Goal: Answer question/provide support

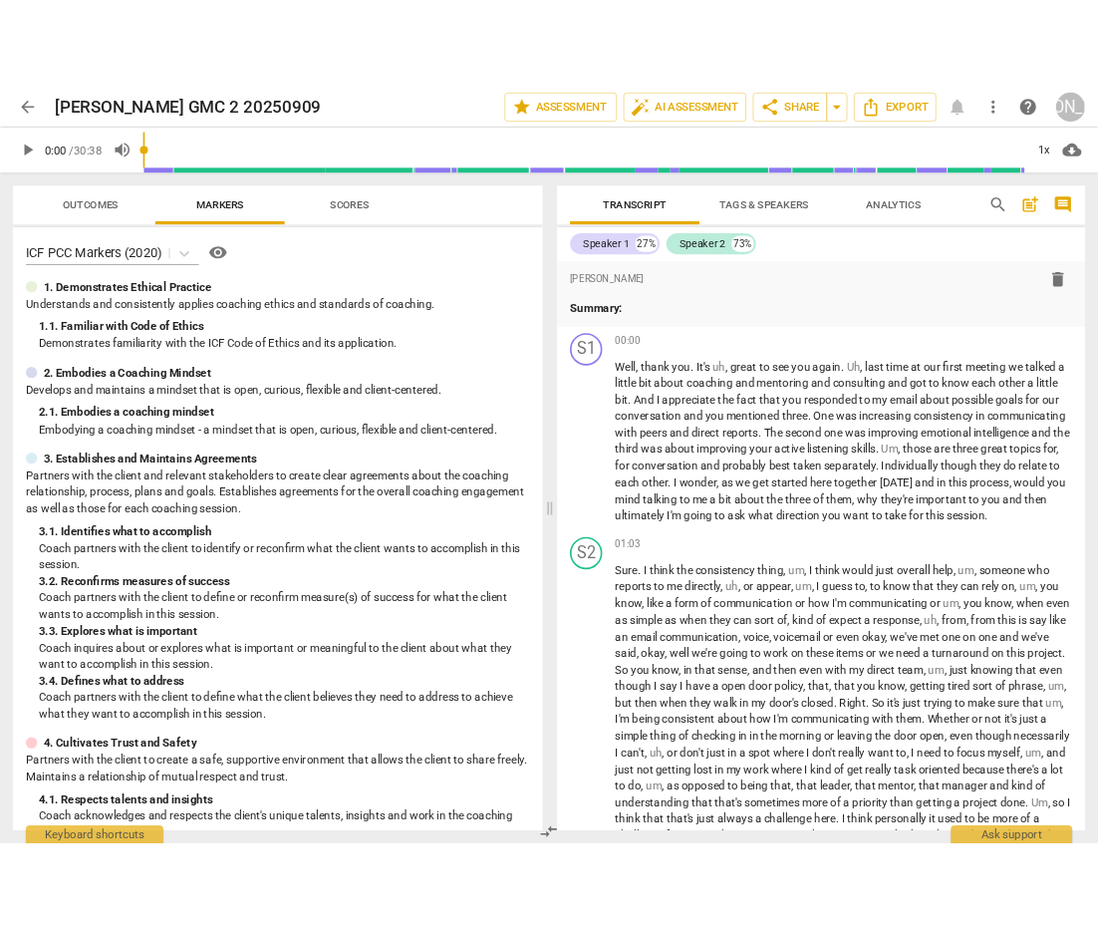
scroll to position [6368, 0]
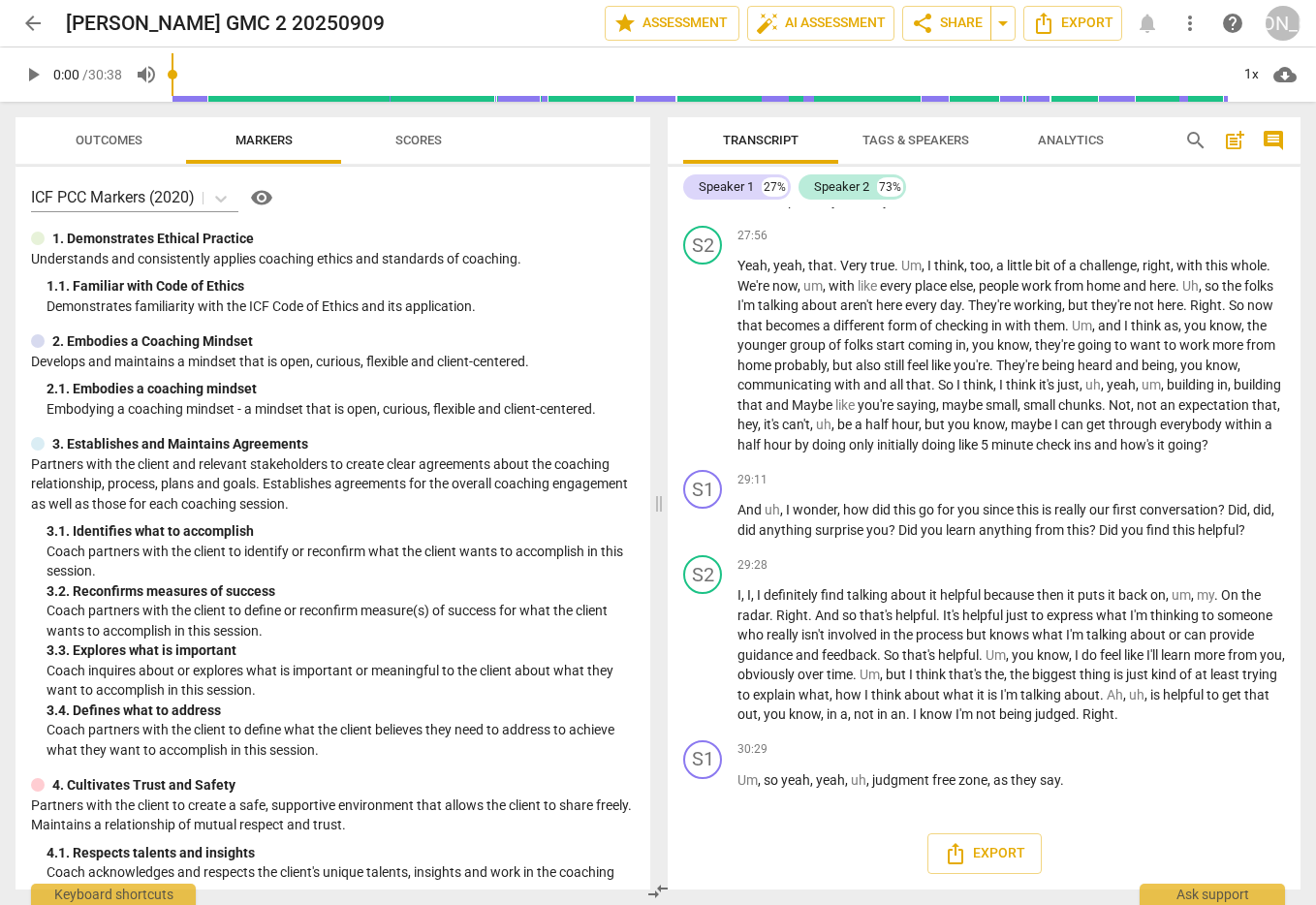
click at [24, 16] on span "arrow_back" at bounding box center [33, 23] width 23 height 23
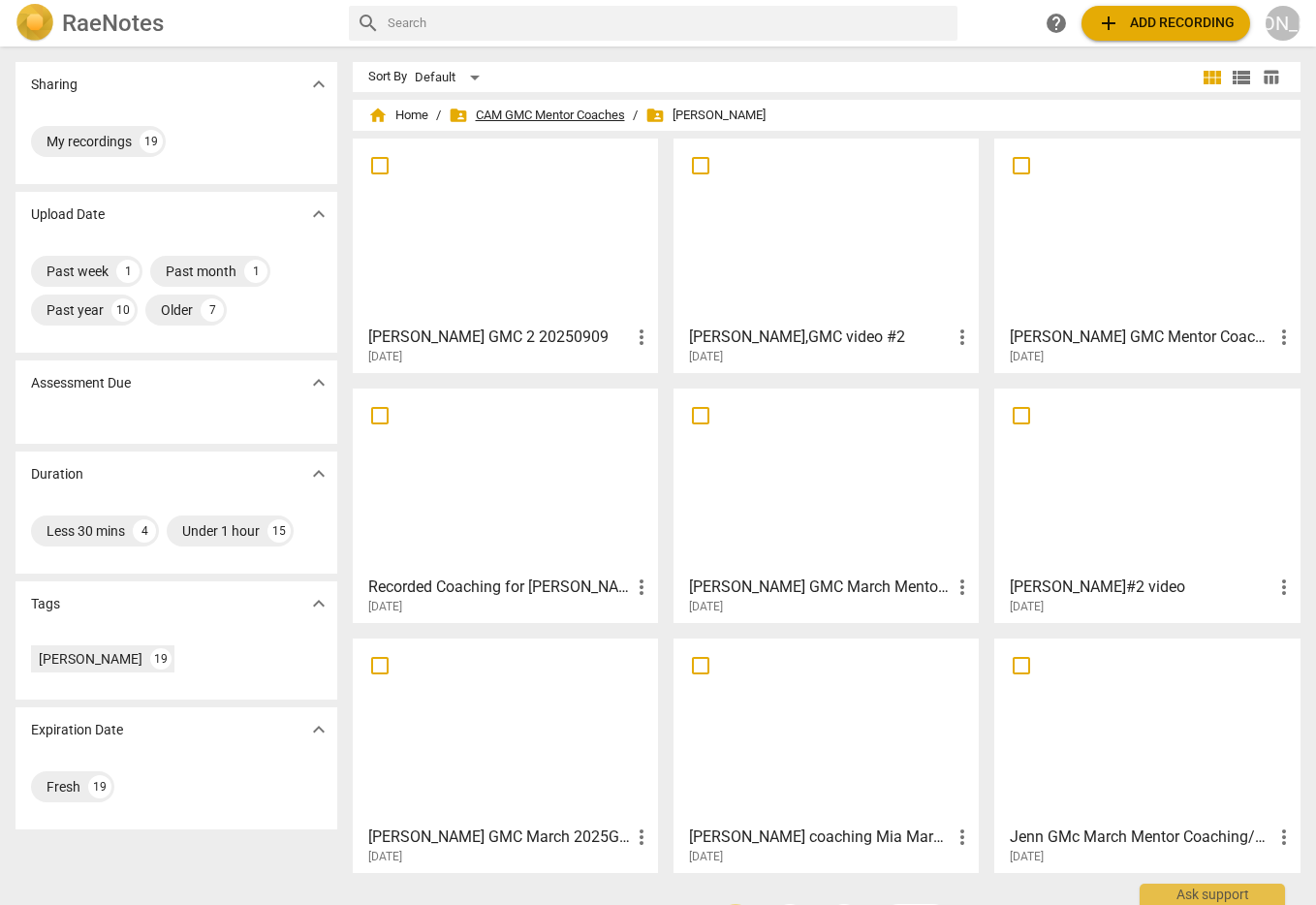
click at [536, 112] on span "folder_shared CAM GMC Mentor Coaches" at bounding box center [537, 116] width 176 height 19
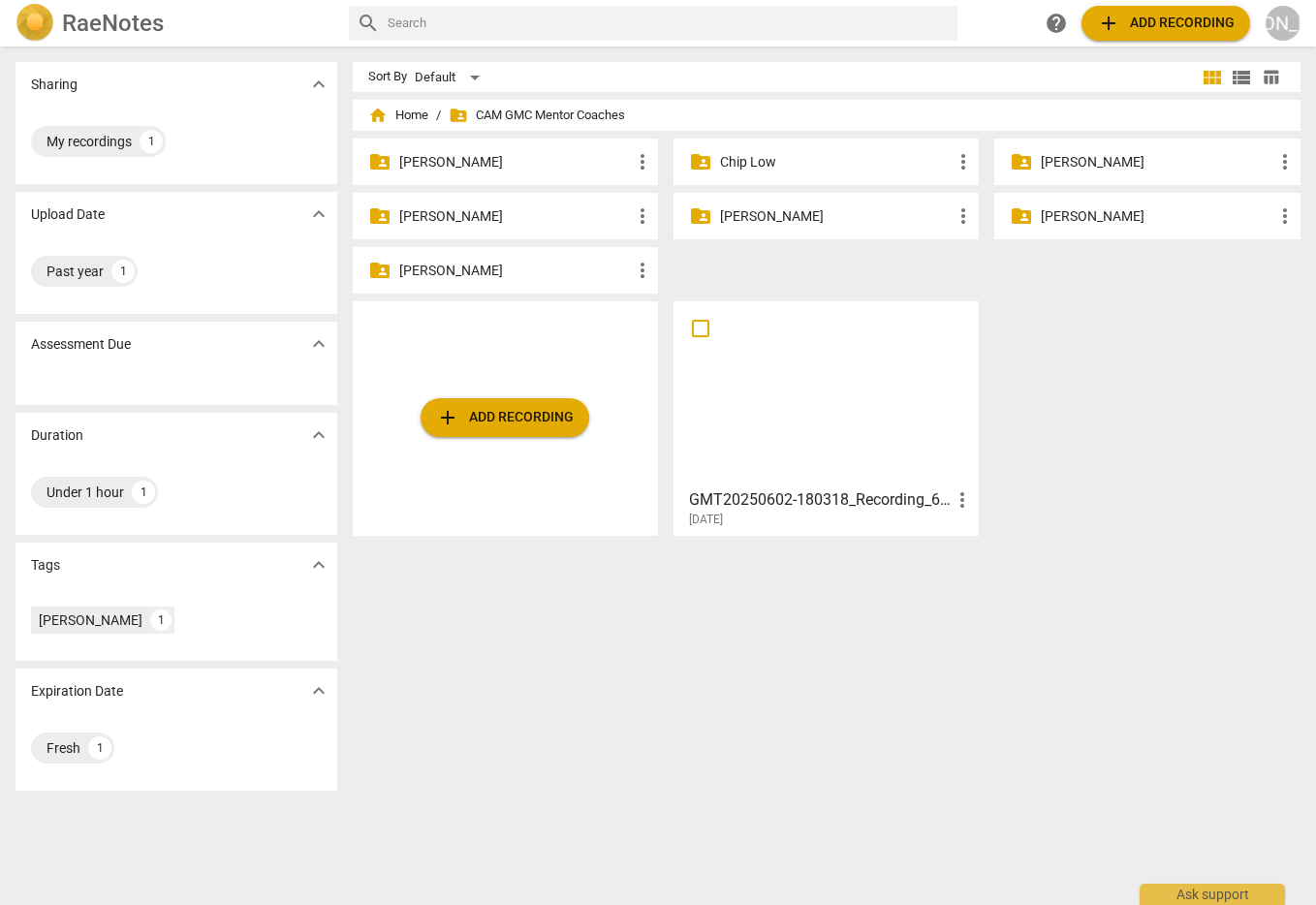
click at [743, 213] on p "[PERSON_NAME]" at bounding box center [836, 216] width 231 height 20
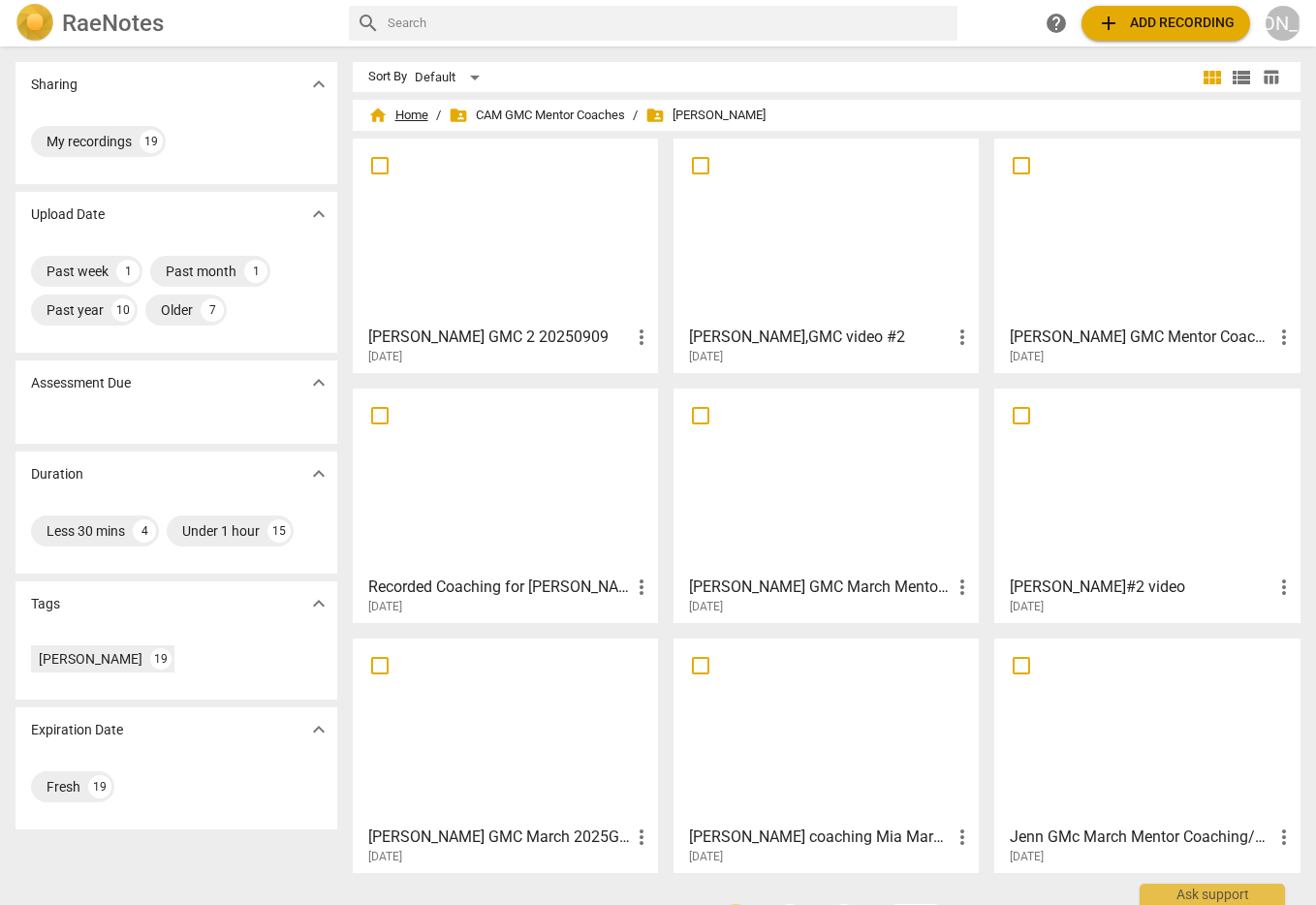
click at [403, 109] on span "home Home" at bounding box center [398, 116] width 60 height 19
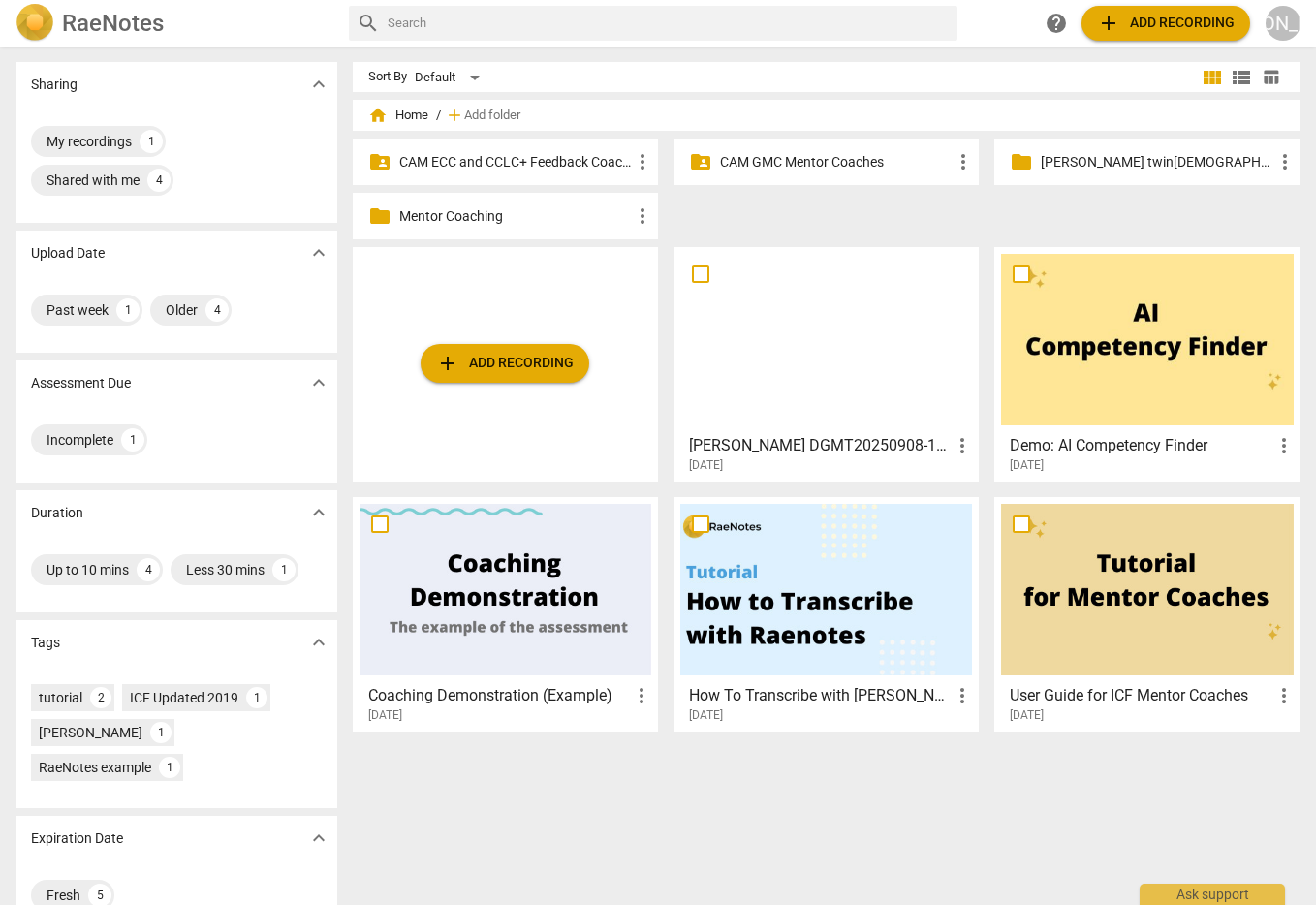
click at [537, 158] on p "CAM ECC and CCLC+ Feedback Coaches" at bounding box center [515, 161] width 231 height 20
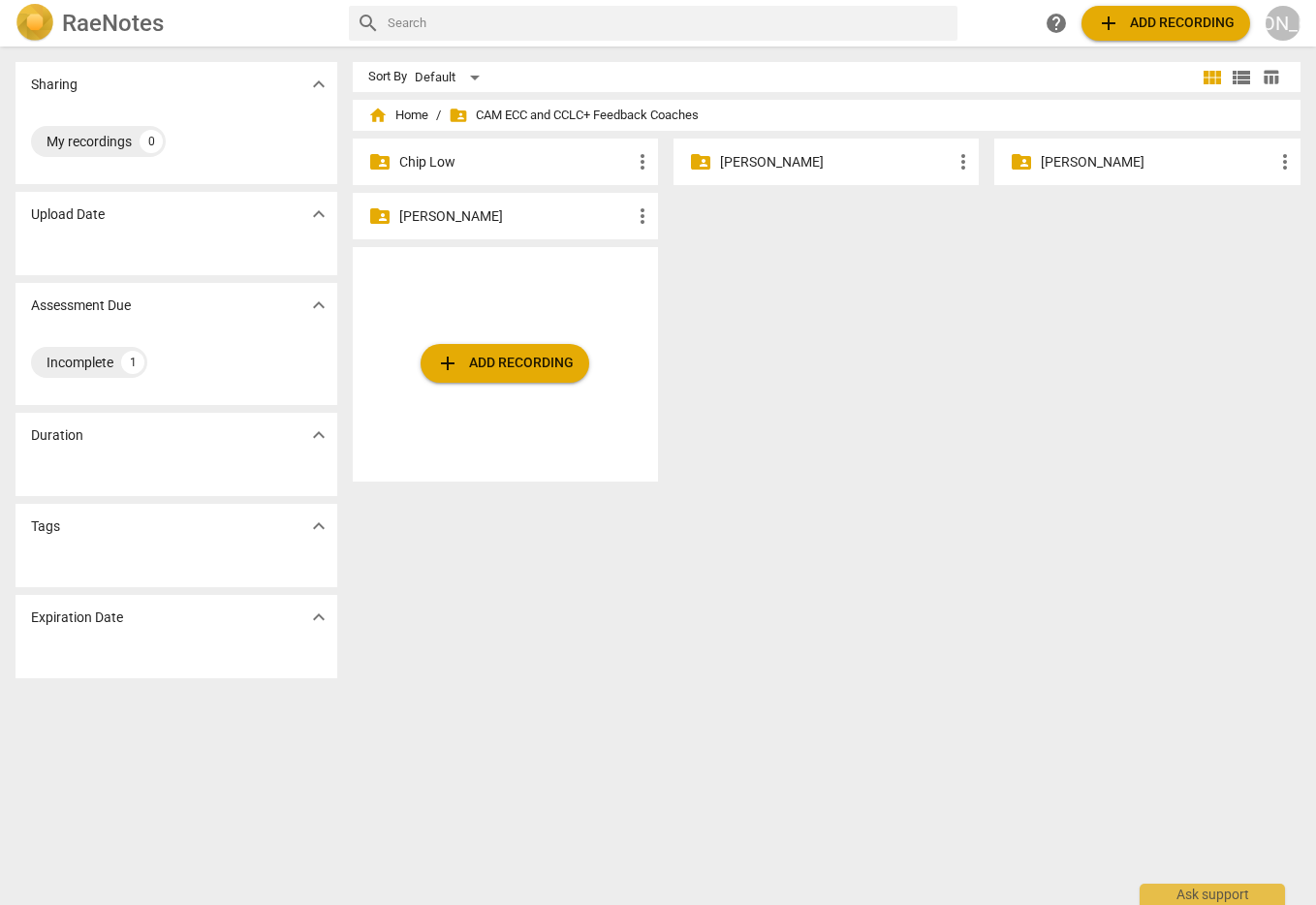
click at [772, 157] on p "[PERSON_NAME]" at bounding box center [836, 161] width 231 height 20
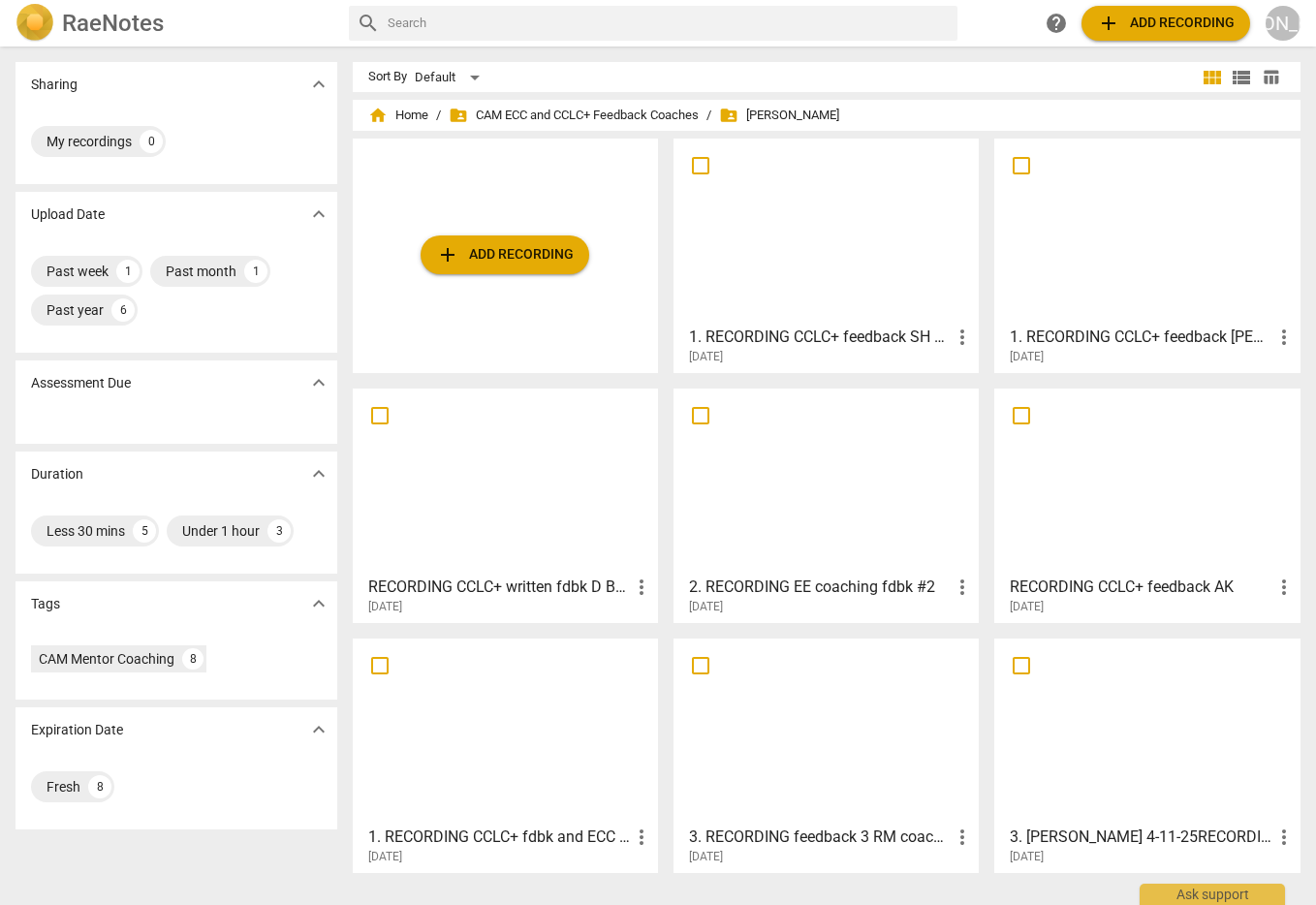
click at [818, 249] on div at bounding box center [826, 231] width 292 height 171
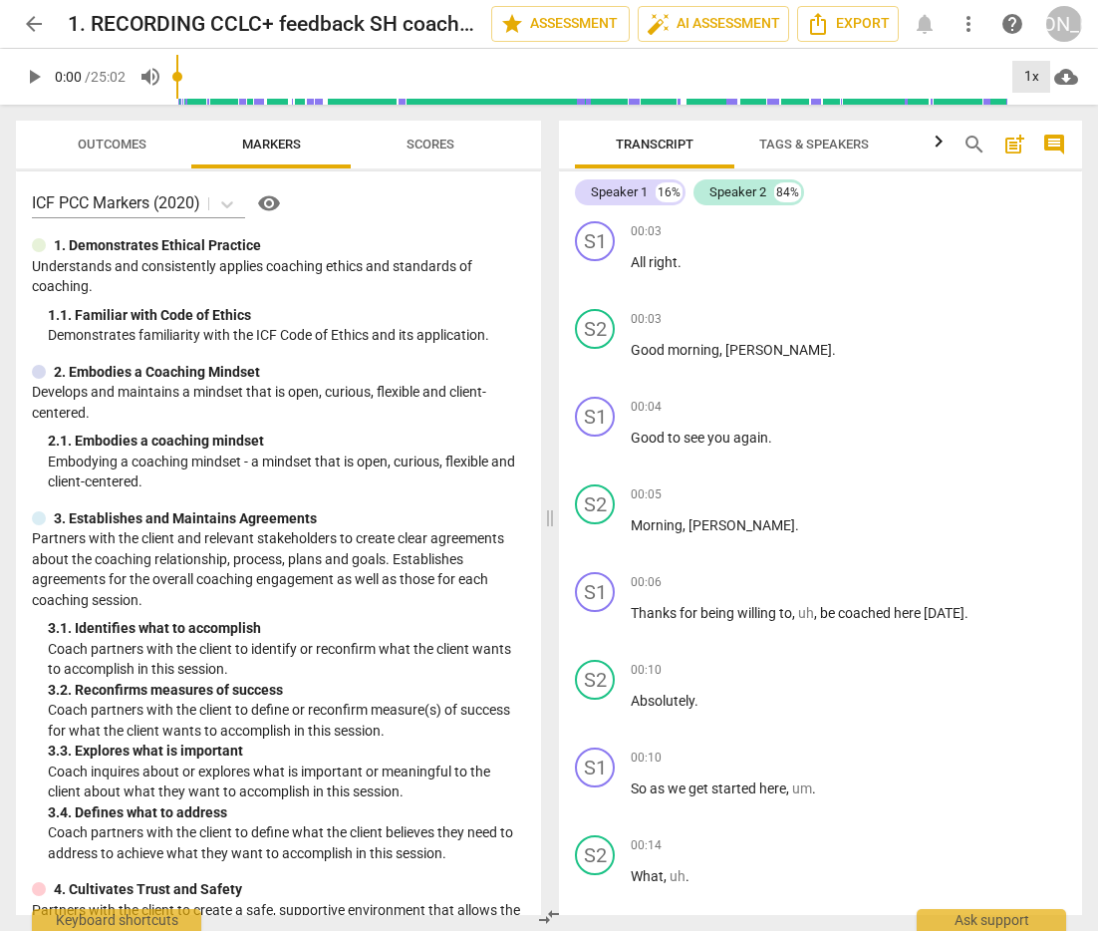
click at [1028, 72] on div "1x" at bounding box center [1032, 77] width 38 height 32
click at [1034, 153] on li "1.25x" at bounding box center [1046, 156] width 67 height 38
click at [22, 72] on span "play_arrow" at bounding box center [34, 77] width 24 height 24
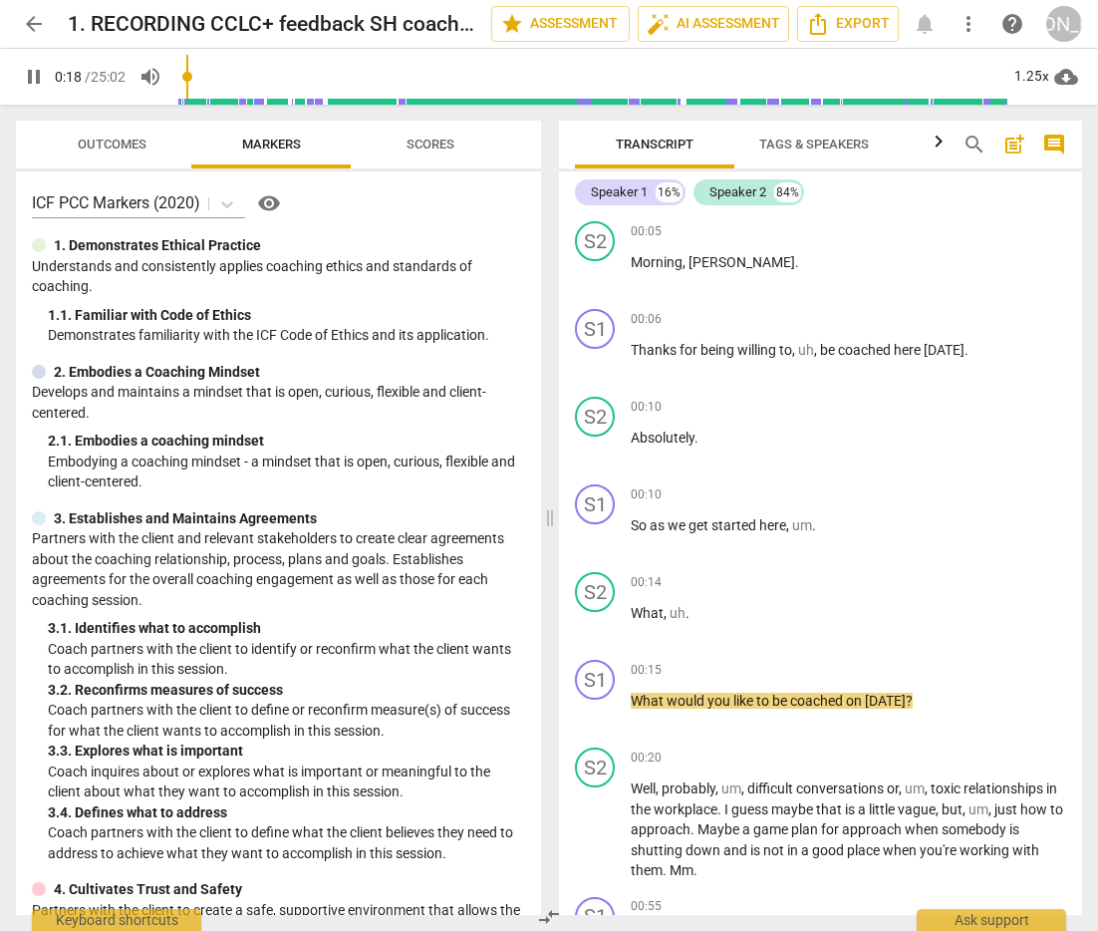
scroll to position [264, 0]
click at [957, 660] on div "+" at bounding box center [958, 669] width 20 height 20
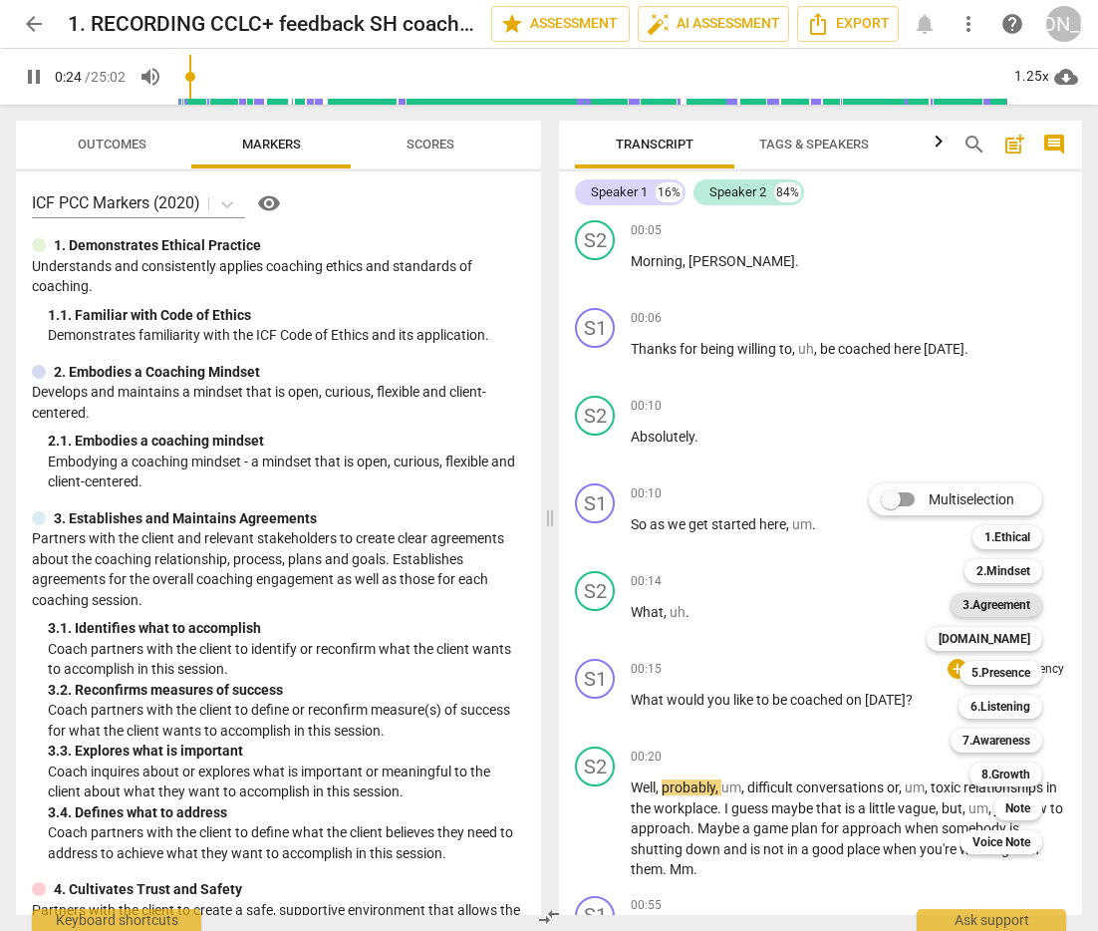
click at [1014, 608] on b "3.Agreement" at bounding box center [997, 605] width 68 height 24
type input "25"
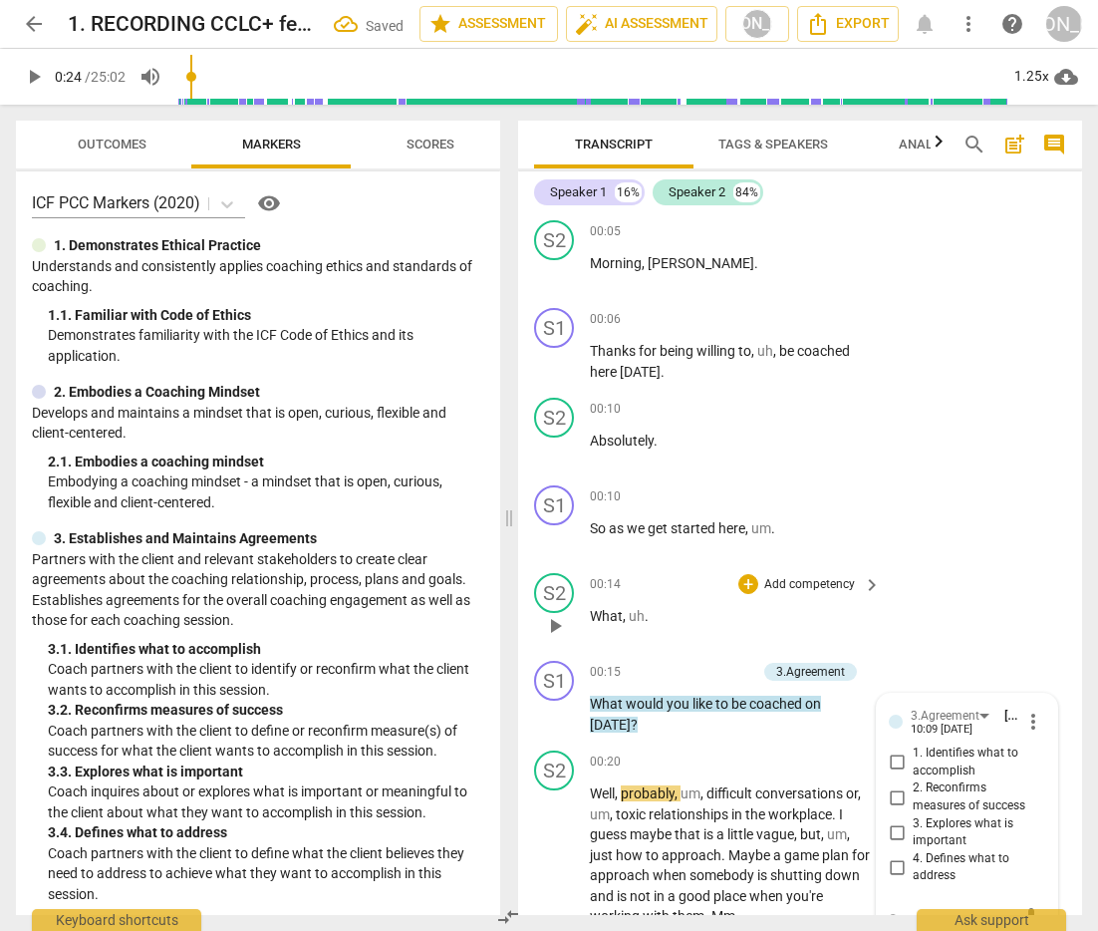
scroll to position [275, 0]
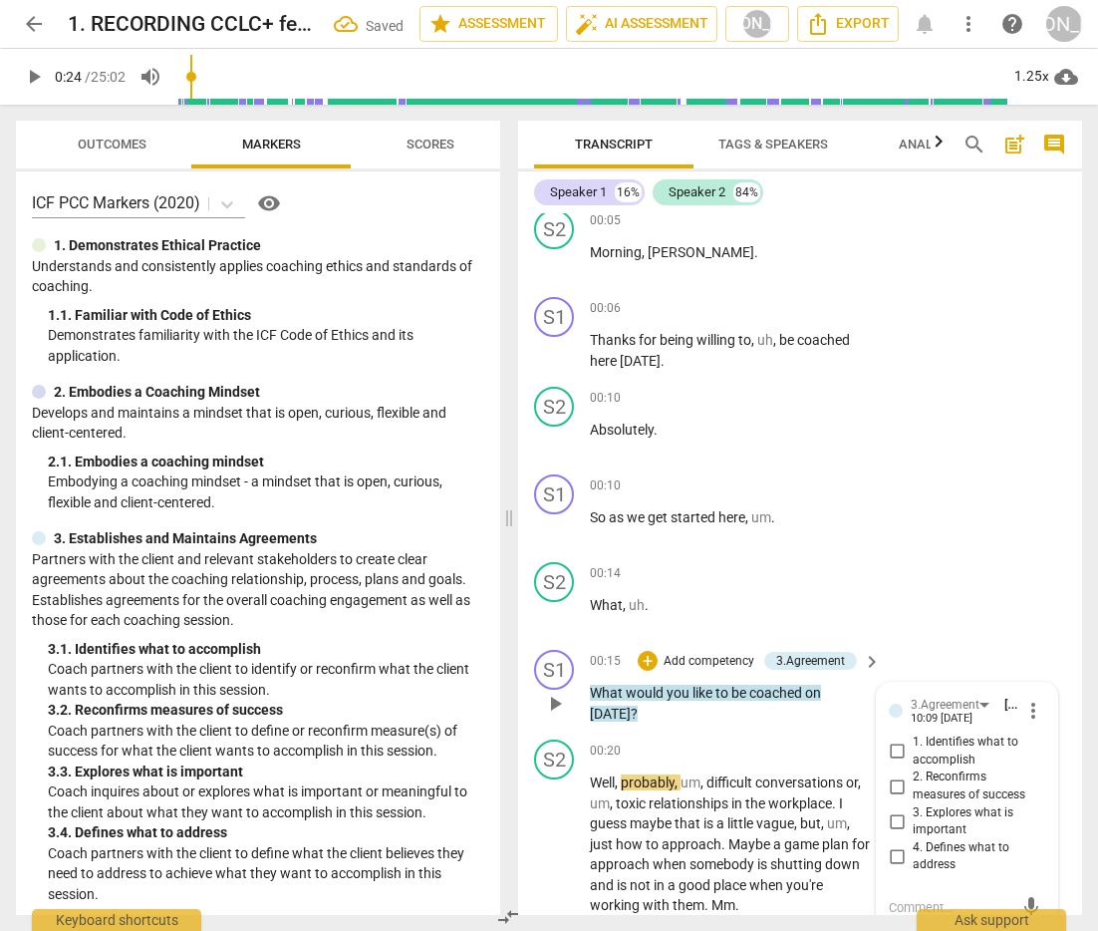
click at [895, 748] on input "1. Identifies what to accomplish" at bounding box center [897, 752] width 32 height 24
checkbox input "true"
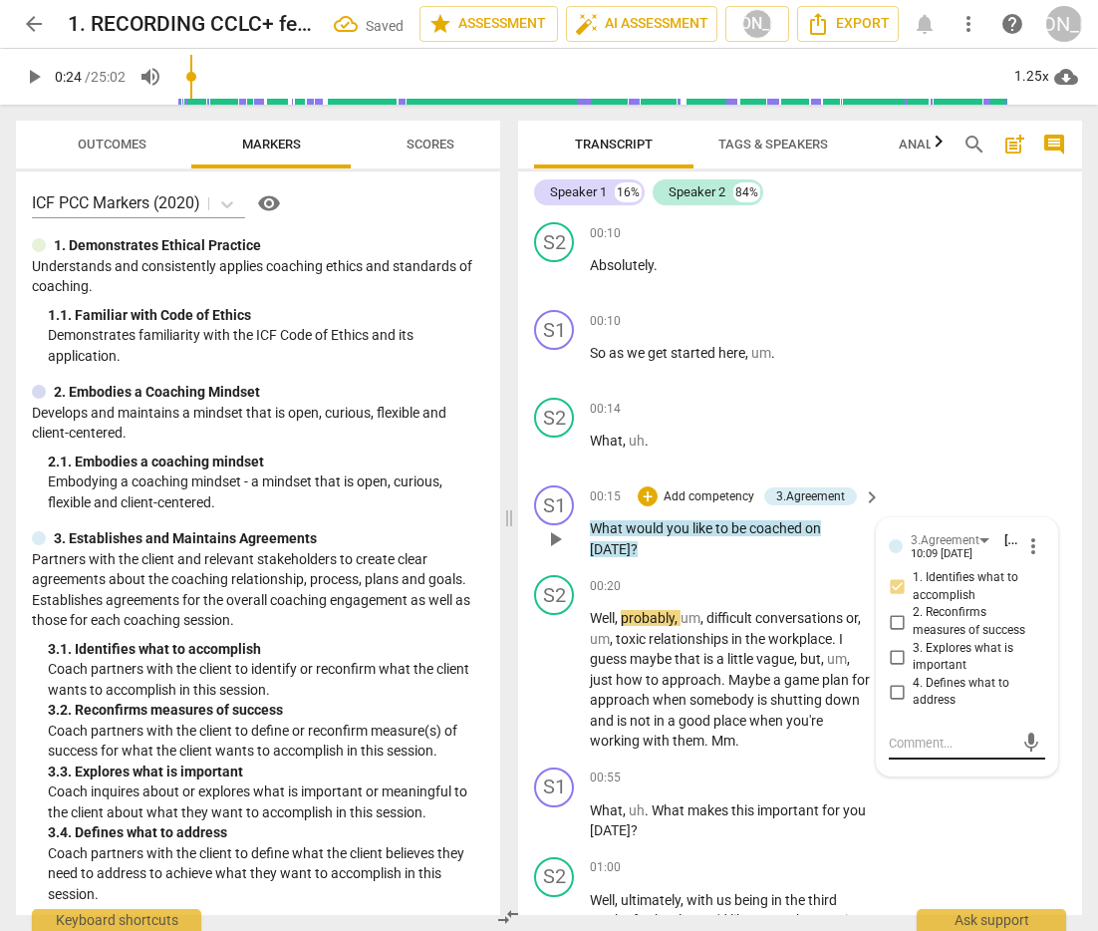
scroll to position [443, 0]
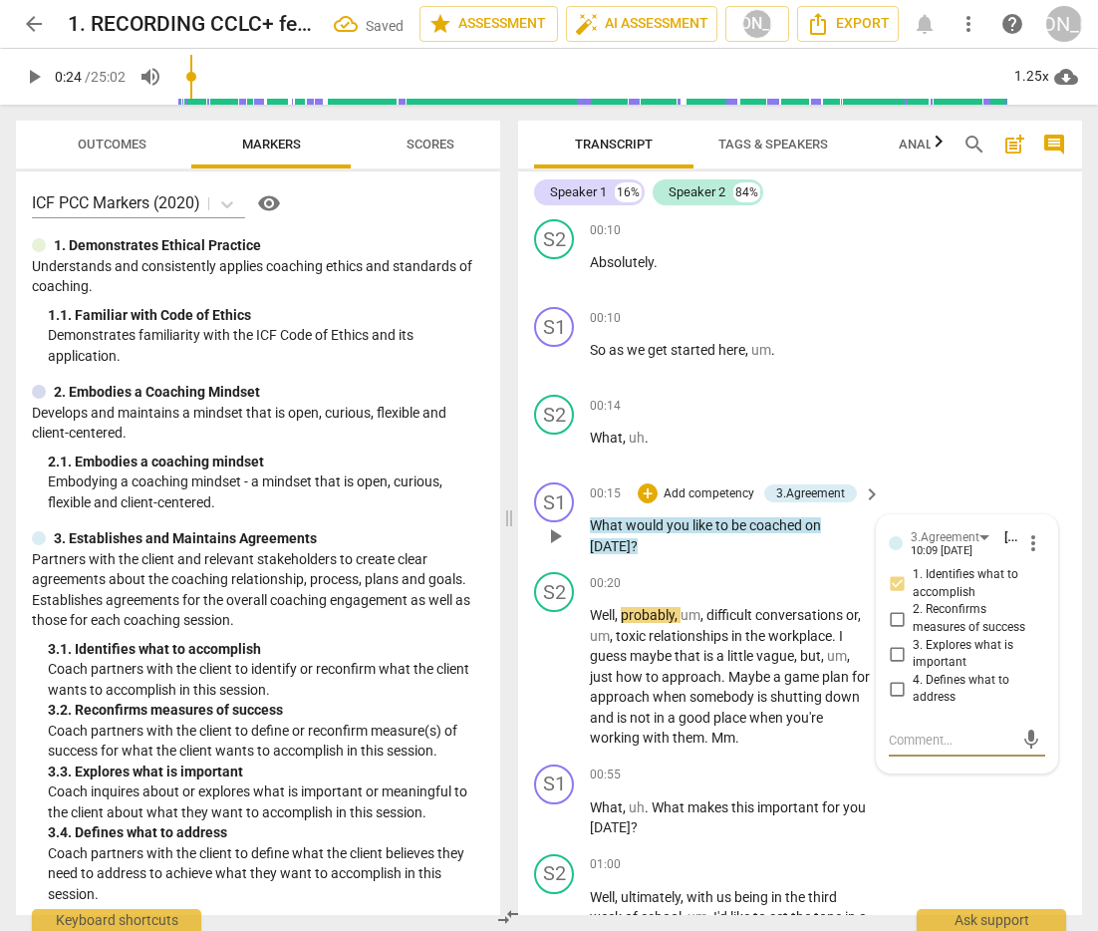
click at [919, 741] on textarea at bounding box center [951, 740] width 125 height 19
type textarea "G"
type textarea "Gr"
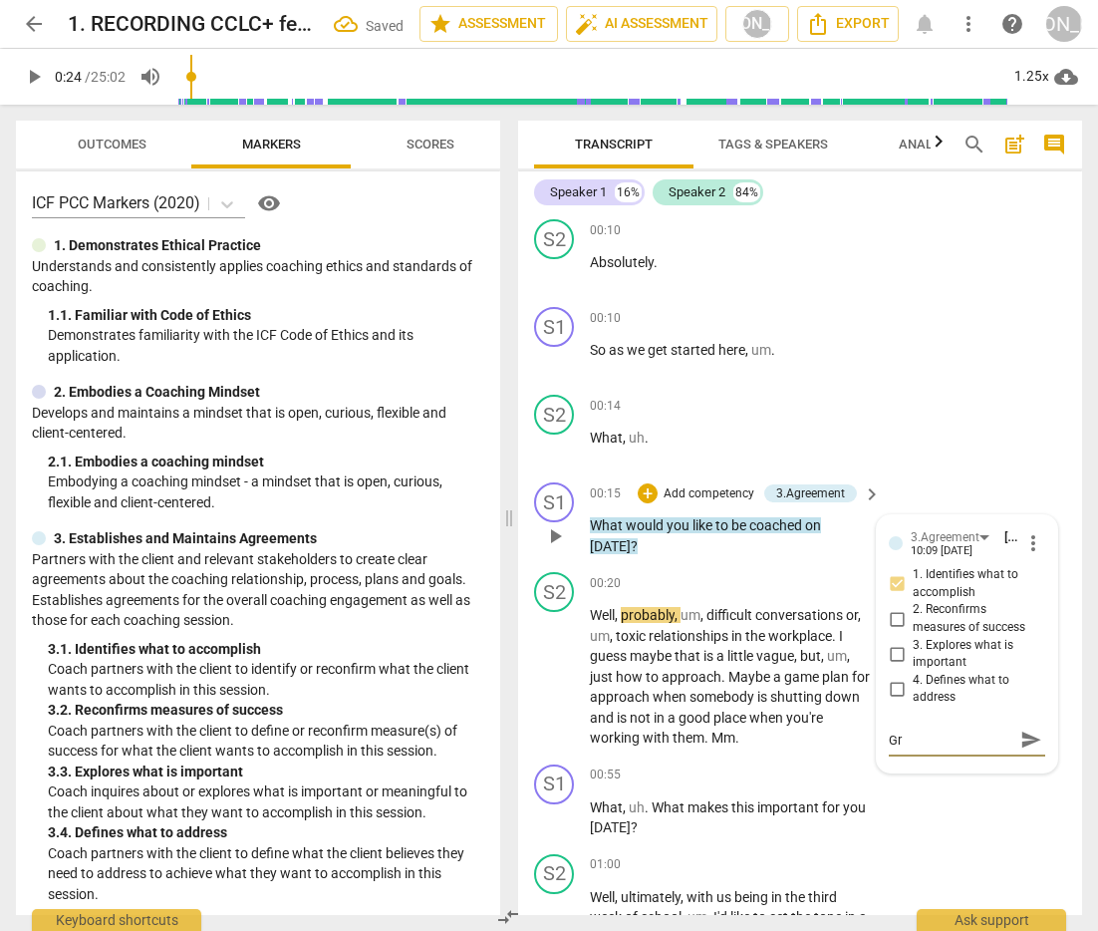
type textarea "Gre"
type textarea "Grea"
type textarea "Great"
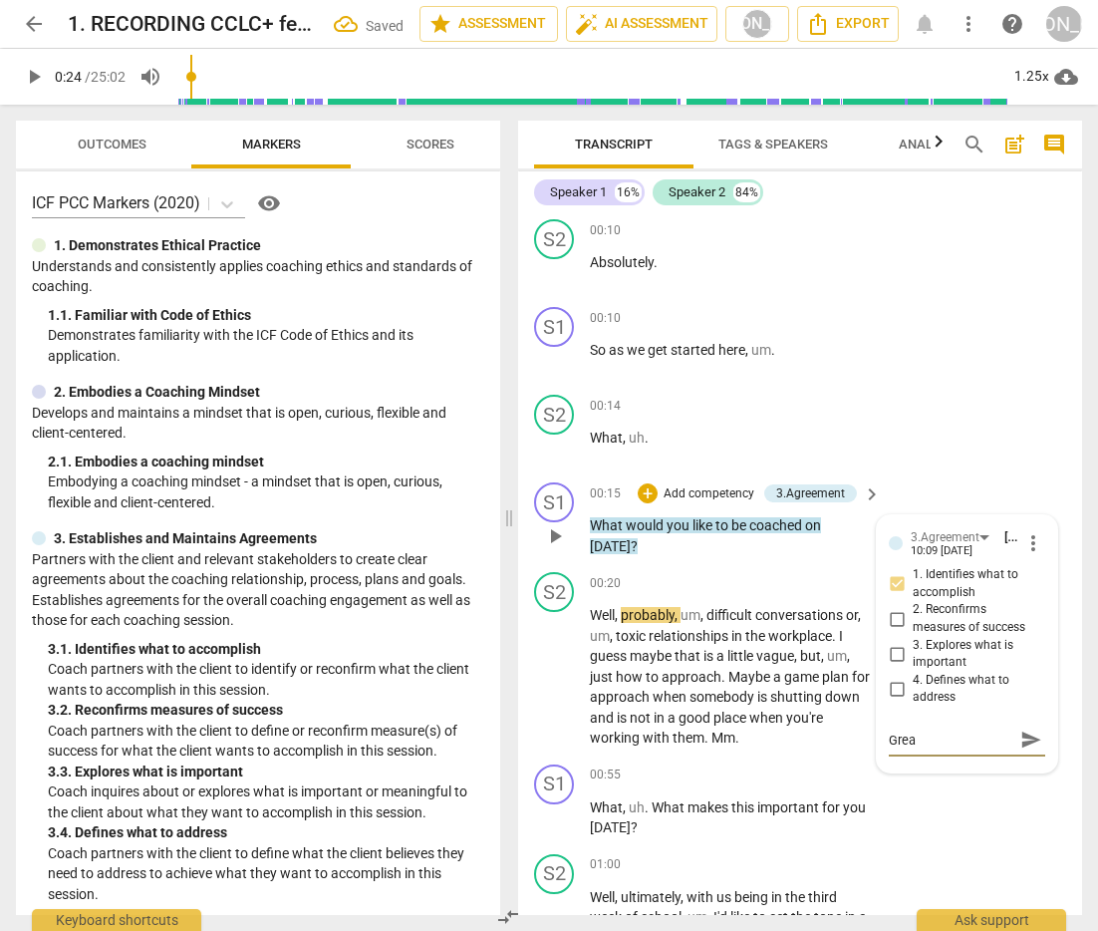
type textarea "Great"
type textarea "Great f"
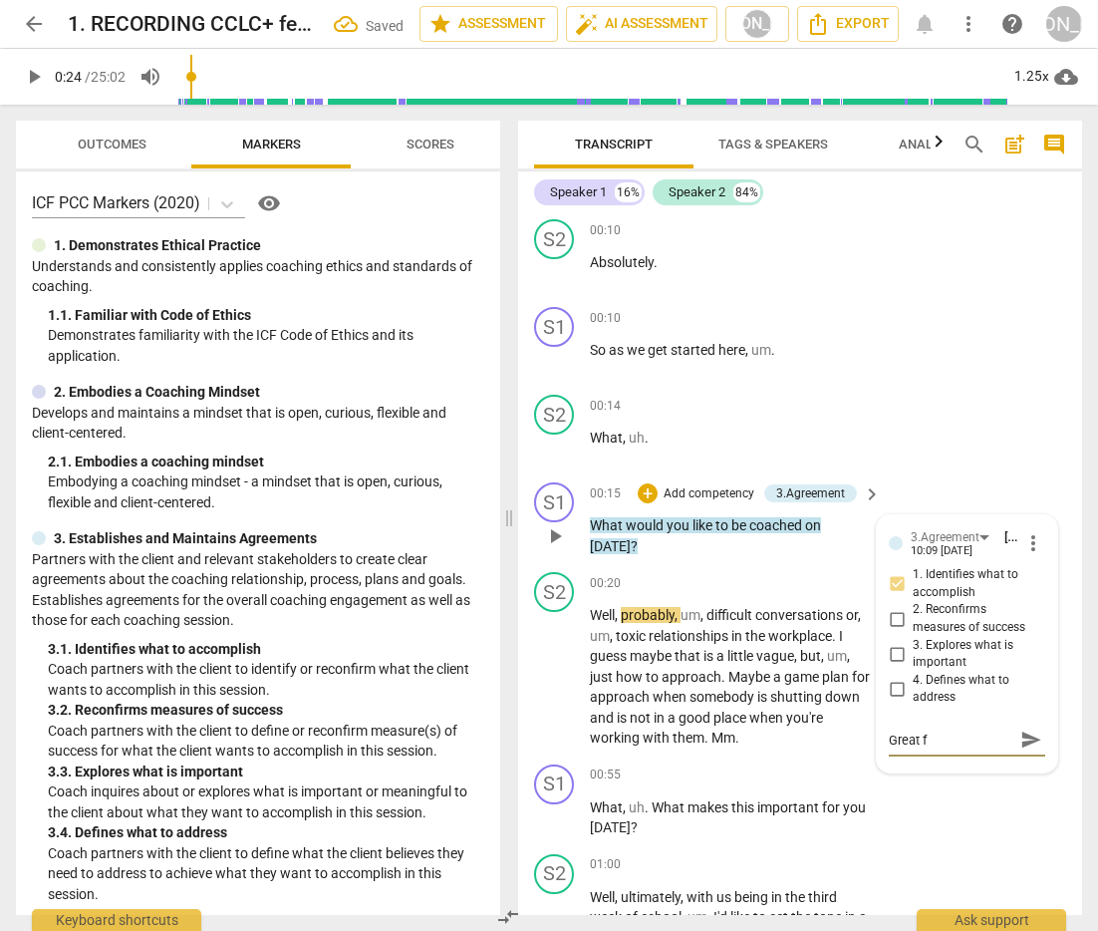
type textarea "Great fi"
type textarea "Great fir"
type textarea "Great firs"
type textarea "Great first"
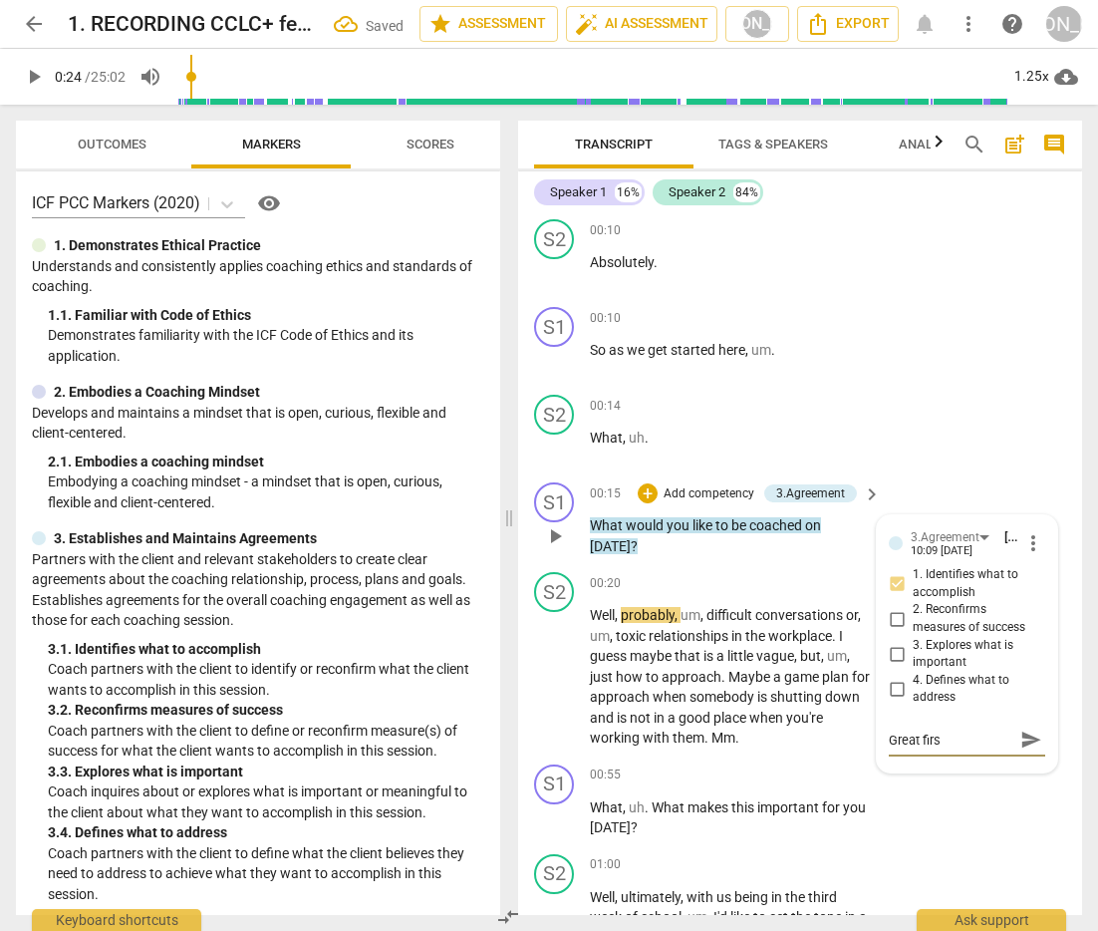
type textarea "Great first"
type textarea "Great first q"
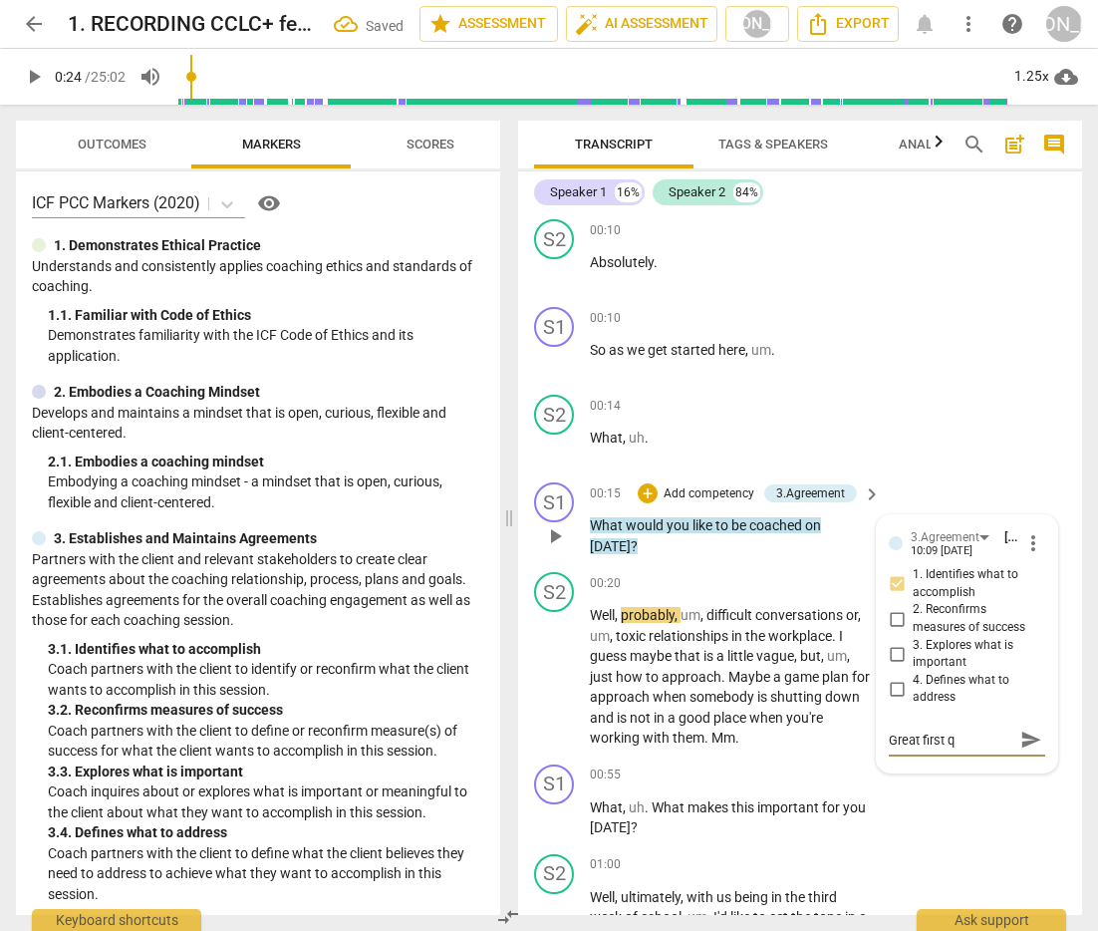
type textarea "Great first qu"
type textarea "Great first que"
type textarea "Great first ques"
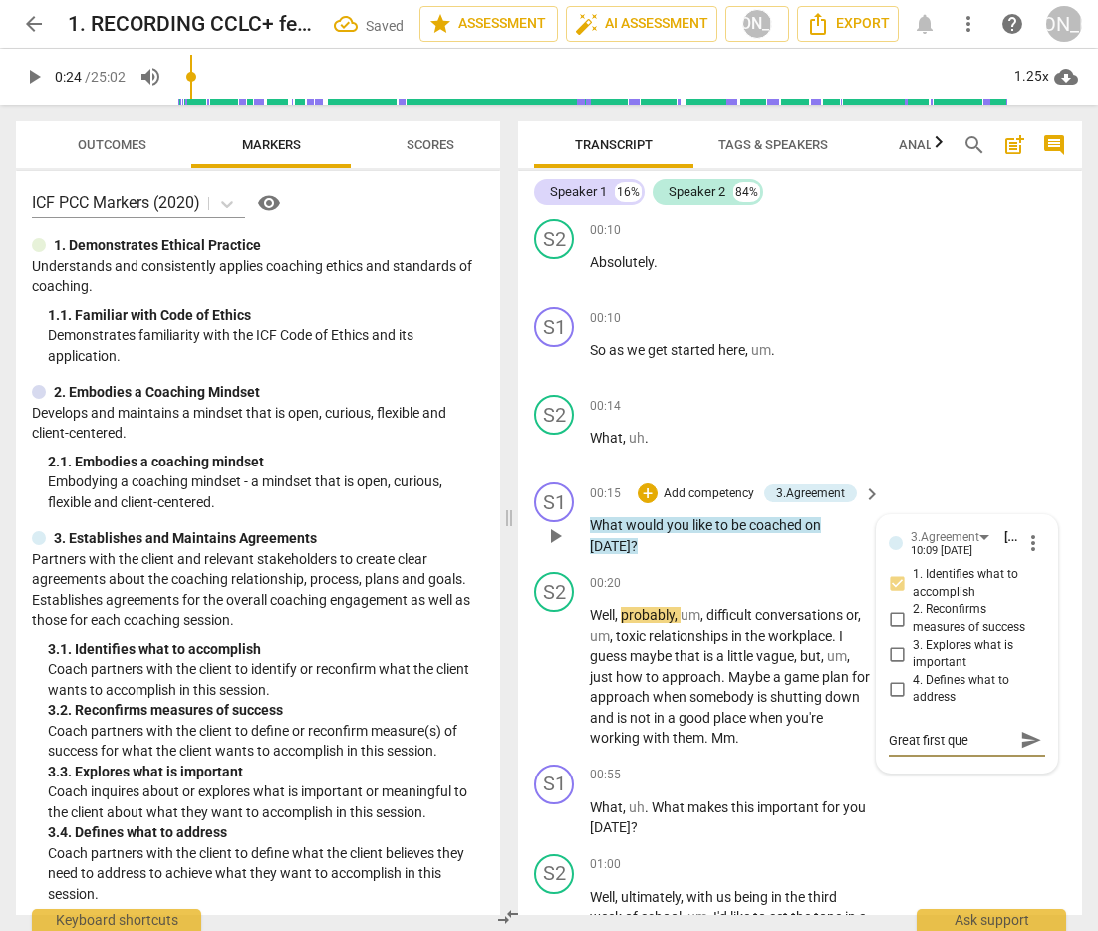
type textarea "Great first ques"
type textarea "Great first quest"
type textarea "Great first questi"
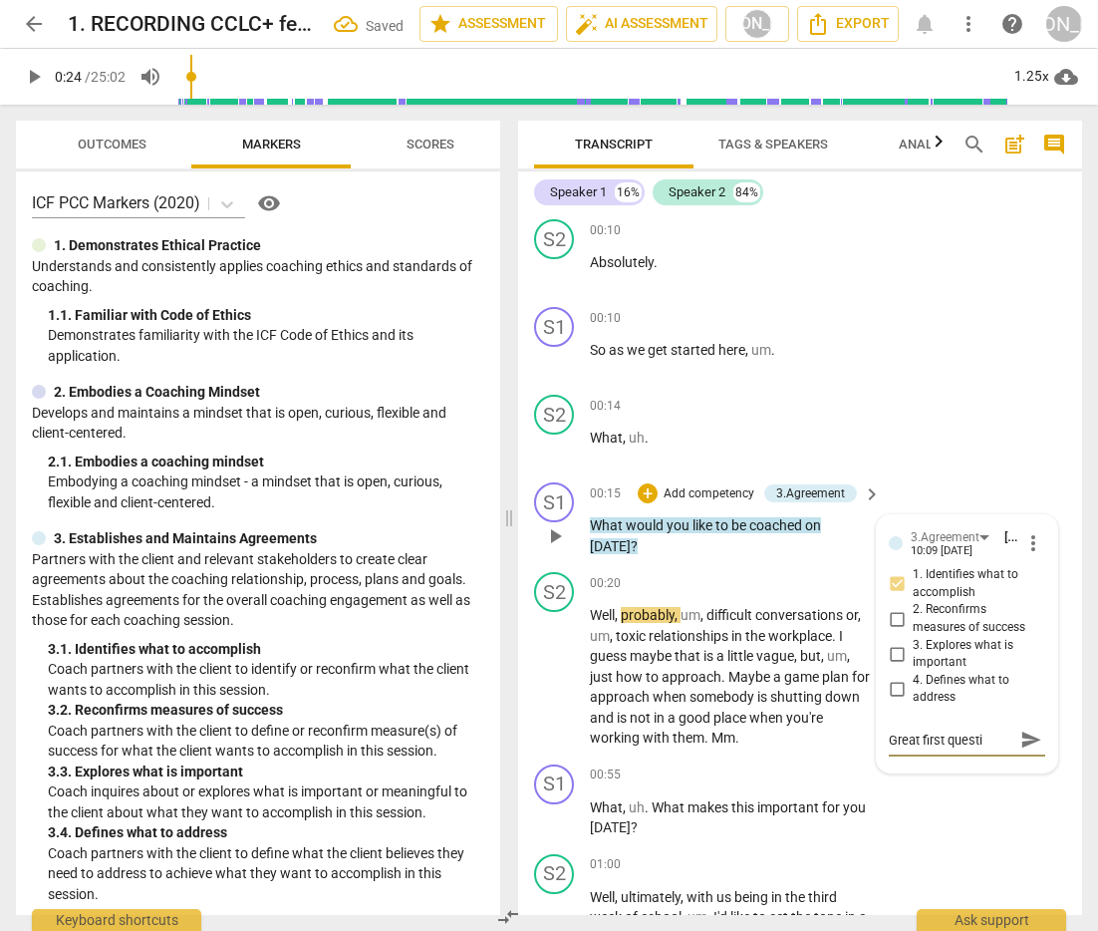
type textarea "Great first questio"
type textarea "Great first question"
type textarea "Great first question."
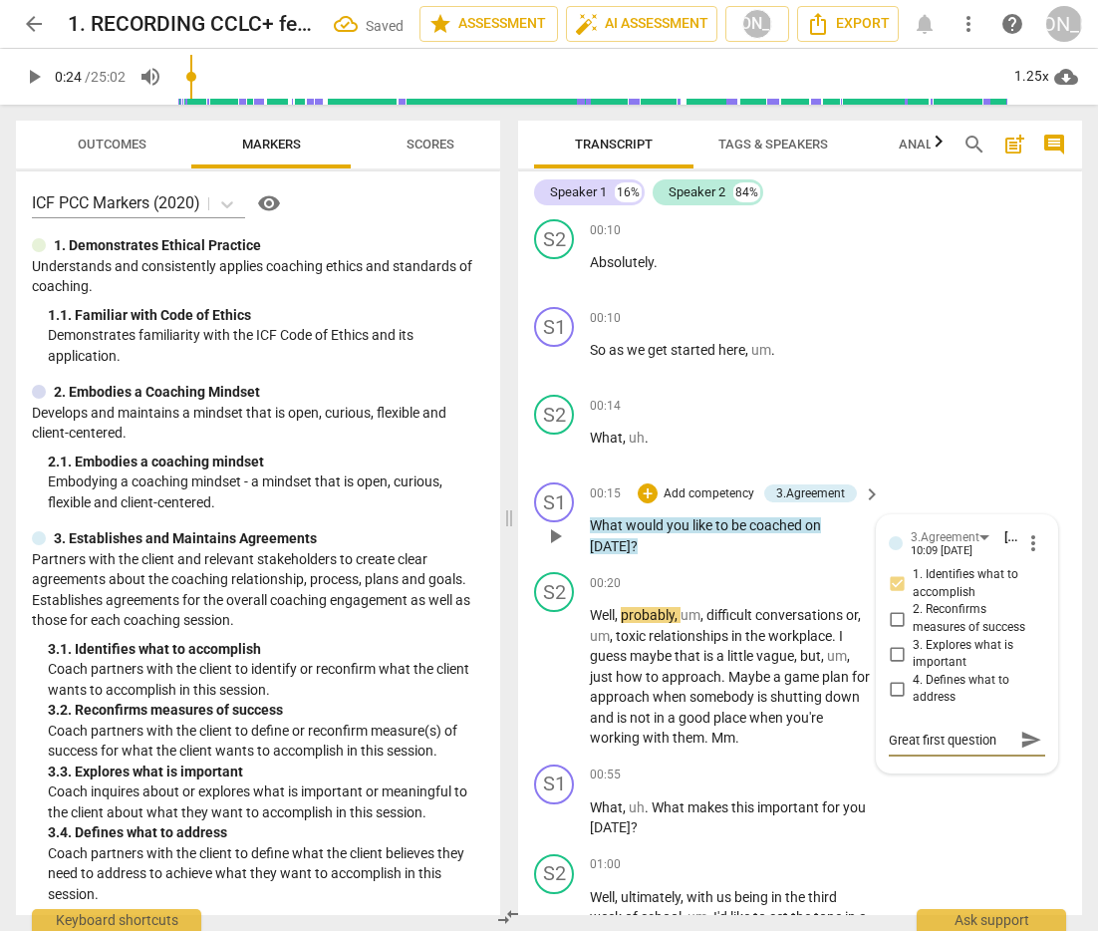
type textarea "Great first question."
type textarea "Great first question. Y"
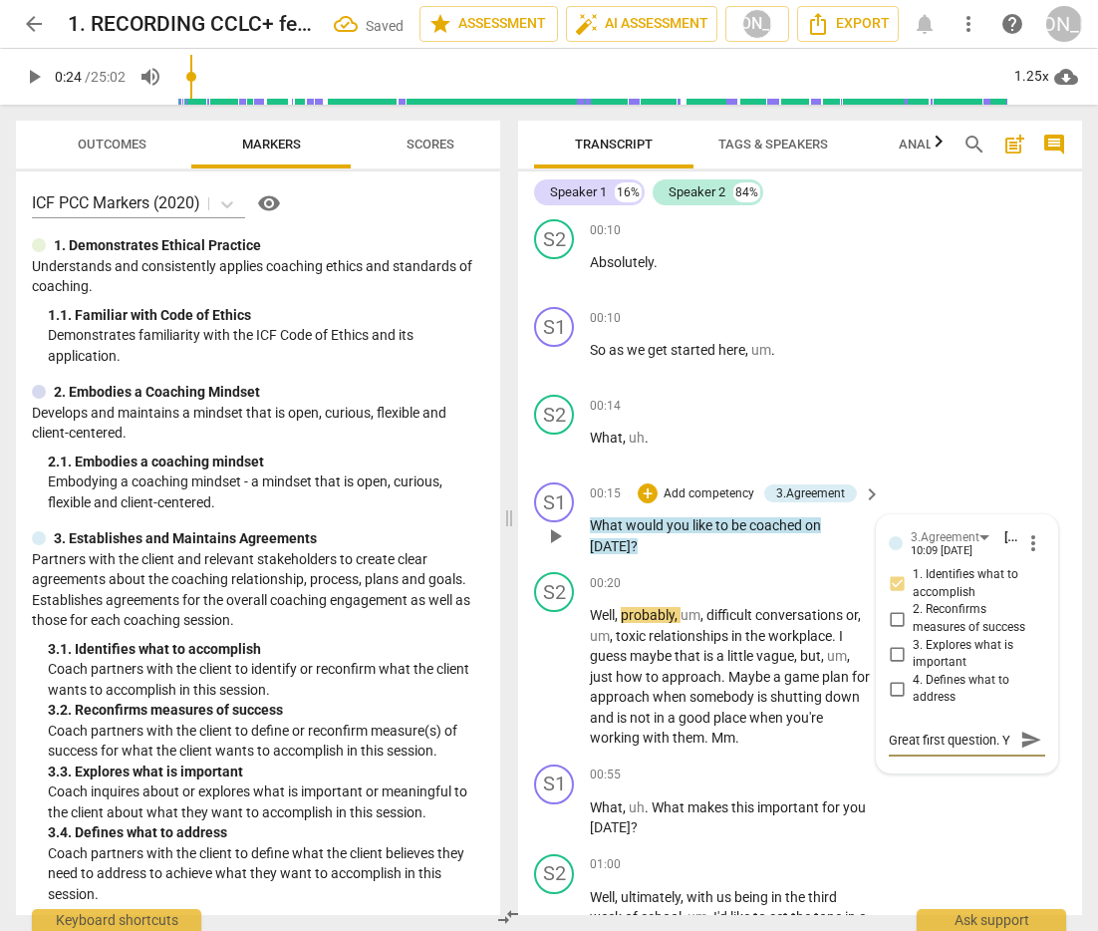
scroll to position [17, 0]
type textarea "Great first question. Yo"
type textarea "Great first question. You"
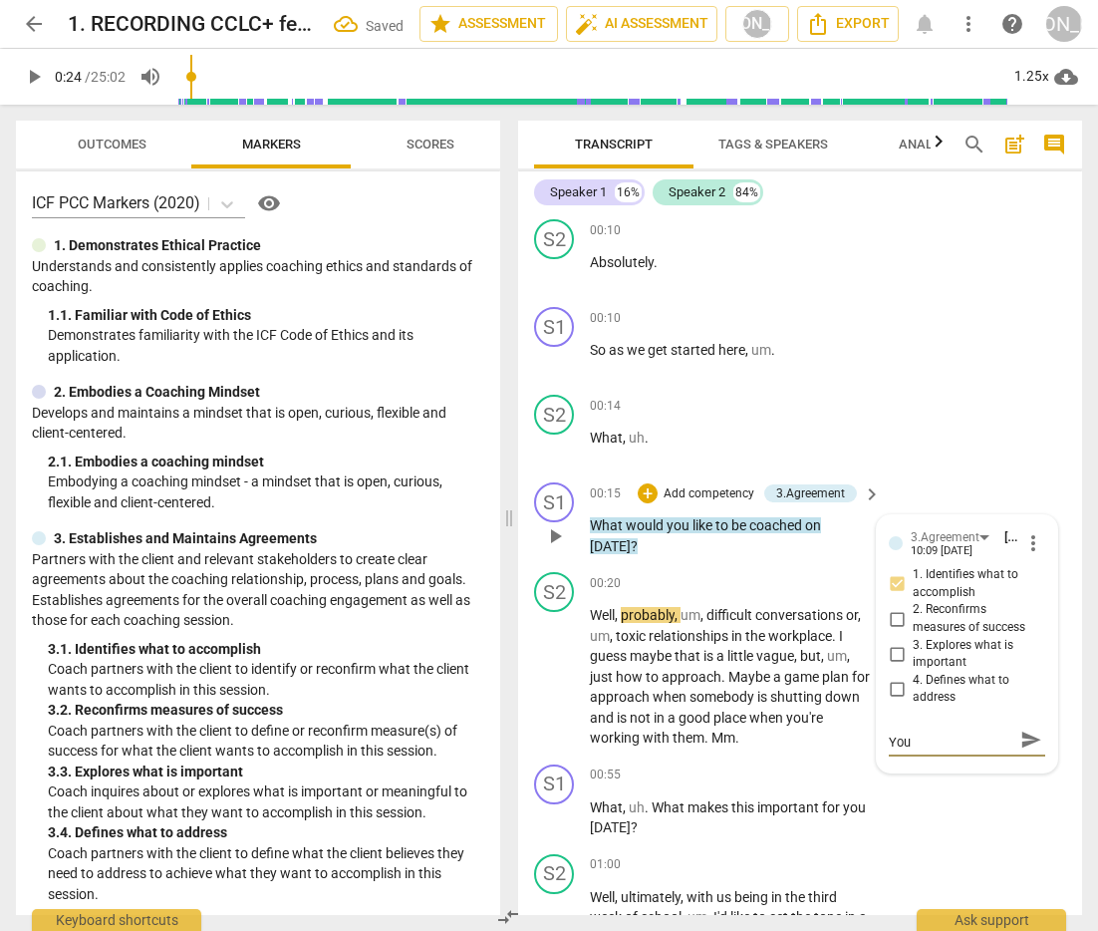
type textarea "Great first question. You"
type textarea "Great first question. You c"
type textarea "Great first question. You ca"
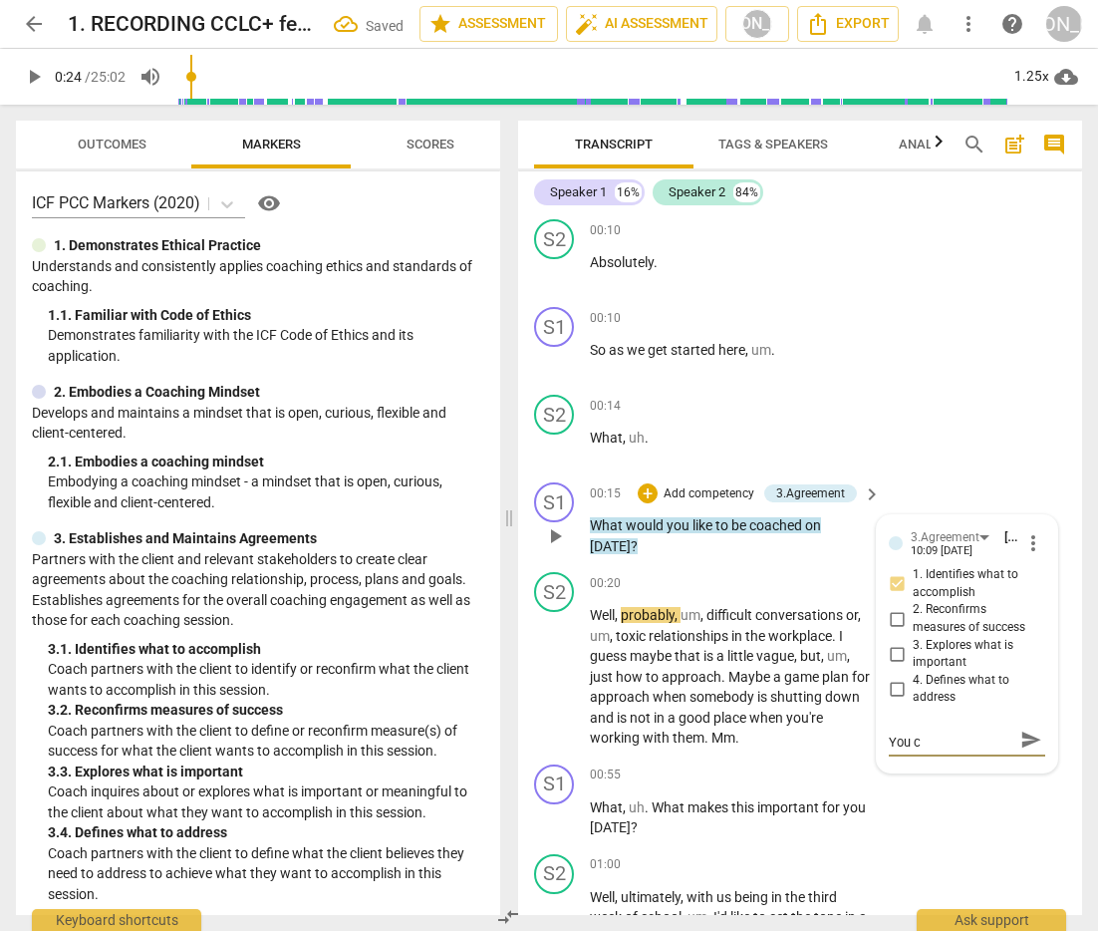
type textarea "Great first question. You ca"
type textarea "Great first question. You can"
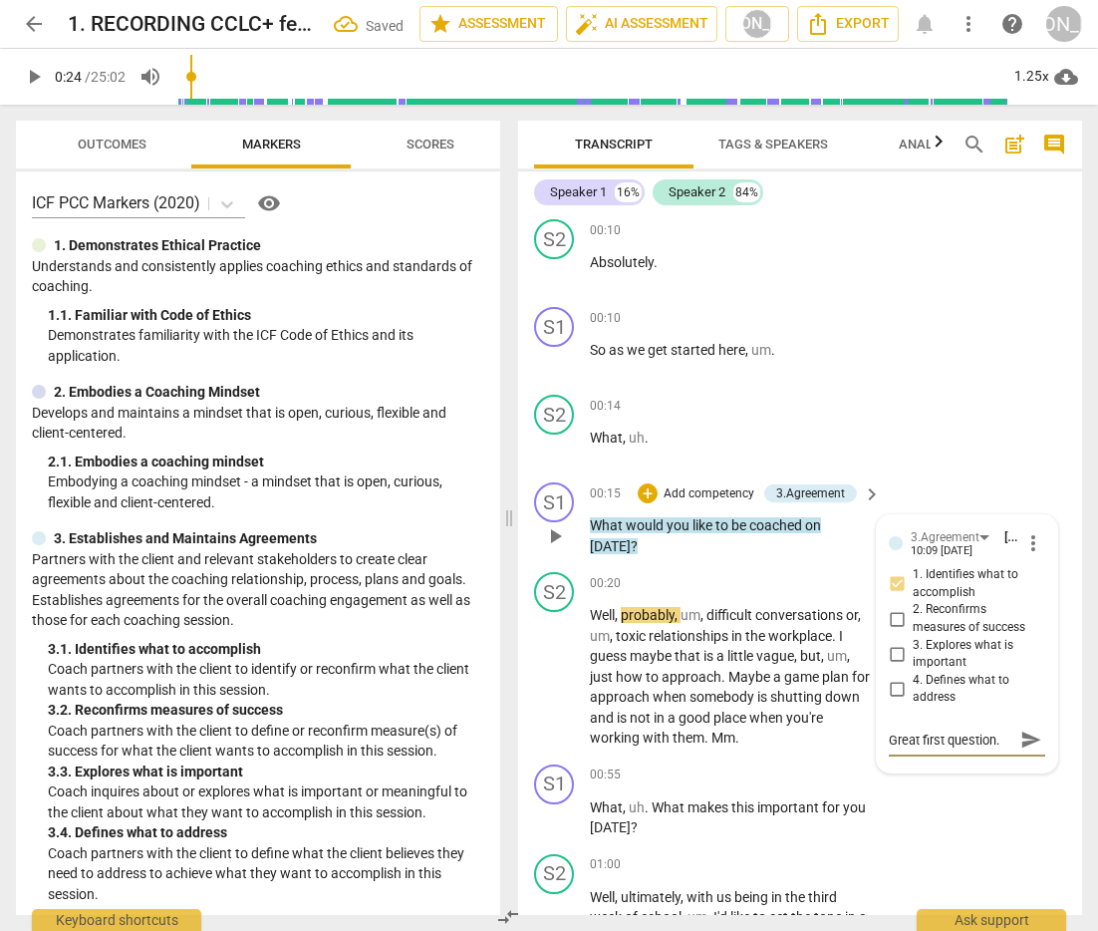
type textarea "Great first question. You can"
type textarea "Great first question. You can s"
type textarea "Great first question. You can se"
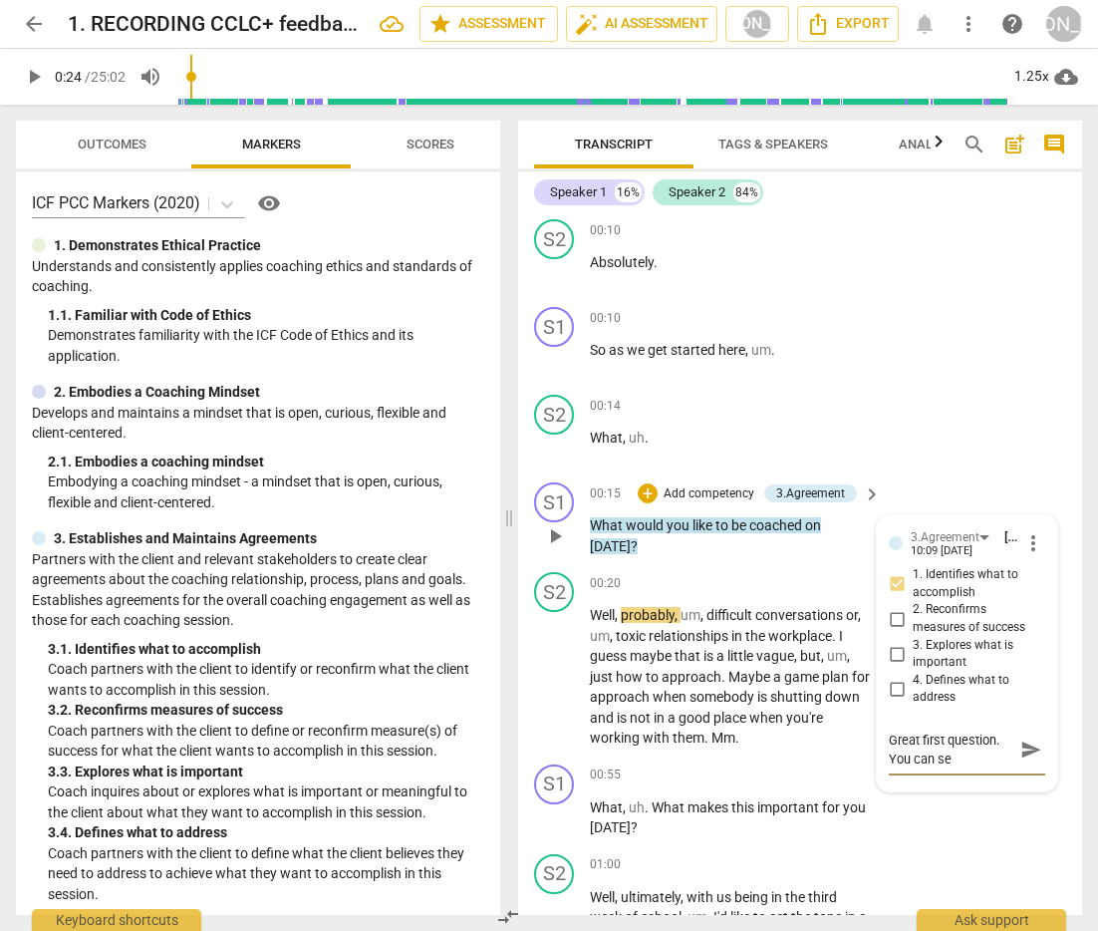
type textarea "Great first question. You can set"
type textarea "Great first question. You can set c"
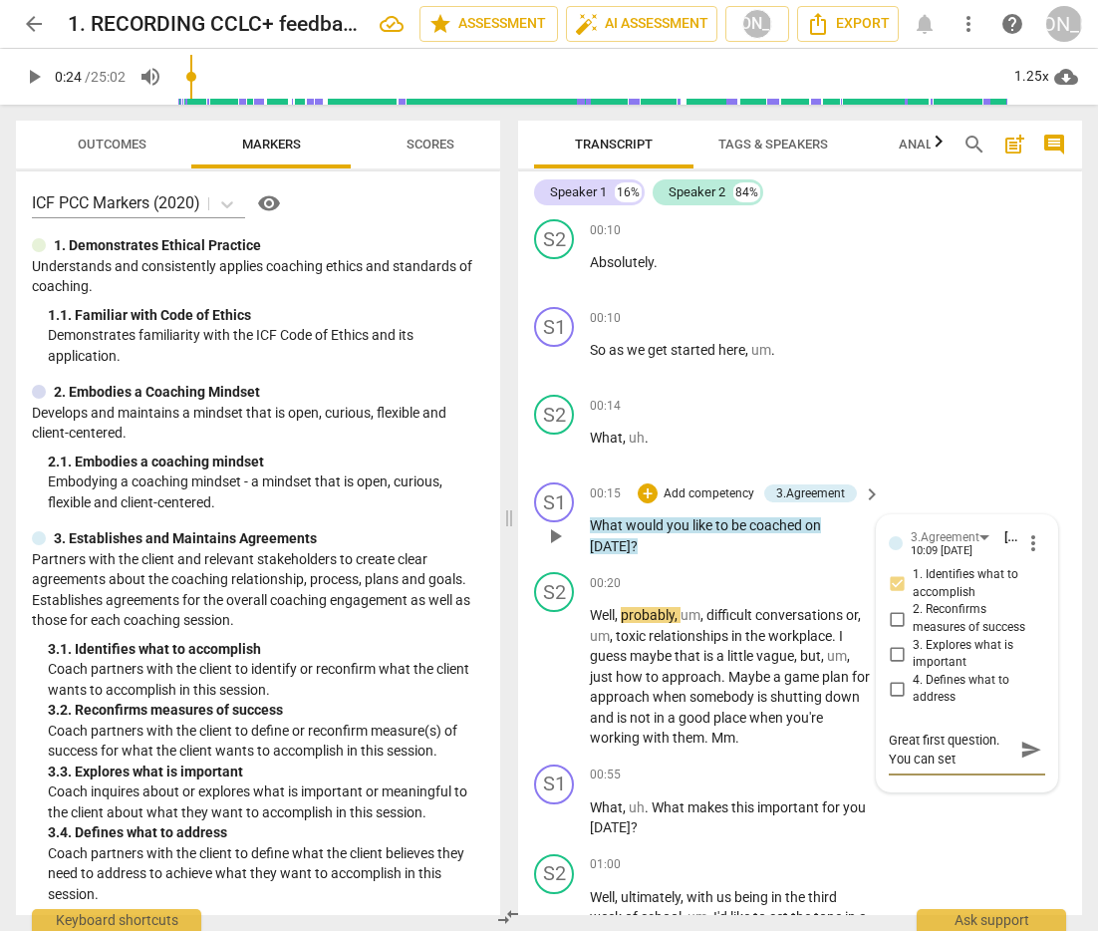
type textarea "Great first question. You can set c"
type textarea "Great first question. You can set cl"
type textarea "Great first question. You can set cli"
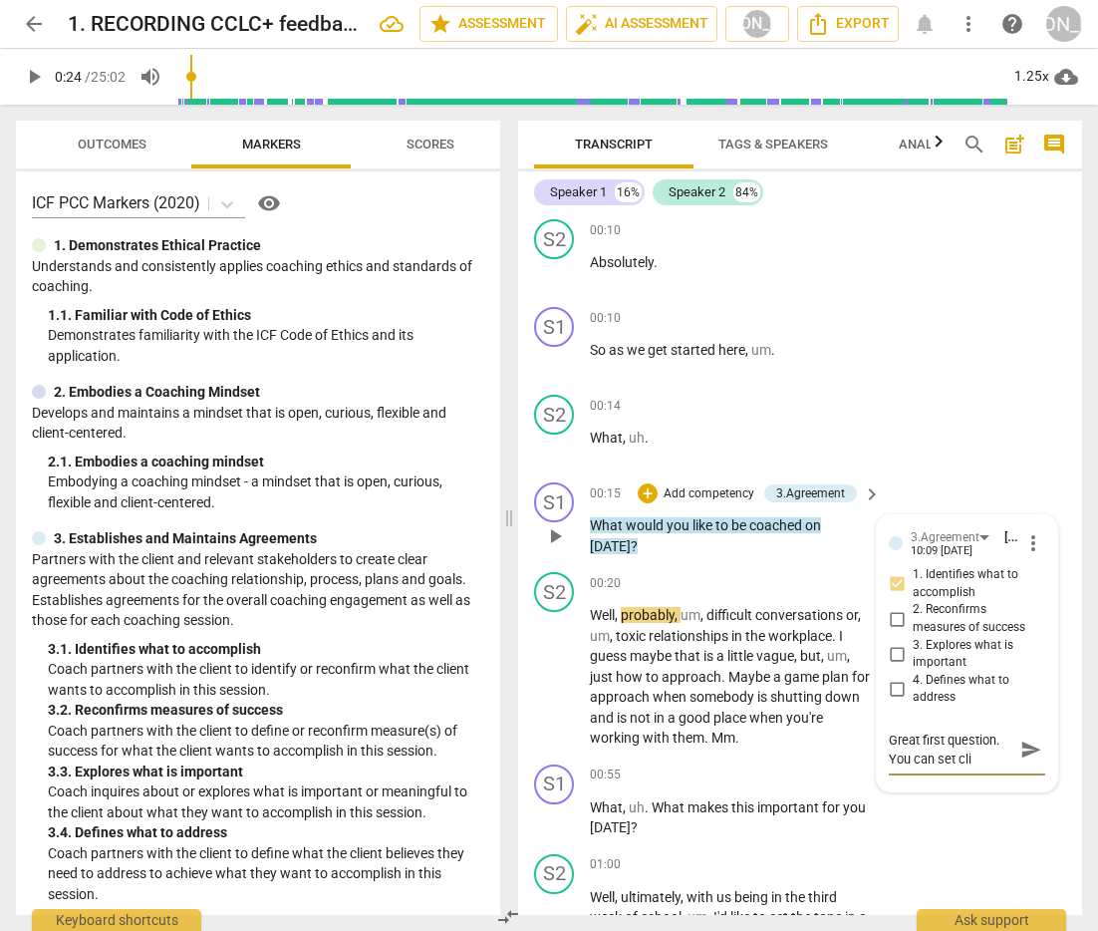
type textarea "Great first question. You can set clie"
type textarea "Great first question. You can set clien"
type textarea "Great first question. You can set client"
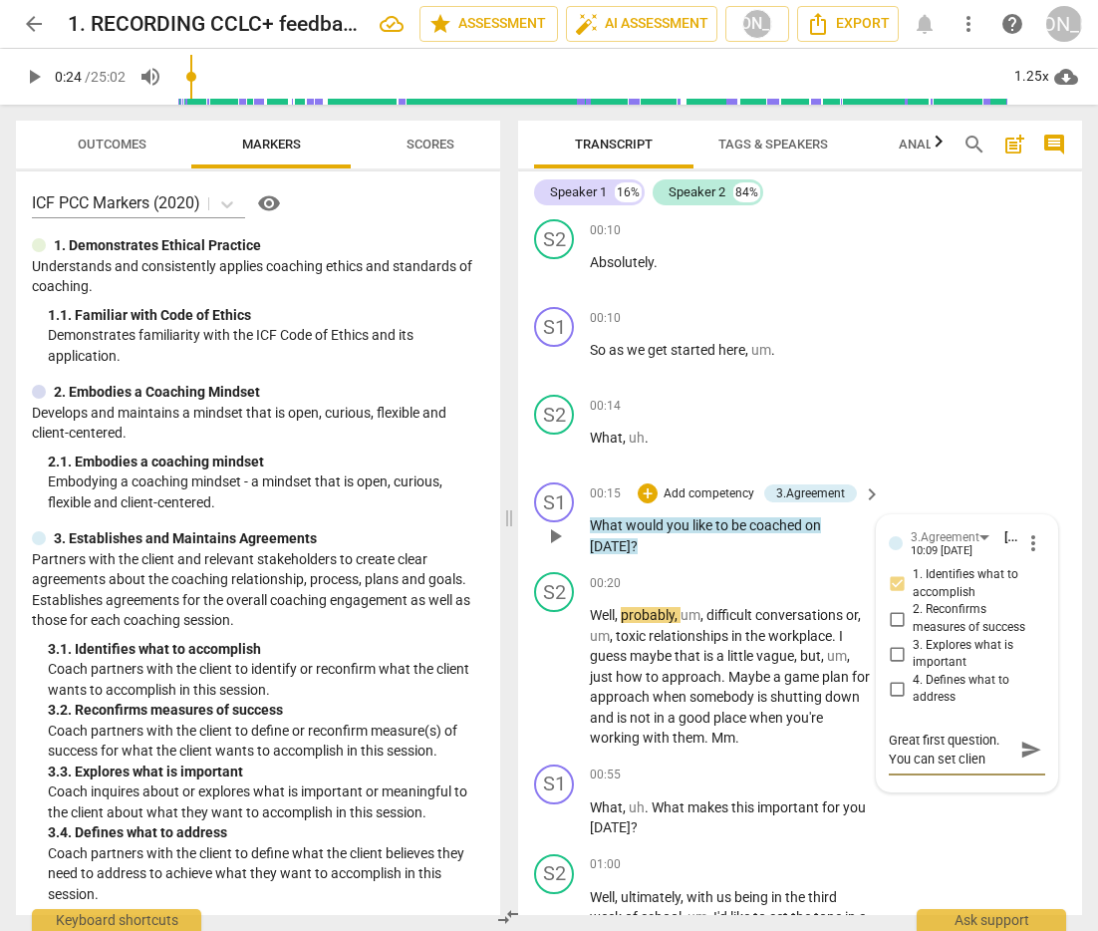
type textarea "Great first question. You can set client"
type textarea "Great first question. You can set client u"
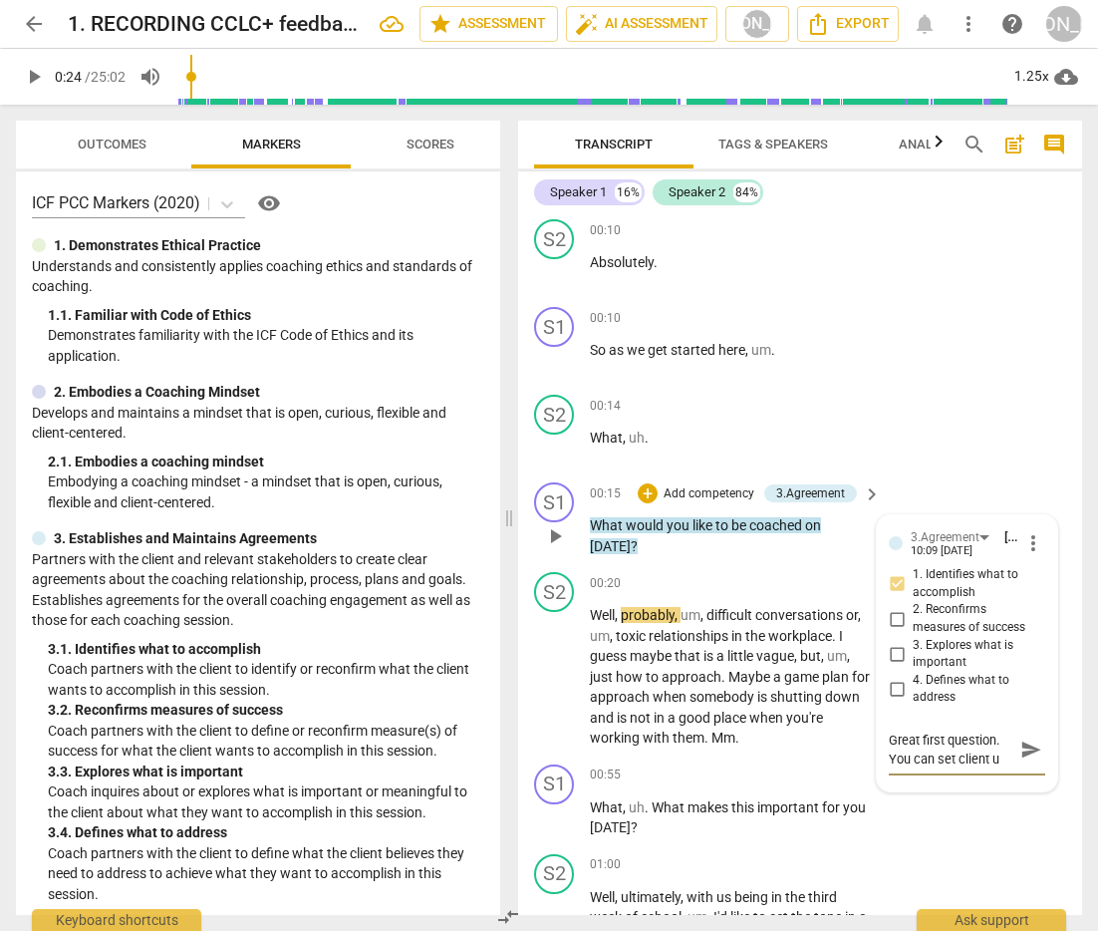
type textarea "Great first question. You can set client up"
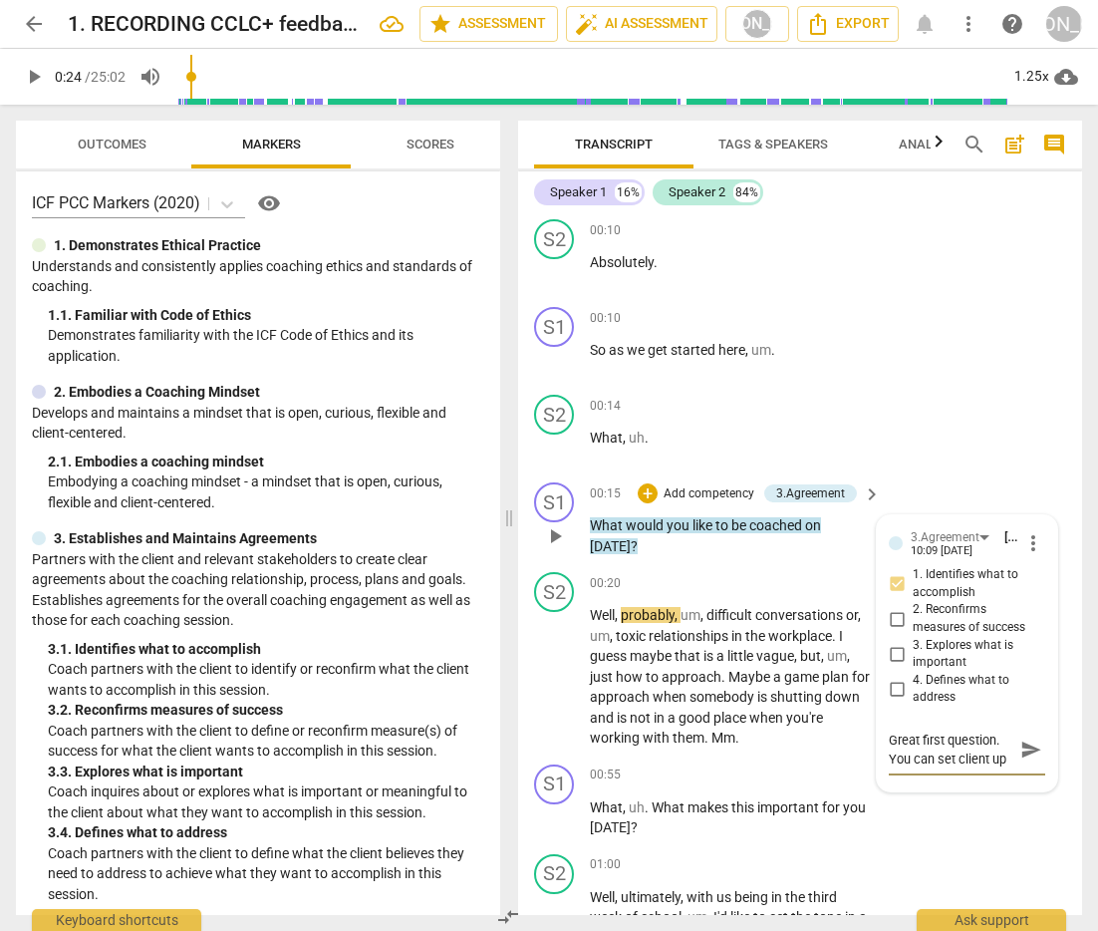
type textarea "Great first question. You can set client up"
type textarea "Great first question. You can set client u"
type textarea "Great first question. You can set client"
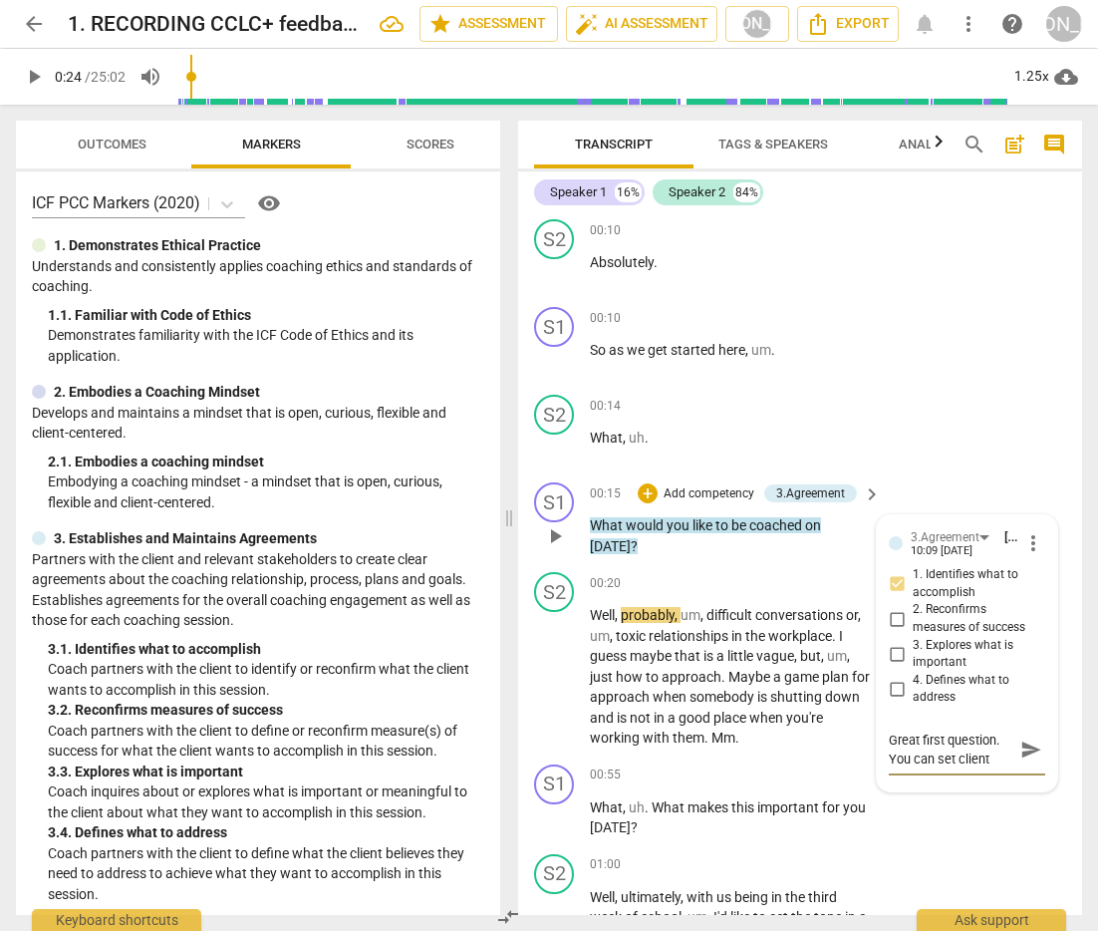
type textarea "Great first question. You can set client"
type textarea "Great first question. You can set clien"
type textarea "Great first question. You can set clie"
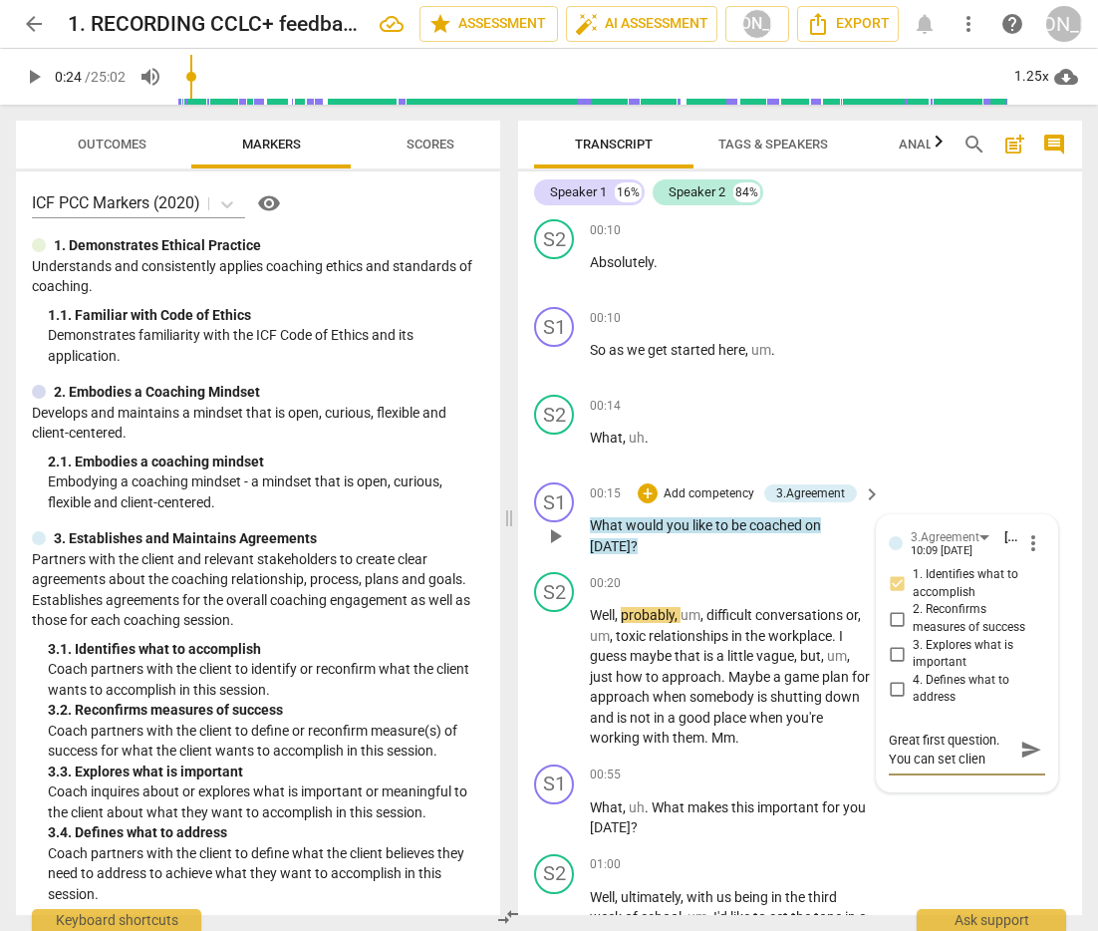
type textarea "Great first question. You can set clie"
type textarea "Great first question. You can set cli"
type textarea "Great first question. You can set cl"
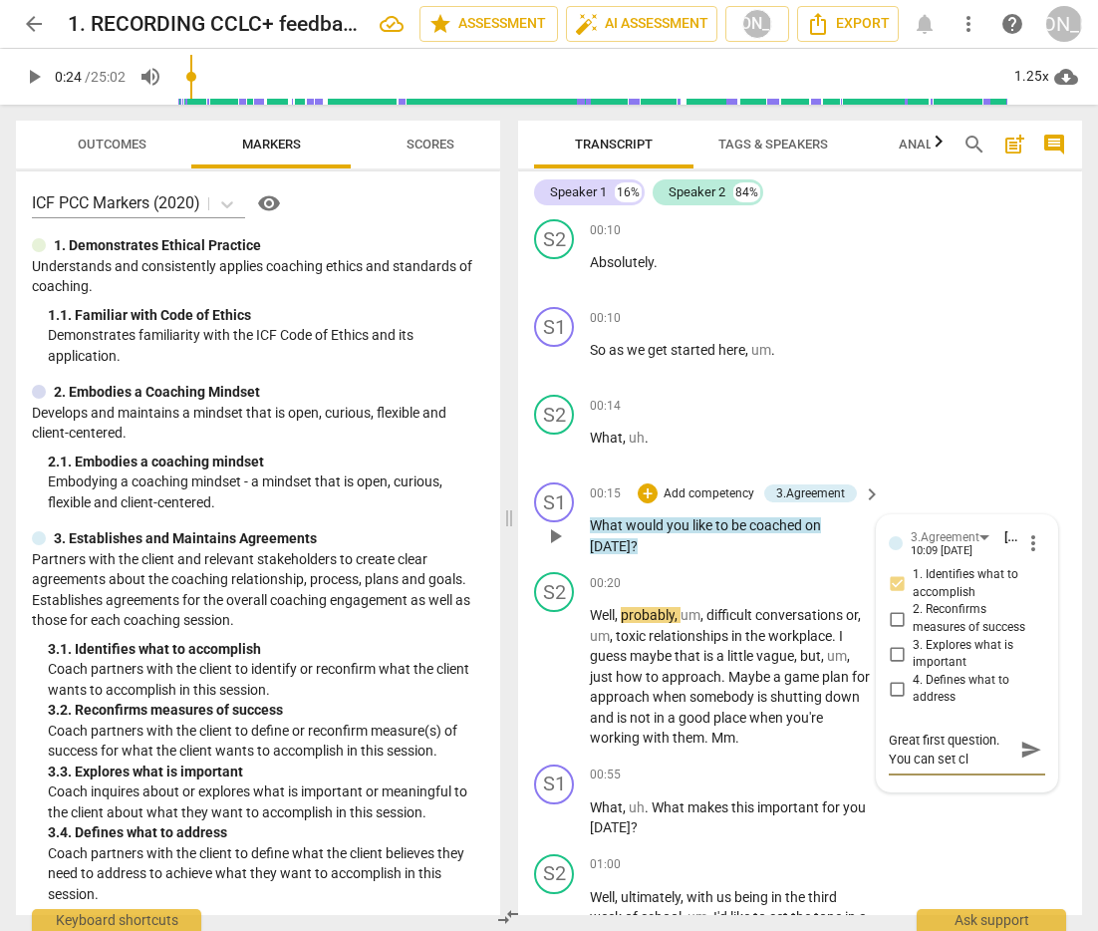
type textarea "Great first question. You can set c"
type textarea "Great first question. You can set"
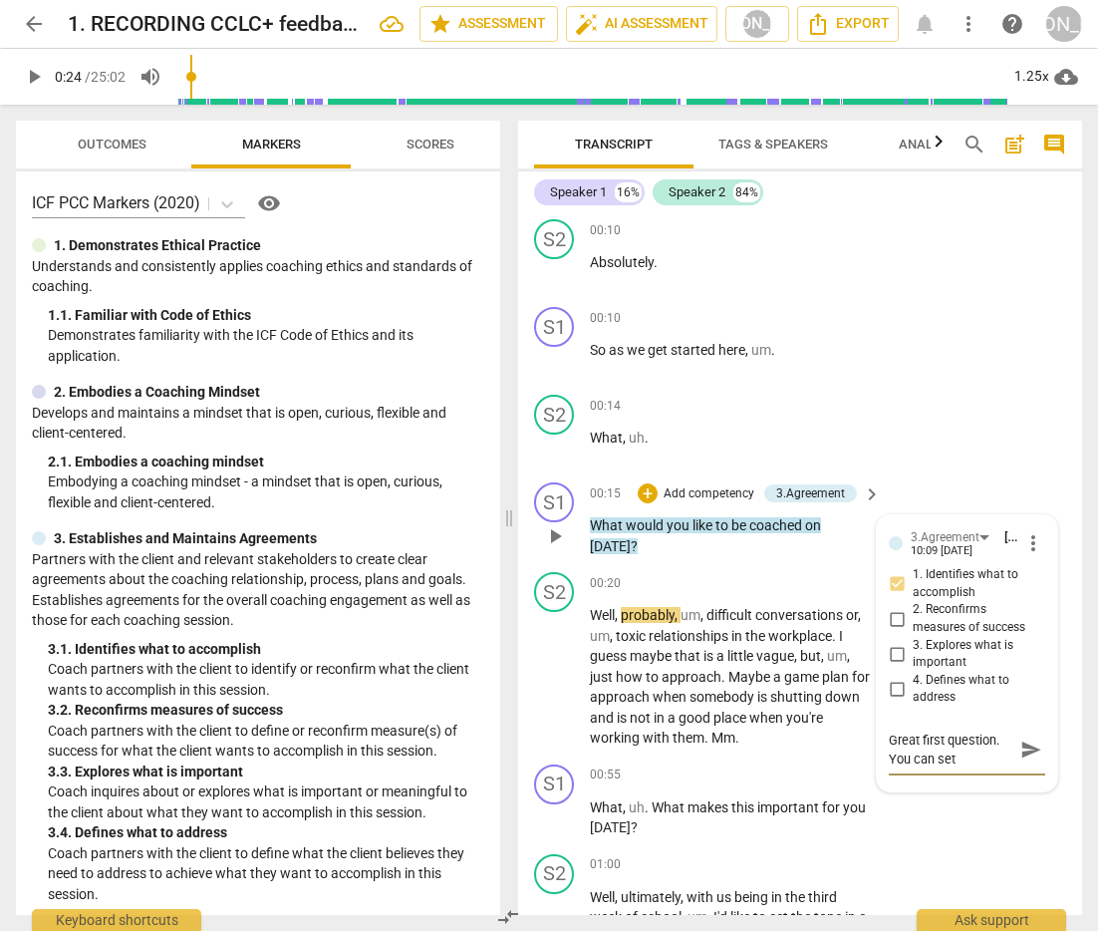
type textarea "Great first question. You can set"
type textarea "Great first question. You can se"
type textarea "Great first question. You can s"
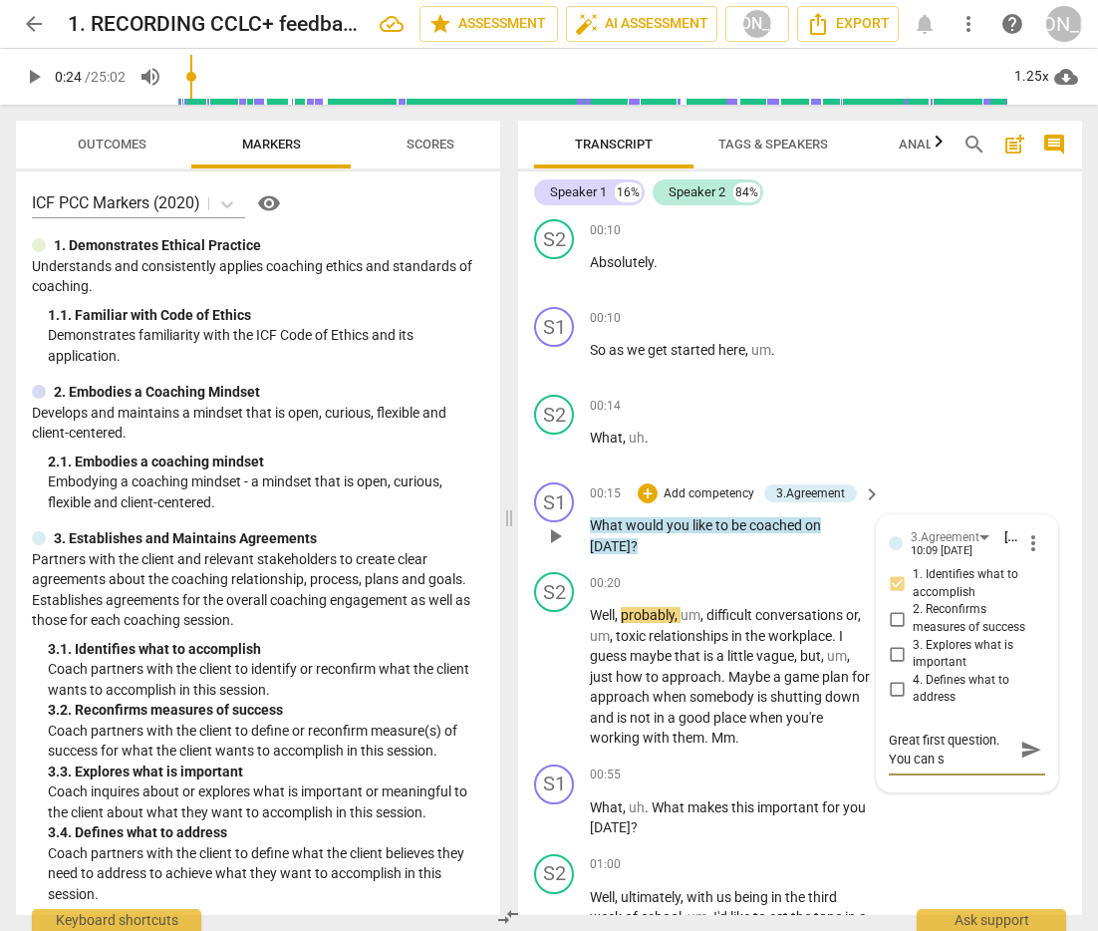
type textarea "Great first question. You can"
type textarea "Great first question. You ca"
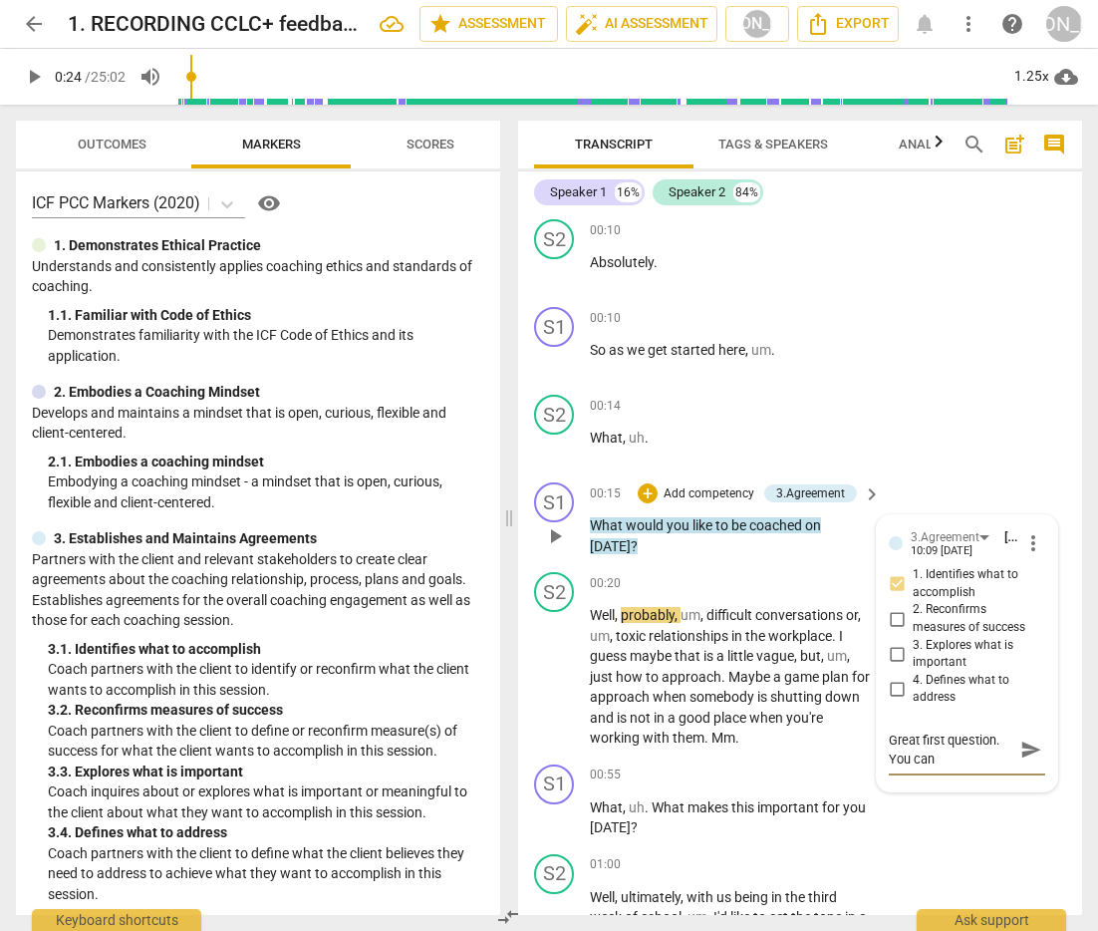
type textarea "Great first question. You ca"
type textarea "Great first question. You c"
type textarea "Great first question. You"
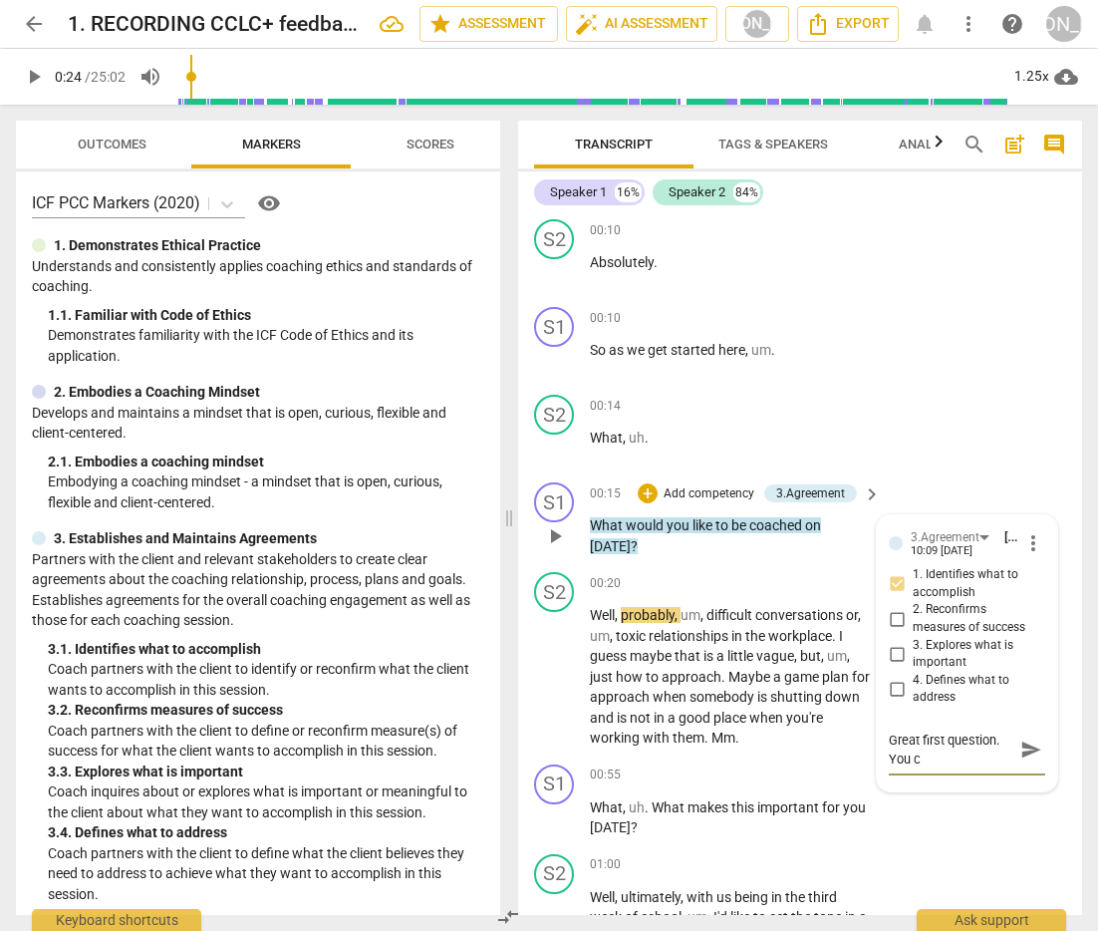
scroll to position [17, 0]
type textarea "Great first question. You"
type textarea "Great first question. Yo"
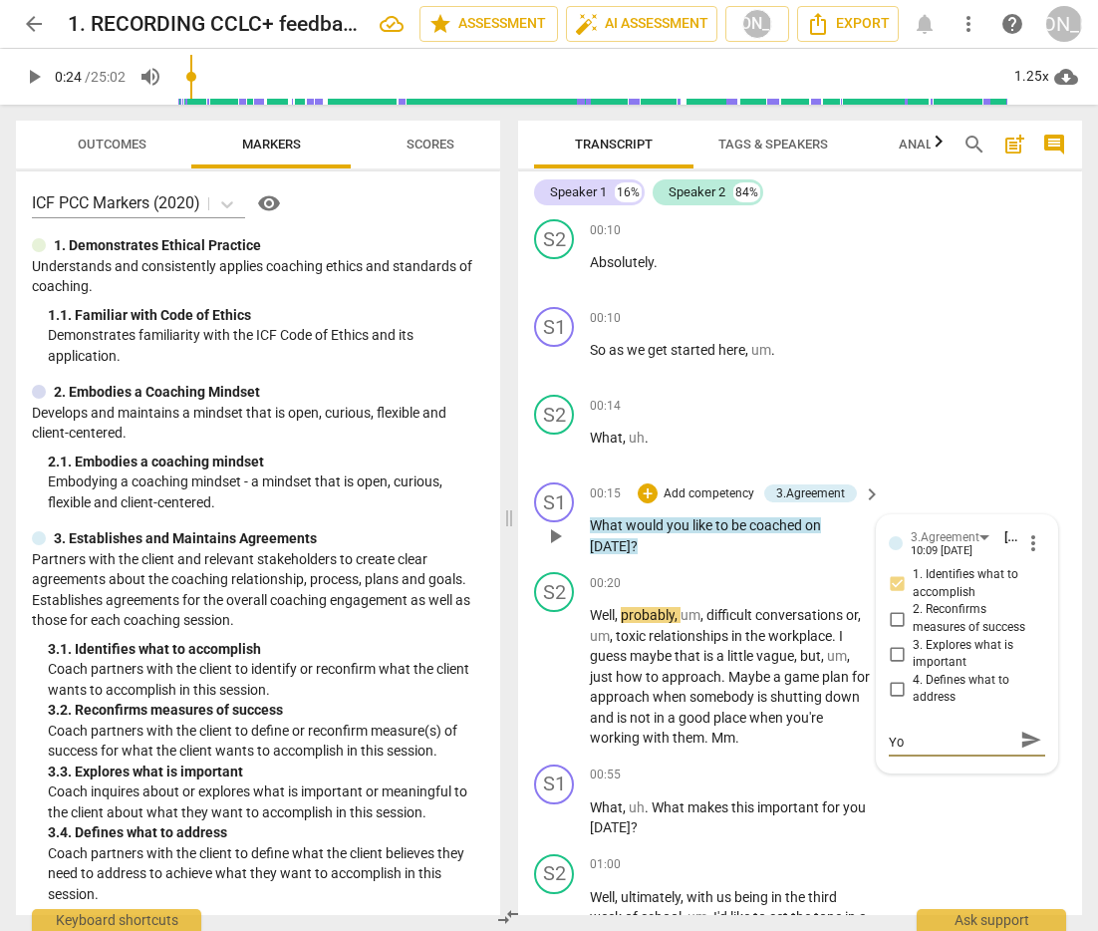
type textarea "Great first question. Y"
type textarea "Great first question."
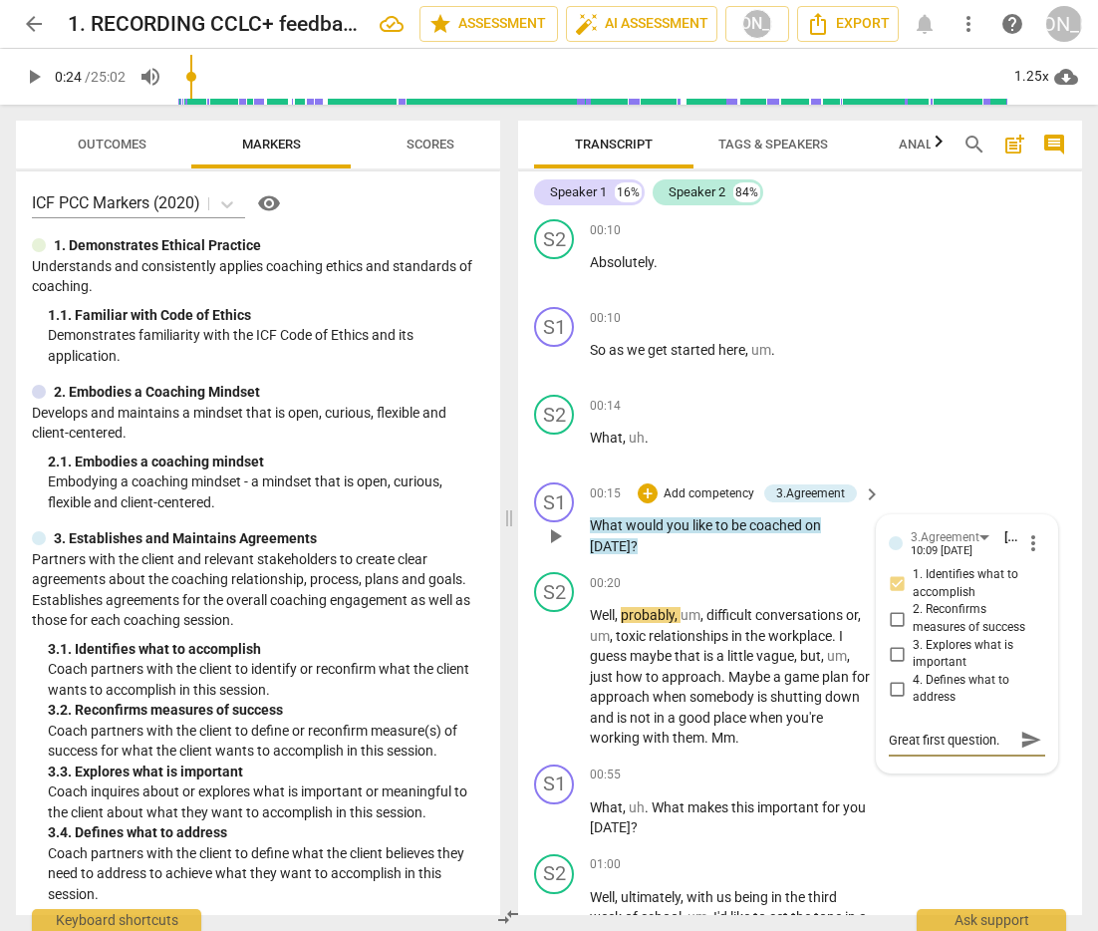
type textarea "Great first question."
click at [1021, 742] on span "send" at bounding box center [1032, 741] width 22 height 22
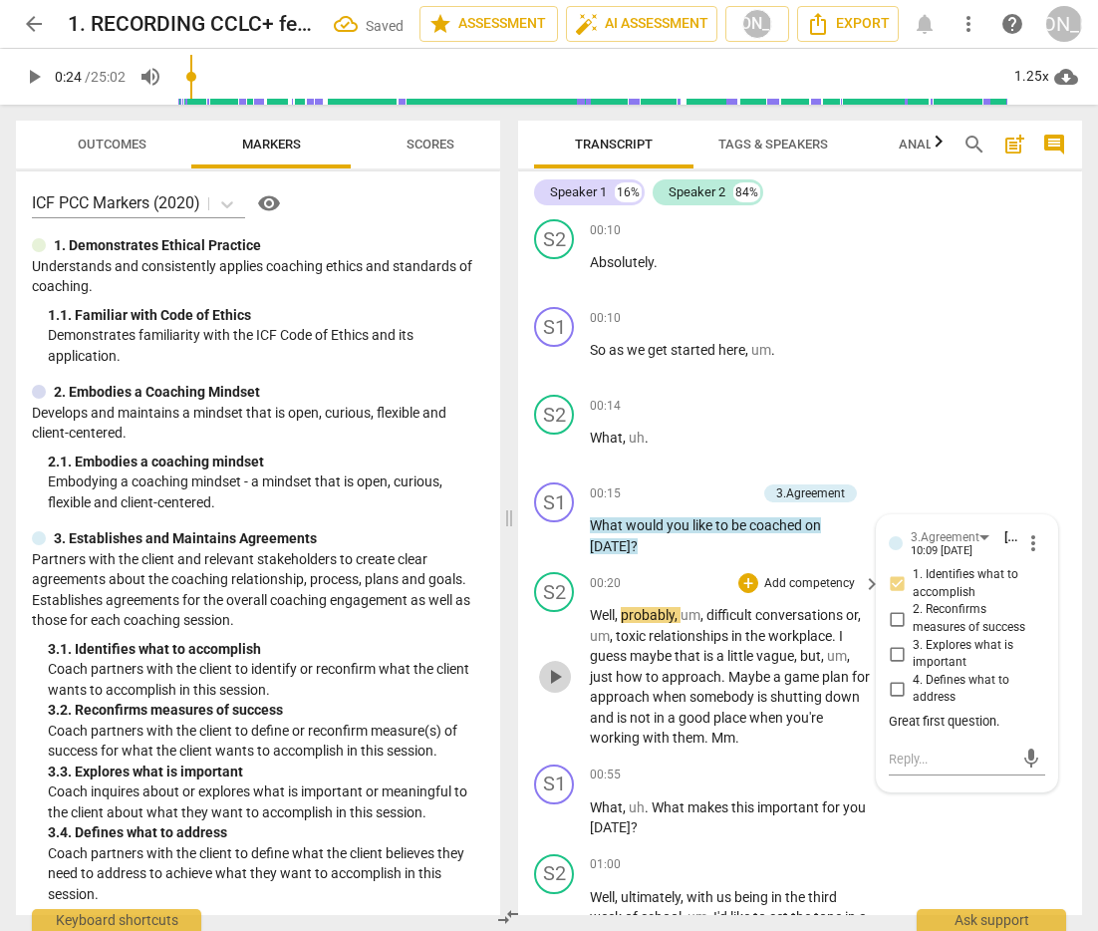
click at [553, 672] on span "play_arrow" at bounding box center [555, 677] width 24 height 24
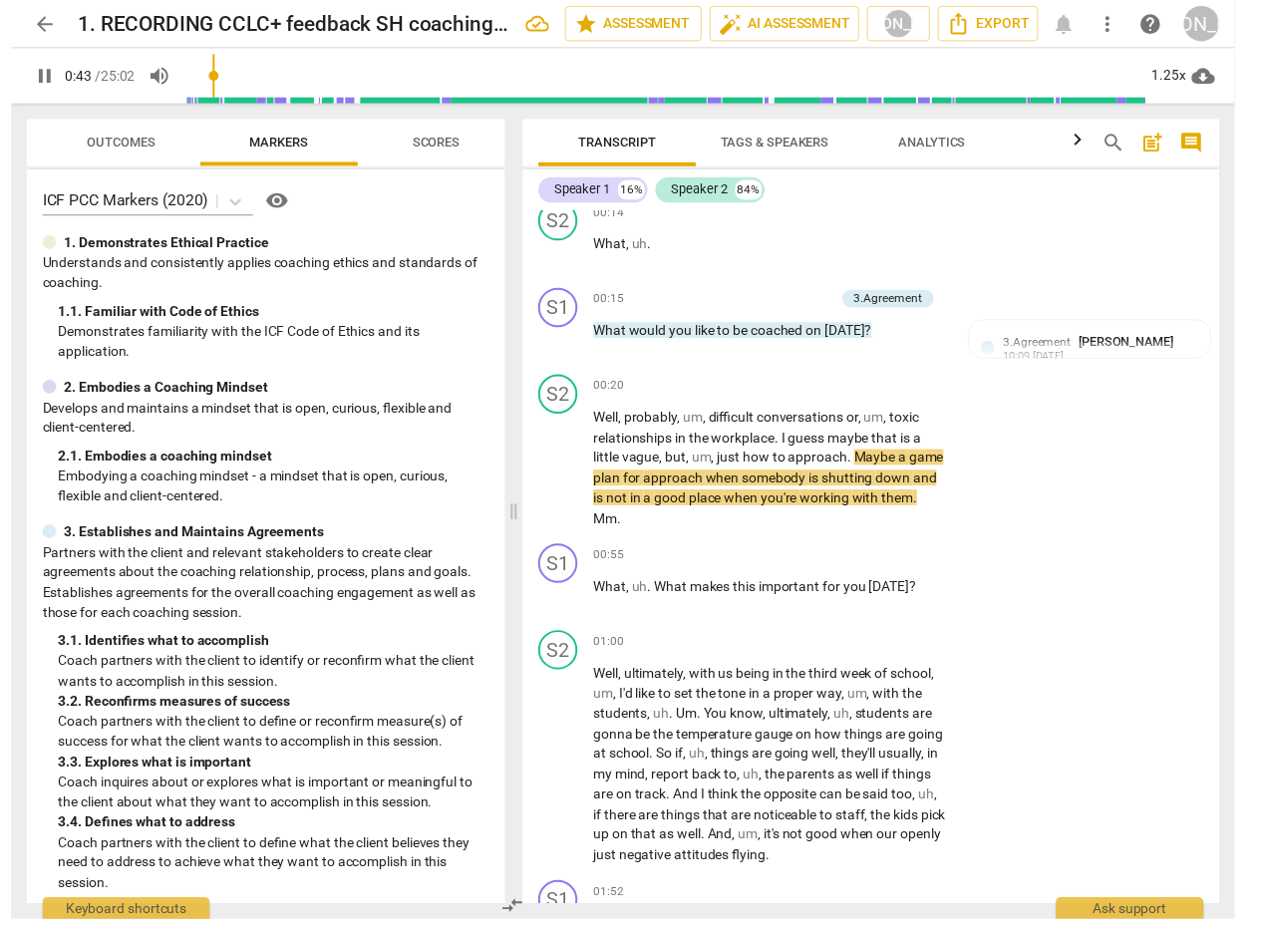
scroll to position [629, 0]
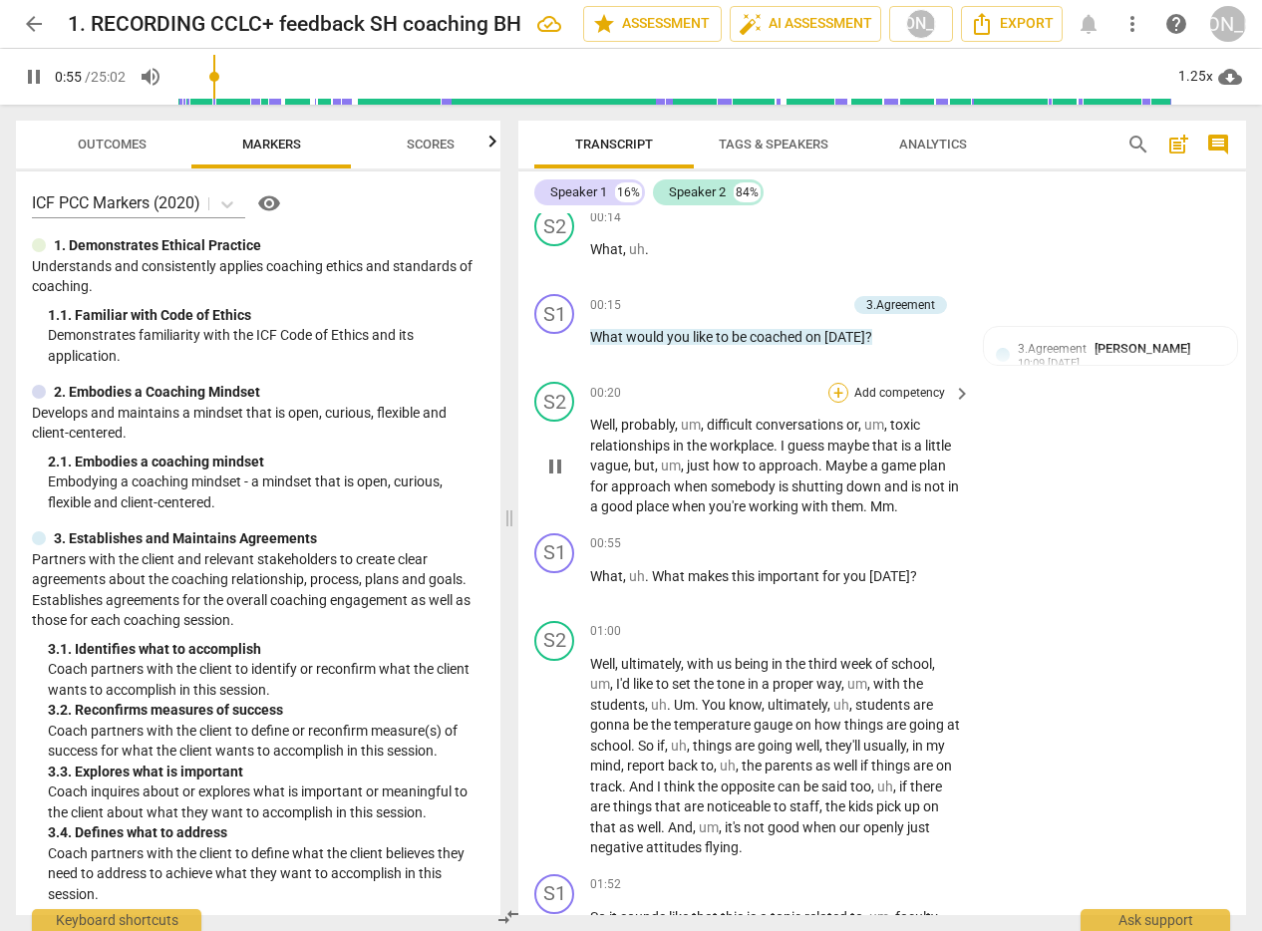
click at [837, 387] on div "+" at bounding box center [838, 393] width 20 height 20
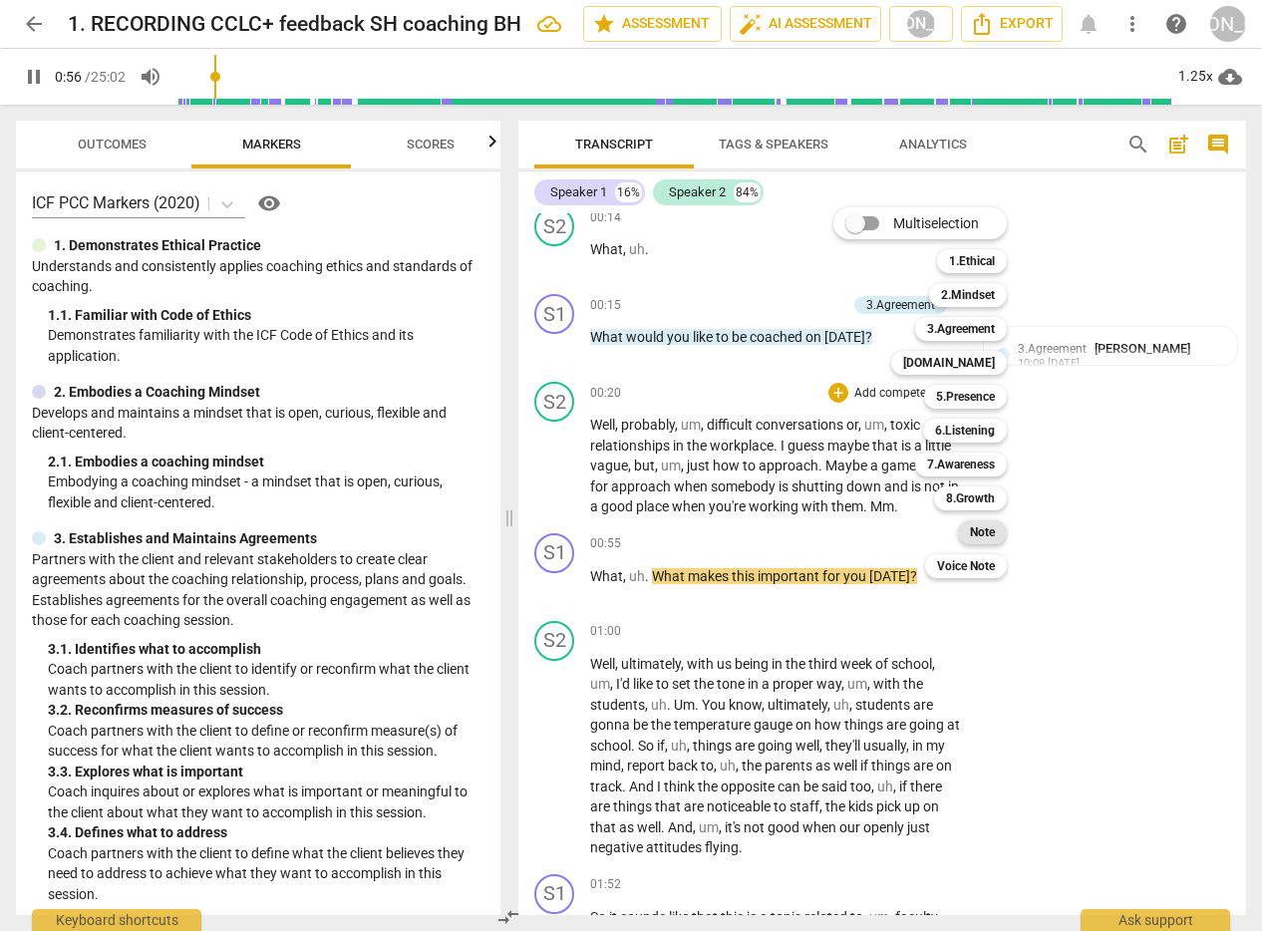
click at [985, 523] on b "Note" at bounding box center [982, 532] width 25 height 24
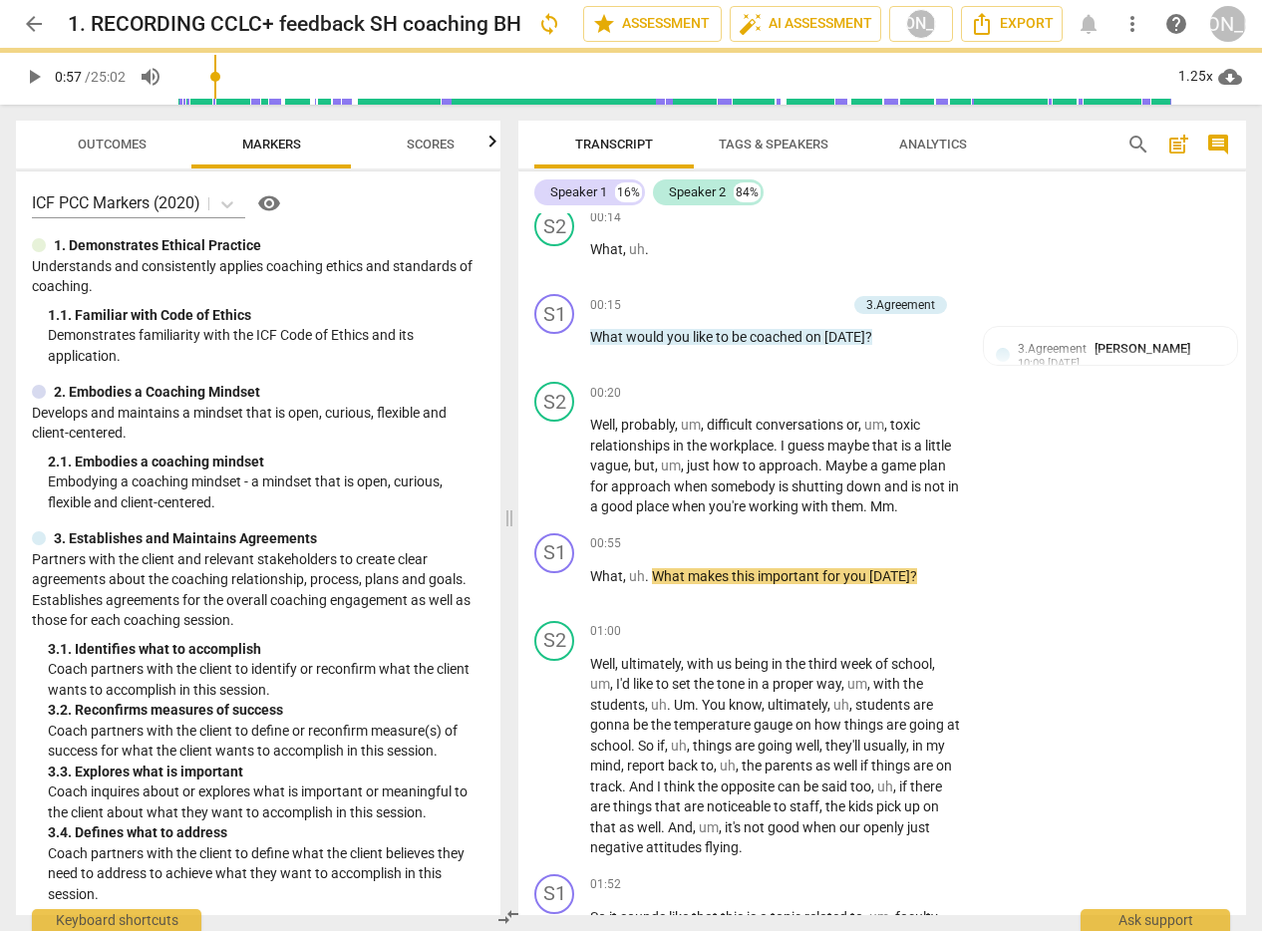
type input "57"
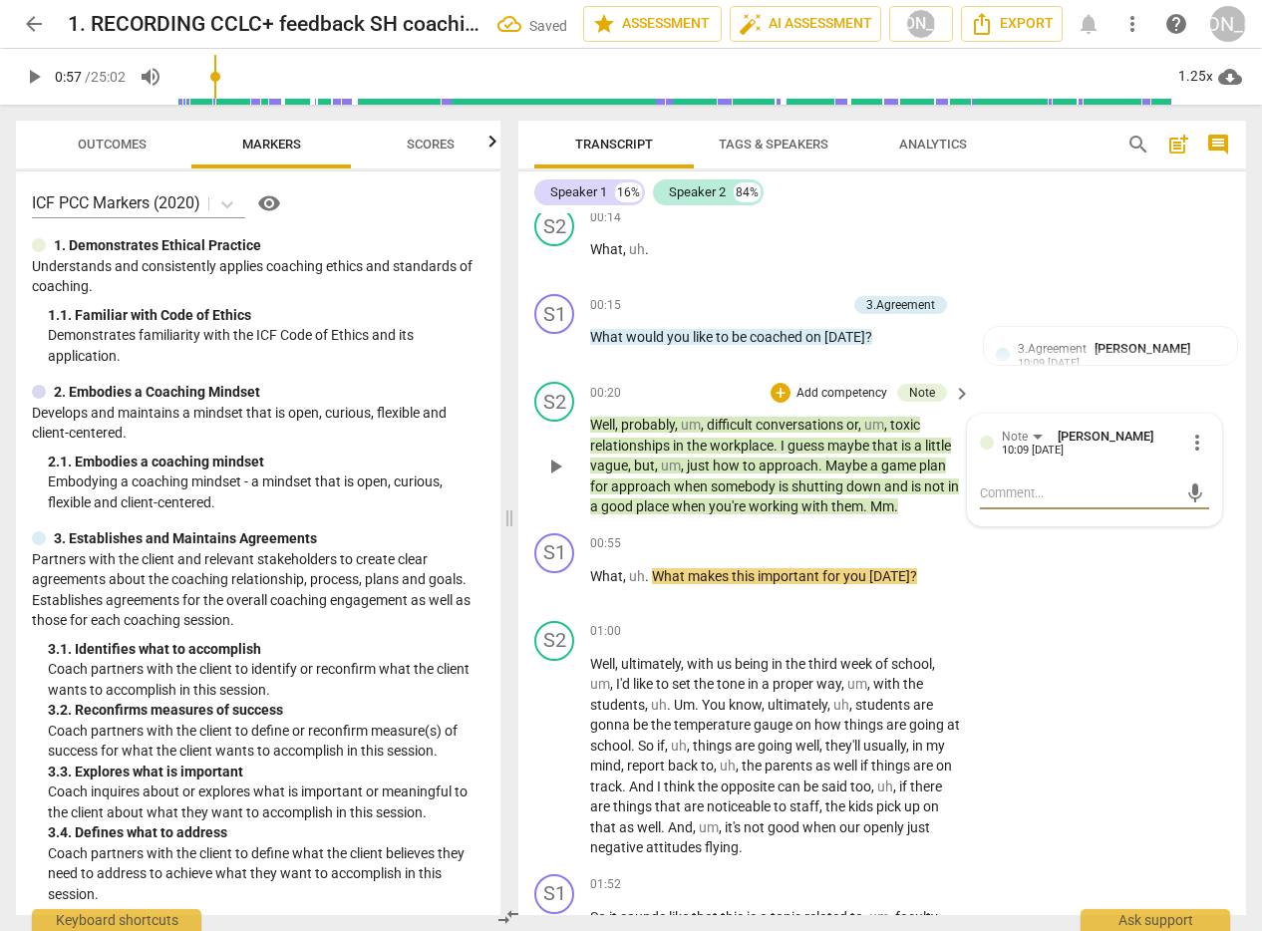
click at [1026, 487] on textarea at bounding box center [1079, 492] width 198 height 19
type textarea "c"
type textarea "cl"
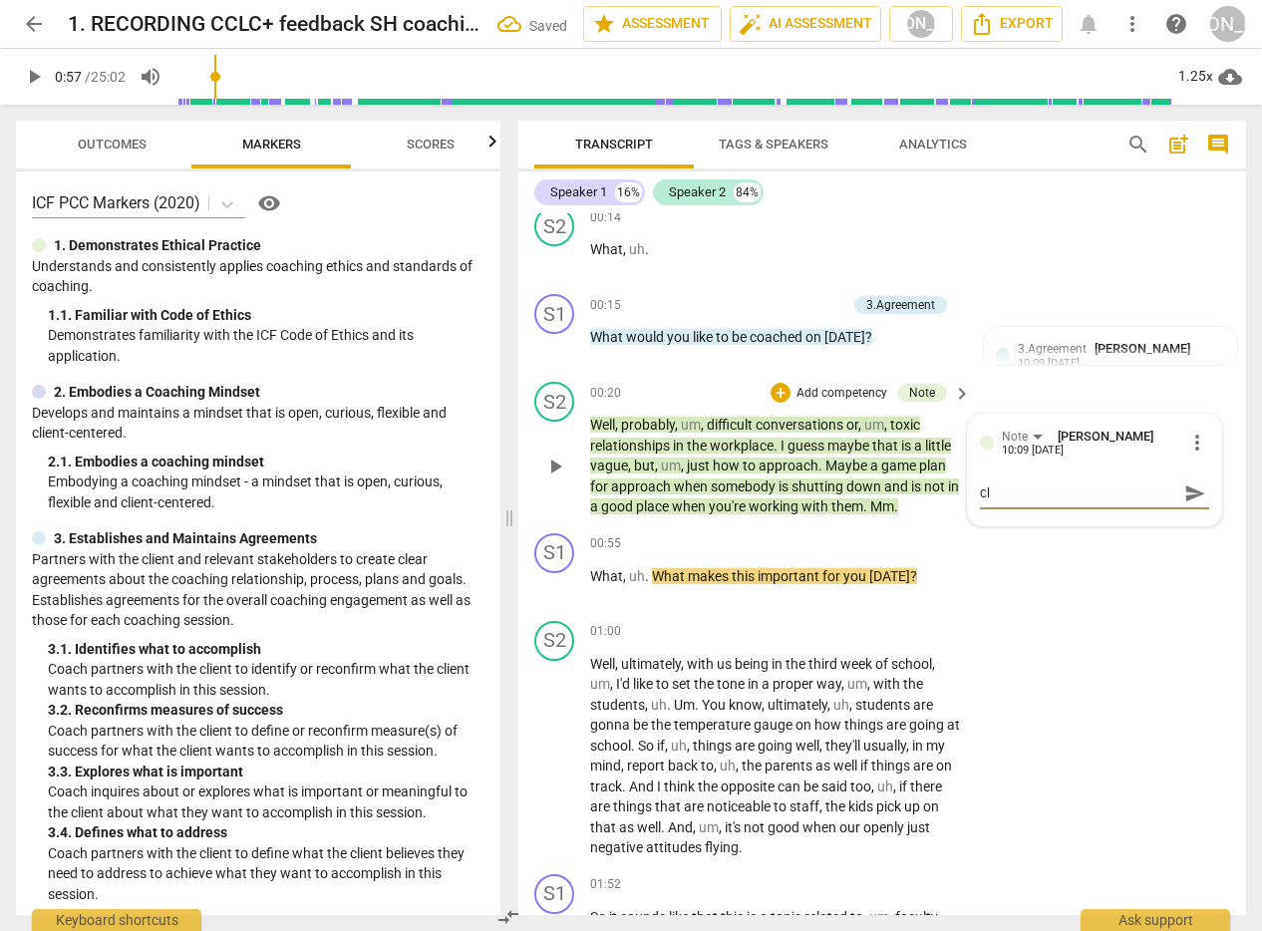
type textarea "cli"
type textarea "clie"
type textarea "clien"
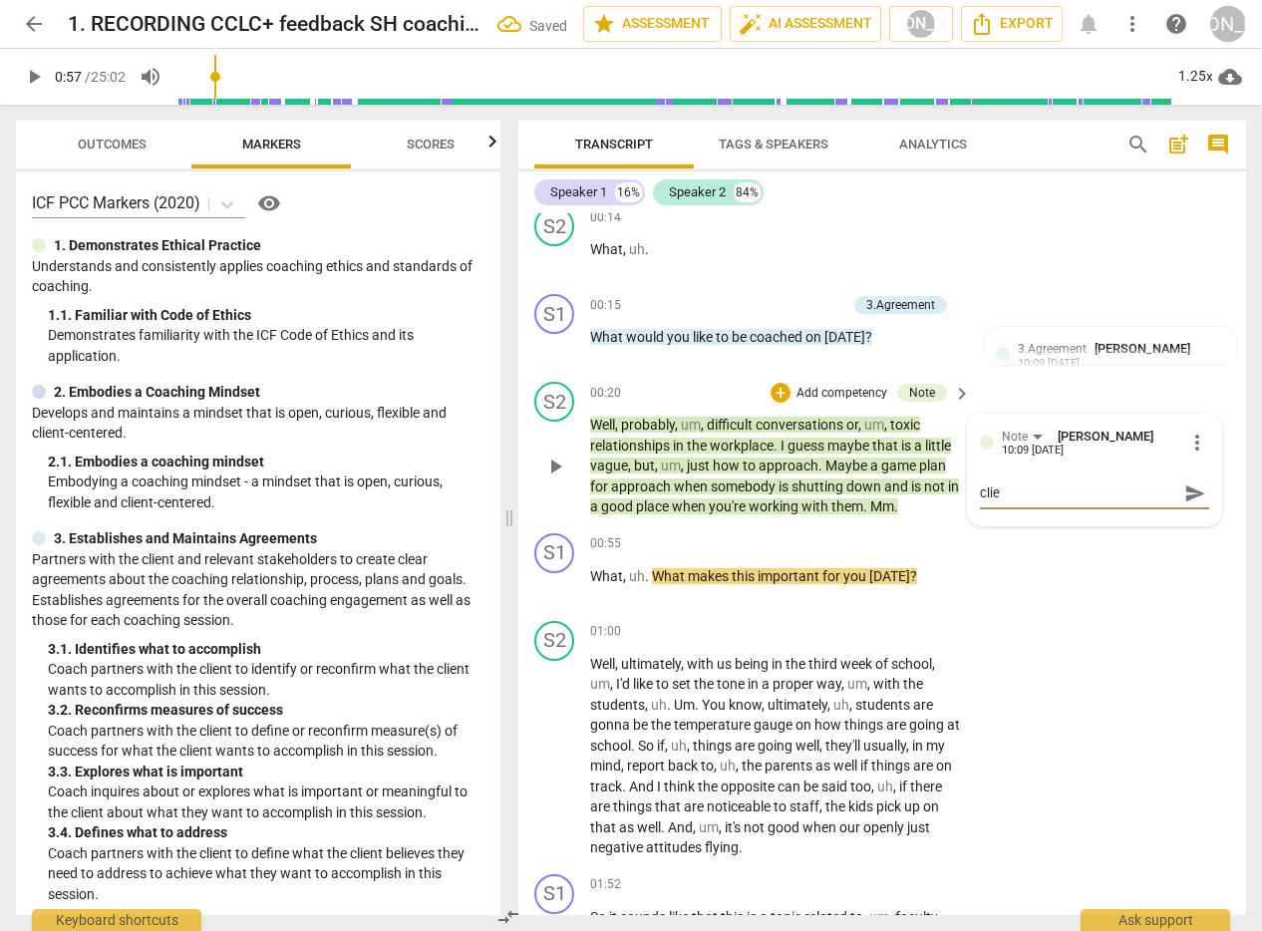
type textarea "clien"
type textarea "client"
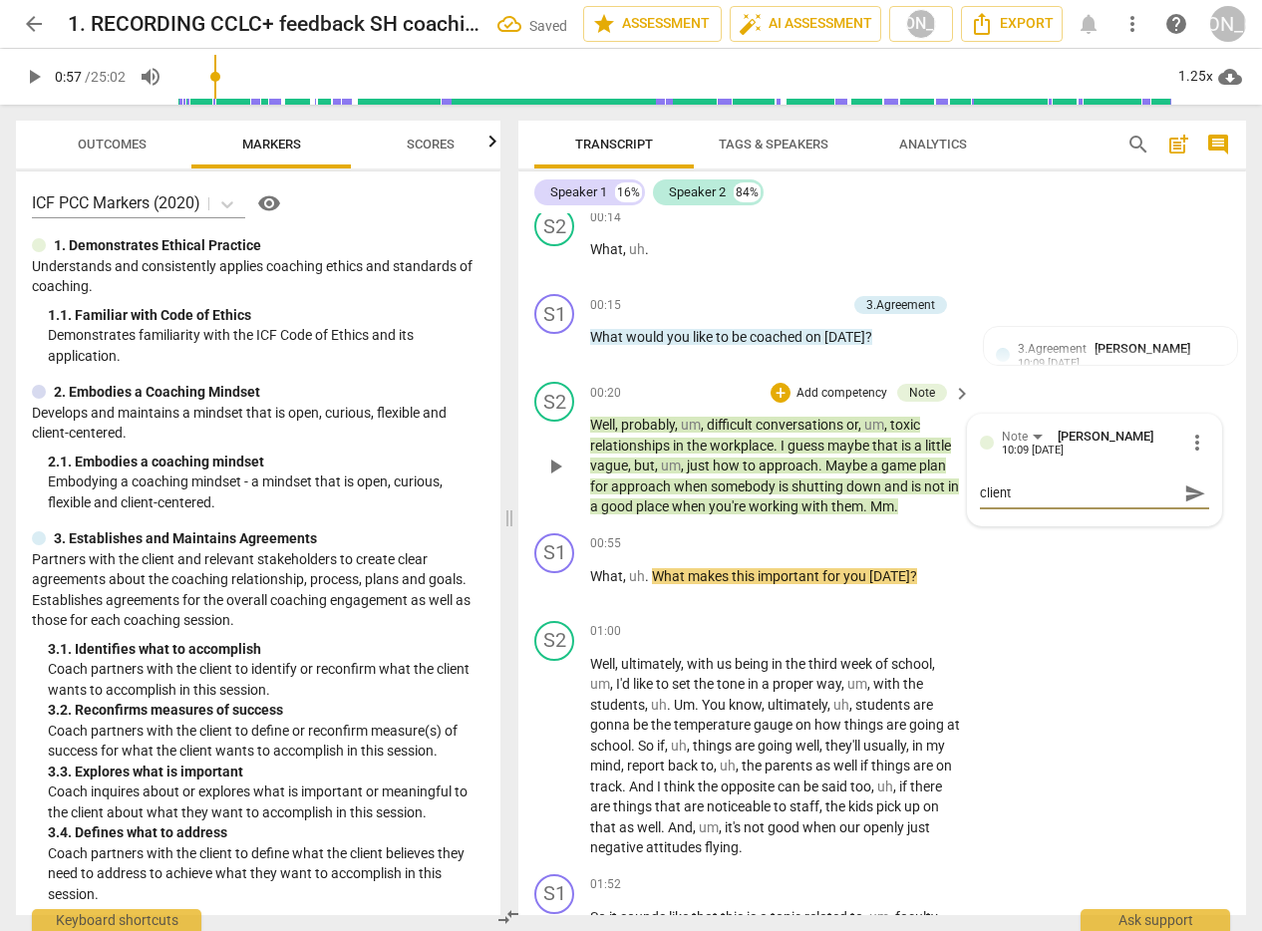
type textarea "client o"
type textarea "client ou"
type textarea "client out"
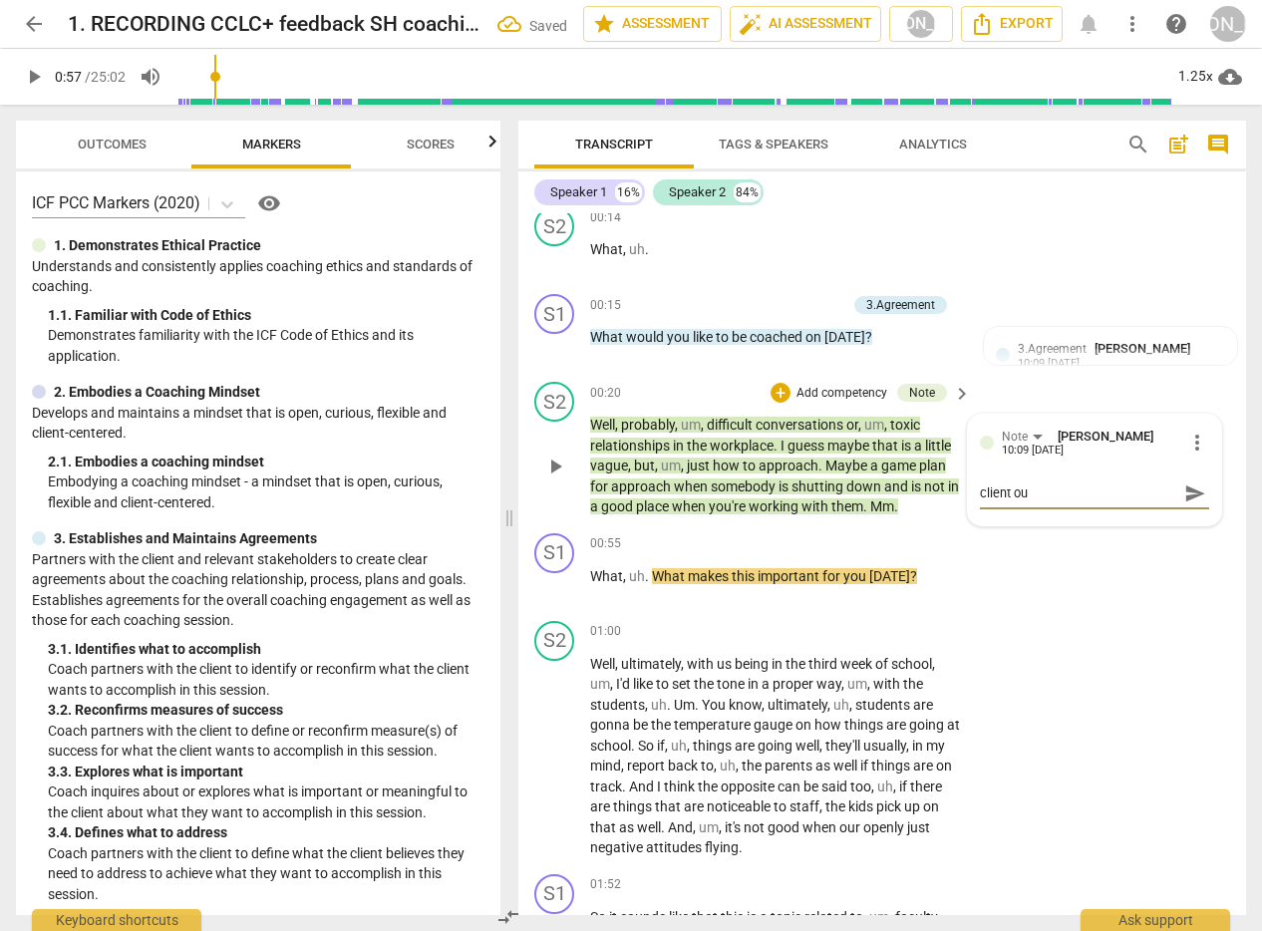
type textarea "client out"
type textarea "client oute"
type textarea "client outed"
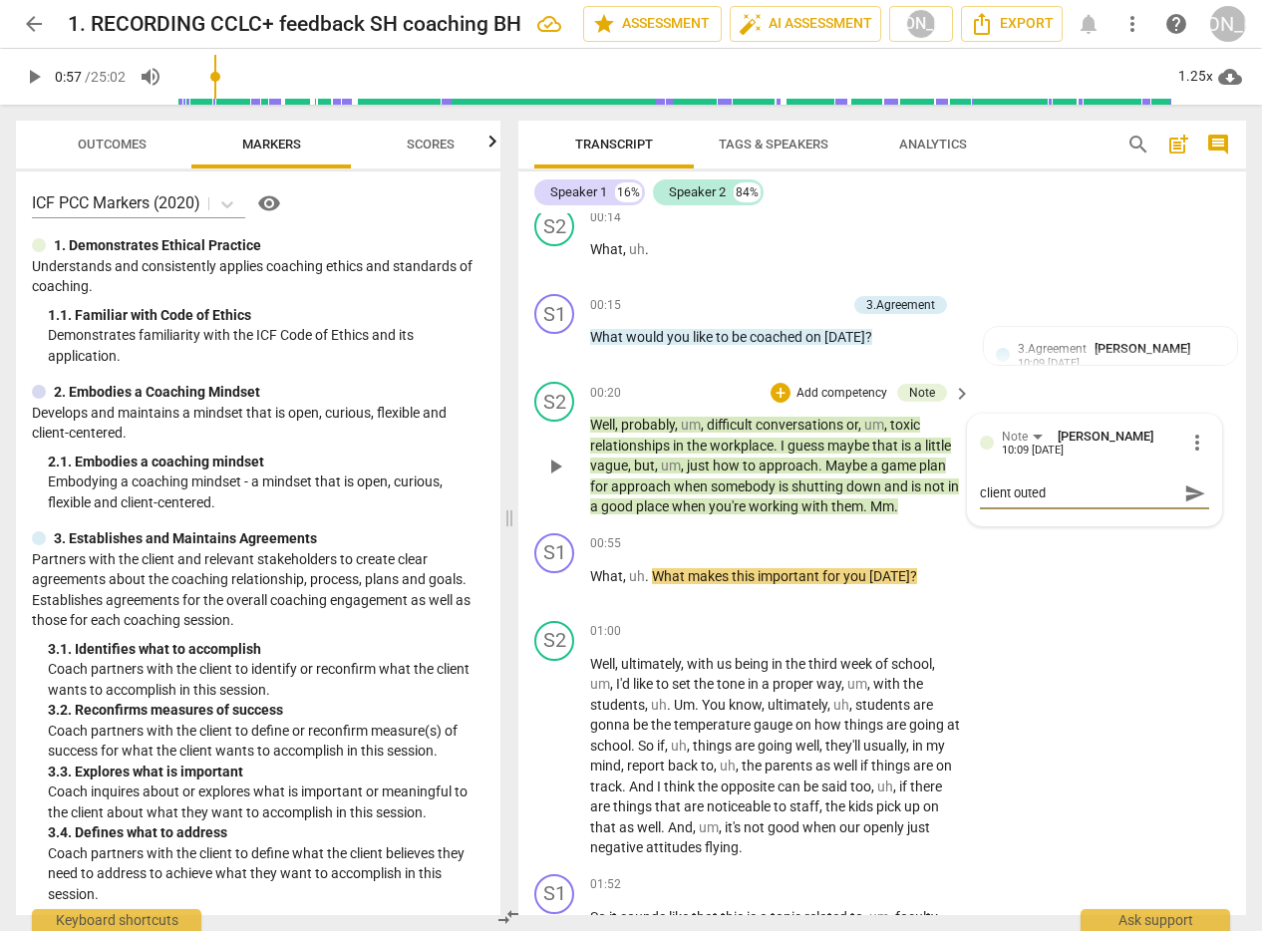
type textarea "client outed"
type textarea "client outed p"
type textarea "client outed po"
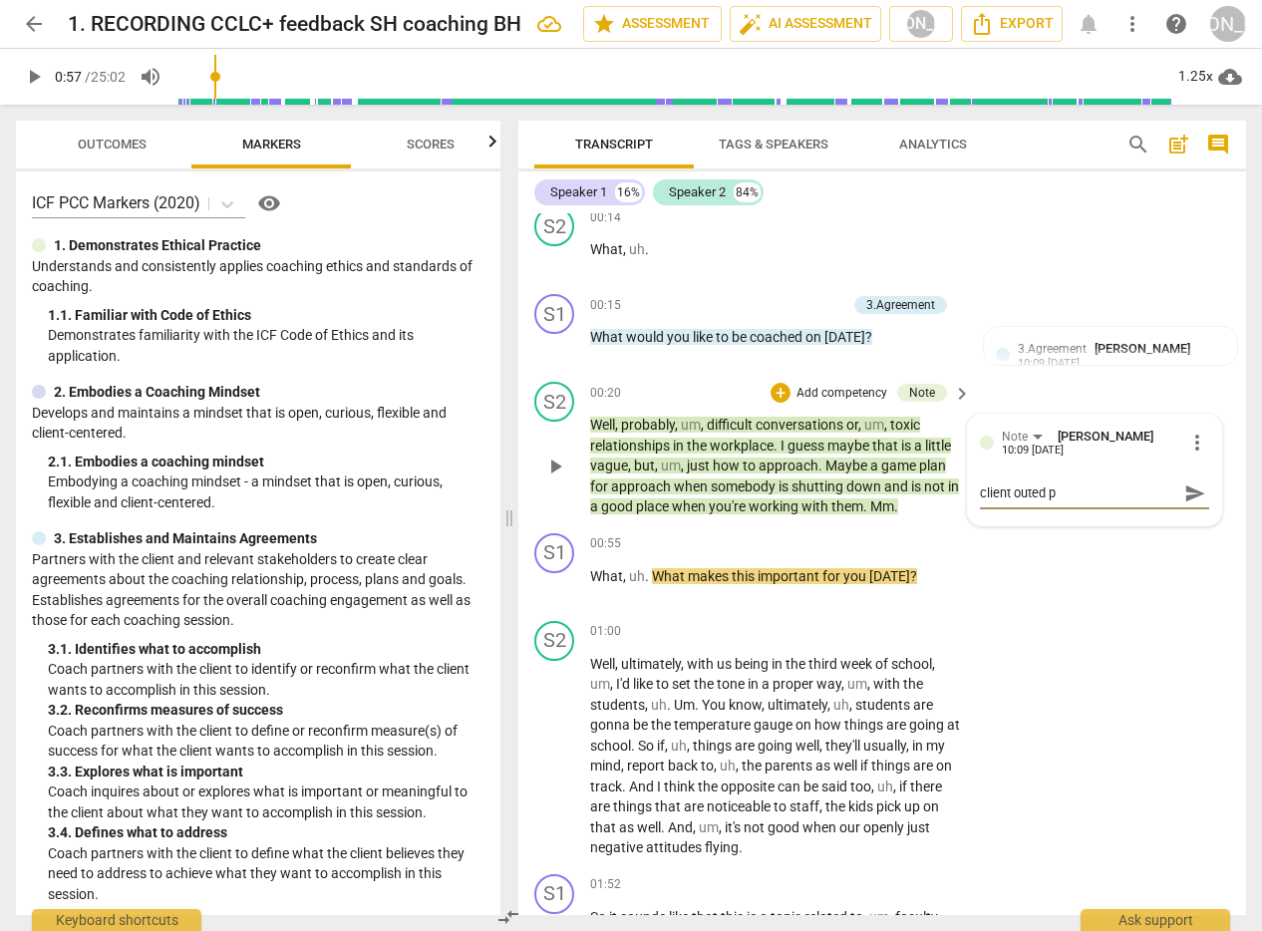
type textarea "client outed po"
type textarea "client outed pot"
type textarea "client outed pote"
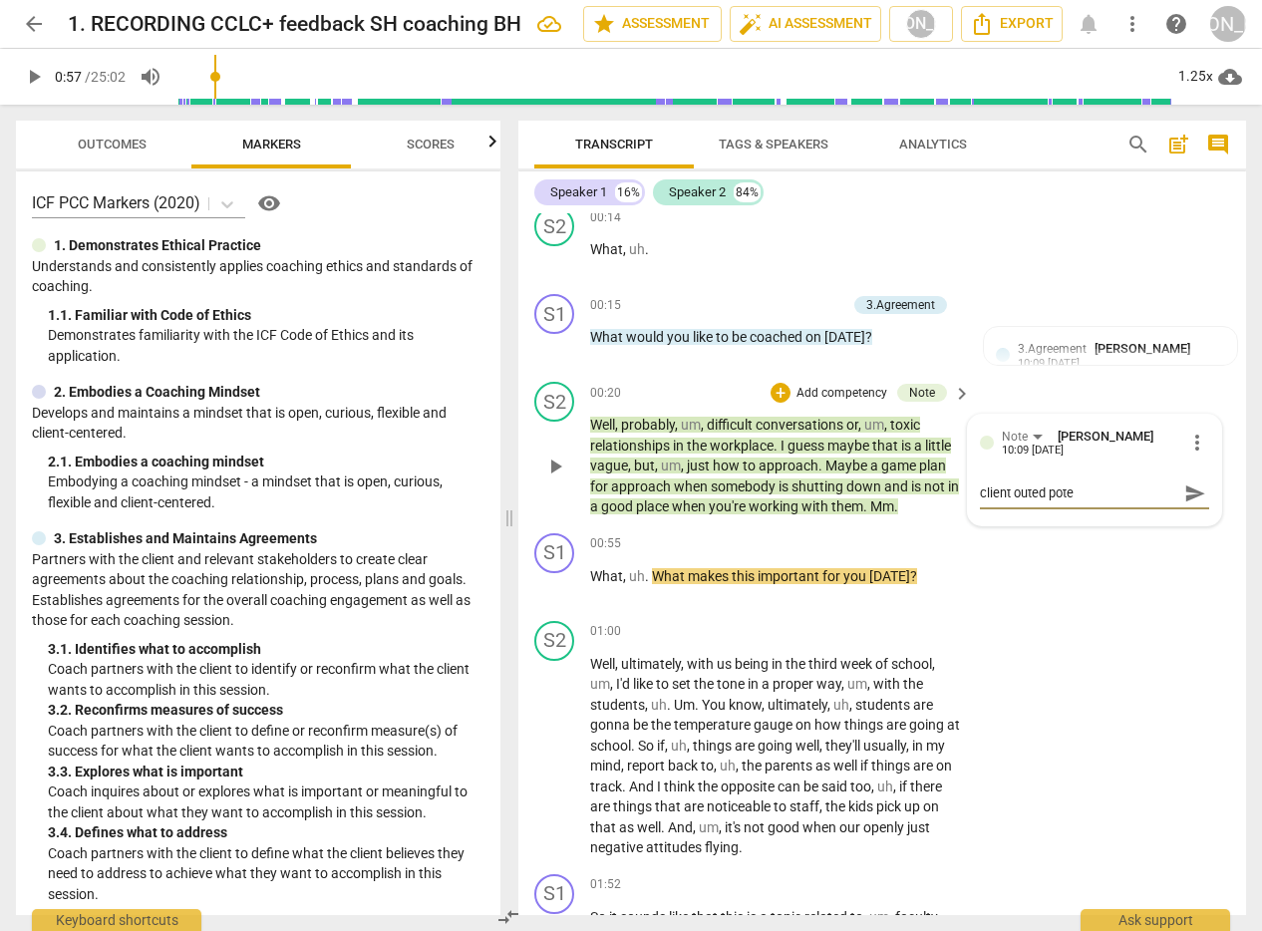
type textarea "client outed poten"
type textarea "client outed potent"
type textarea "client outed potenti"
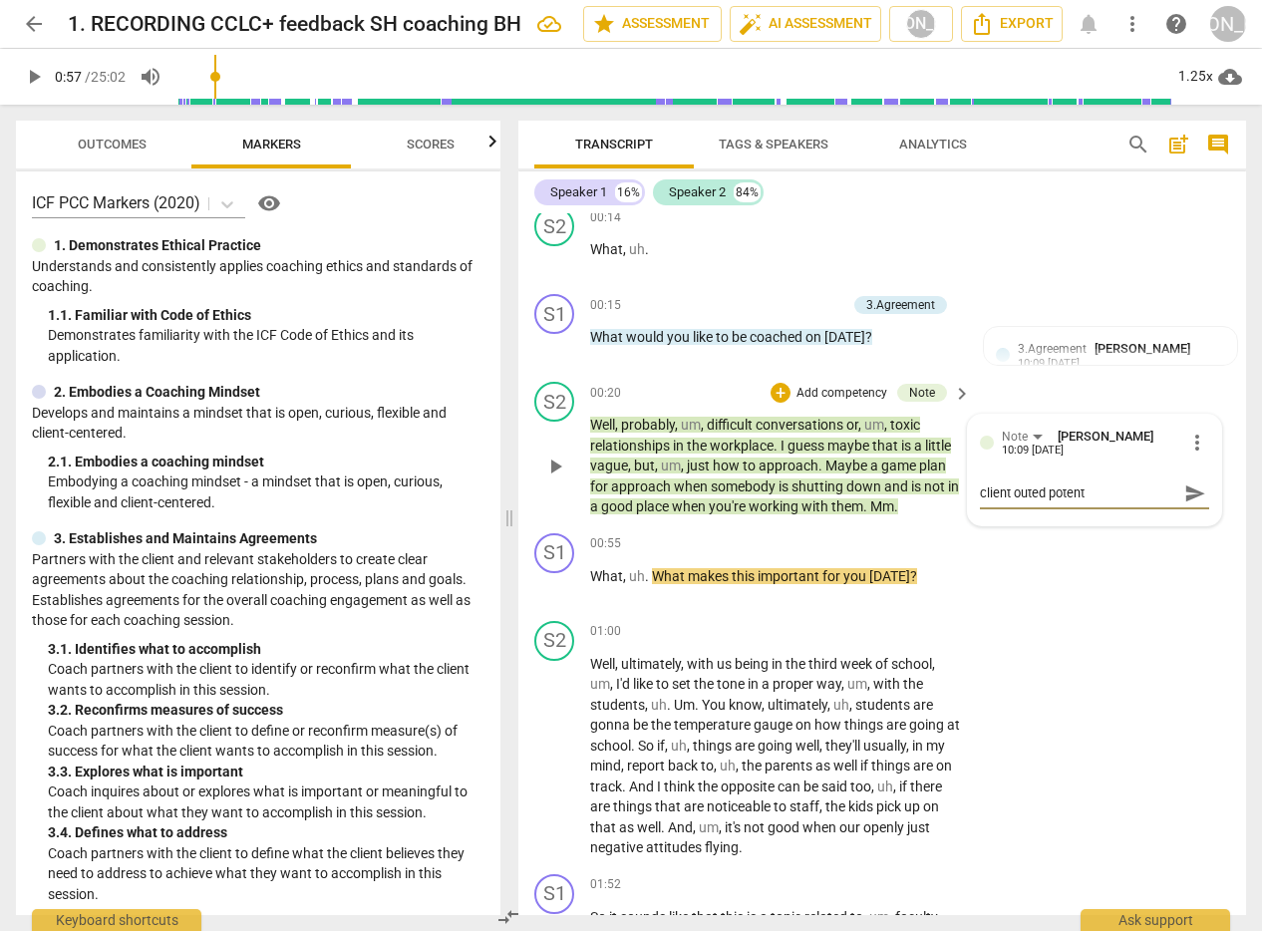
type textarea "client outed potenti"
type textarea "client outed potentia"
type textarea "client outed potential"
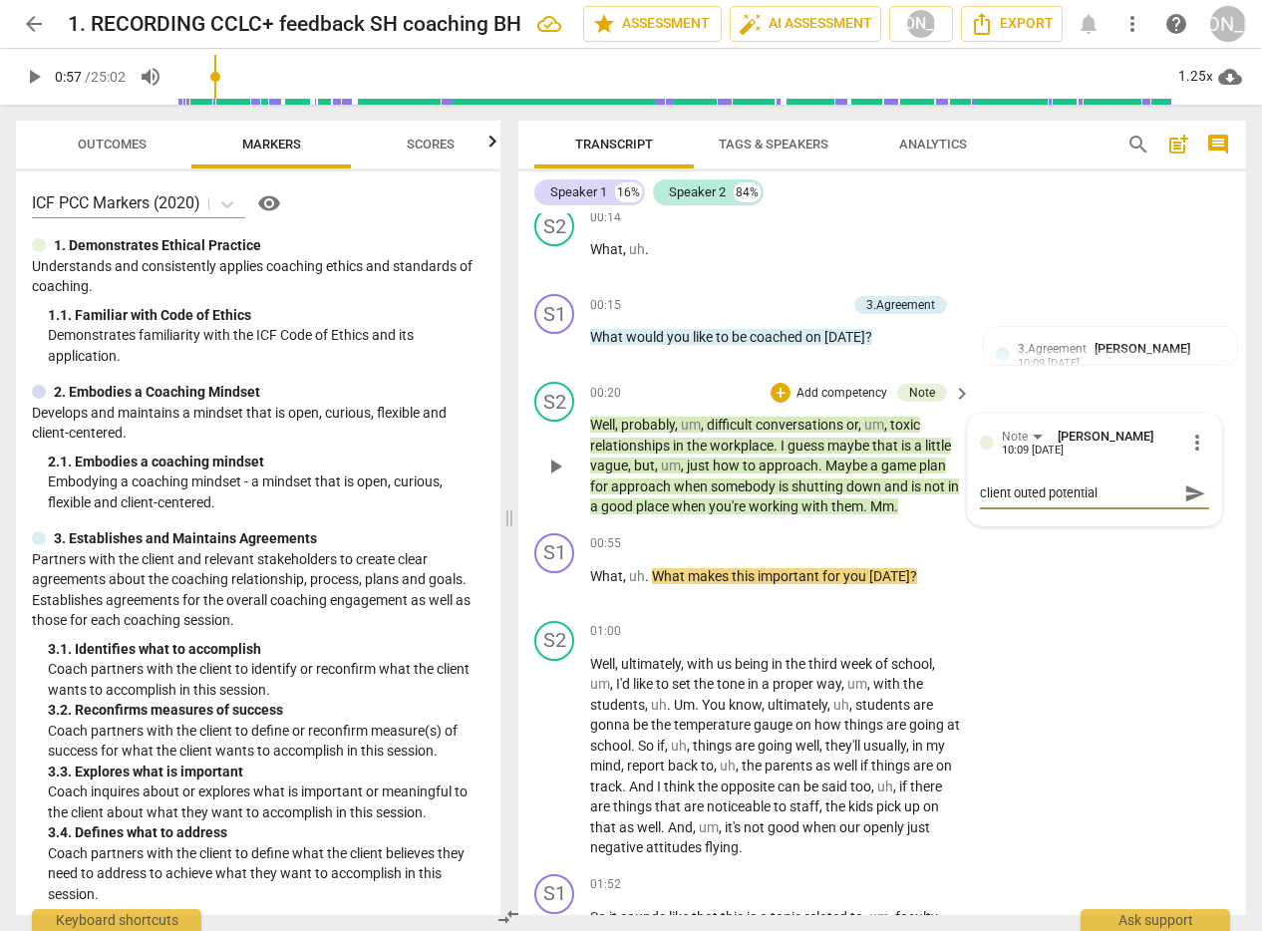
type textarea "client outed potential"
type textarea "client outed potential f"
type textarea "client outed potential fo"
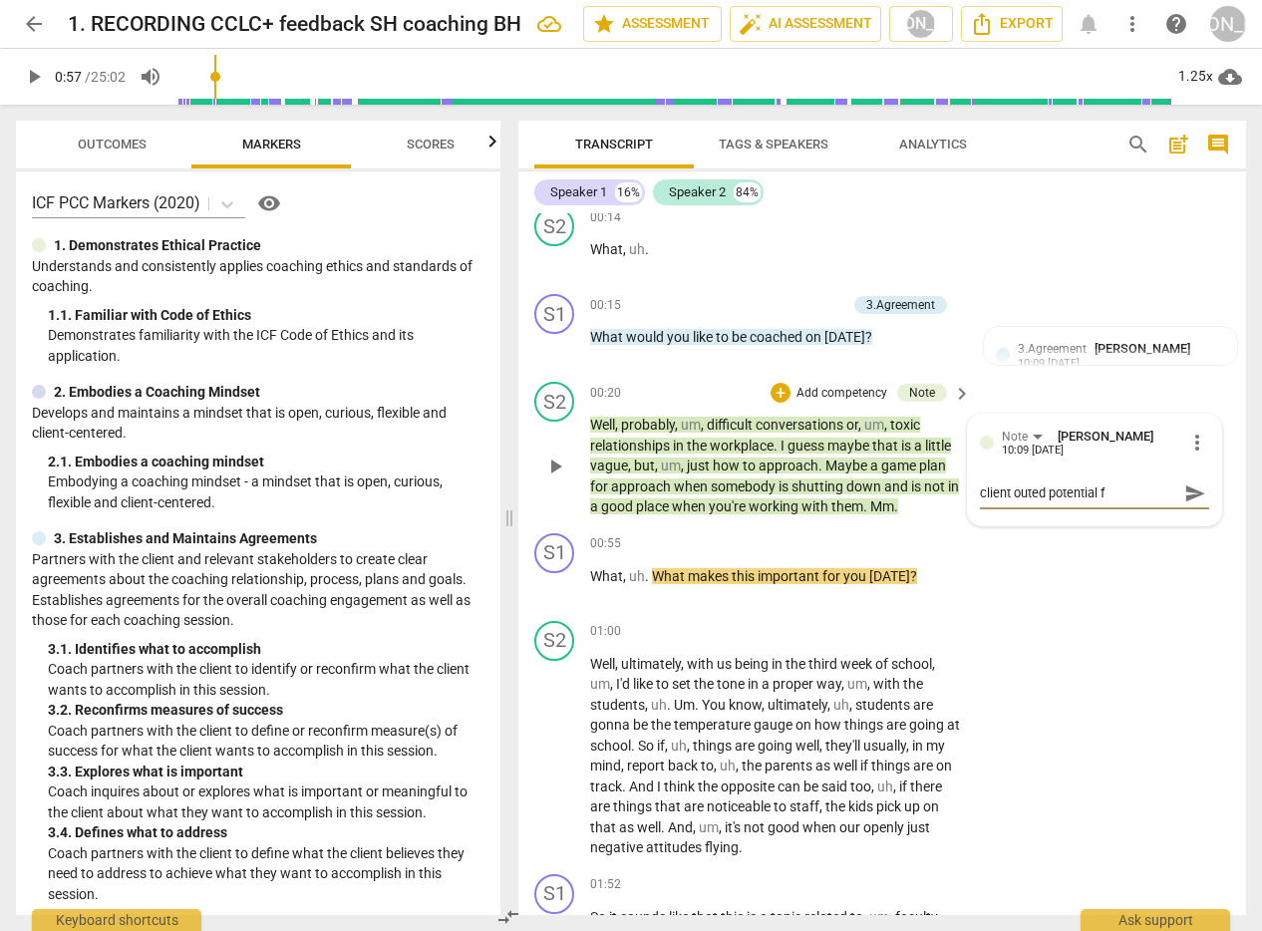
type textarea "client outed potential fo"
type textarea "client outed potential foc"
type textarea "client outed potential focu"
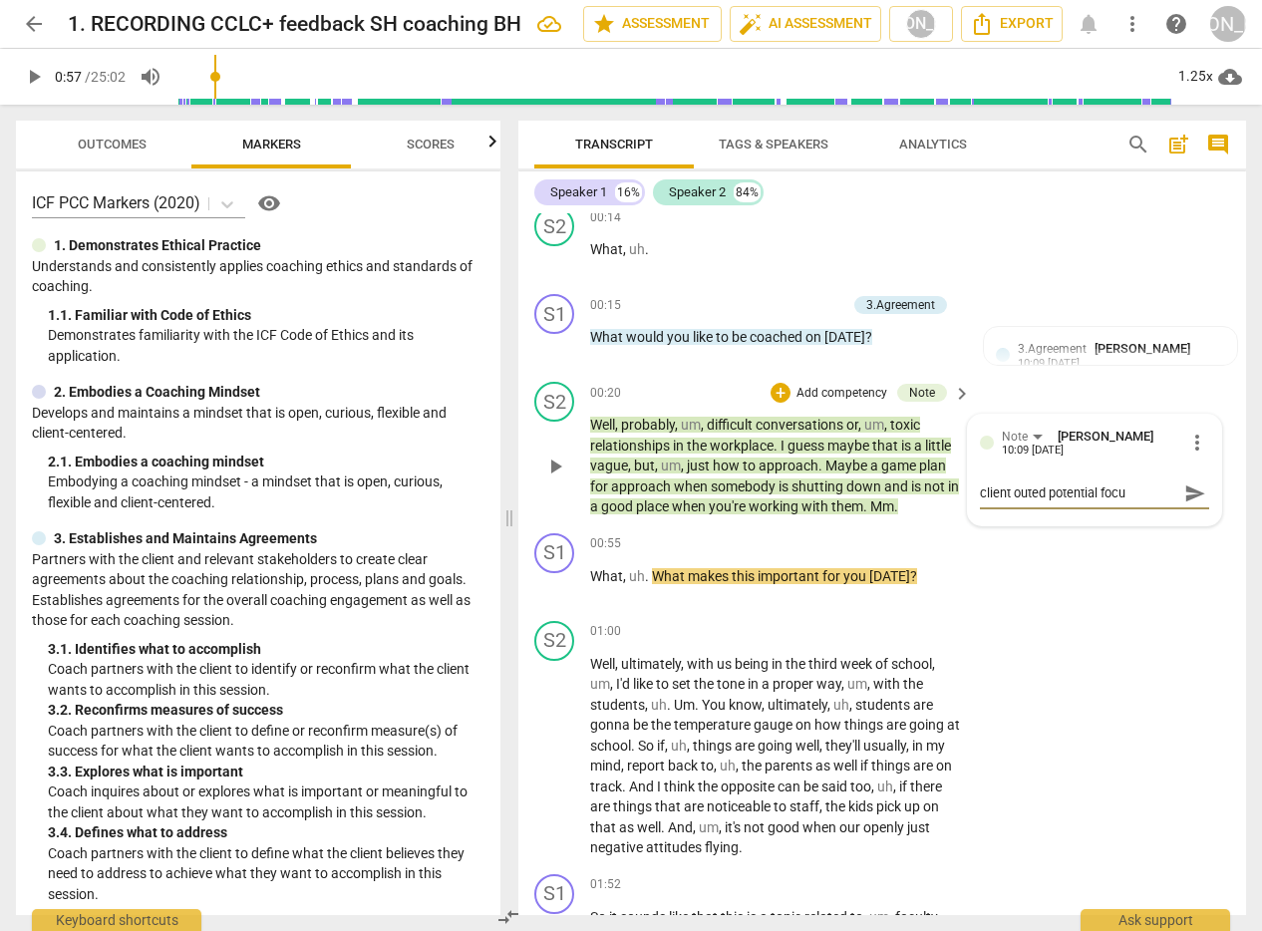
type textarea "client outed potential focus"
type textarea "client outed potential focus t"
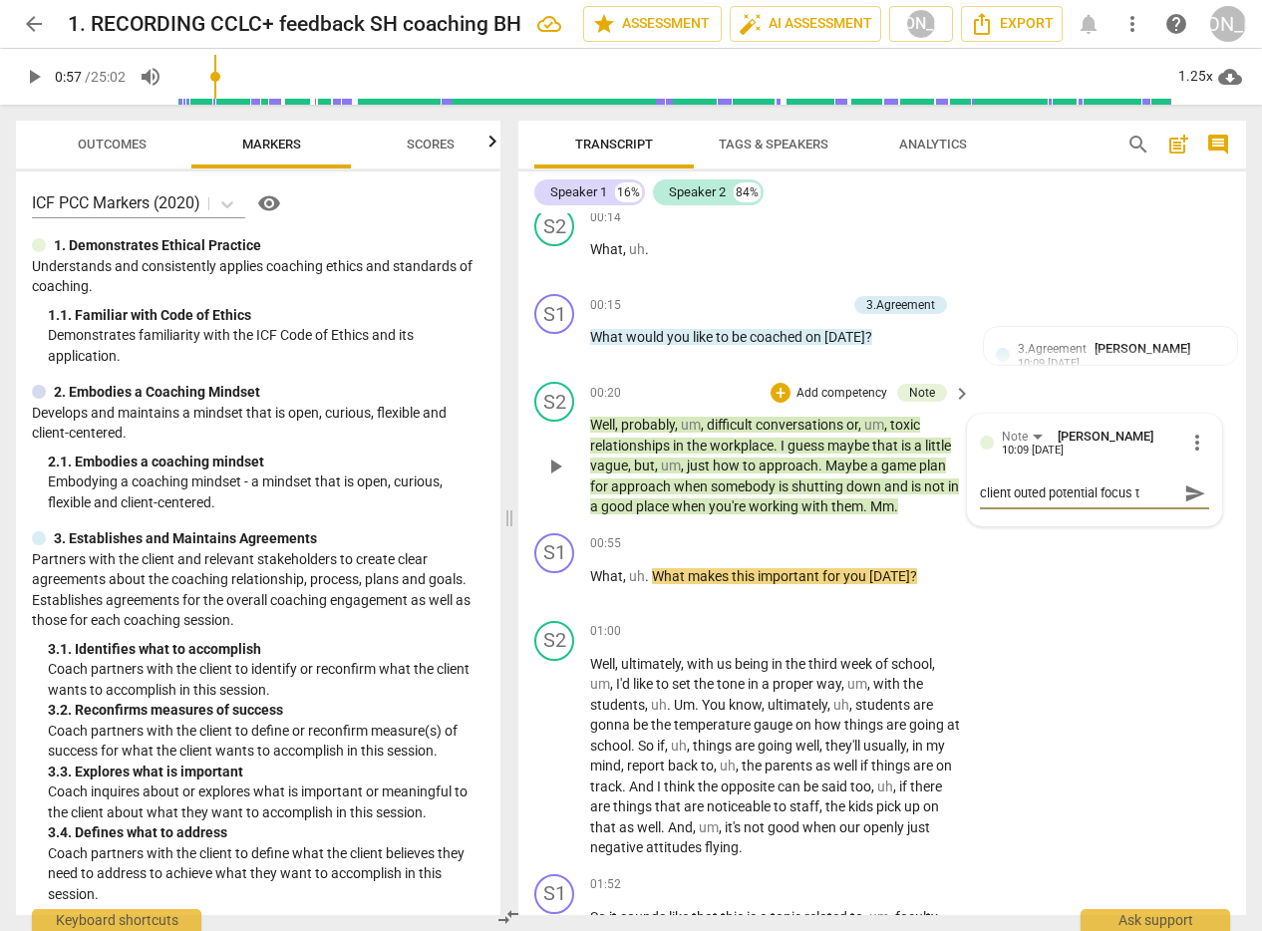
type textarea "client outed potential focus to"
type textarea "client outed potential focus top"
type textarea "client outed potential focus topi"
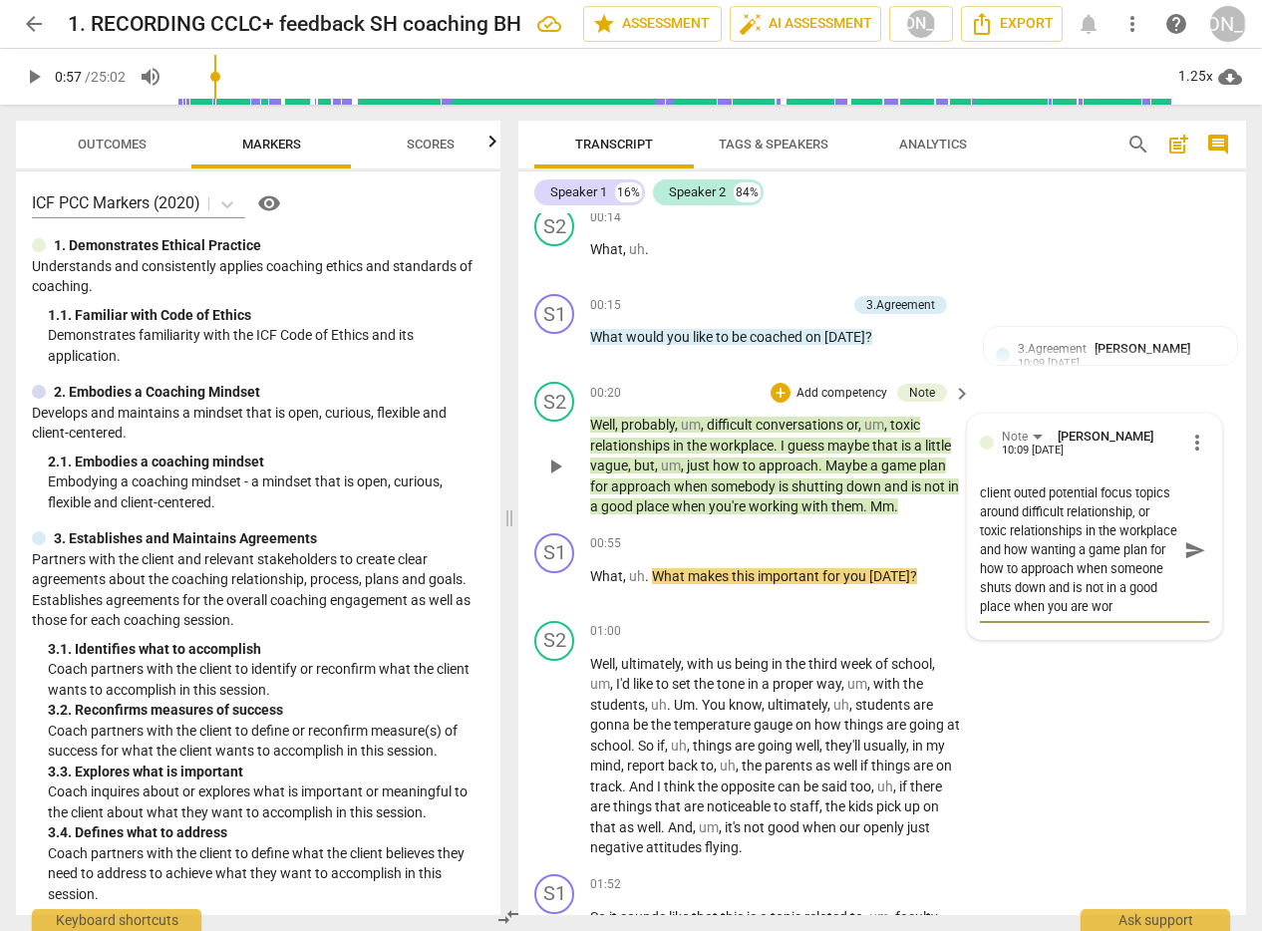
scroll to position [36, 0]
click at [839, 544] on div "+" at bounding box center [838, 544] width 20 height 20
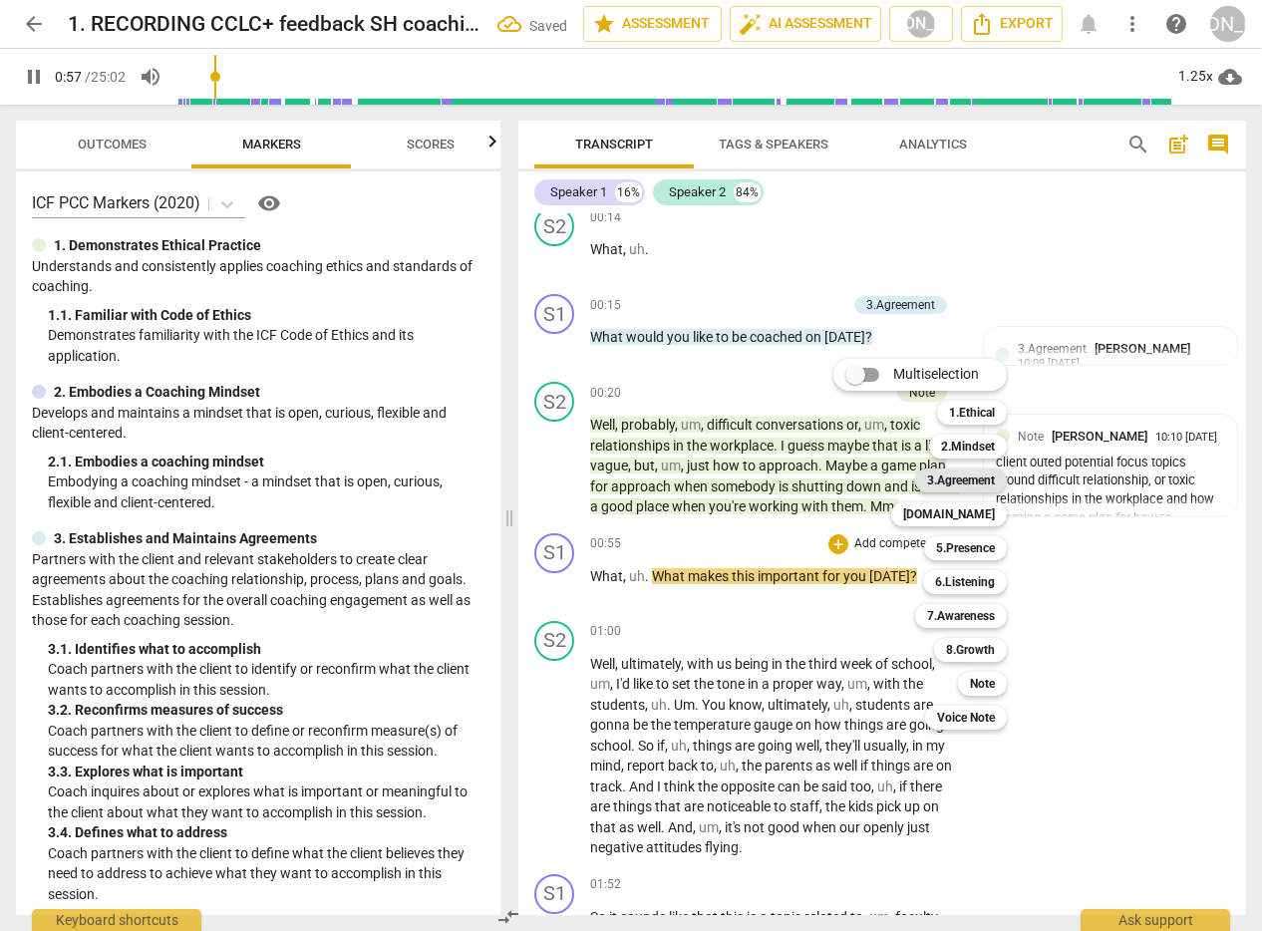
click at [959, 470] on b "3.Agreement" at bounding box center [961, 480] width 68 height 24
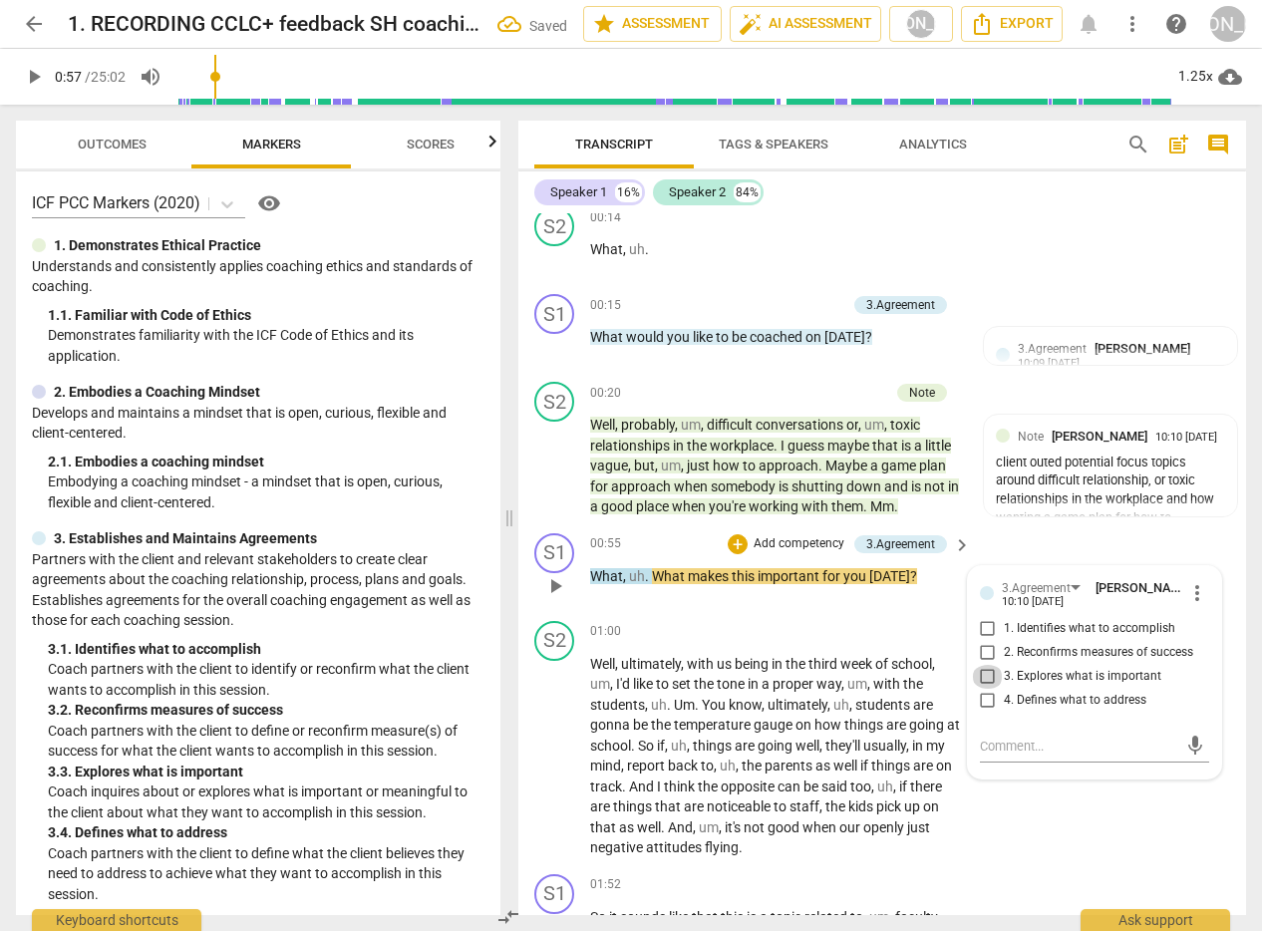
drag, startPoint x: 980, startPoint y: 673, endPoint x: 986, endPoint y: 685, distance: 13.4
click at [980, 674] on input "3. Explores what is important" at bounding box center [988, 677] width 32 height 24
click at [1009, 749] on textarea at bounding box center [1079, 746] width 198 height 19
click at [1187, 759] on span "send" at bounding box center [1195, 756] width 22 height 22
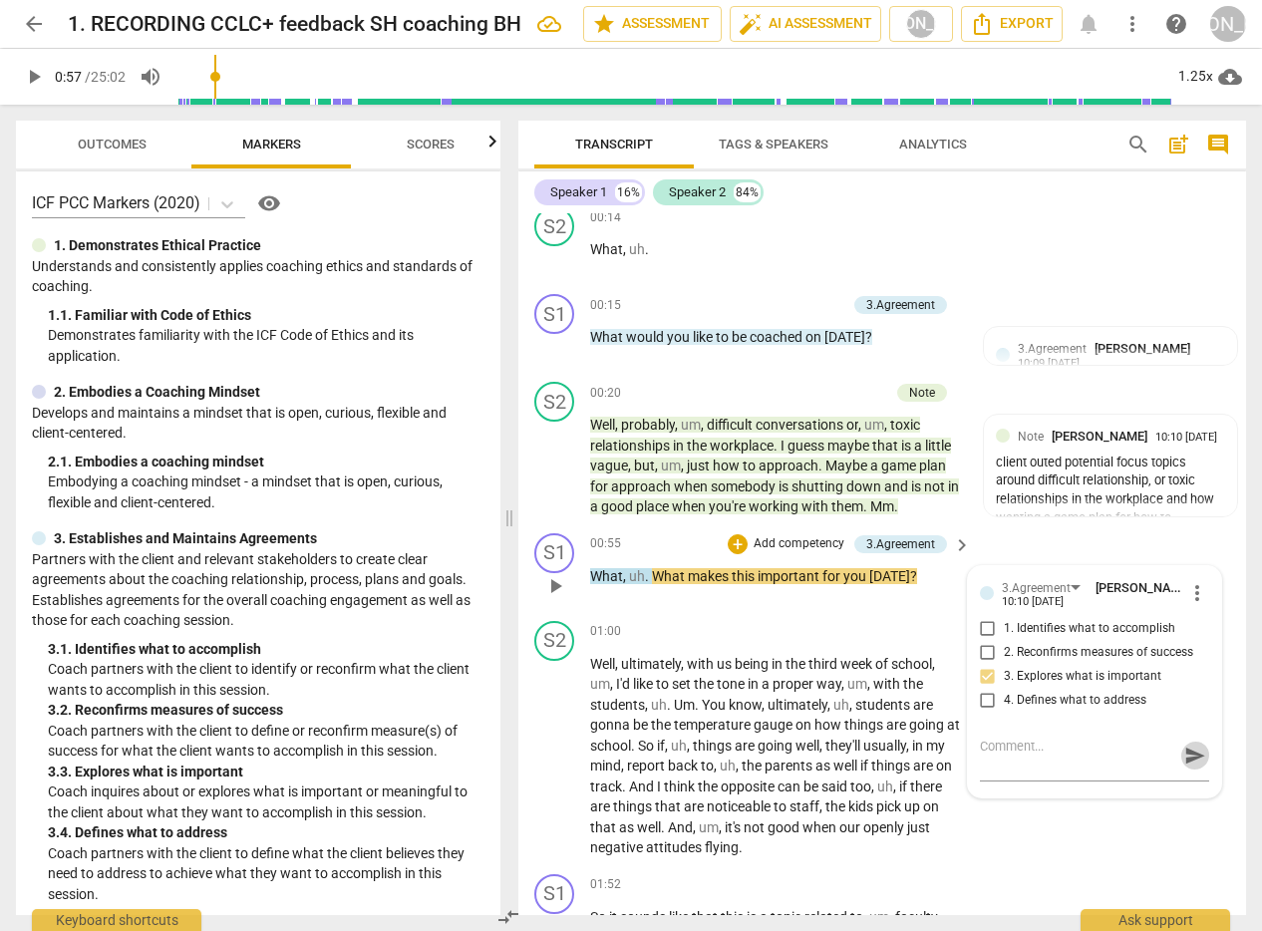
scroll to position [0, 0]
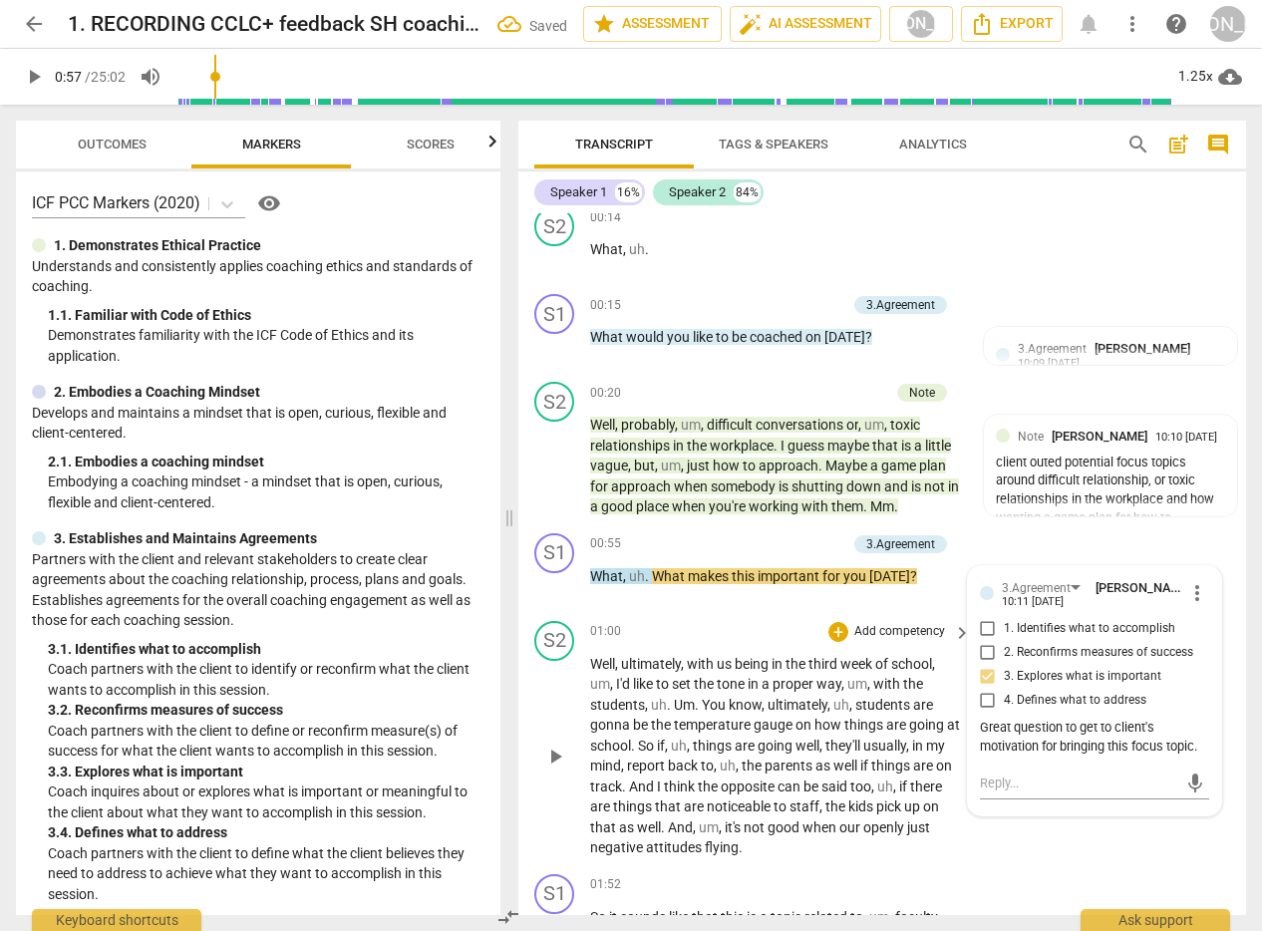
click at [551, 752] on span "play_arrow" at bounding box center [555, 757] width 24 height 24
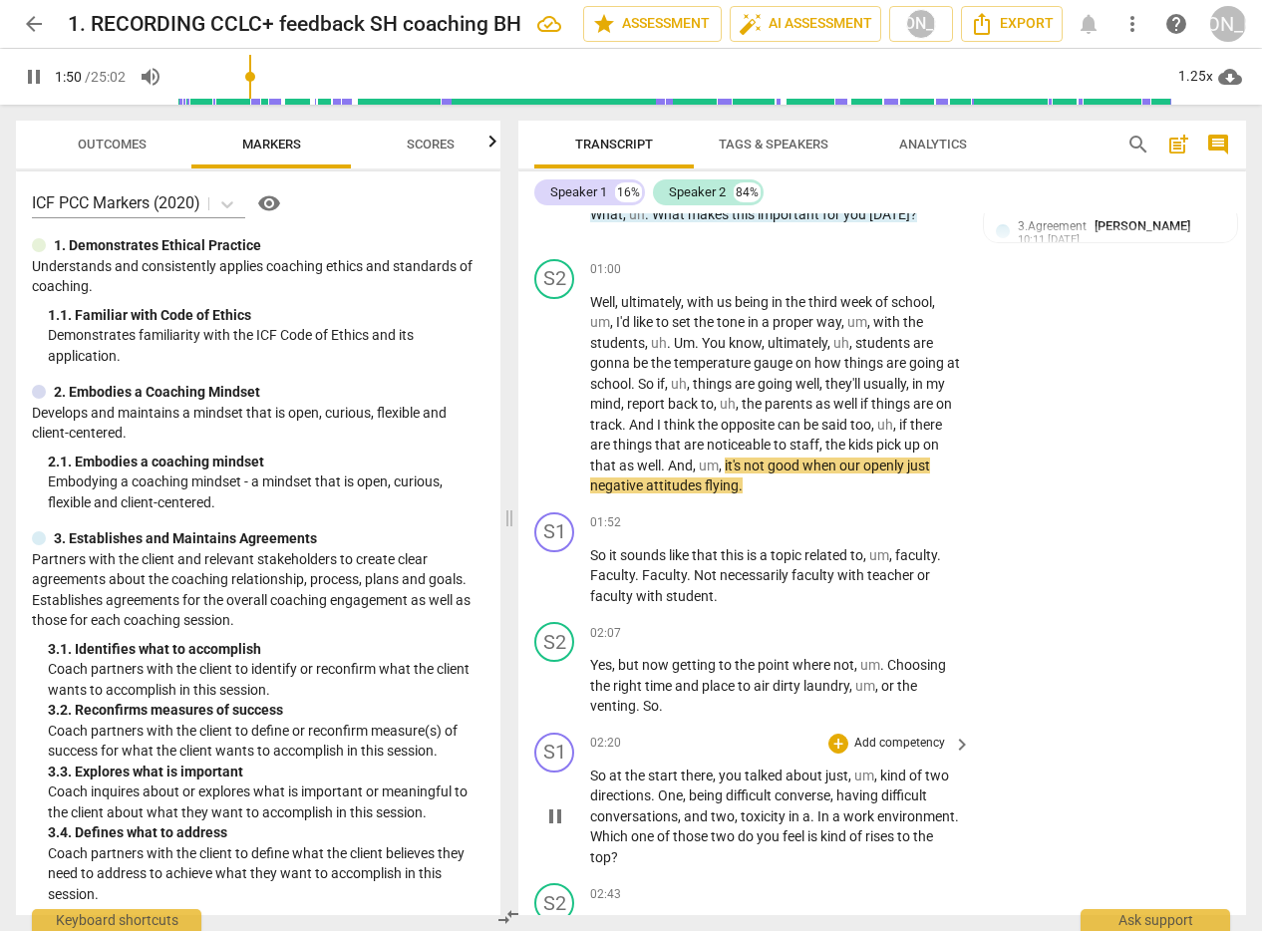
scroll to position [1002, 0]
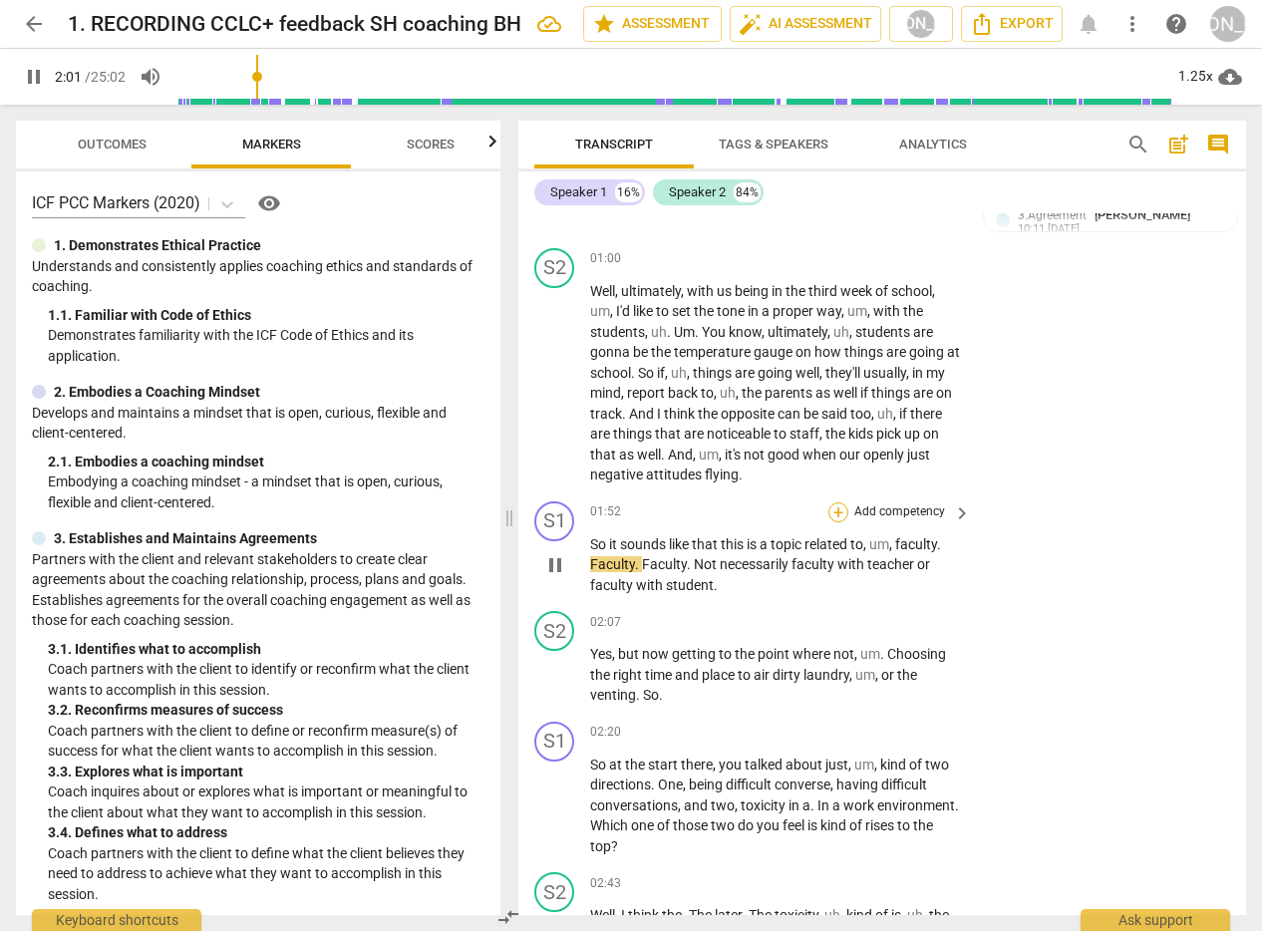
click at [838, 507] on div "+" at bounding box center [838, 512] width 20 height 20
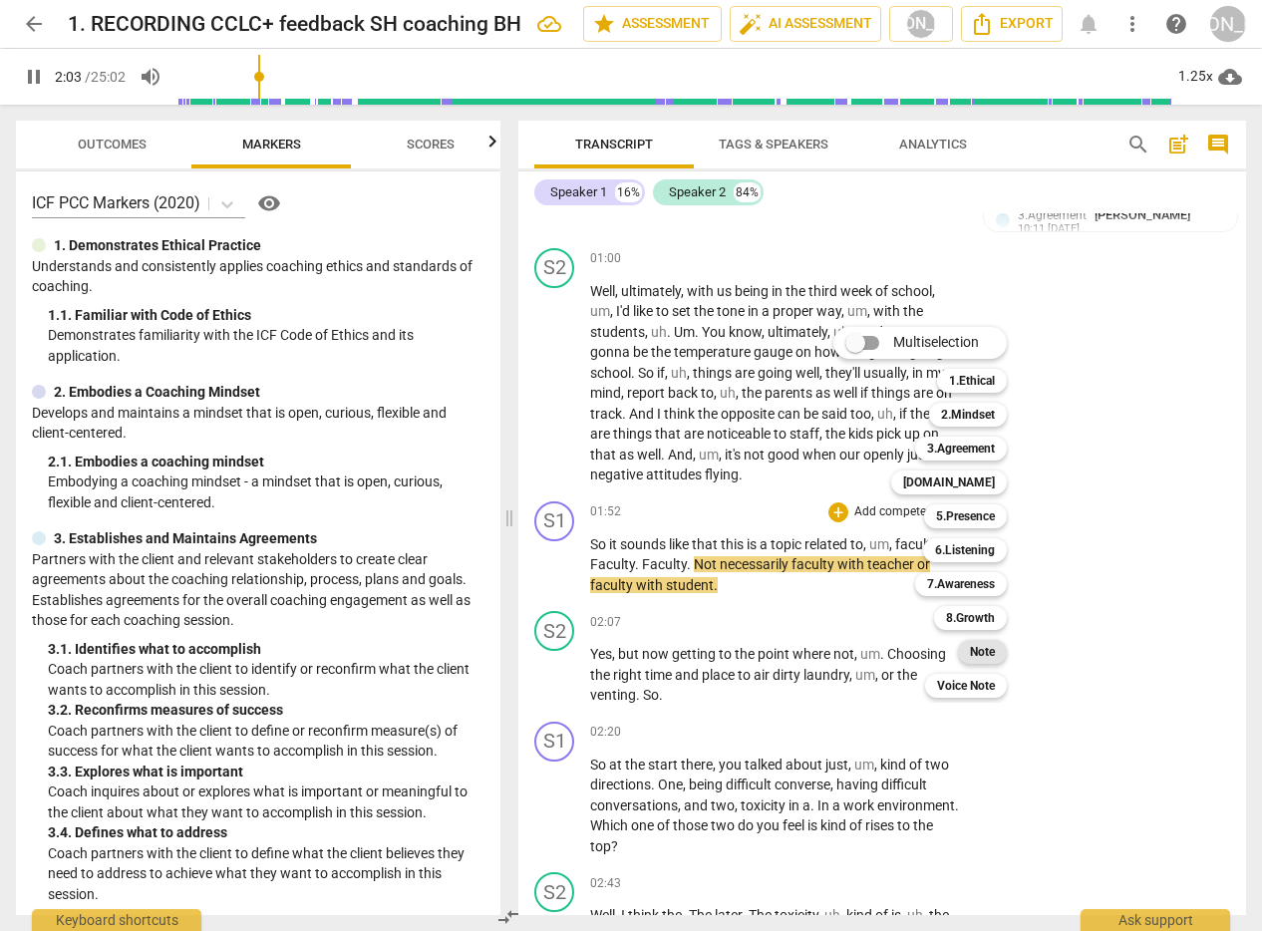
click at [984, 648] on b "Note" at bounding box center [982, 652] width 25 height 24
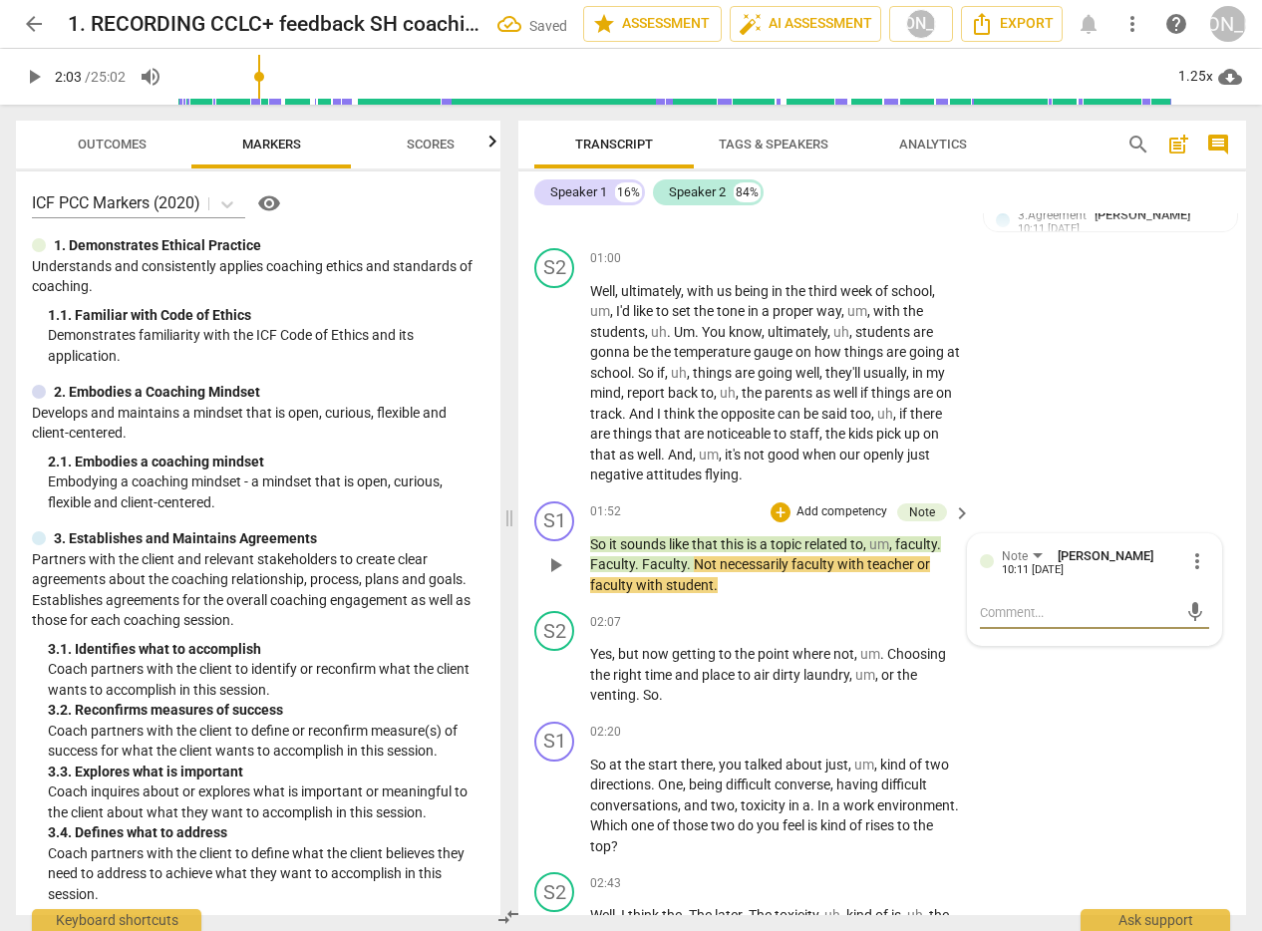
click at [1030, 615] on textarea at bounding box center [1079, 612] width 198 height 19
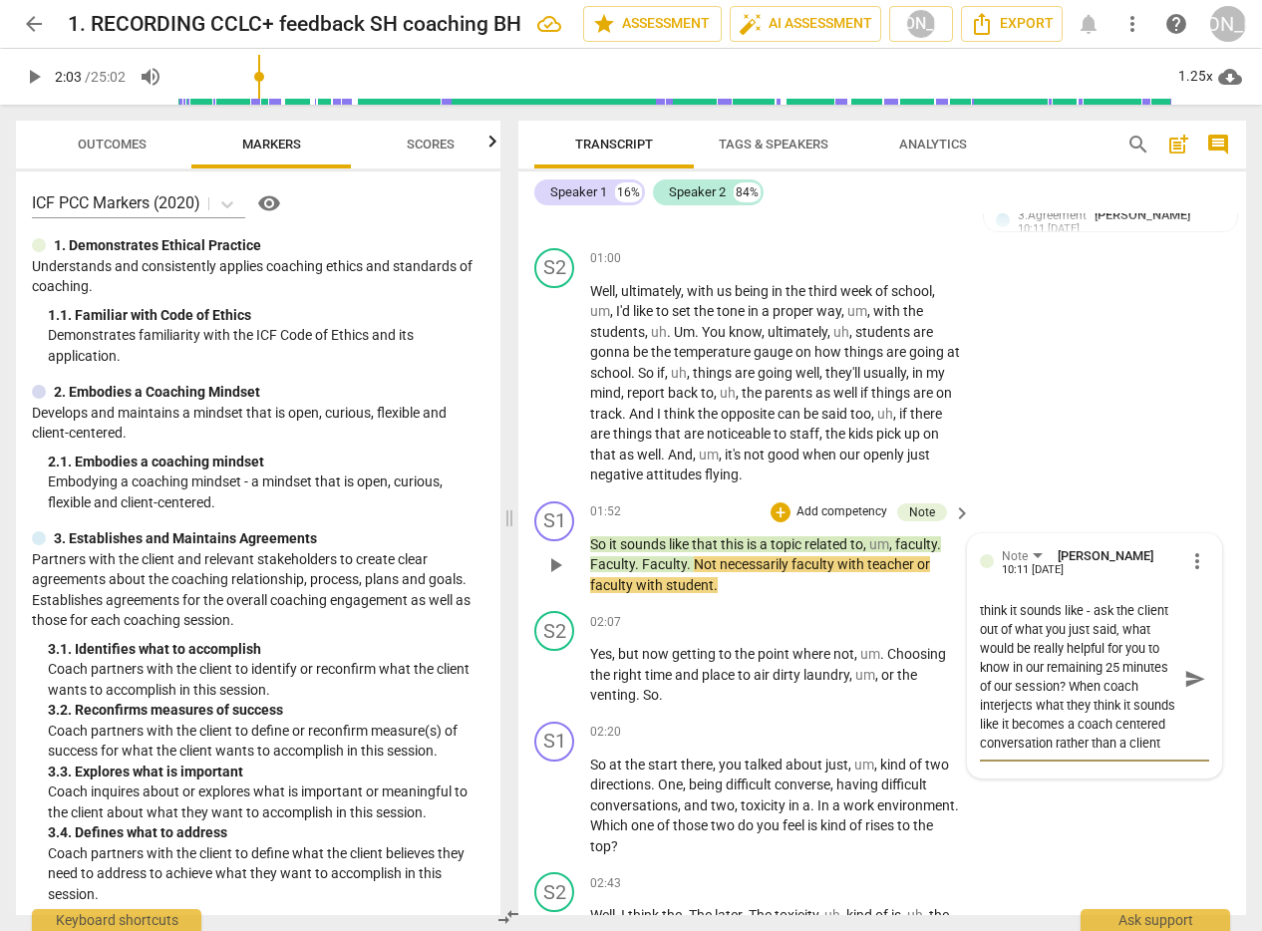
scroll to position [0, 0]
click at [1008, 652] on textarea "instead of telling client what you think it sounds like - ask the client out of…" at bounding box center [1079, 679] width 198 height 152
click at [1005, 652] on textarea "instead of telling client what you think it sounds like - ask the client and th…" at bounding box center [1079, 679] width 198 height 152
drag, startPoint x: 1016, startPoint y: 652, endPoint x: 1104, endPoint y: 654, distance: 88.7
click at [1104, 654] on textarea "instead of telling client what you think it sounds like - ask the client. and t…" at bounding box center [1079, 679] width 198 height 152
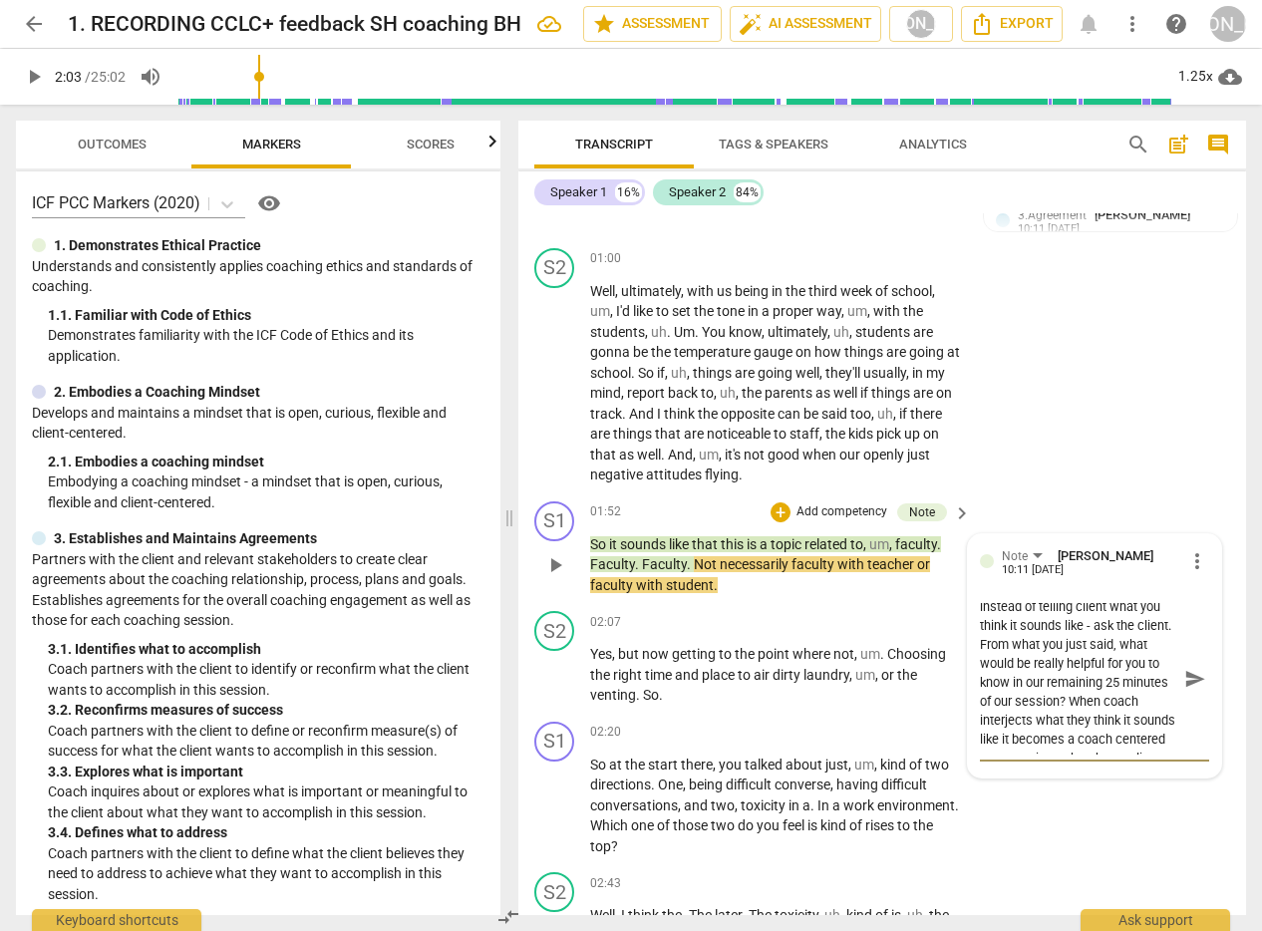
scroll to position [7, 0]
drag, startPoint x: 1184, startPoint y: 674, endPoint x: 1159, endPoint y: 678, distance: 25.2
click at [1184, 674] on span "send" at bounding box center [1195, 679] width 22 height 22
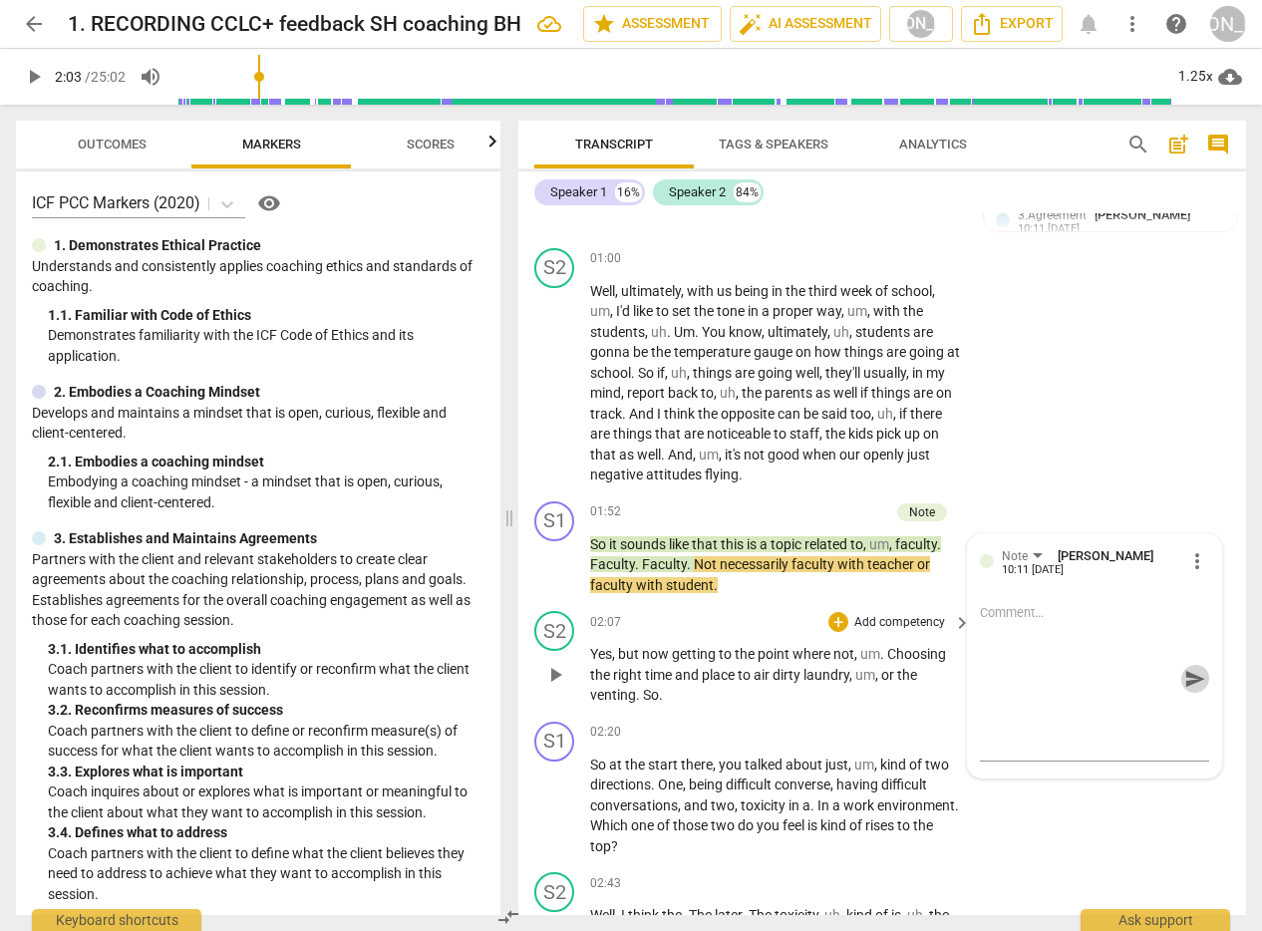
scroll to position [0, 0]
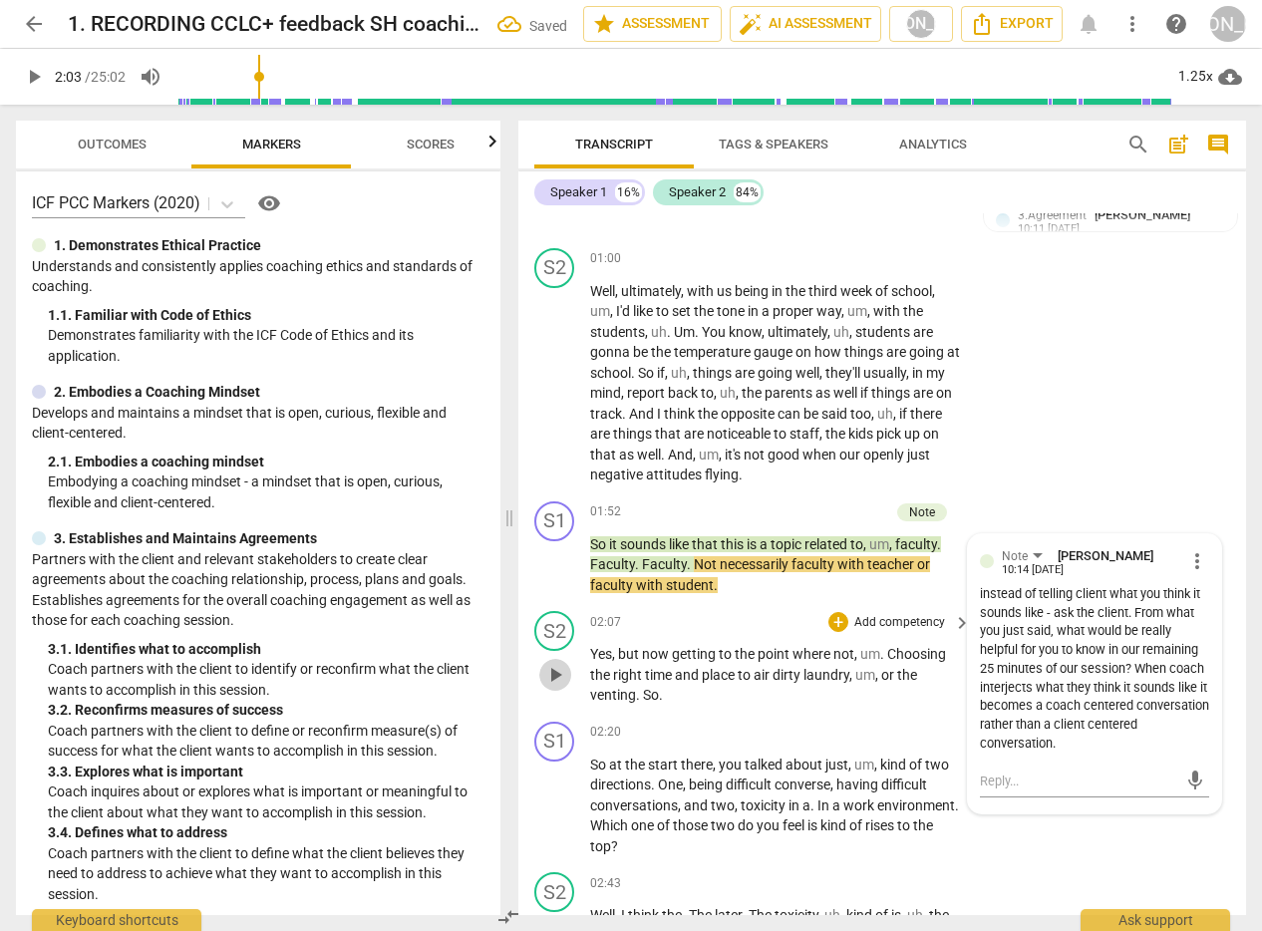
click at [558, 672] on span "play_arrow" at bounding box center [555, 675] width 24 height 24
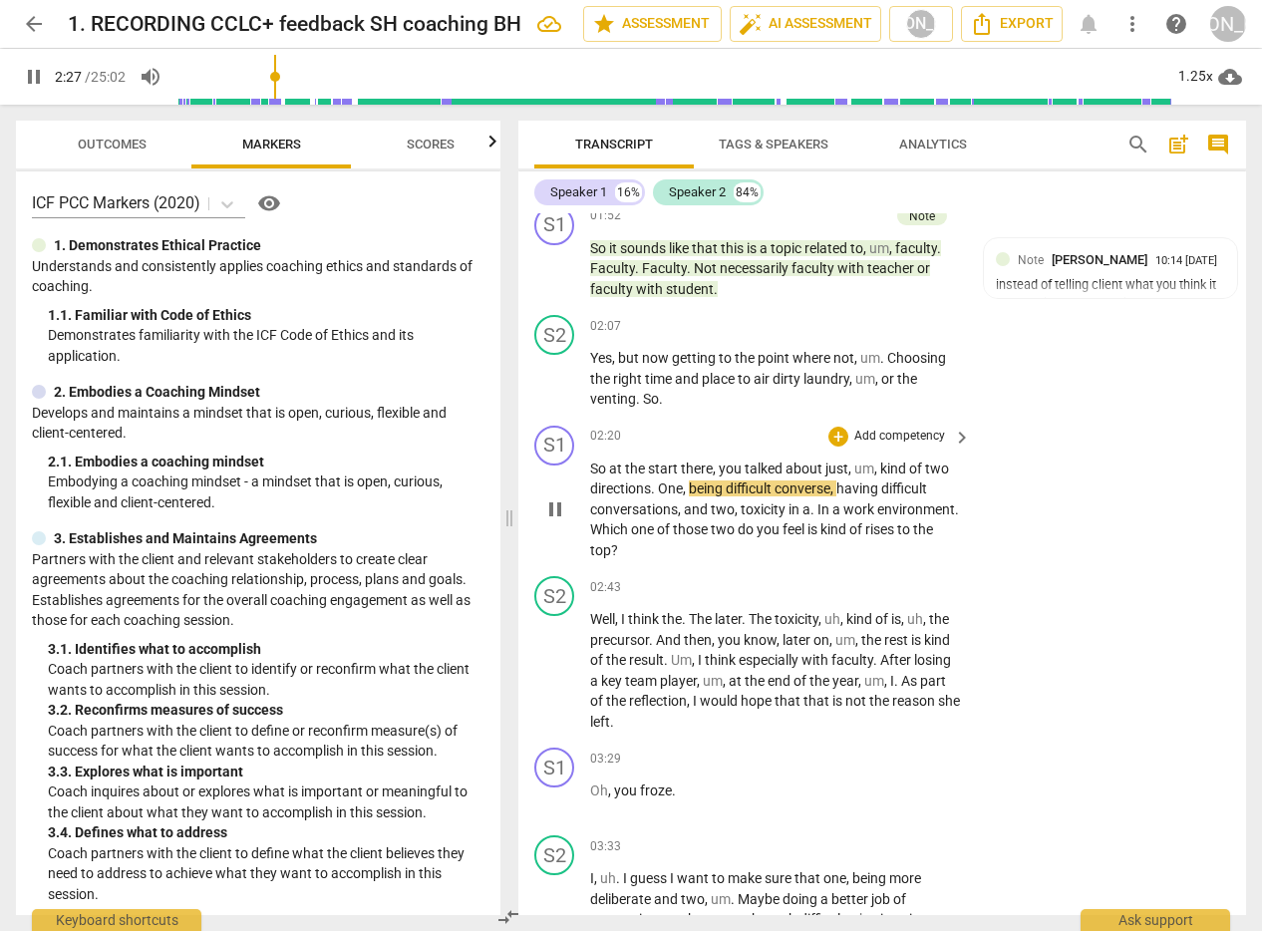
scroll to position [1299, 0]
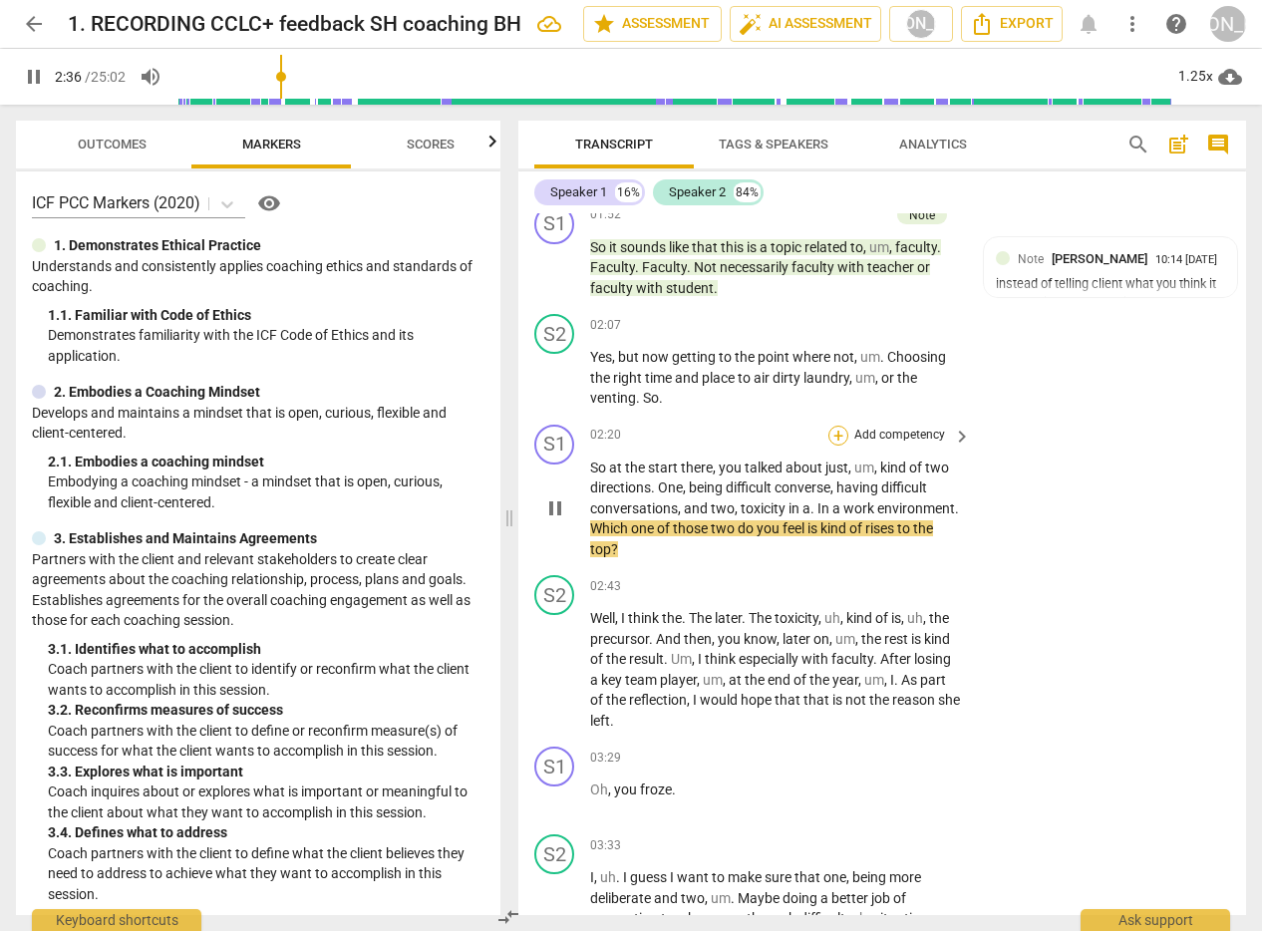
click at [828, 430] on div "+" at bounding box center [838, 436] width 20 height 20
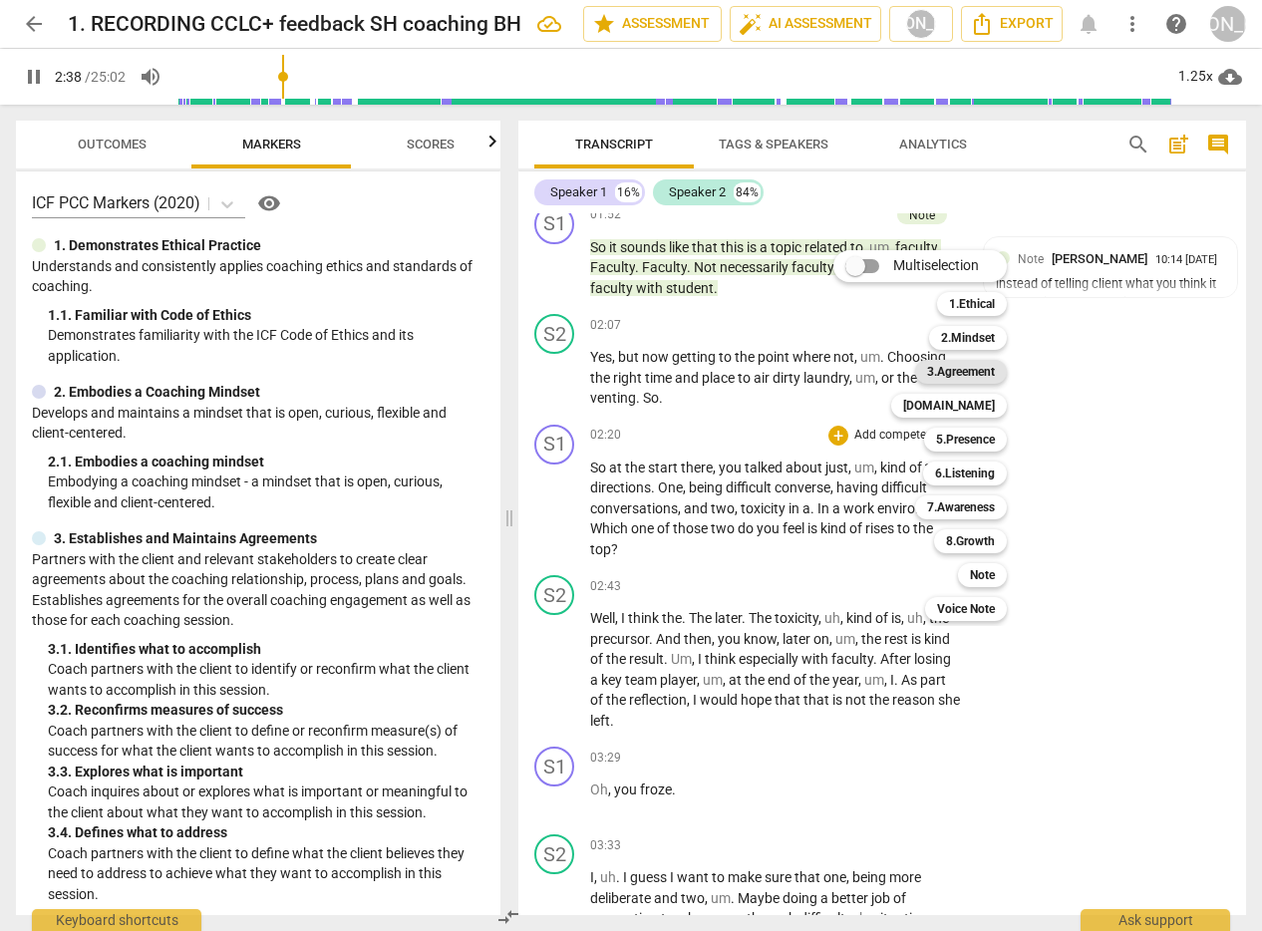
click at [985, 368] on b "3.Agreement" at bounding box center [961, 372] width 68 height 24
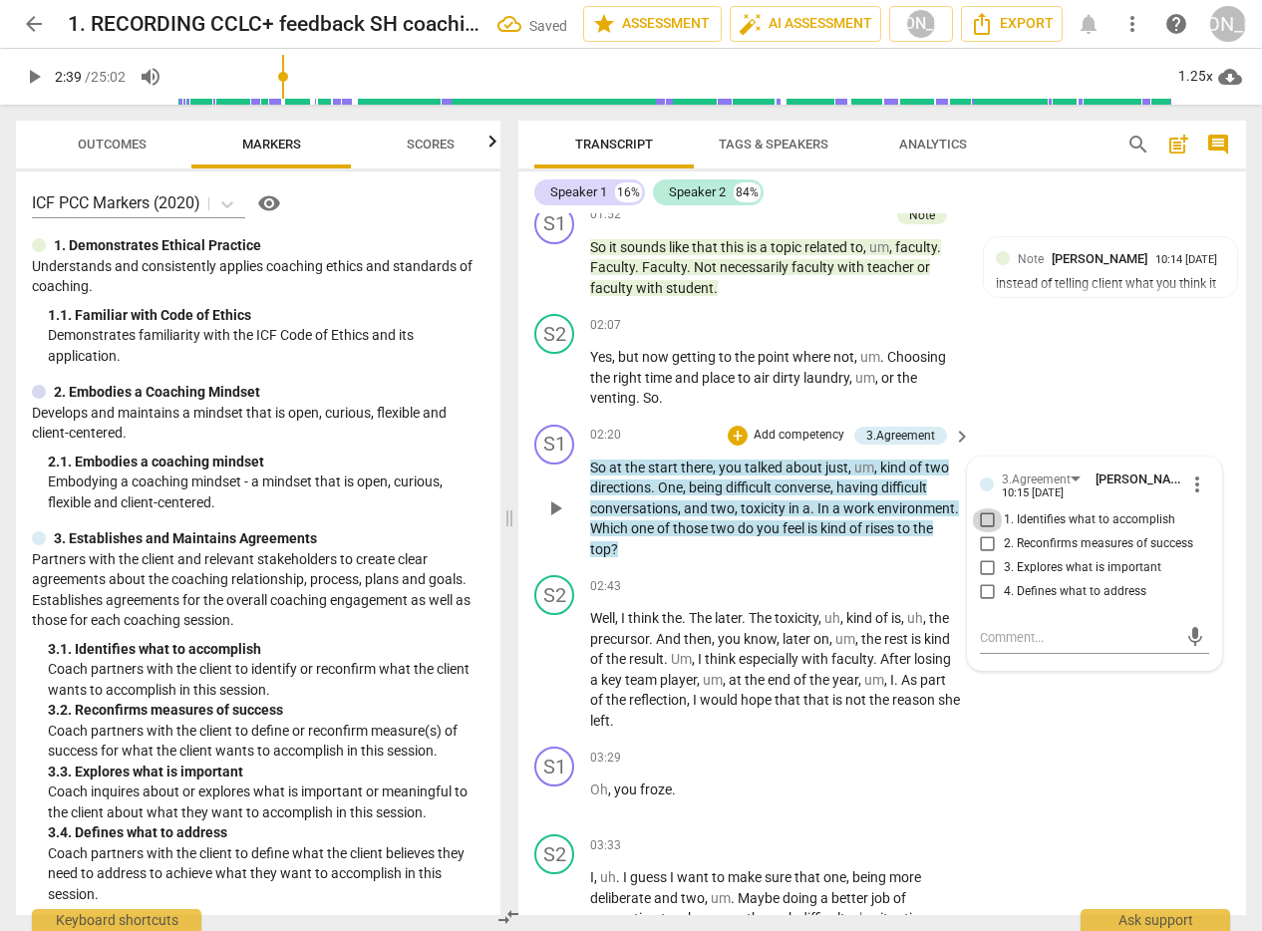
click at [983, 515] on input "1. Identifies what to accomplish" at bounding box center [988, 520] width 32 height 24
click at [1019, 641] on textarea at bounding box center [1079, 637] width 198 height 19
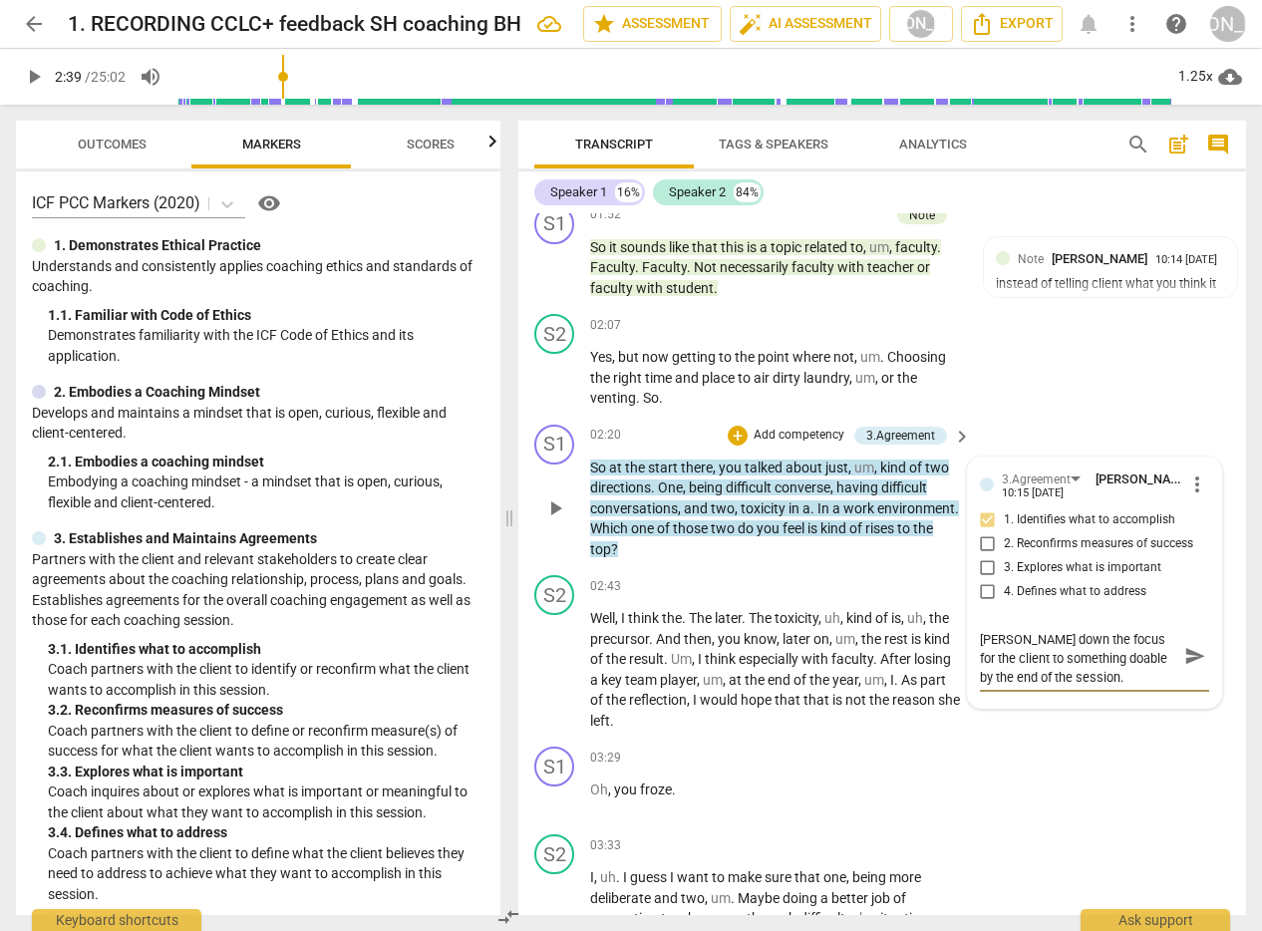
click at [1184, 654] on span "send" at bounding box center [1195, 656] width 22 height 22
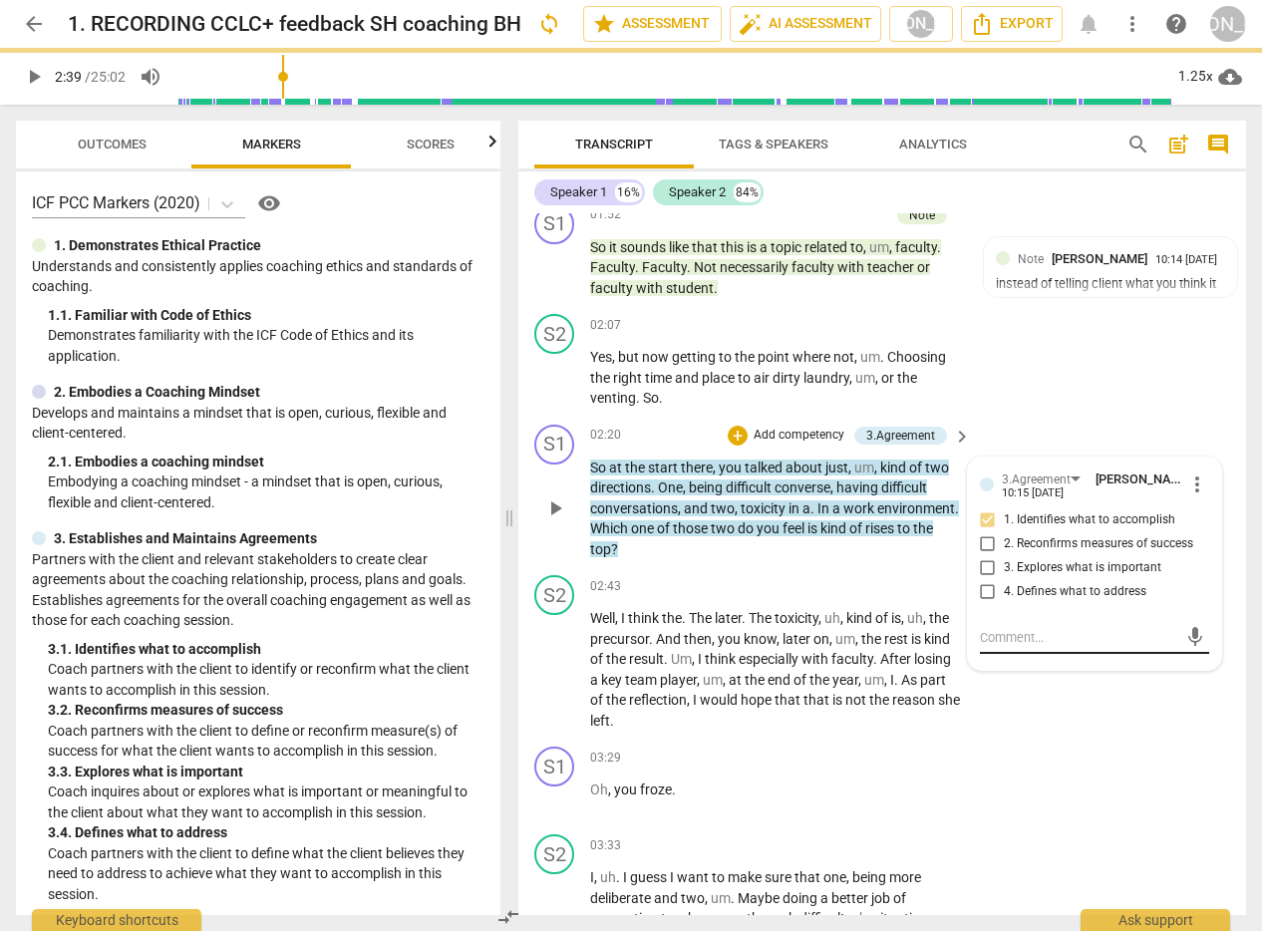
scroll to position [0, 0]
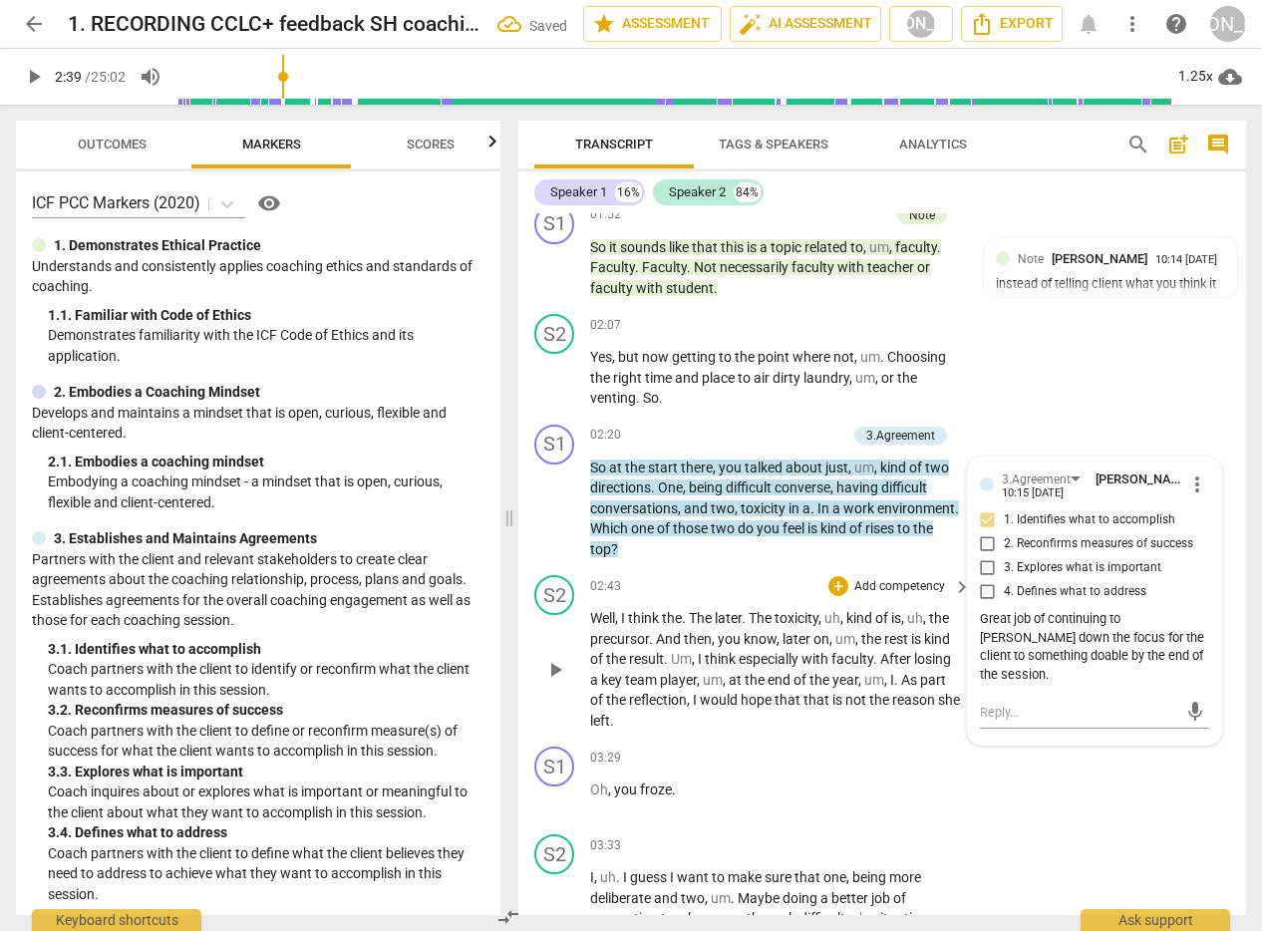
click at [557, 666] on span "play_arrow" at bounding box center [555, 670] width 24 height 24
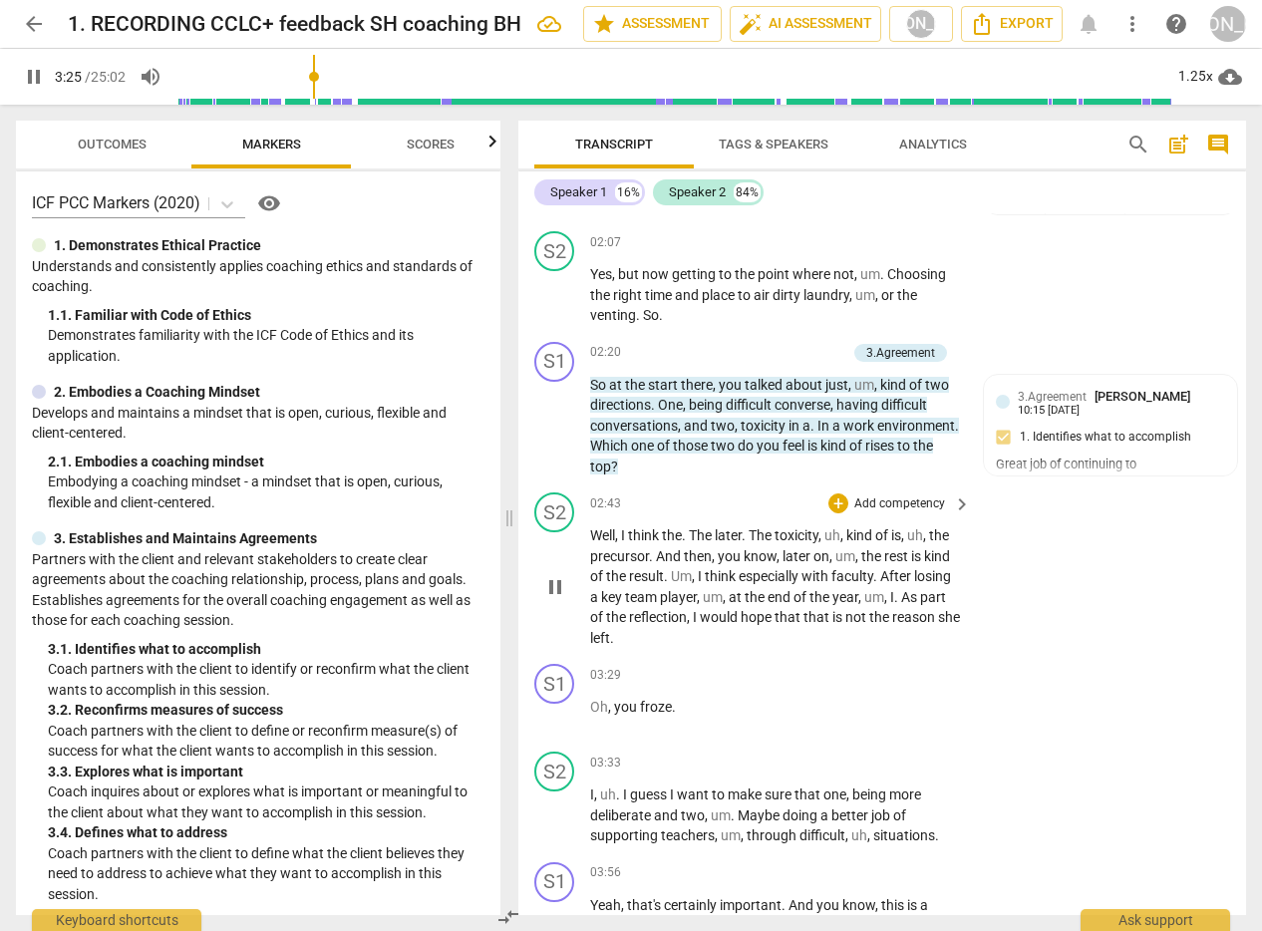
scroll to position [1440, 0]
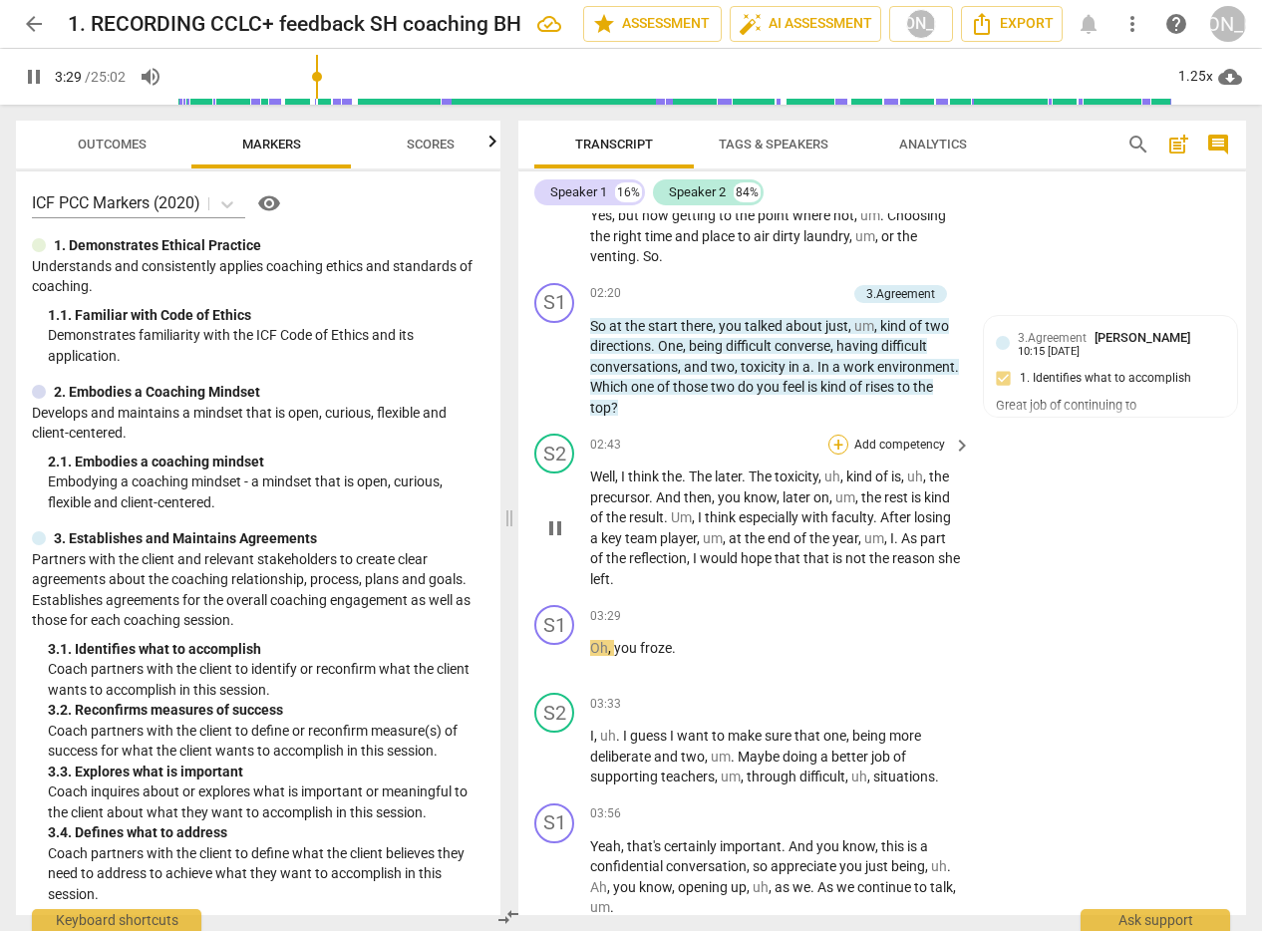
click at [828, 442] on div "+" at bounding box center [838, 445] width 20 height 20
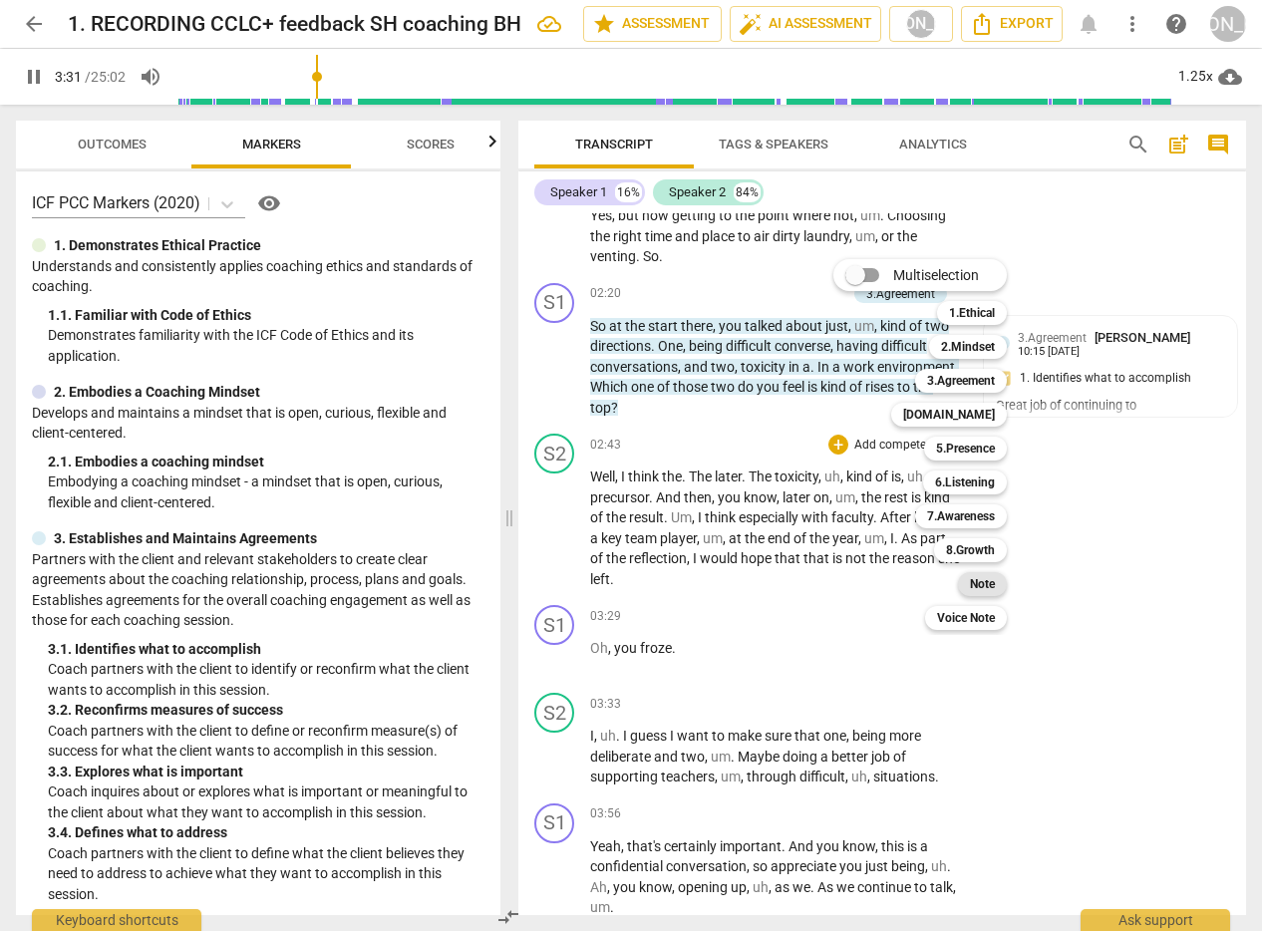
click at [990, 578] on b "Note" at bounding box center [982, 584] width 25 height 24
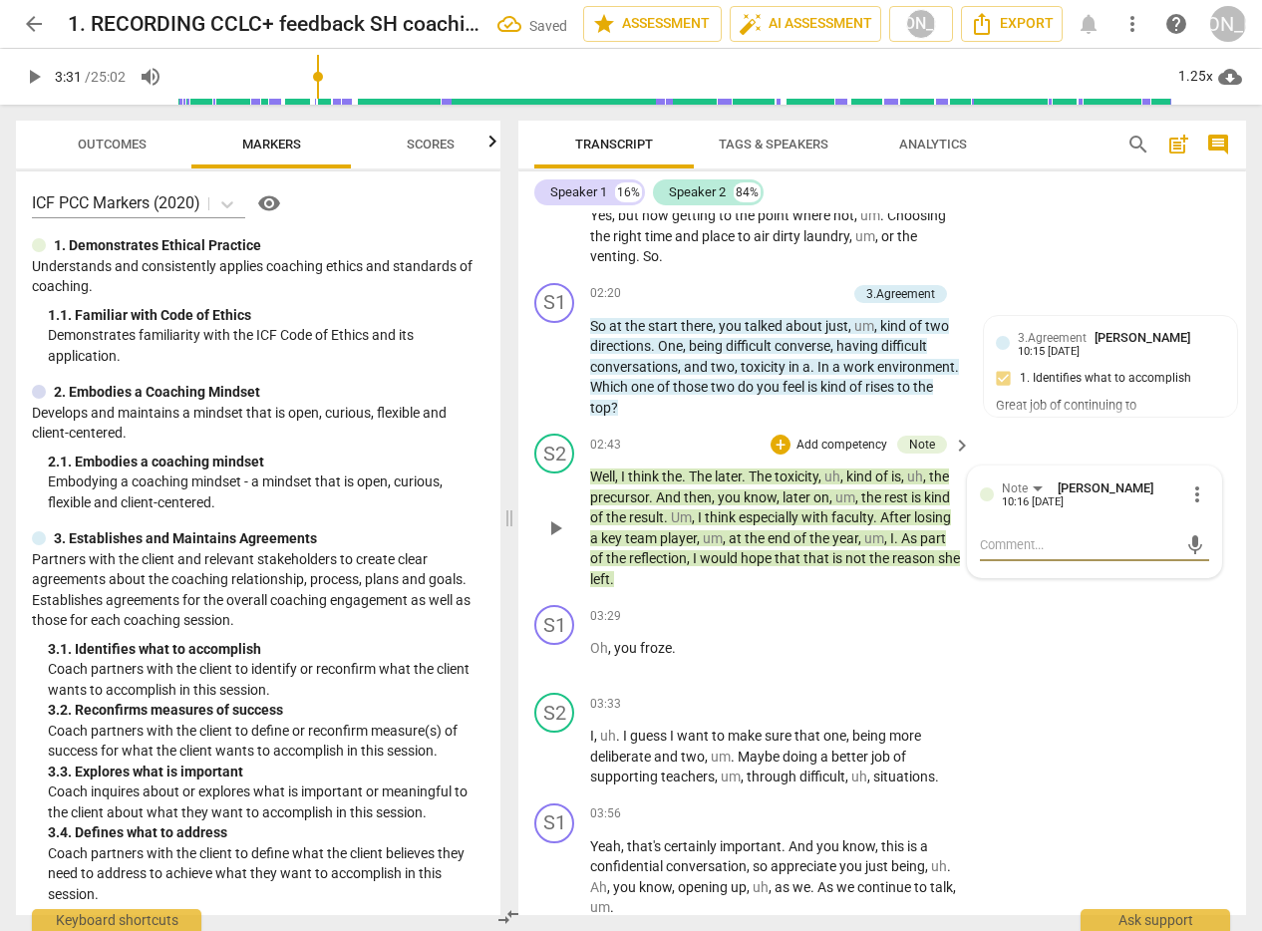
click at [1035, 544] on textarea at bounding box center [1079, 544] width 198 height 19
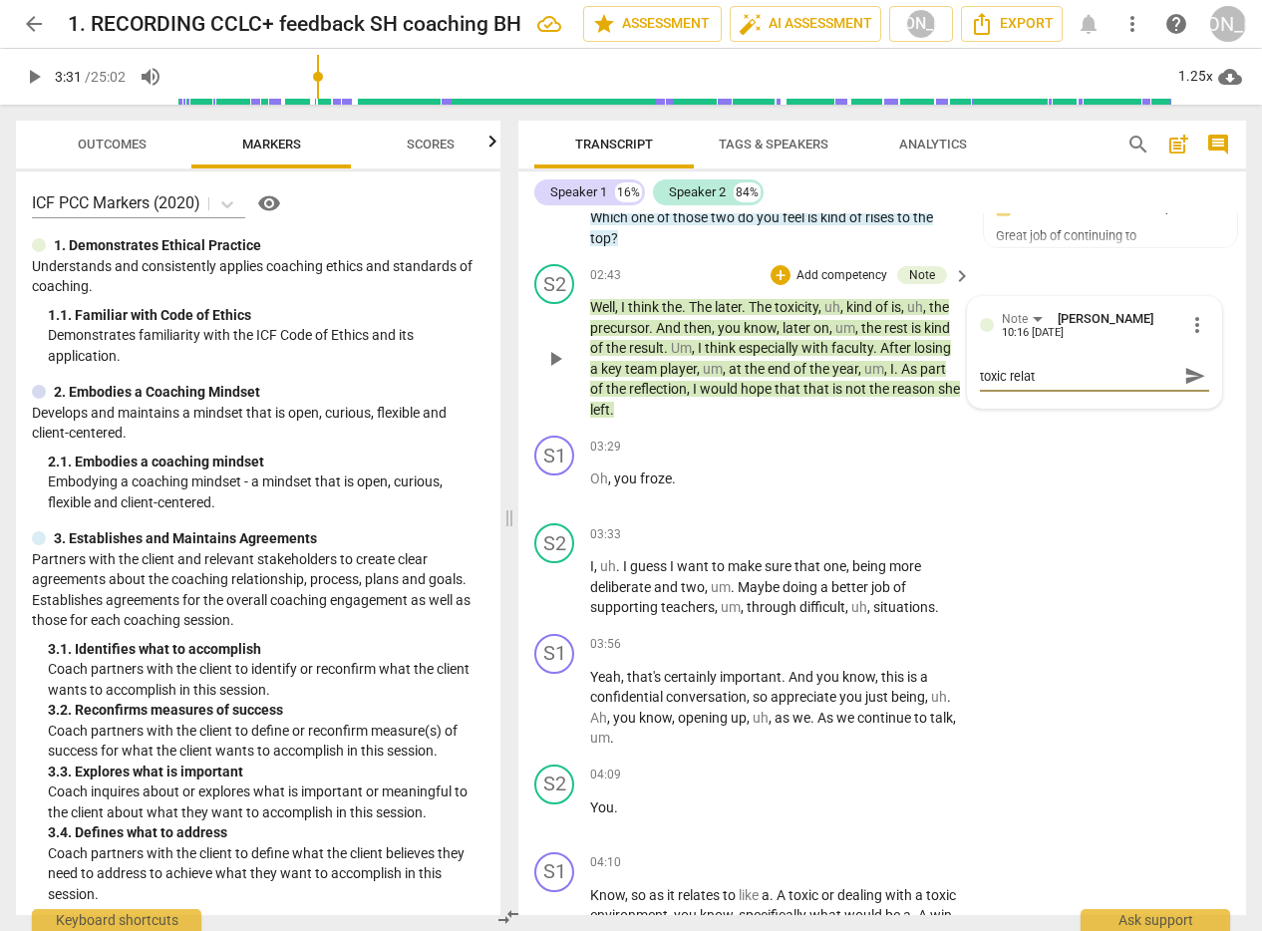
scroll to position [0, 0]
click at [1184, 387] on span "send" at bounding box center [1195, 385] width 22 height 22
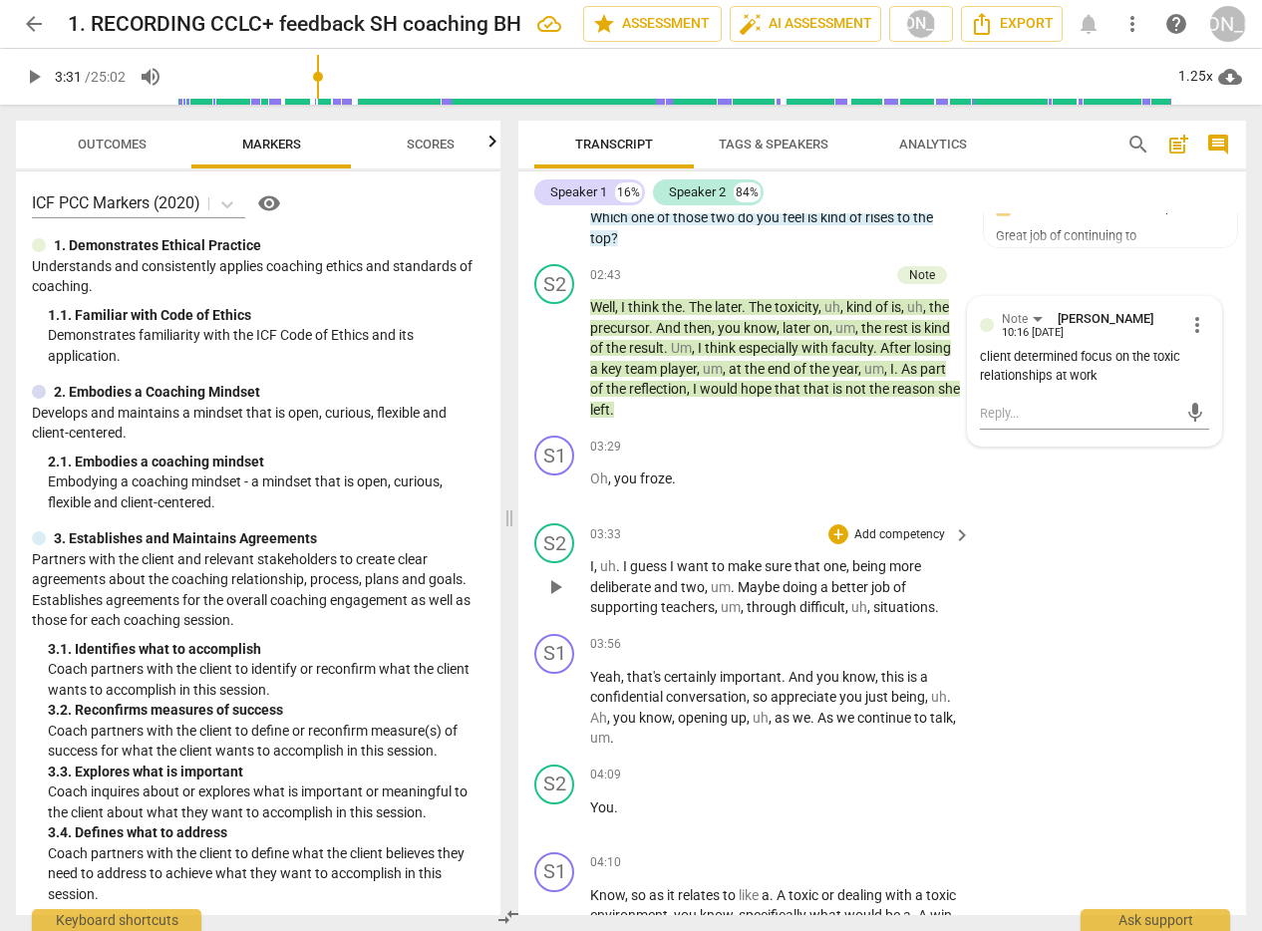
click at [551, 585] on span "play_arrow" at bounding box center [555, 587] width 24 height 24
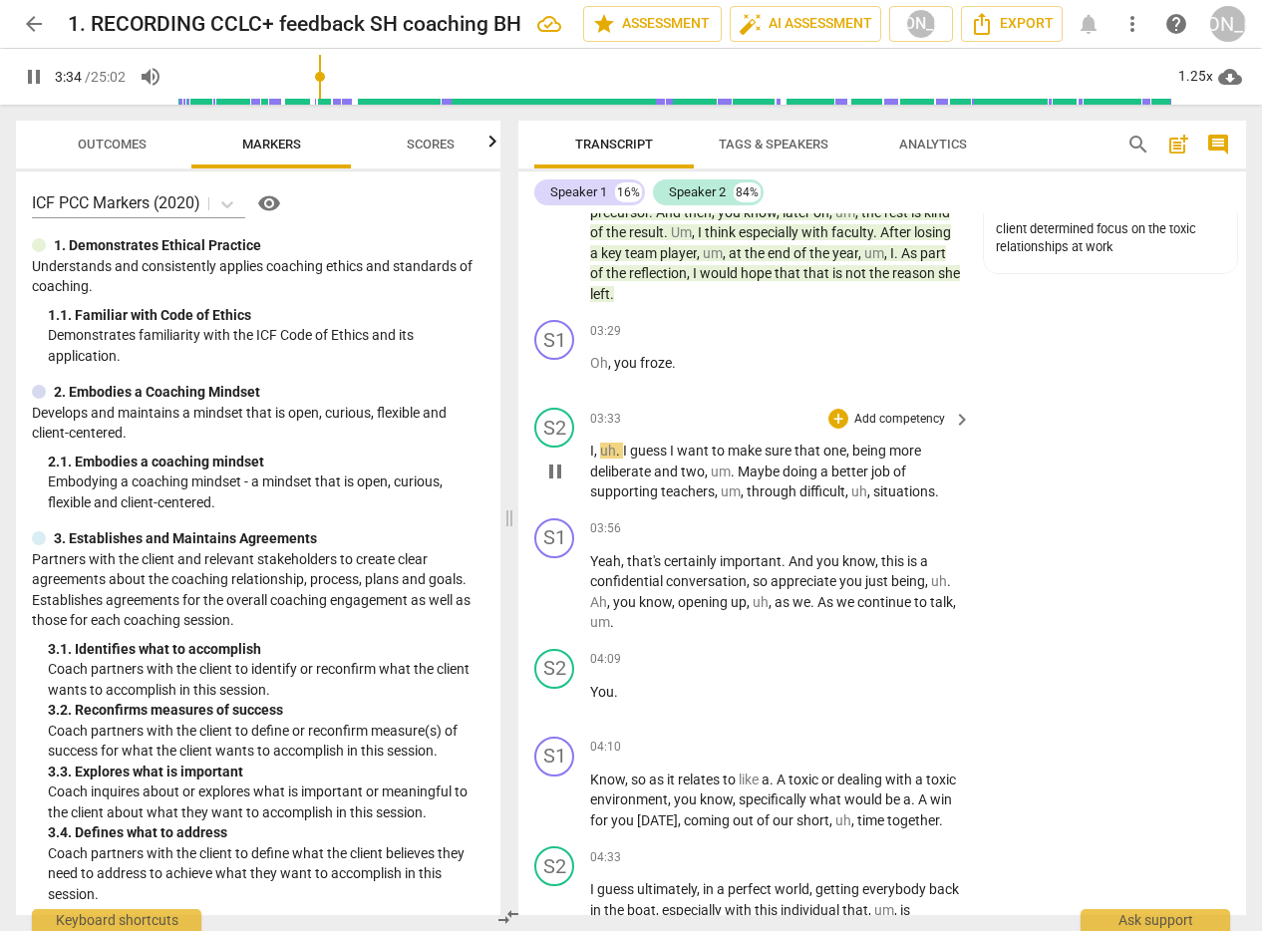
scroll to position [1728, 0]
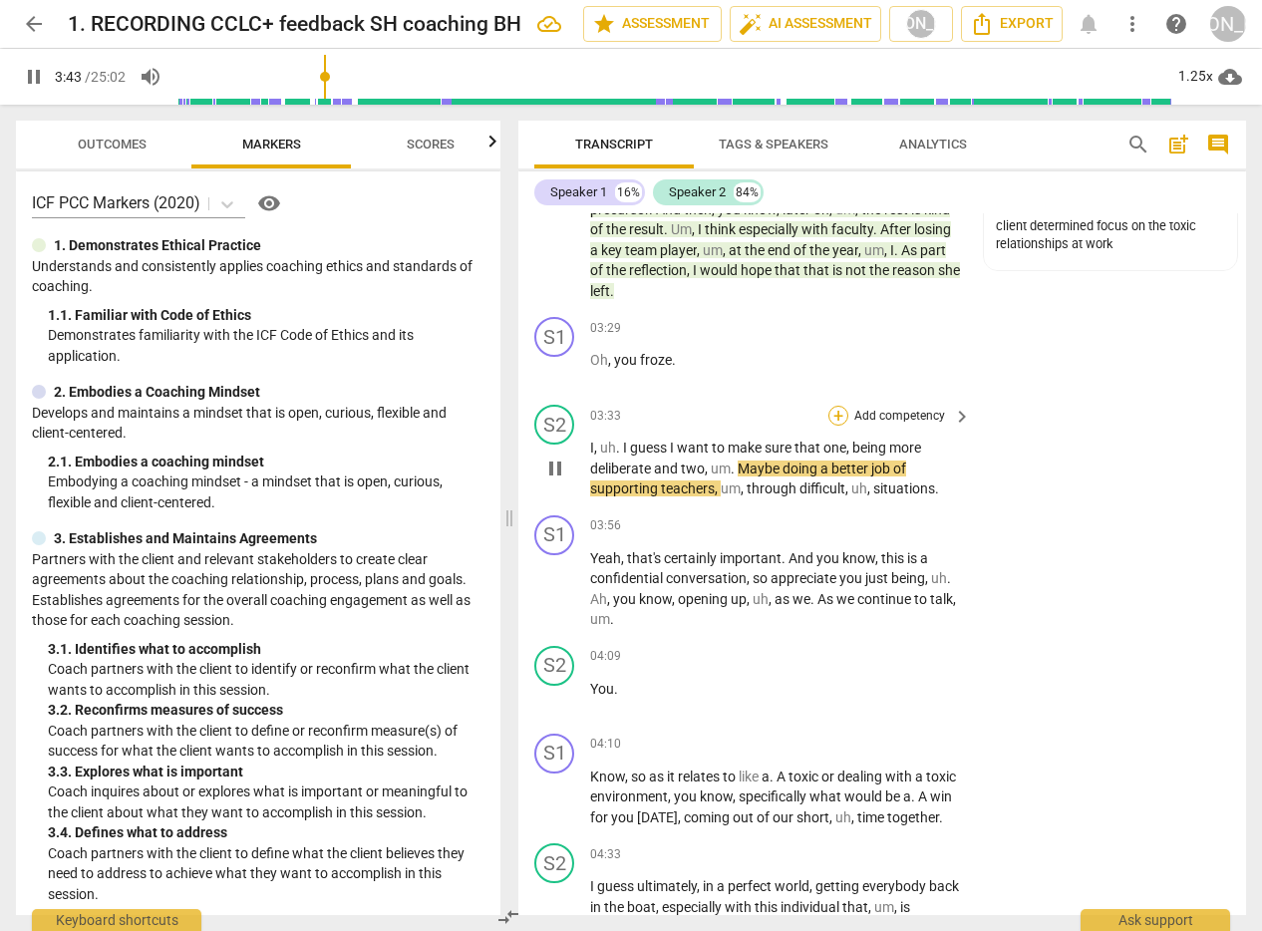
click at [834, 412] on div "+" at bounding box center [838, 416] width 20 height 20
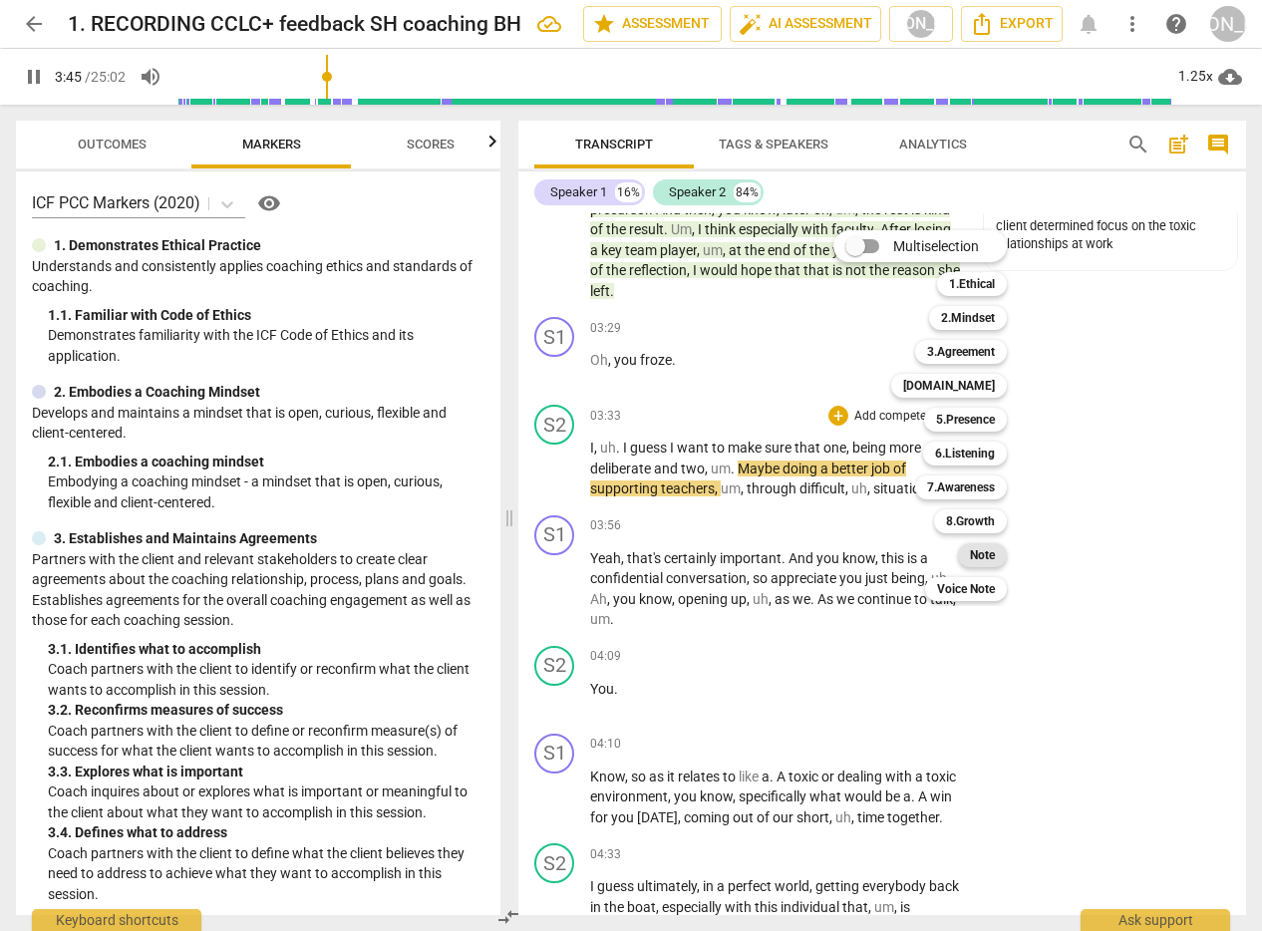
click at [984, 556] on b "Note" at bounding box center [982, 555] width 25 height 24
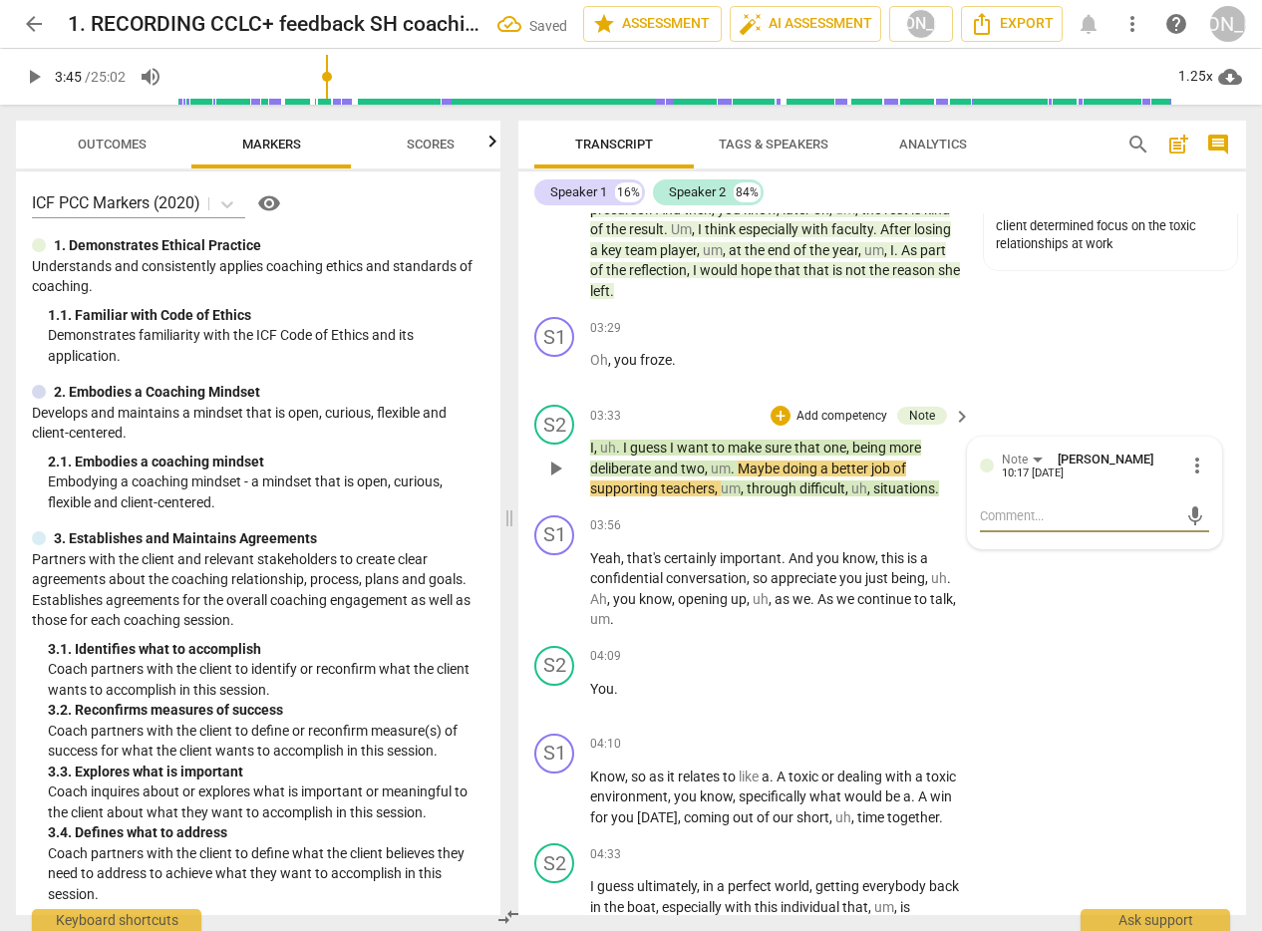
click at [1049, 522] on textarea at bounding box center [1079, 515] width 198 height 19
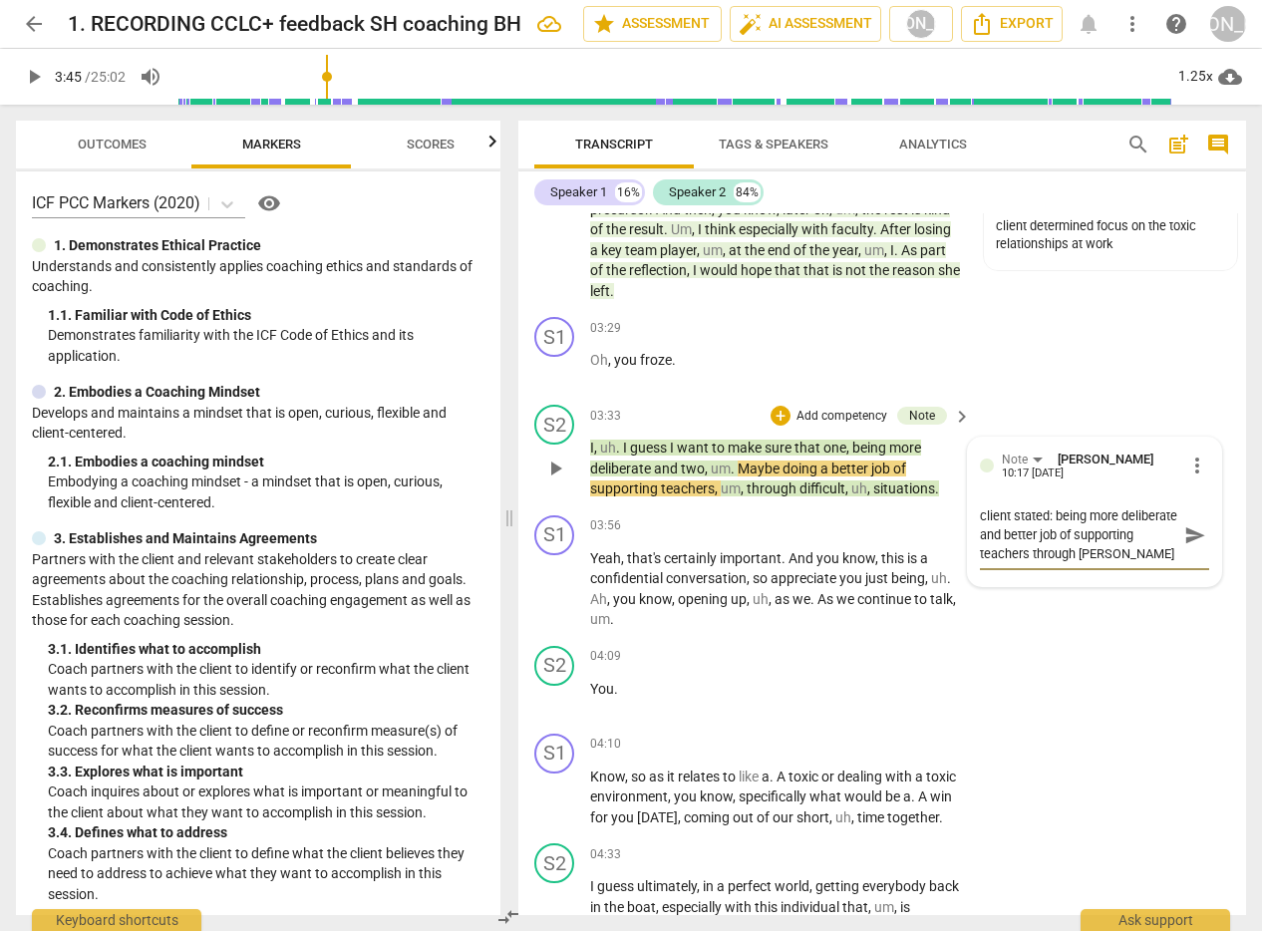
scroll to position [17, 0]
drag, startPoint x: 1185, startPoint y: 535, endPoint x: 1119, endPoint y: 546, distance: 66.7
click at [1185, 535] on span "send" at bounding box center [1195, 535] width 22 height 22
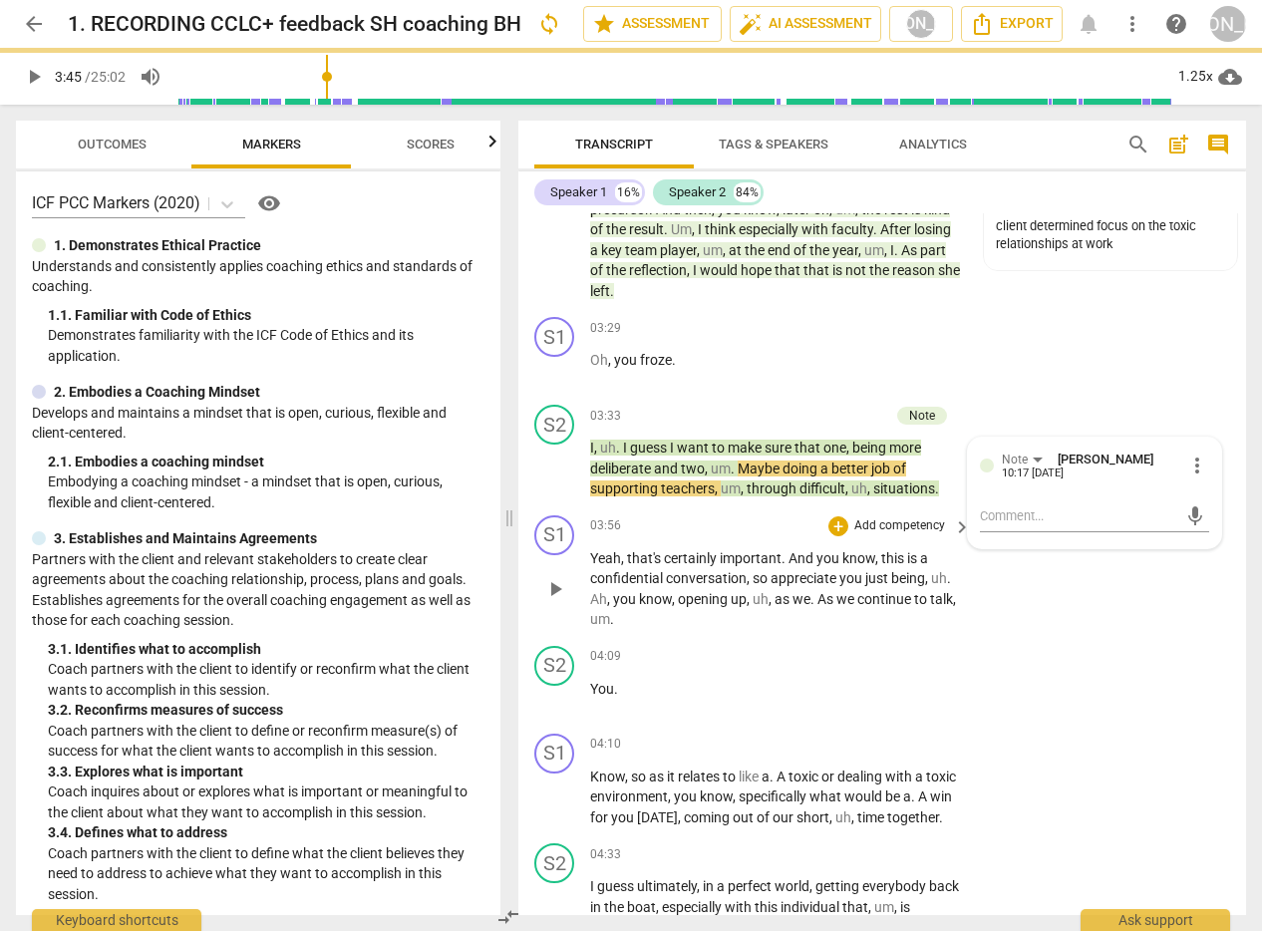
scroll to position [0, 0]
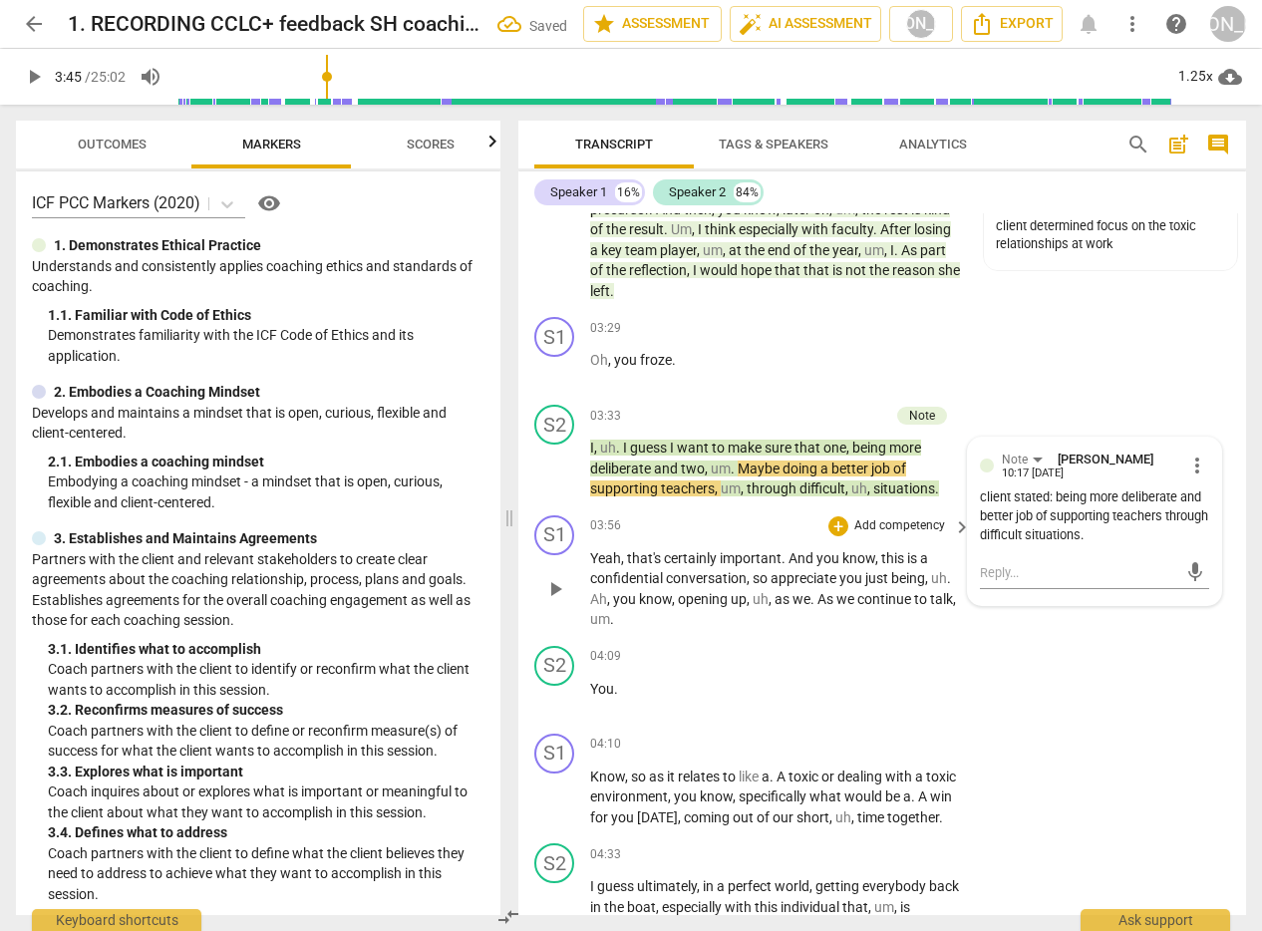
click at [539, 585] on span "play_arrow" at bounding box center [555, 589] width 32 height 24
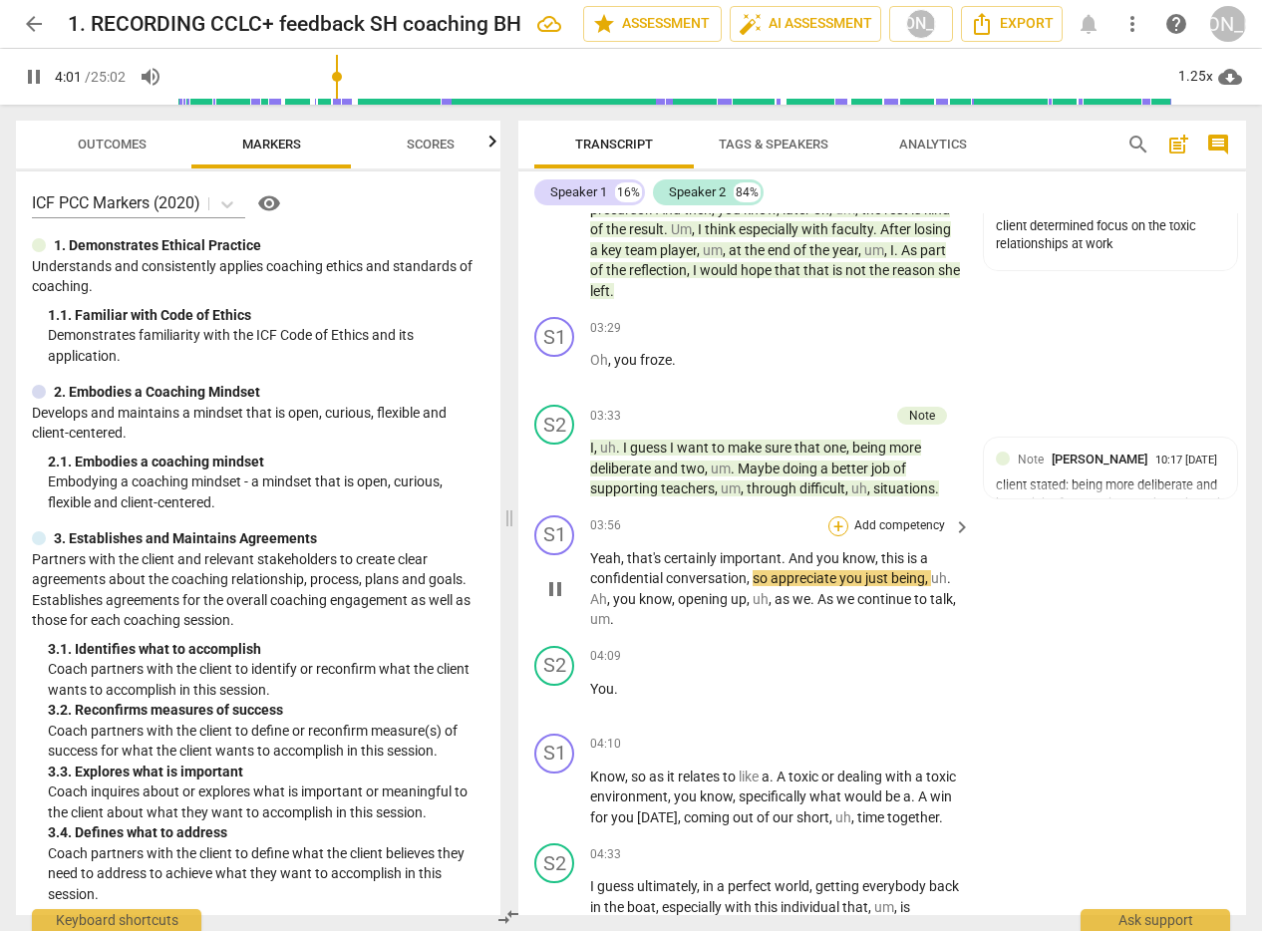
click at [838, 524] on div "+" at bounding box center [838, 526] width 20 height 20
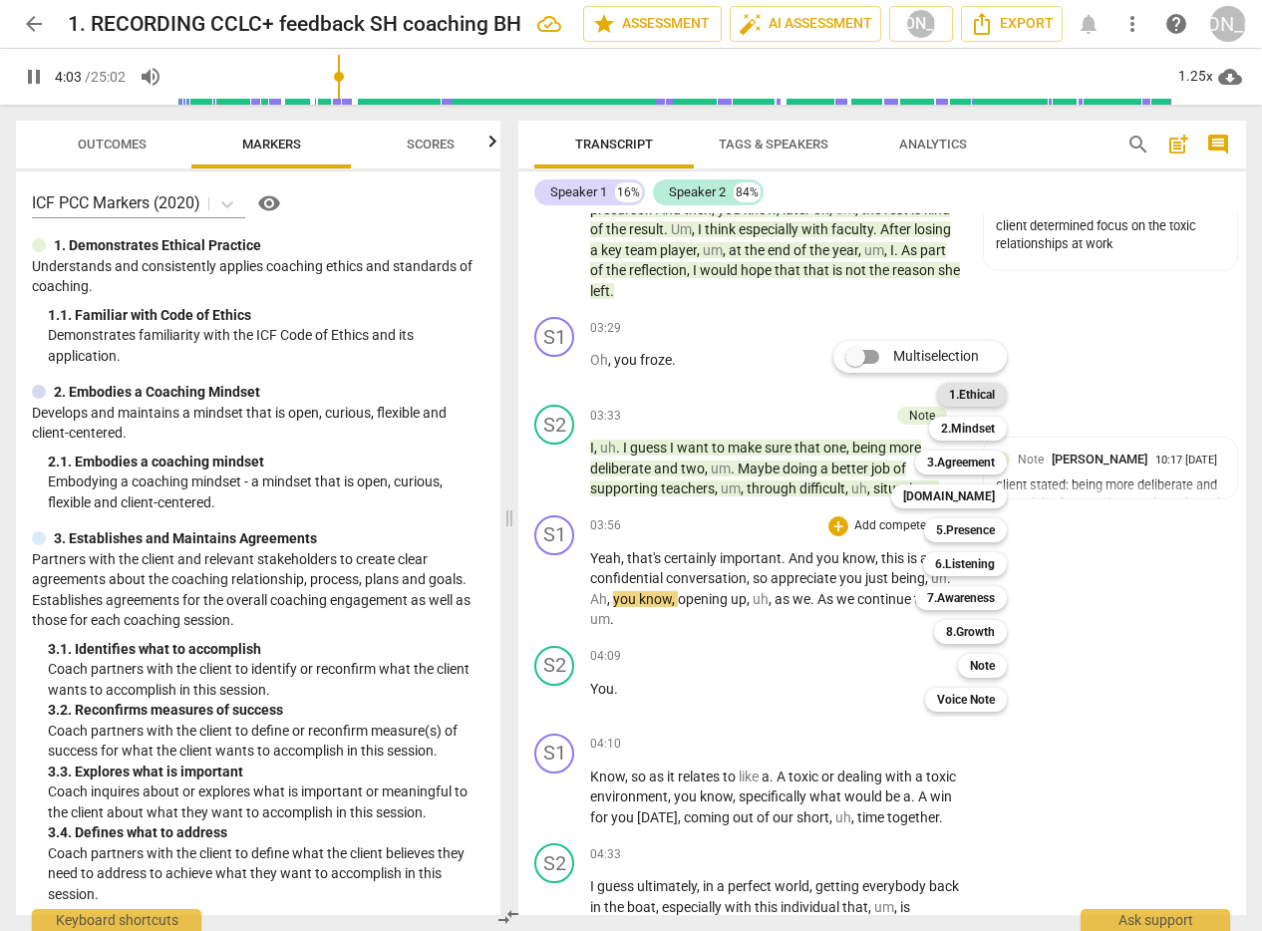
click at [979, 387] on b "1.Ethical" at bounding box center [972, 395] width 46 height 24
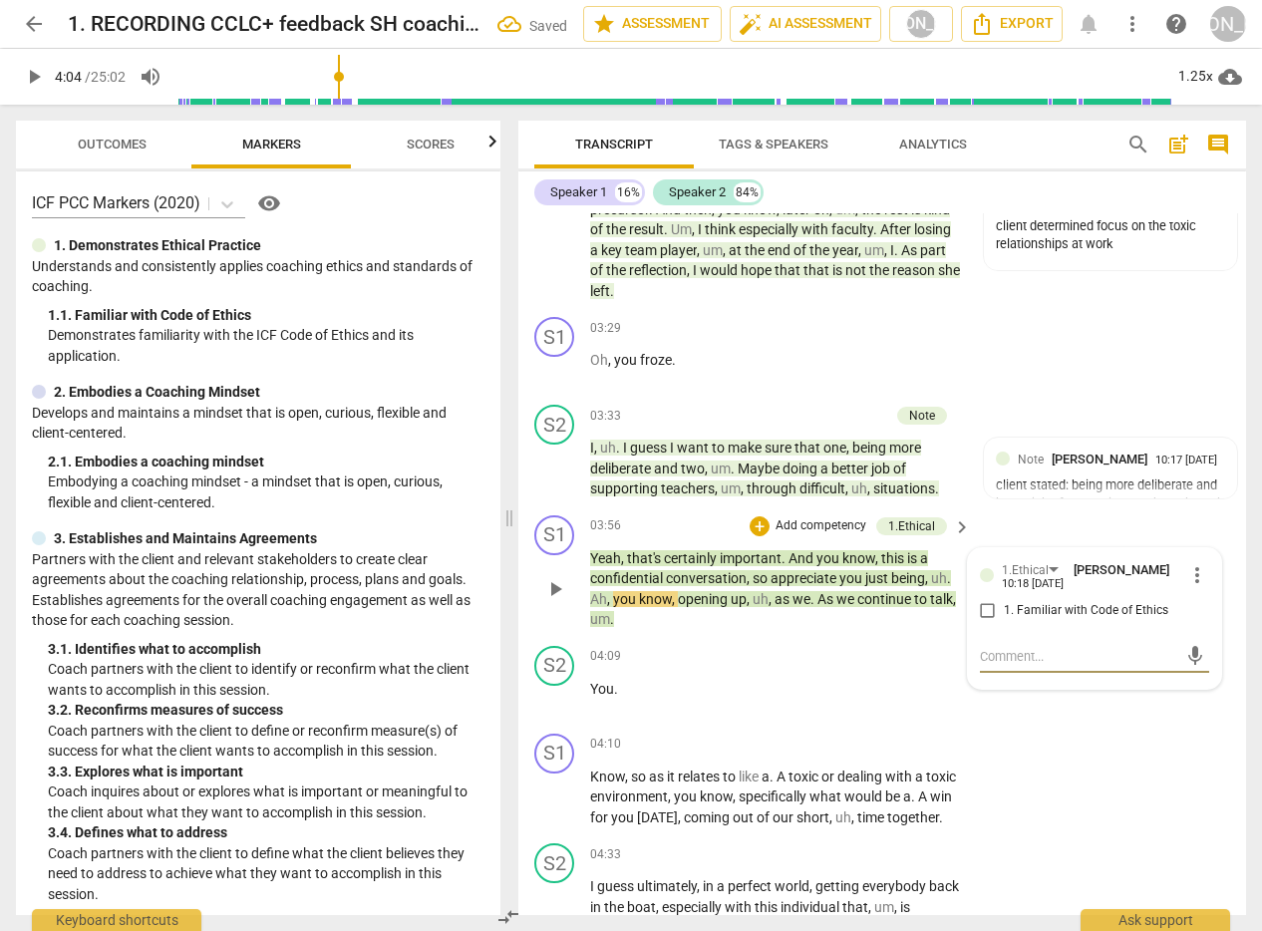
click at [976, 607] on input "1. Familiar with Code of Ethics" at bounding box center [988, 611] width 32 height 24
drag, startPoint x: 997, startPoint y: 657, endPoint x: 986, endPoint y: 657, distance: 11.0
click at [996, 657] on textarea at bounding box center [1079, 656] width 198 height 19
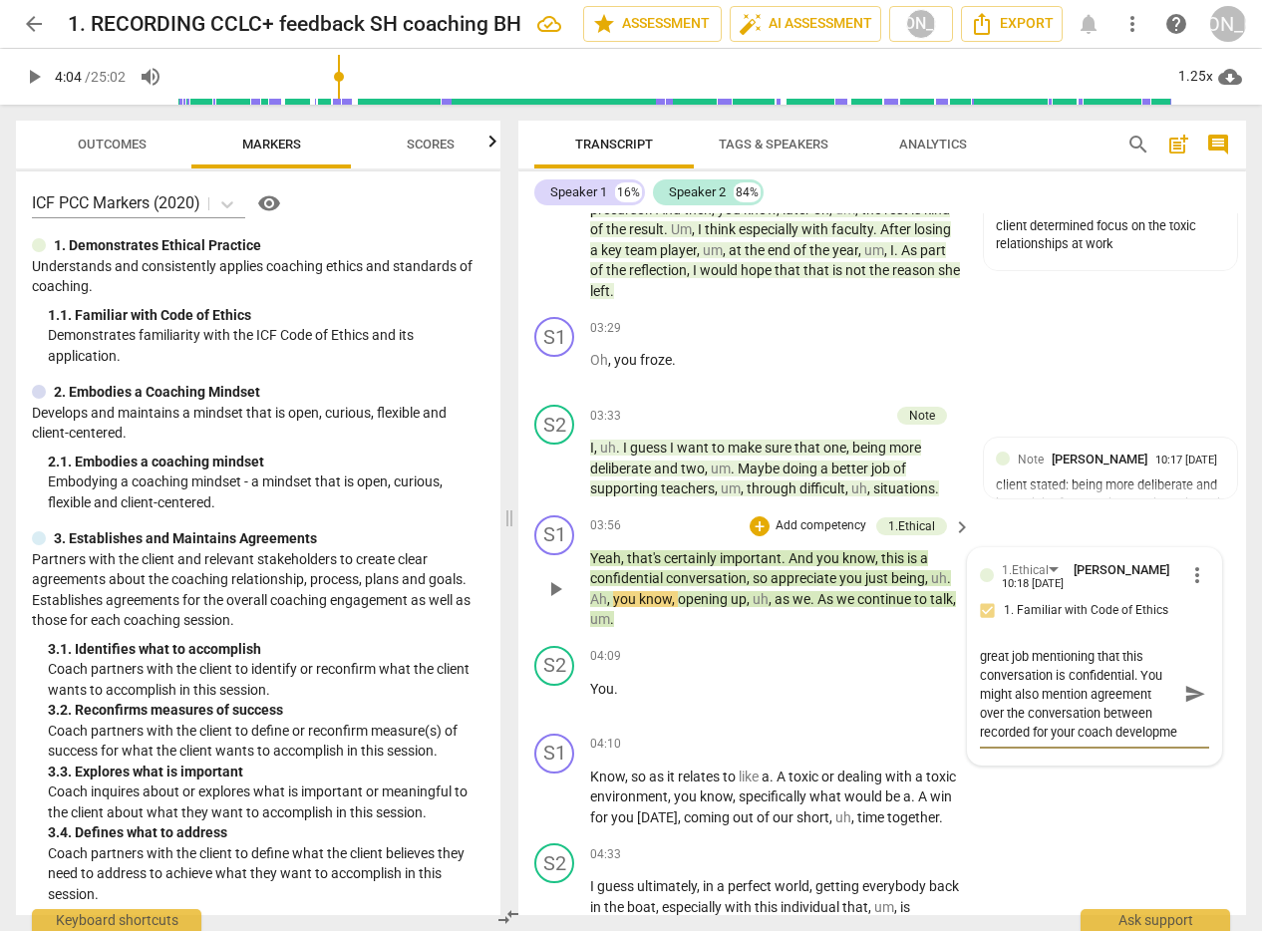
scroll to position [17, 0]
click at [1188, 707] on span "send" at bounding box center [1195, 704] width 22 height 22
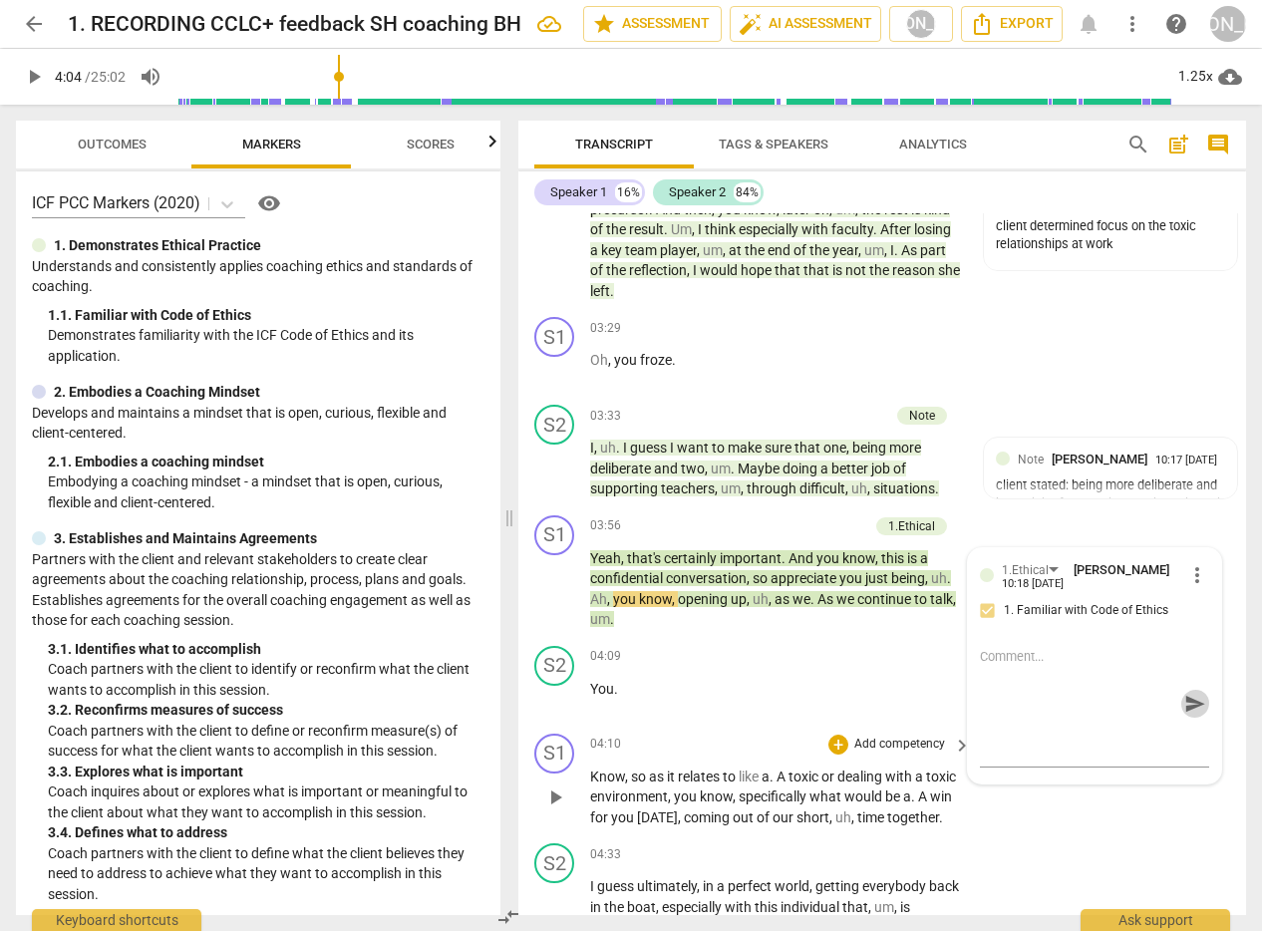
scroll to position [0, 0]
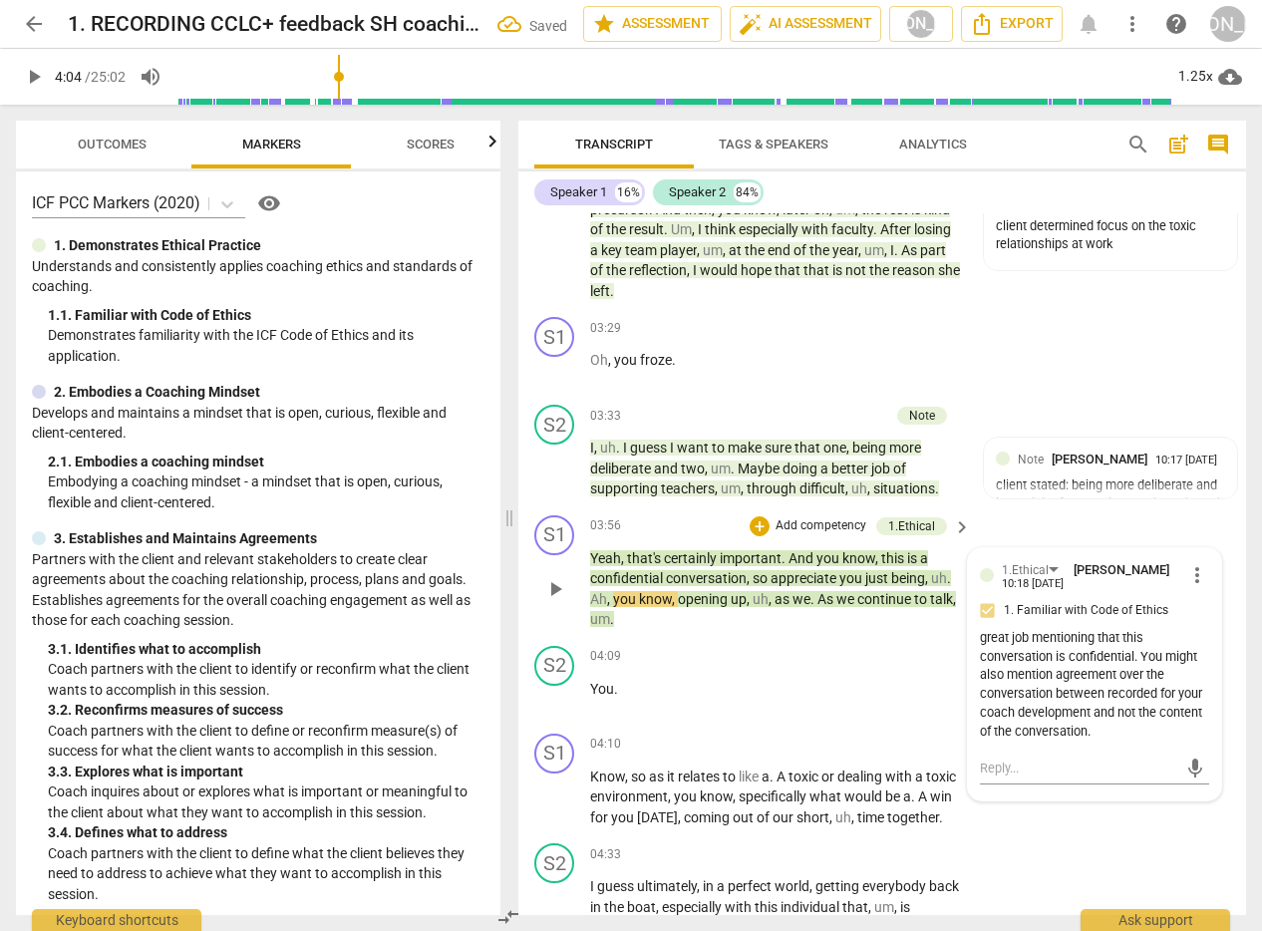
click at [552, 588] on span "play_arrow" at bounding box center [555, 589] width 24 height 24
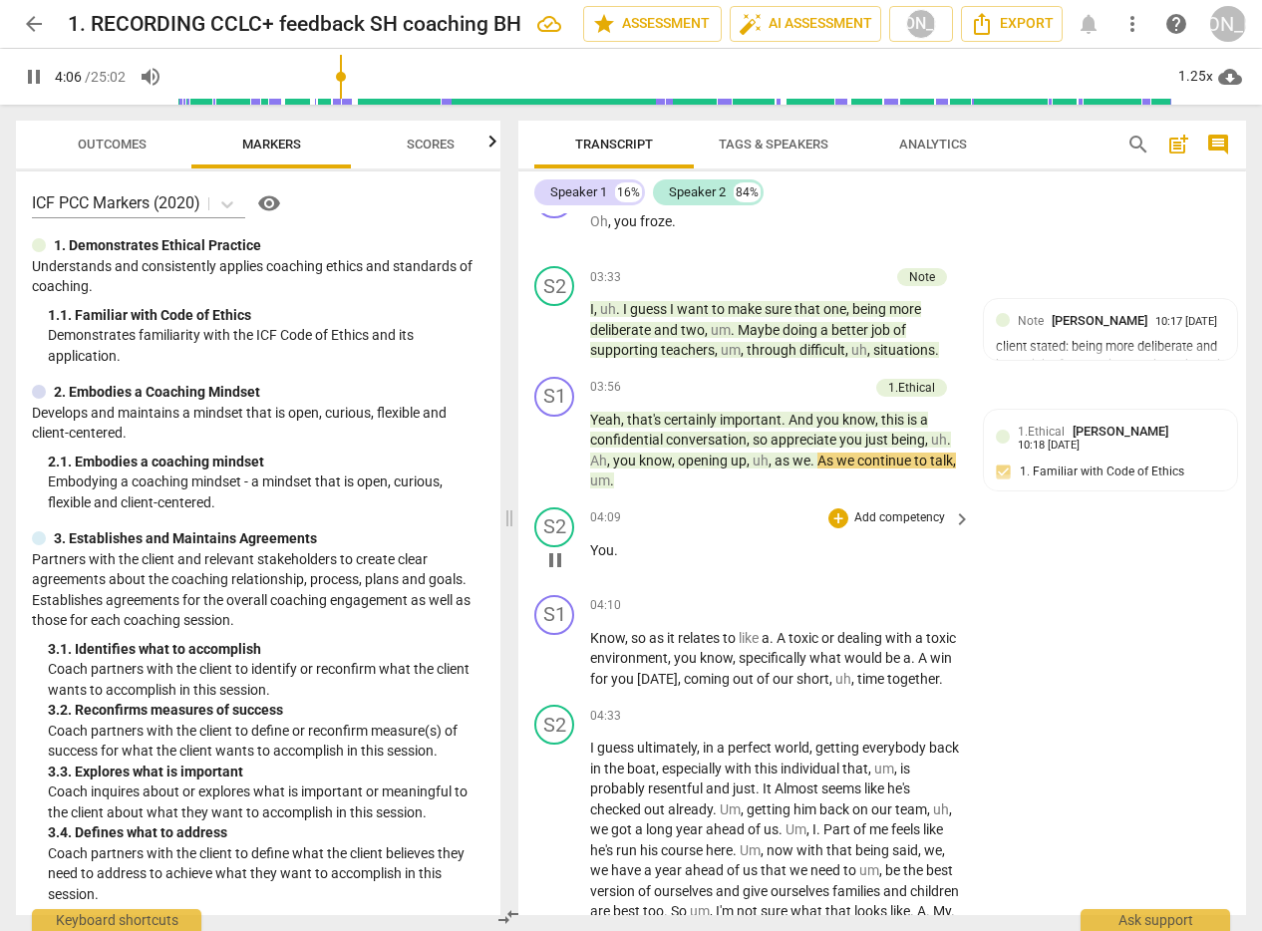
scroll to position [1873, 0]
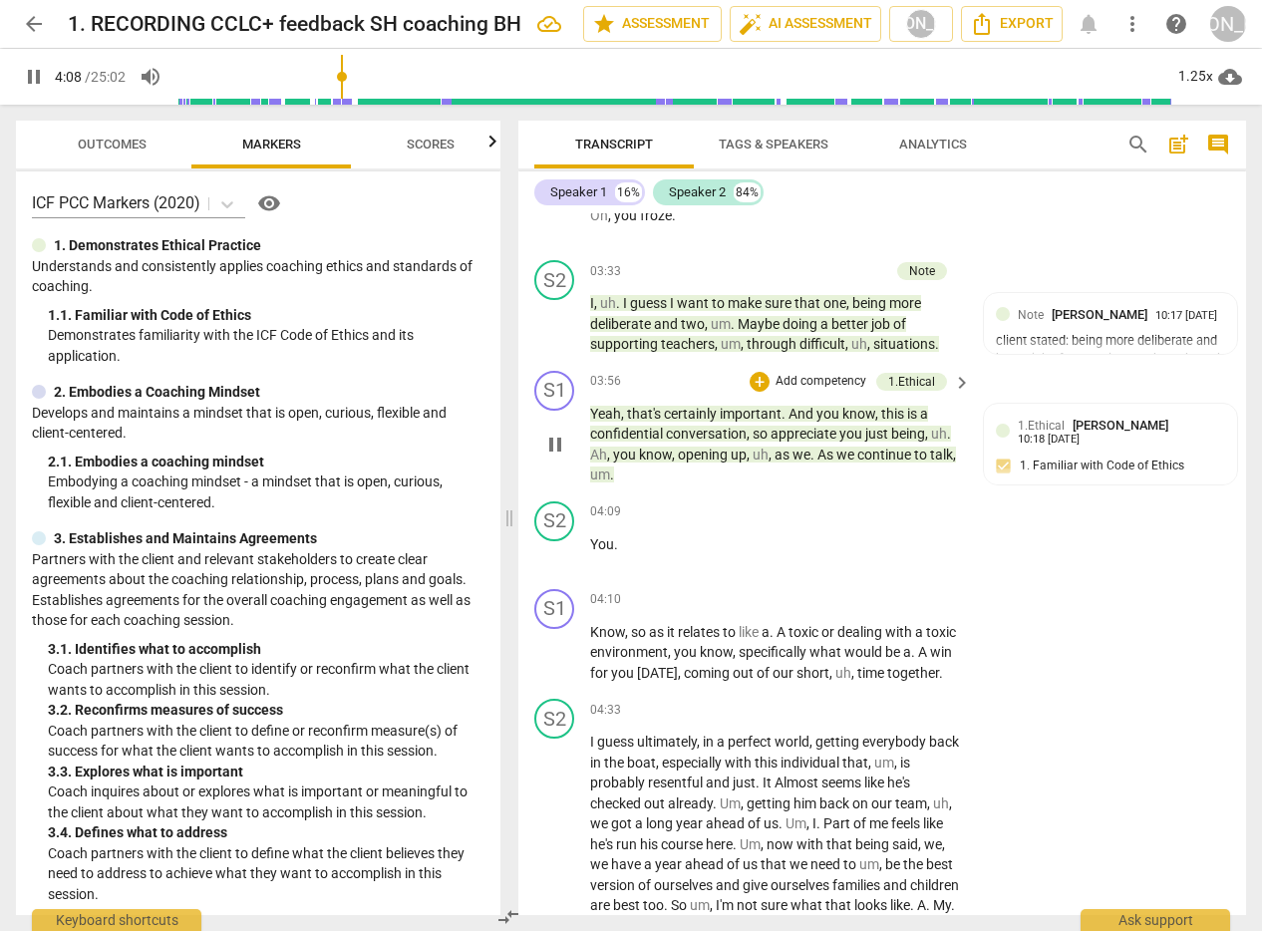
click at [792, 376] on p "Add competency" at bounding box center [821, 382] width 95 height 18
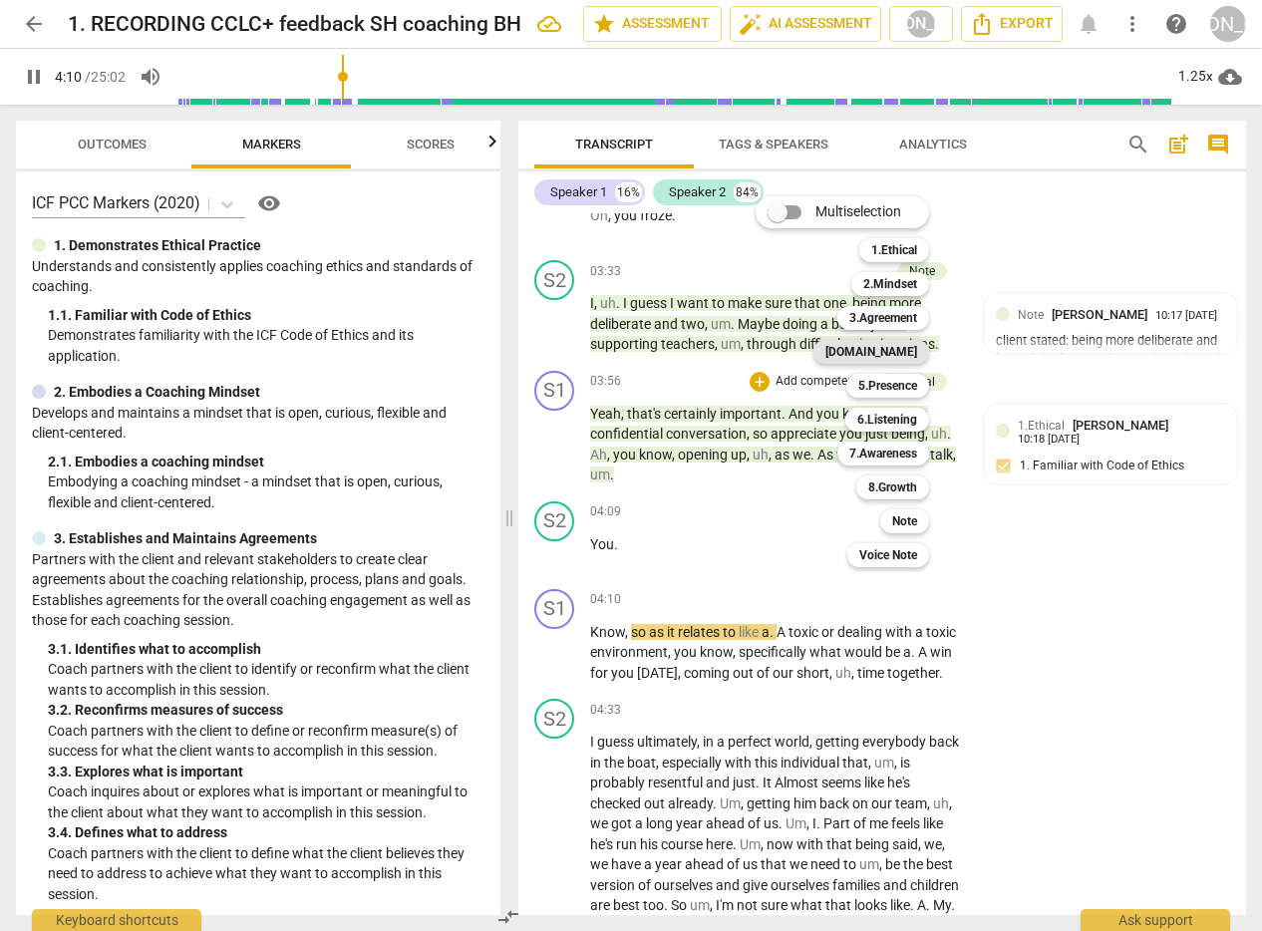
click at [901, 342] on b "[DOMAIN_NAME]" at bounding box center [871, 352] width 92 height 24
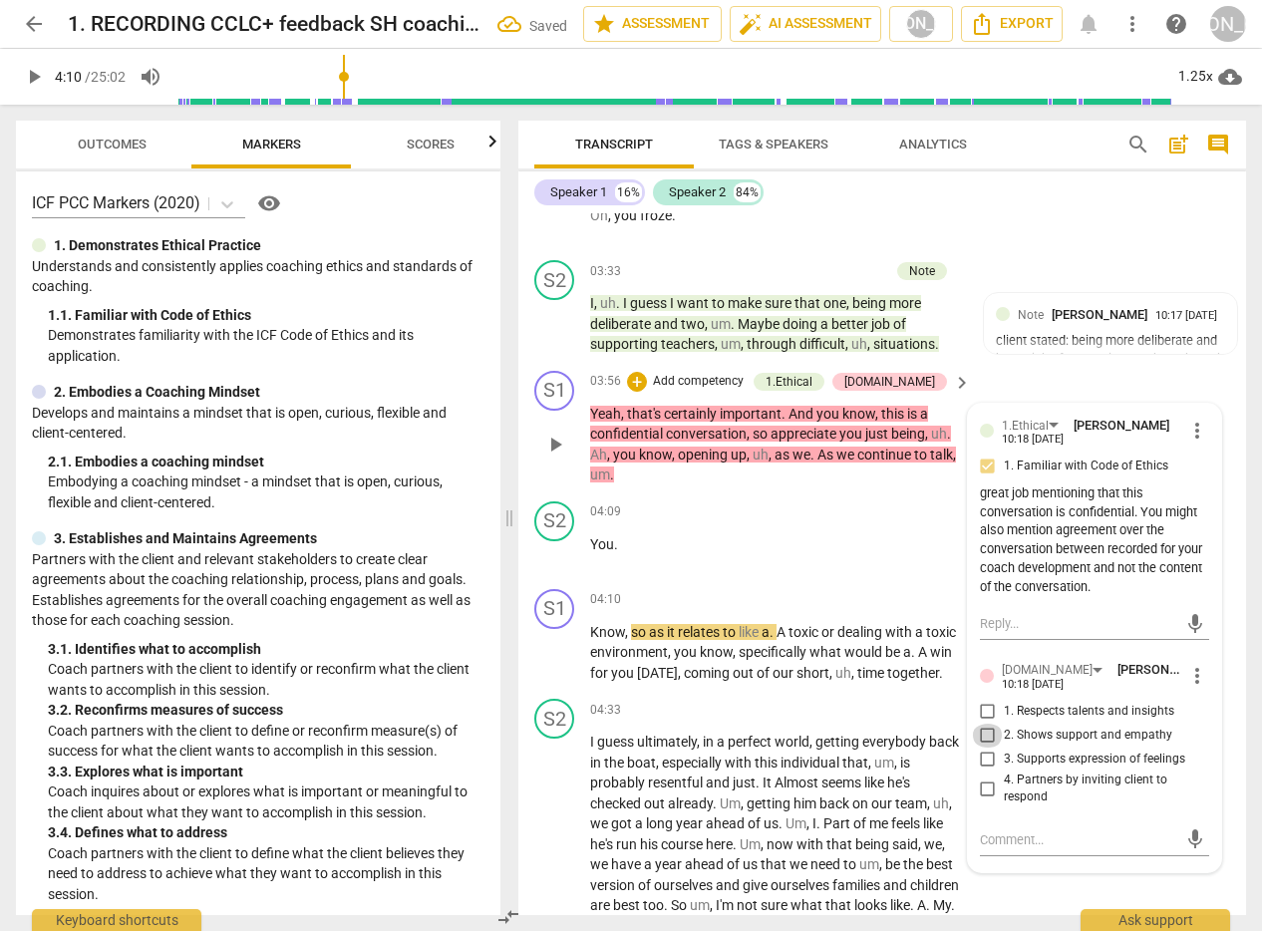
click at [984, 728] on input "2. Shows support and empathy" at bounding box center [988, 736] width 32 height 24
click at [984, 785] on input "4. Partners by inviting client to respond" at bounding box center [988, 788] width 32 height 24
click at [726, 374] on div "+ Add competency" at bounding box center [686, 382] width 119 height 20
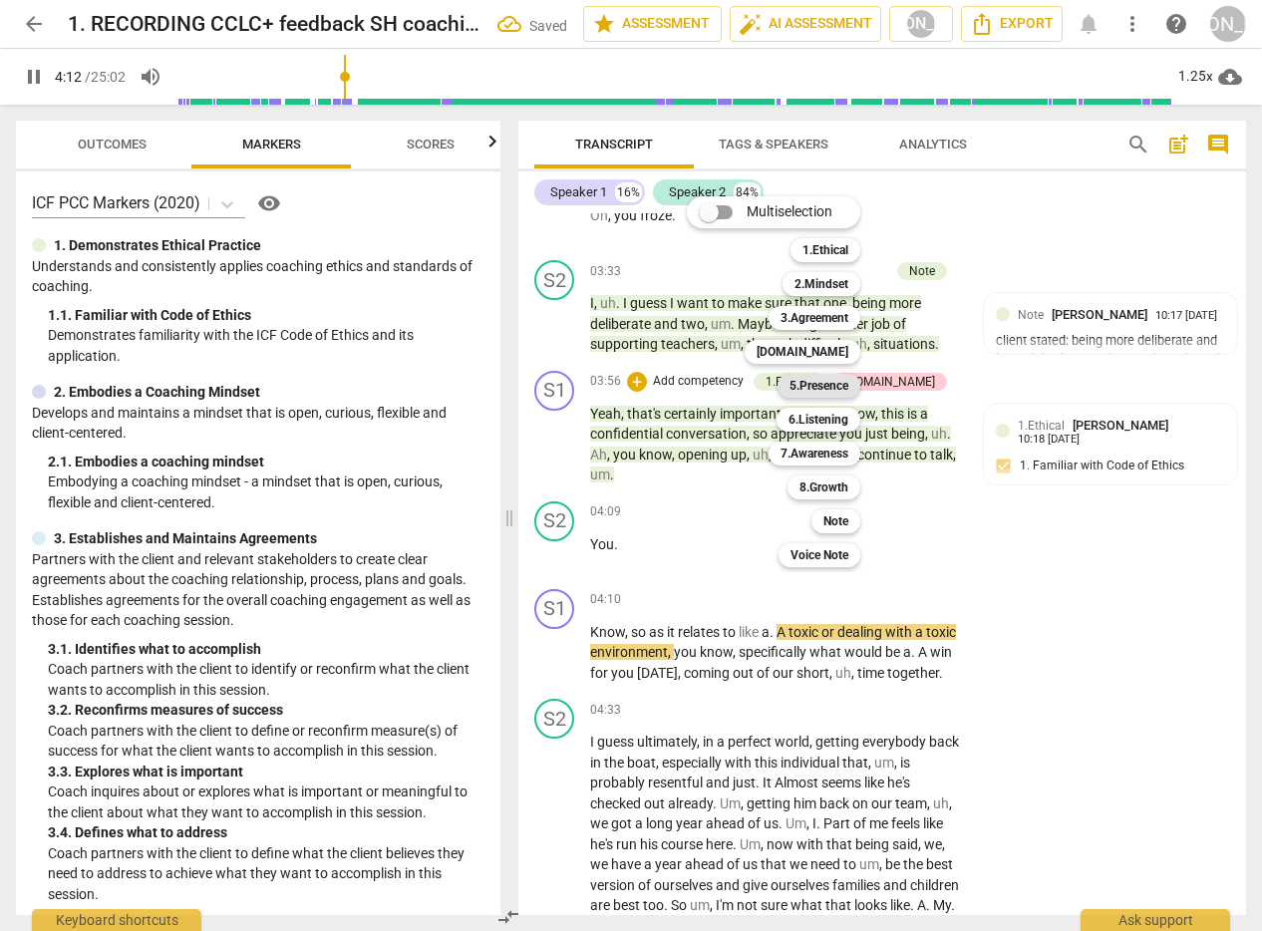
click at [832, 383] on b "5.Presence" at bounding box center [818, 386] width 59 height 24
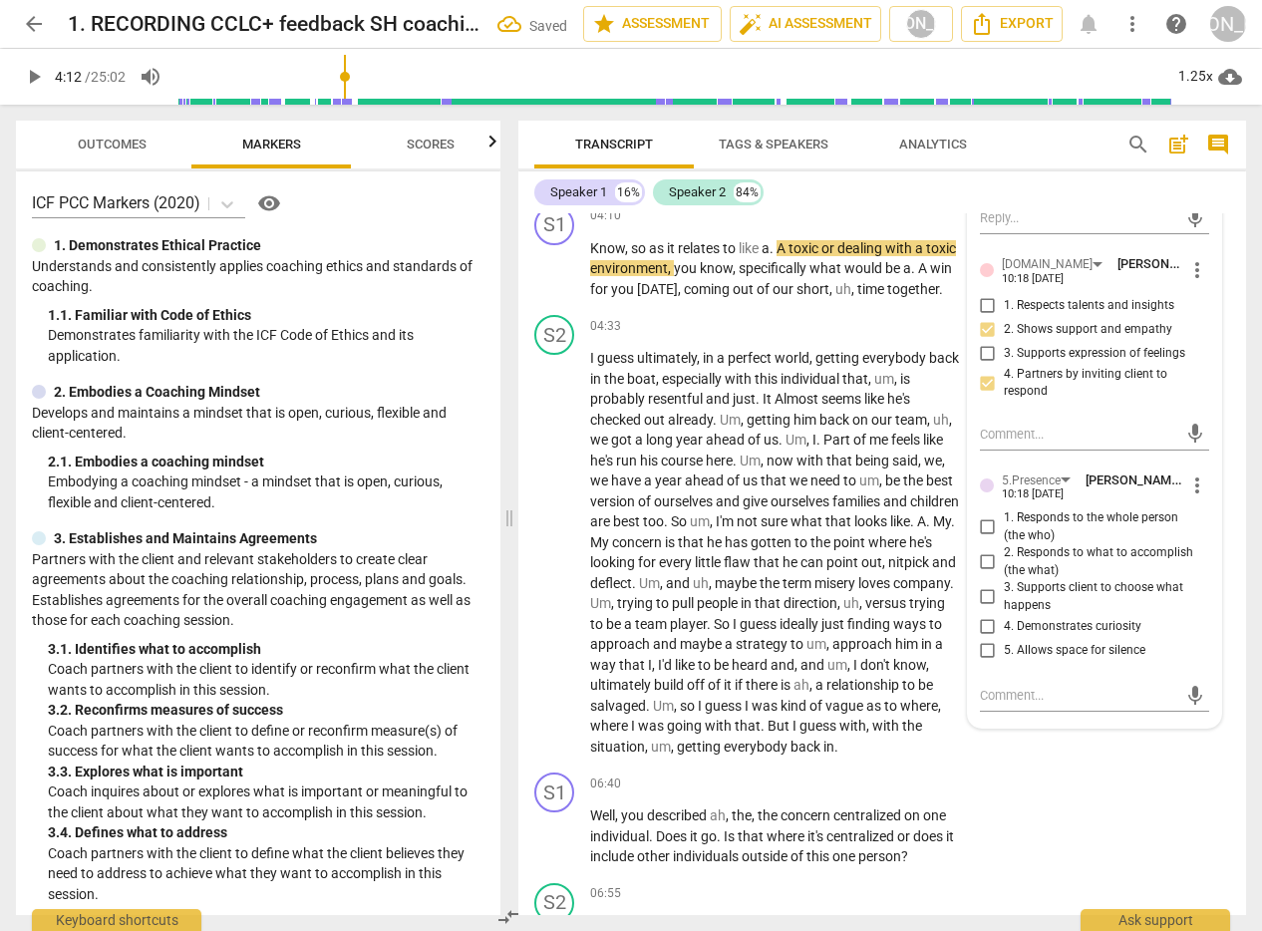
scroll to position [2282, 0]
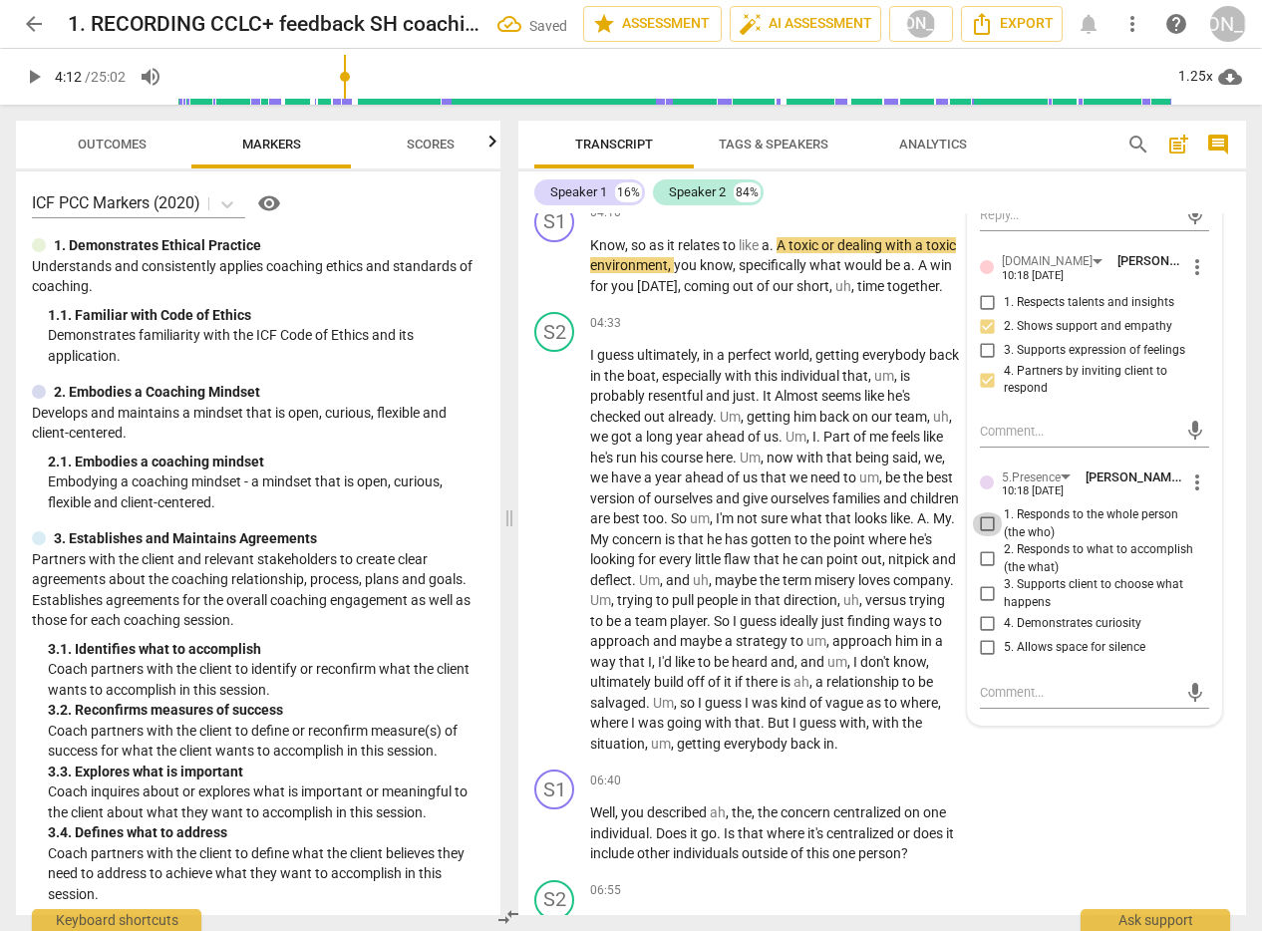
click at [984, 521] on input "1. Responds to the whole person (the who)" at bounding box center [988, 524] width 32 height 24
click at [983, 589] on input "3. Supports client to choose what happens" at bounding box center [988, 594] width 32 height 24
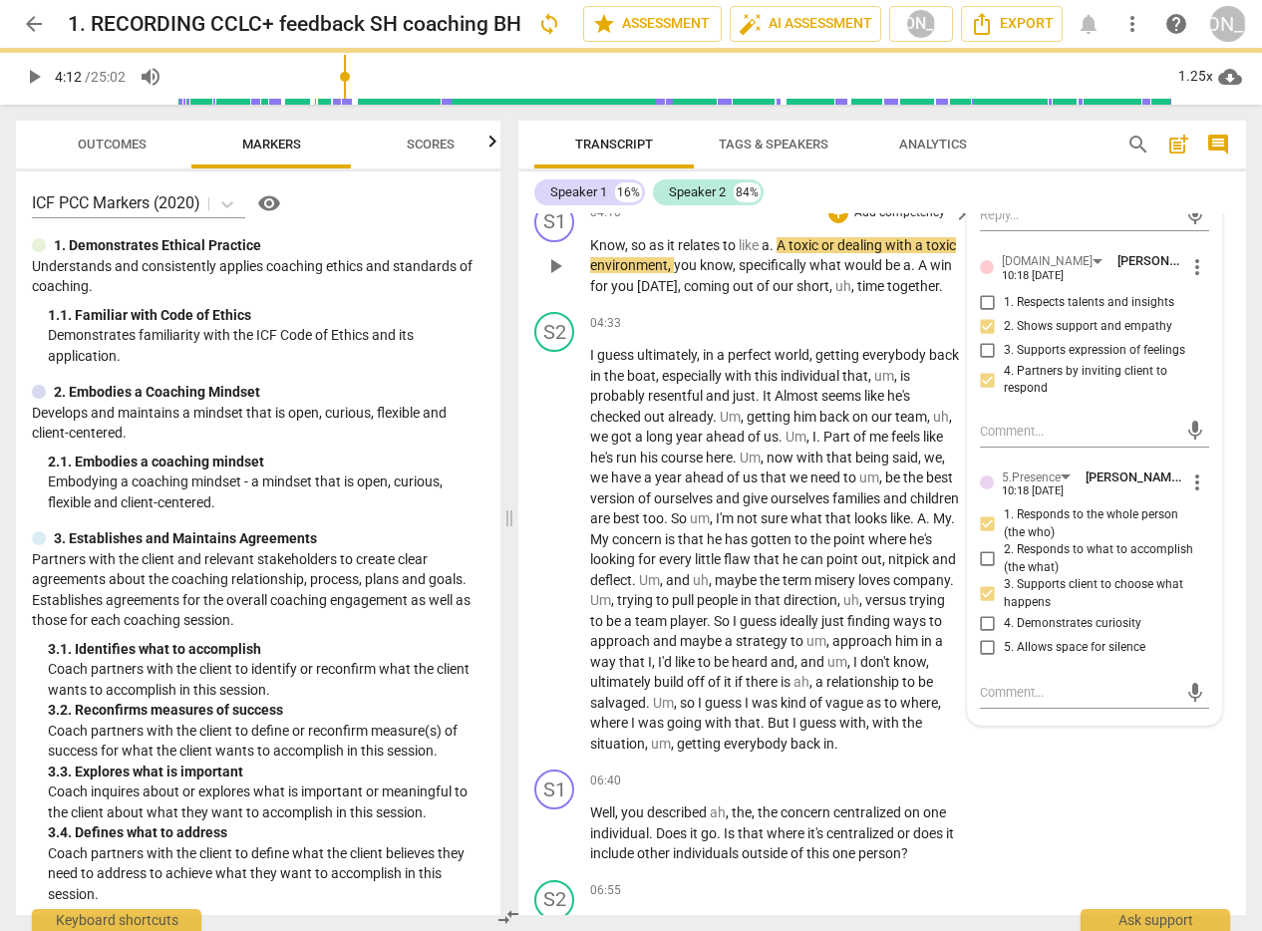
click at [556, 267] on span "play_arrow" at bounding box center [555, 266] width 24 height 24
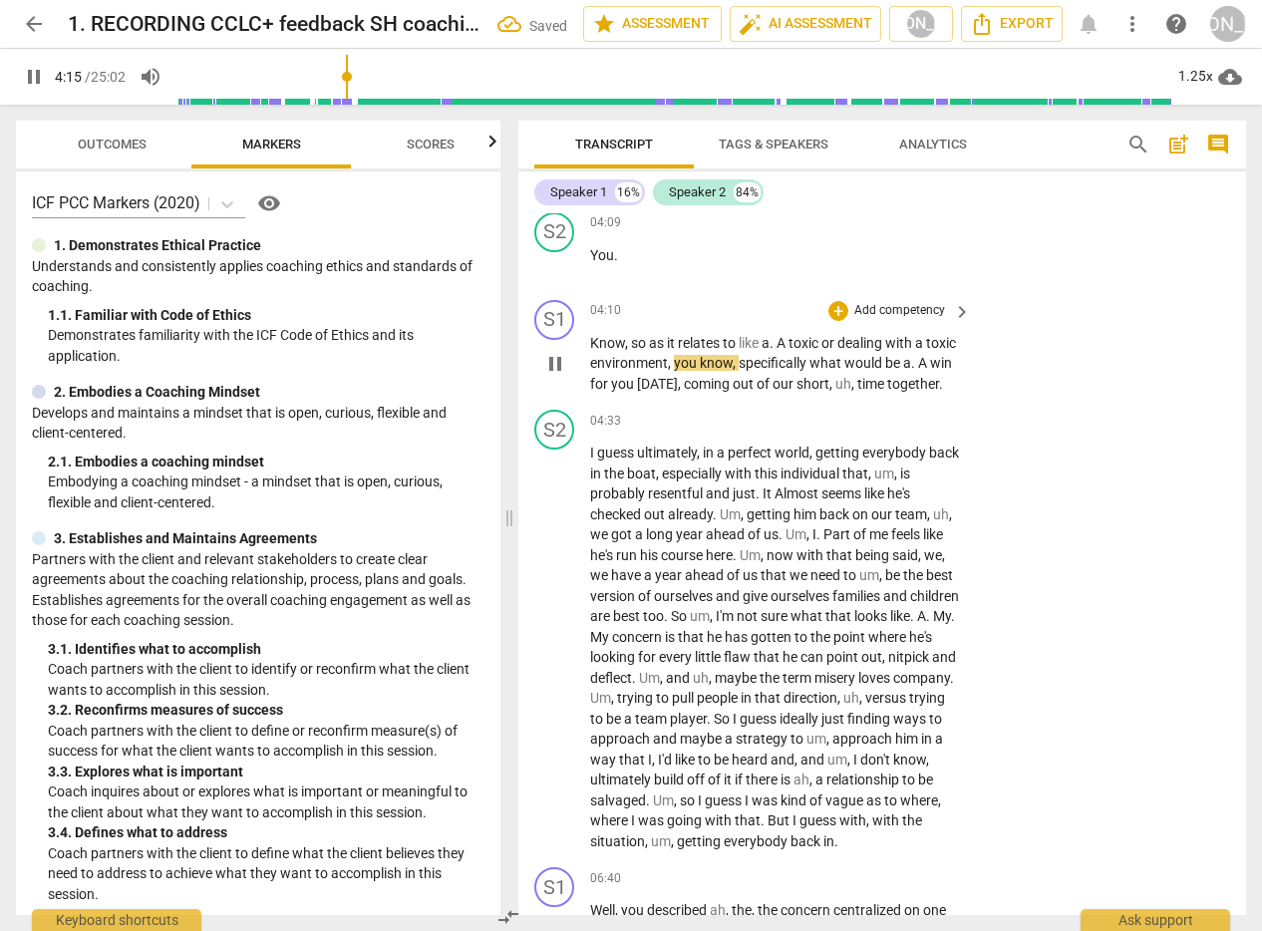
scroll to position [2176, 0]
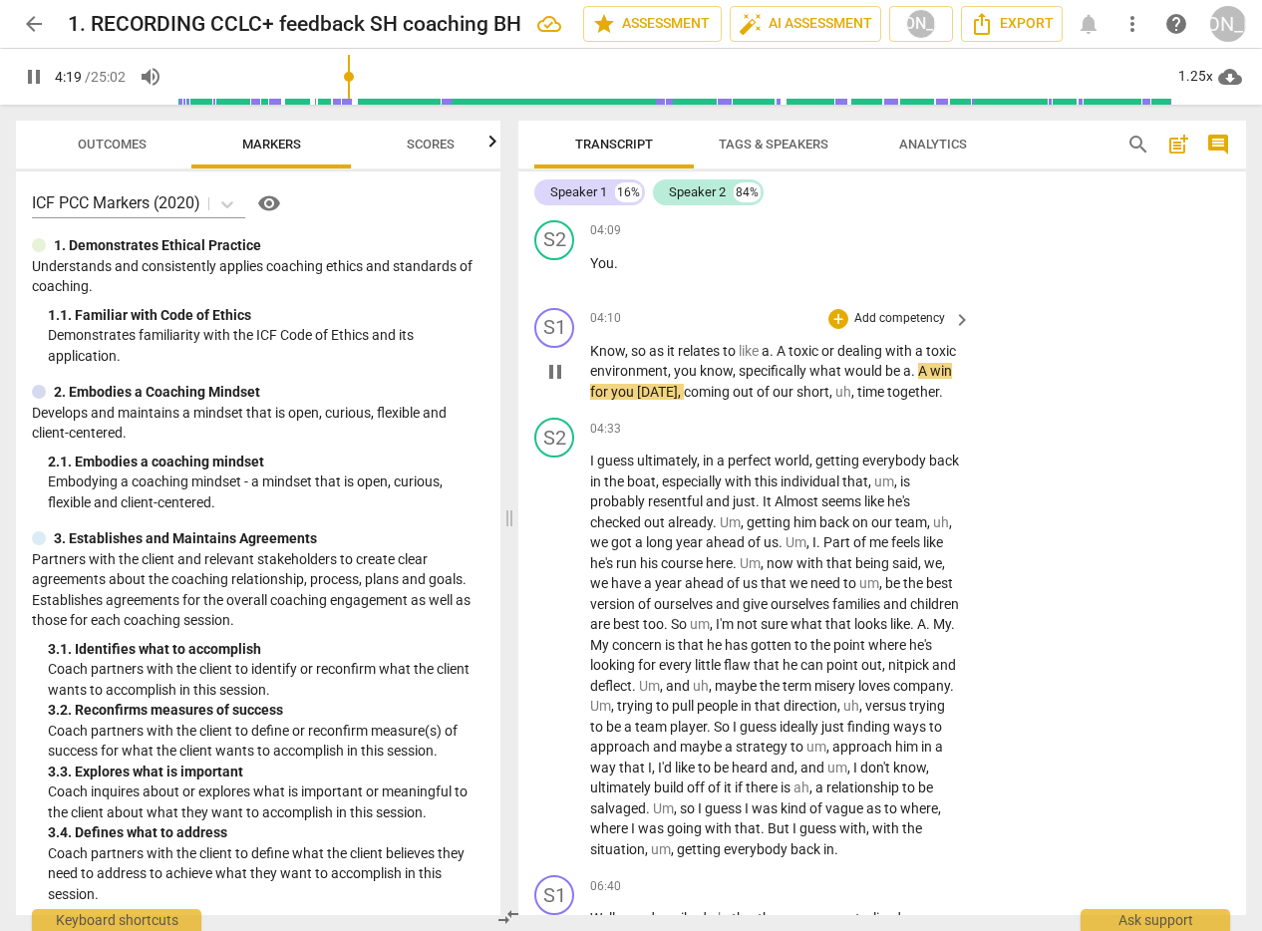
click at [832, 308] on div "+ Add competency keyboard_arrow_right" at bounding box center [898, 319] width 149 height 22
click at [832, 311] on div "+" at bounding box center [838, 319] width 20 height 20
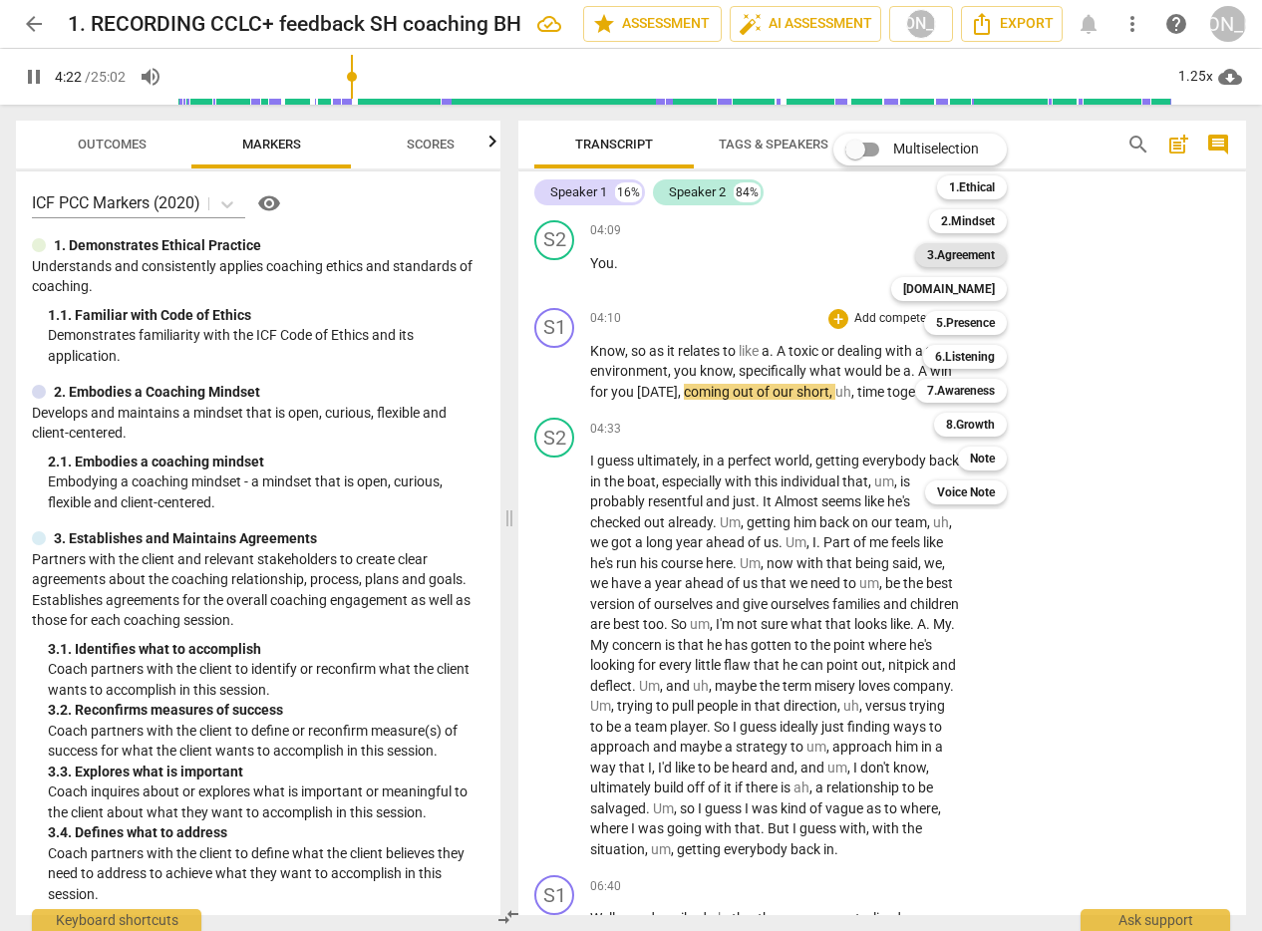
click at [978, 253] on b "3.Agreement" at bounding box center [961, 255] width 68 height 24
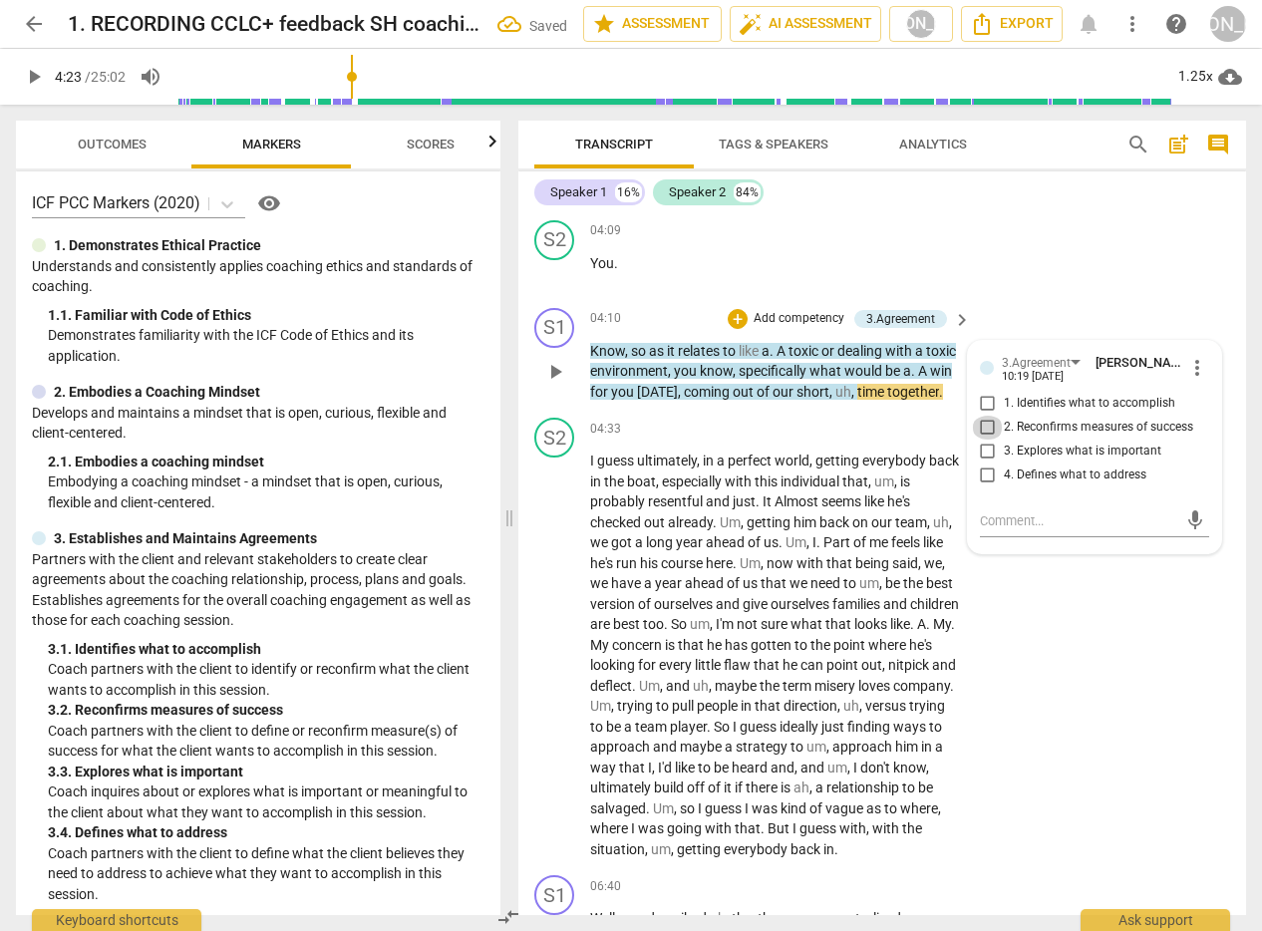
drag, startPoint x: 981, startPoint y: 423, endPoint x: 985, endPoint y: 436, distance: 13.6
click at [981, 423] on input "2. Reconfirms measures of success" at bounding box center [988, 428] width 32 height 24
click at [1016, 515] on textarea at bounding box center [1079, 520] width 198 height 19
click at [1184, 537] on span "send" at bounding box center [1195, 539] width 22 height 22
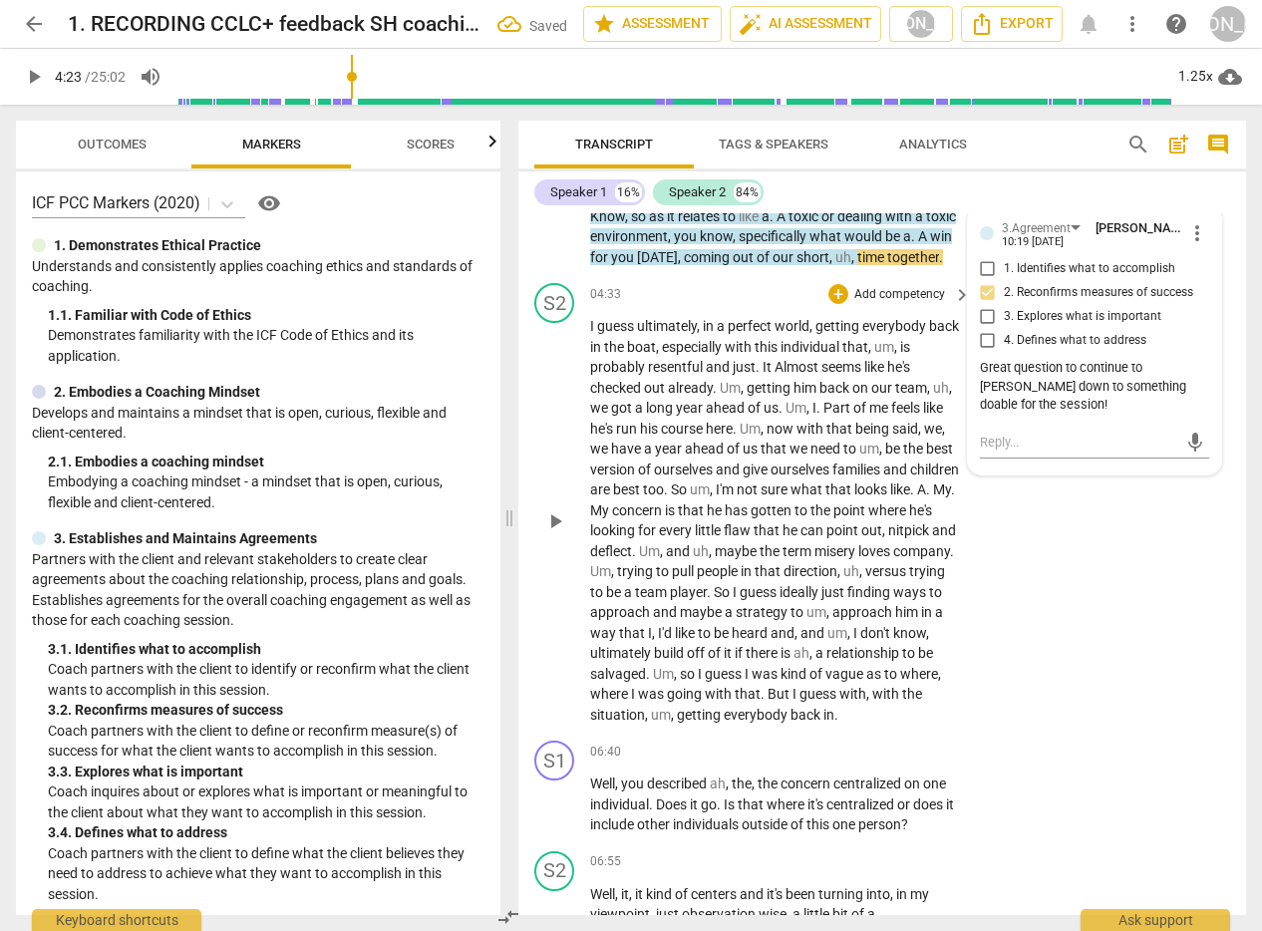
scroll to position [2321, 0]
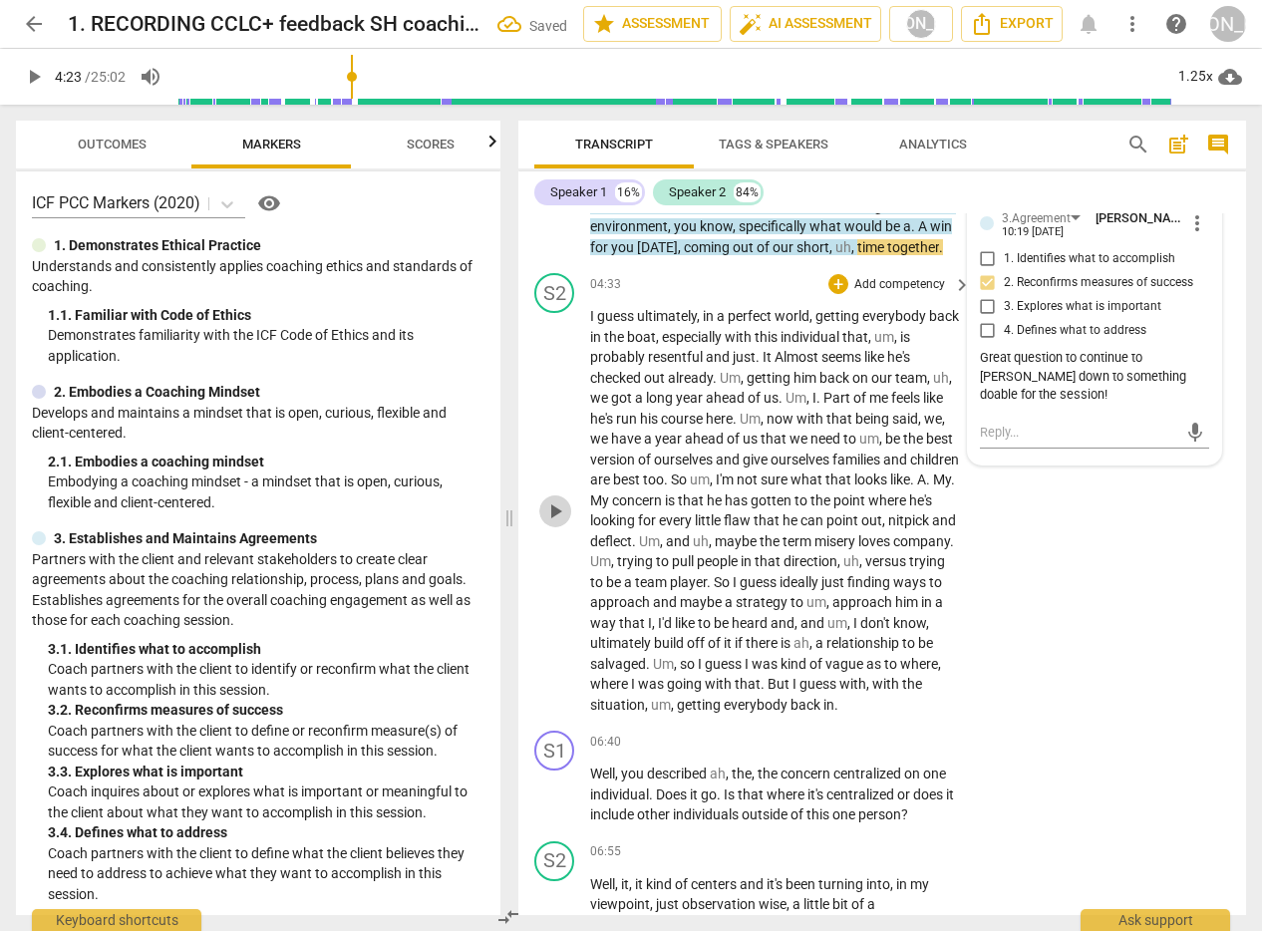
click at [550, 522] on span "play_arrow" at bounding box center [555, 511] width 24 height 24
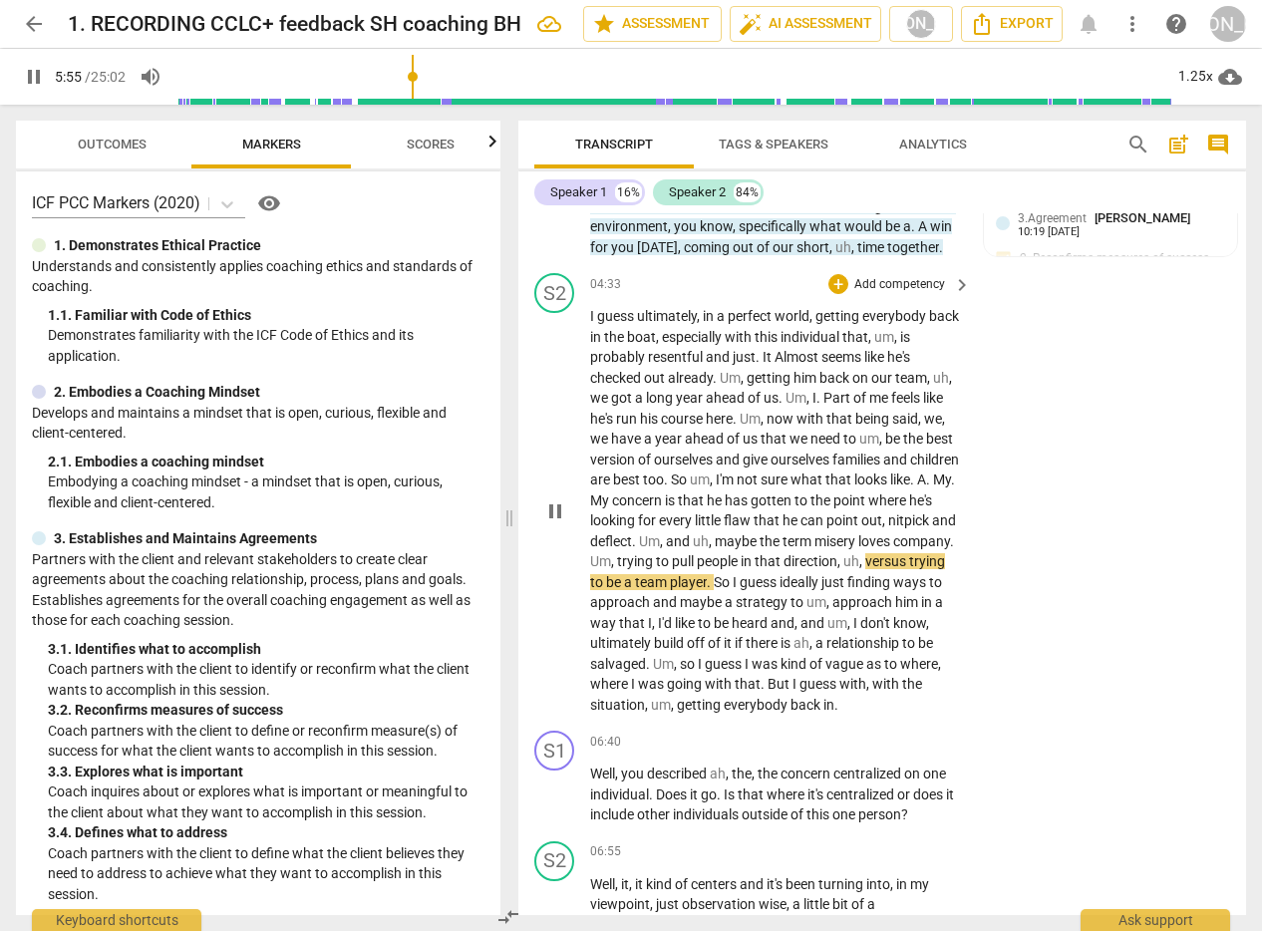
click at [549, 523] on span "pause" at bounding box center [555, 511] width 24 height 24
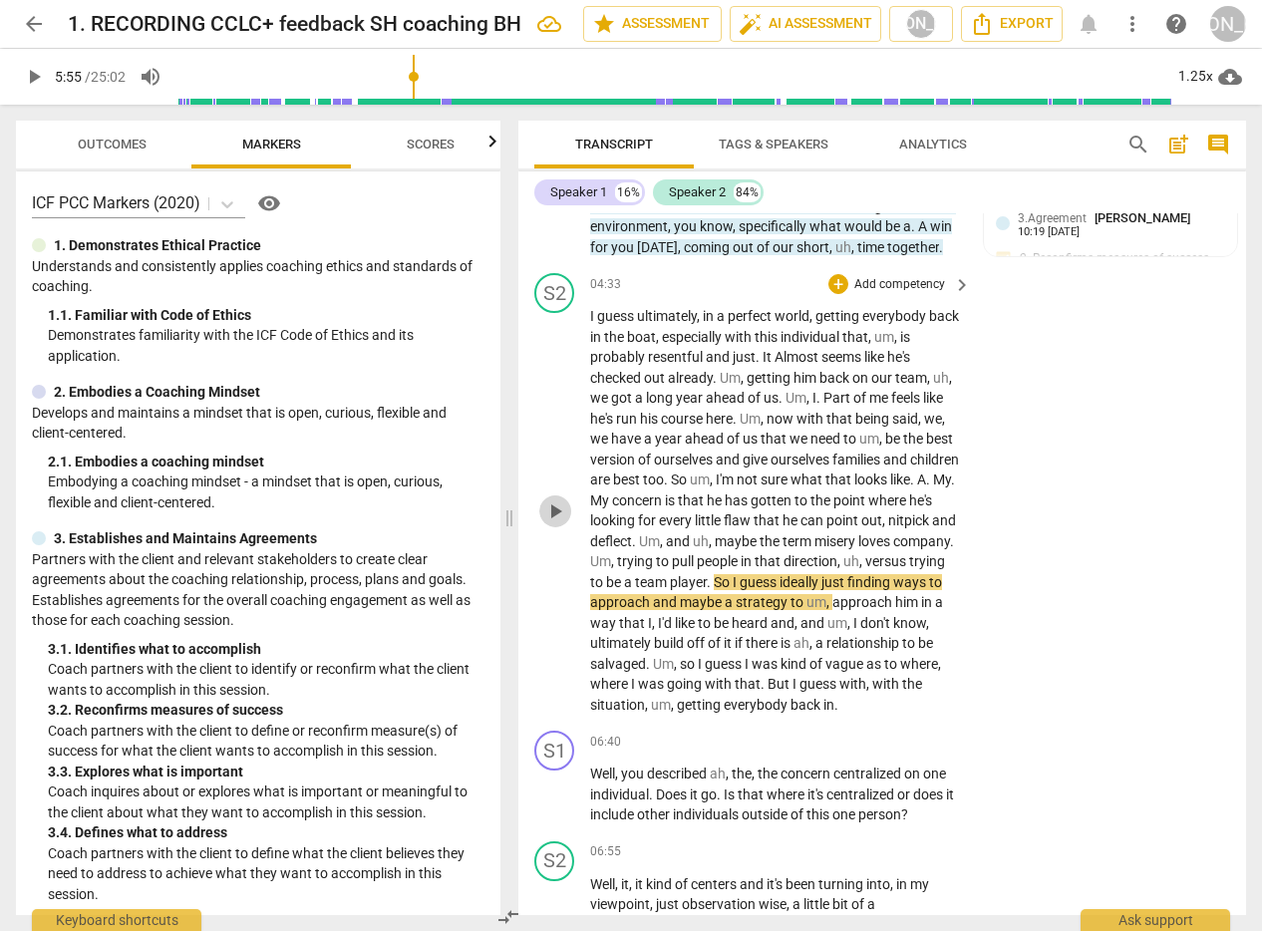
click at [555, 523] on span "play_arrow" at bounding box center [555, 511] width 24 height 24
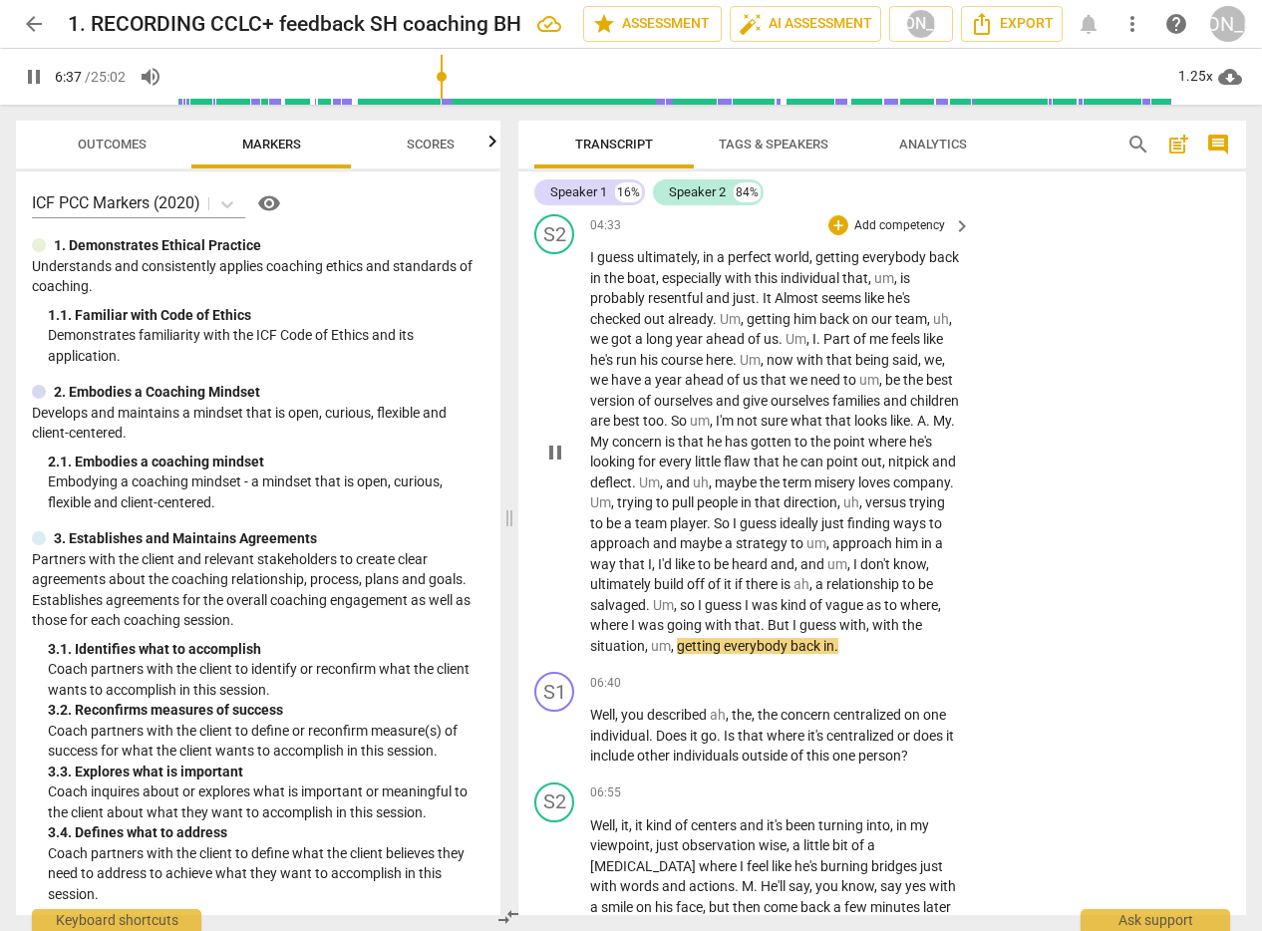
scroll to position [2351, 0]
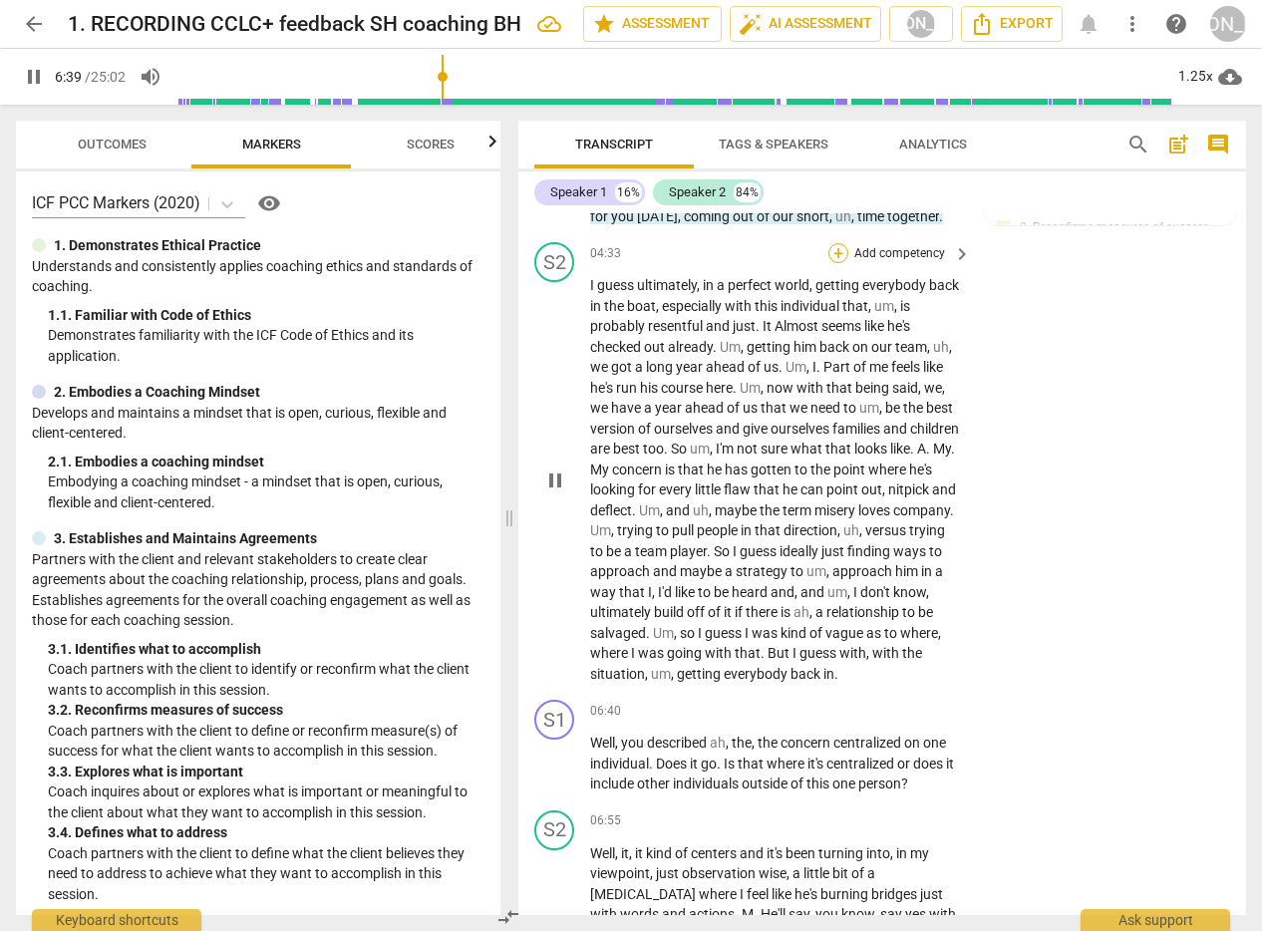
click at [837, 263] on div "+" at bounding box center [838, 253] width 20 height 20
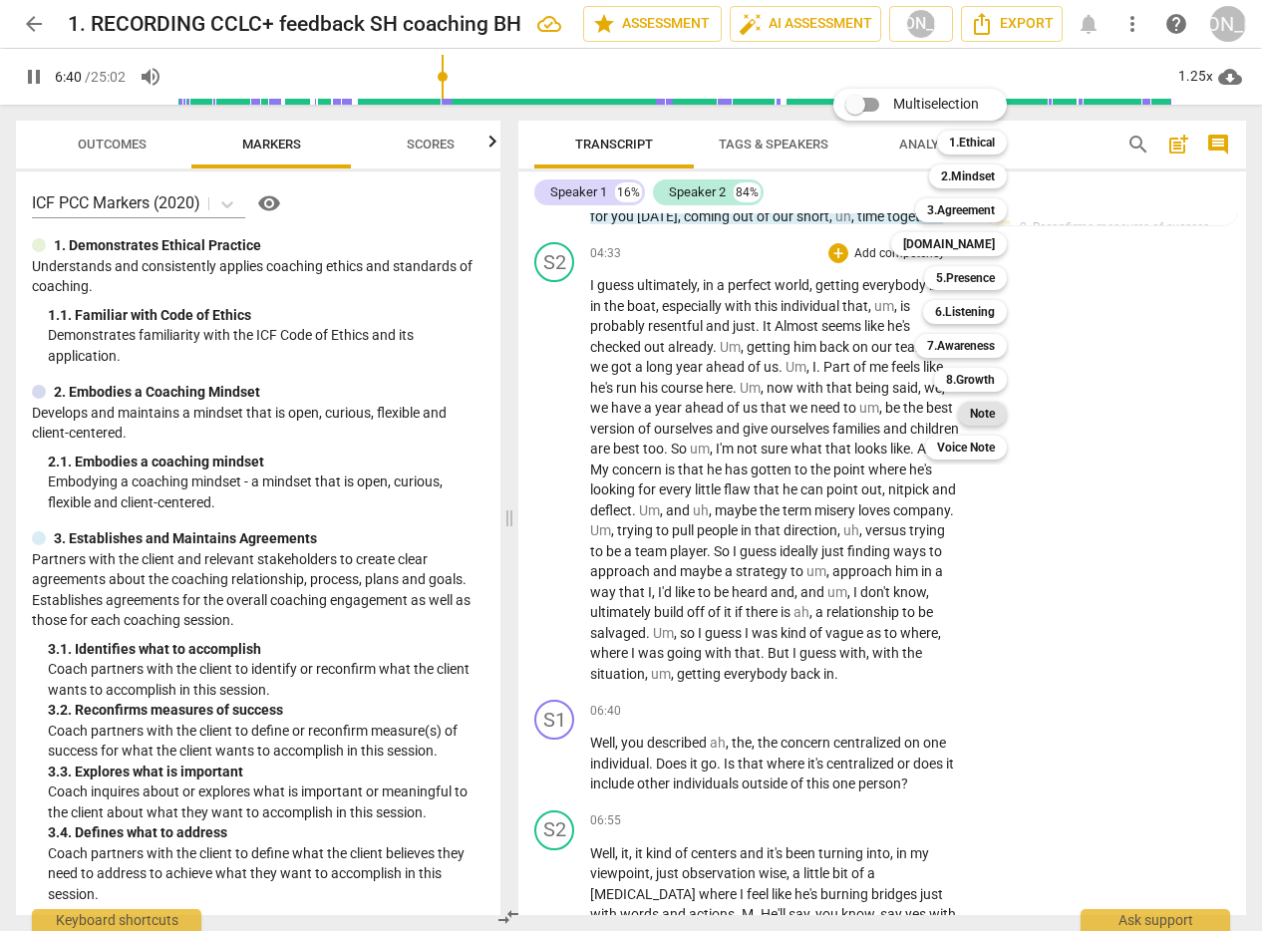
click at [981, 404] on b "Note" at bounding box center [982, 414] width 25 height 24
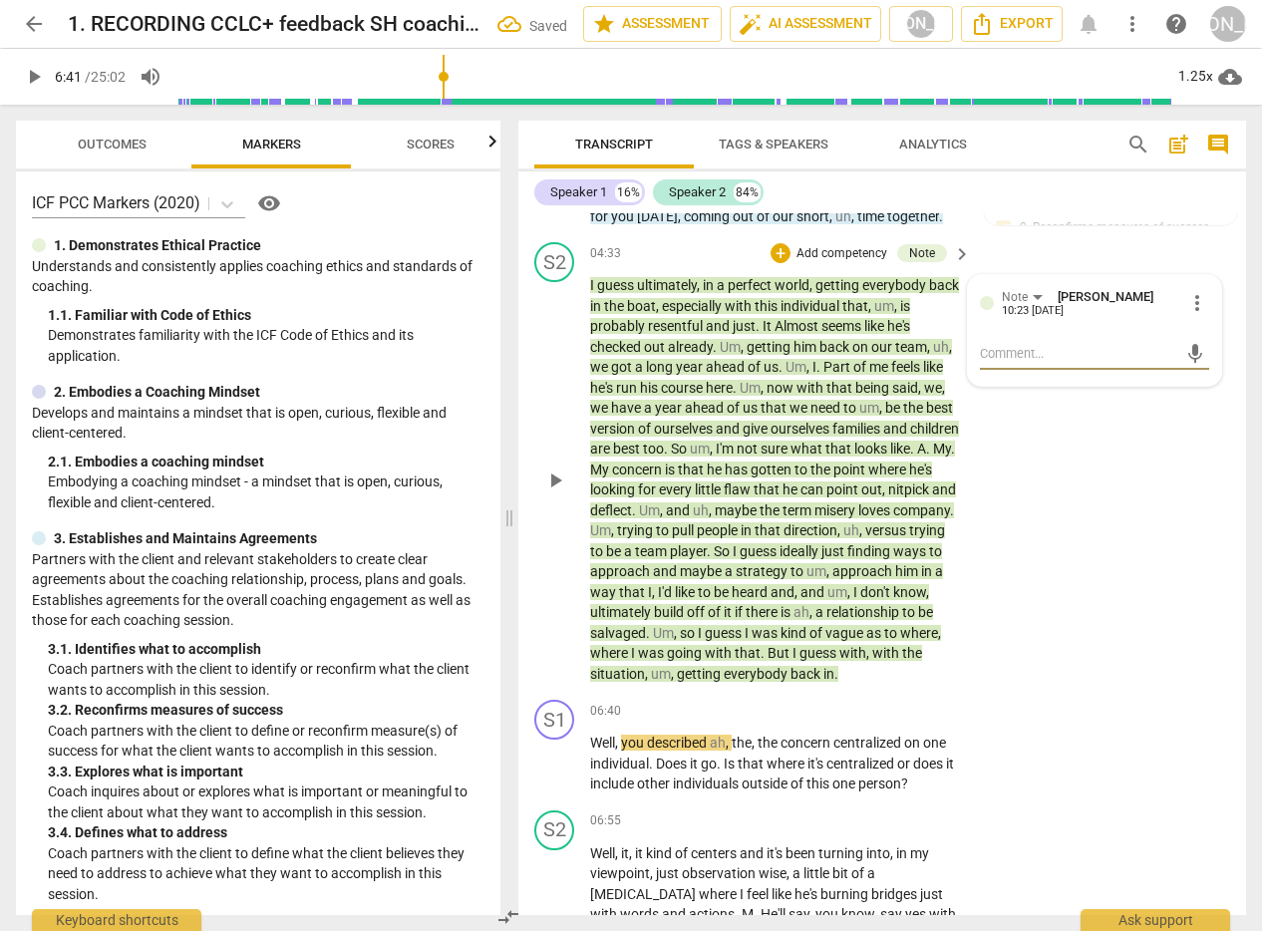
click at [1032, 363] on textarea at bounding box center [1079, 353] width 198 height 19
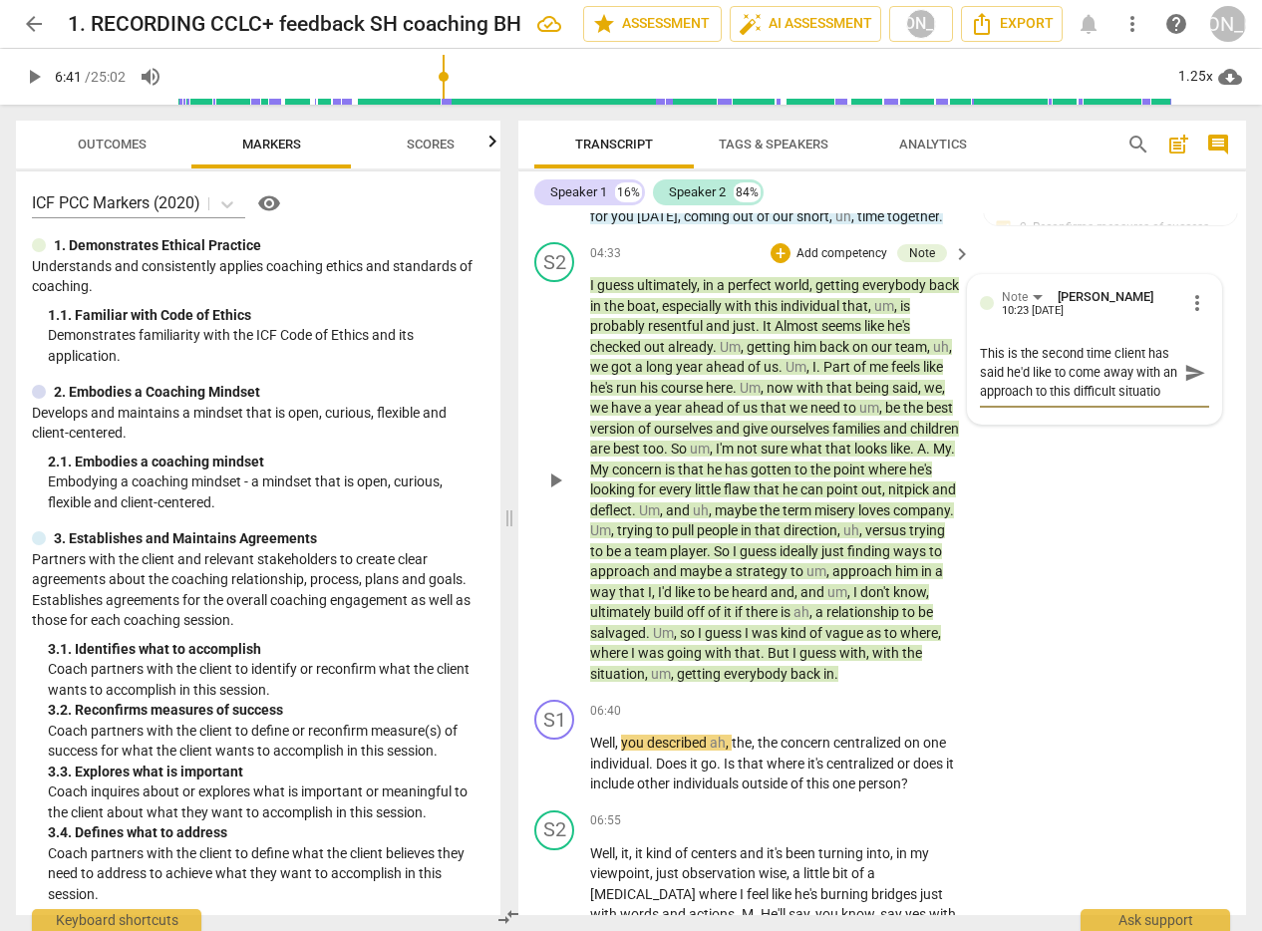
scroll to position [17, 0]
drag, startPoint x: 1177, startPoint y: 391, endPoint x: 1170, endPoint y: 401, distance: 12.2
click at [1184, 384] on span "send" at bounding box center [1195, 373] width 22 height 22
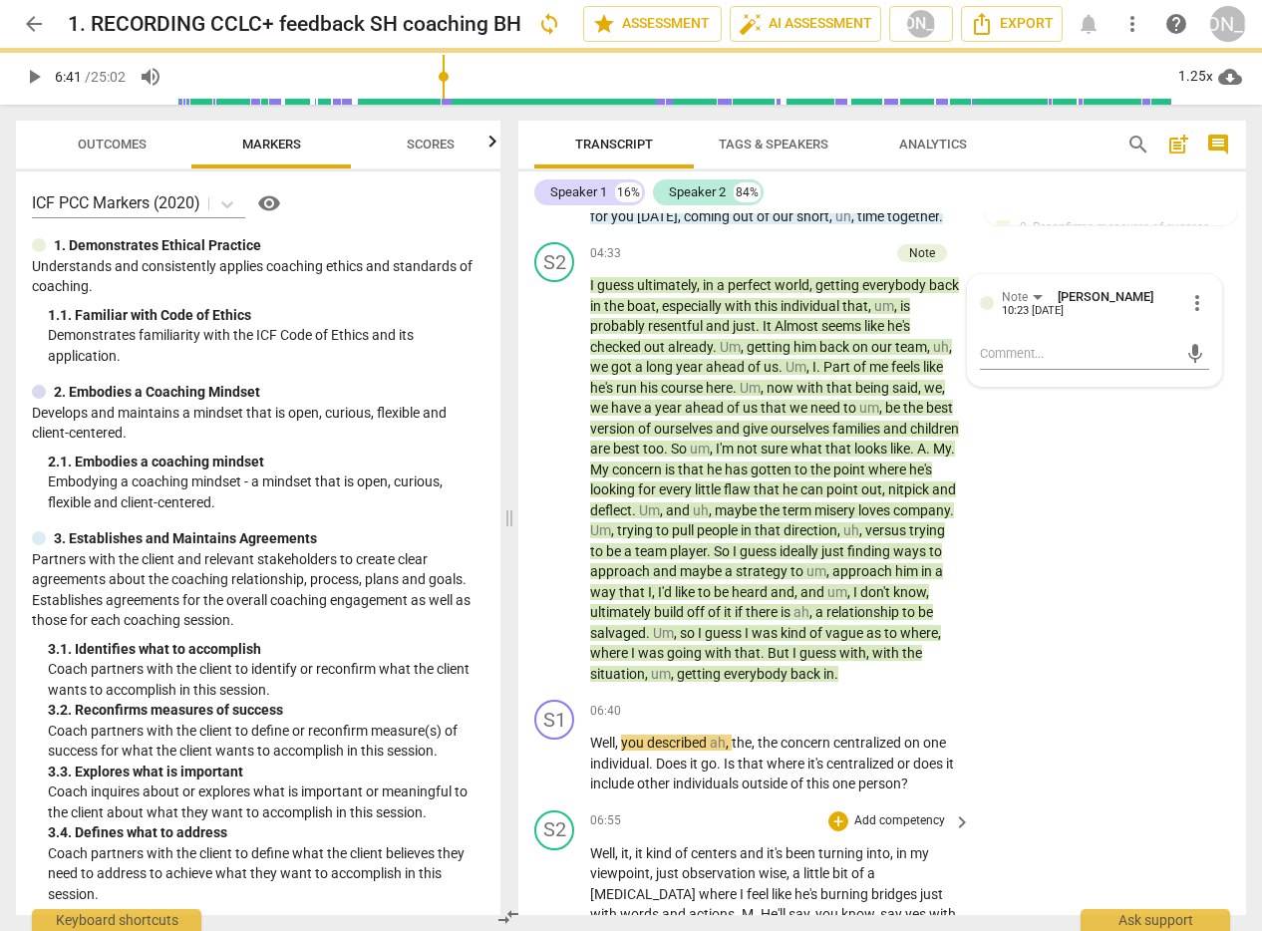
scroll to position [0, 0]
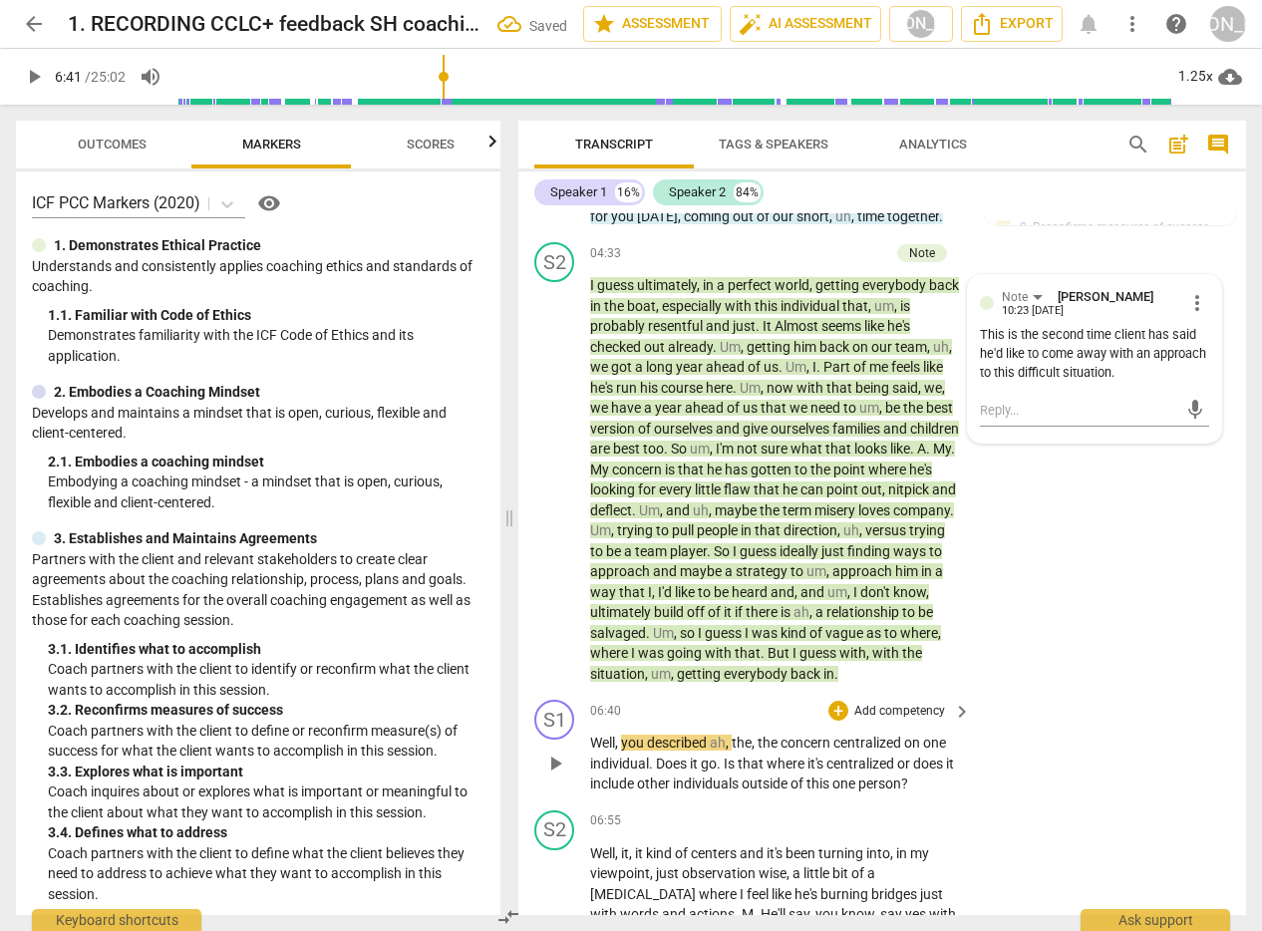
click at [549, 776] on span "play_arrow" at bounding box center [555, 764] width 24 height 24
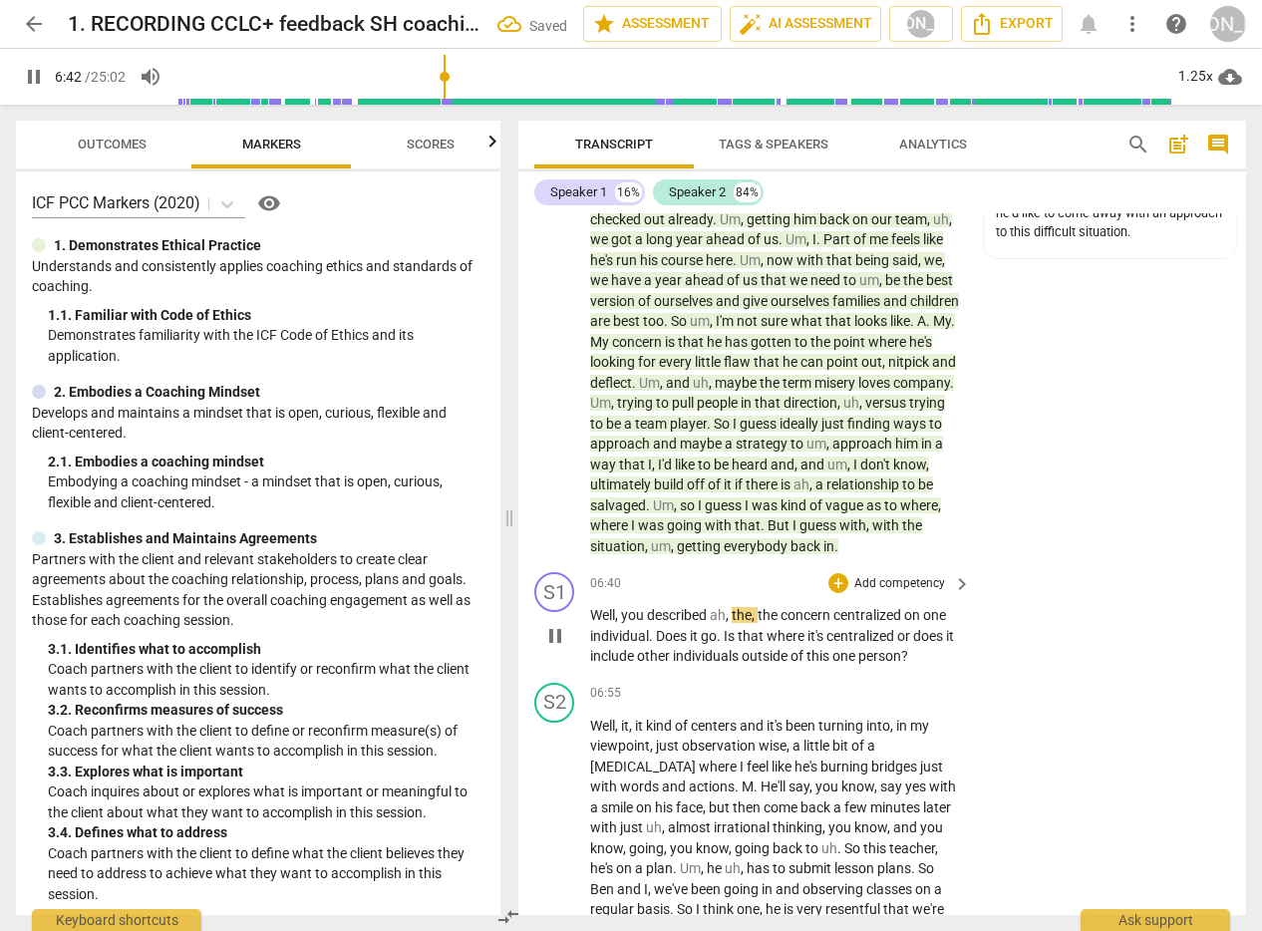
scroll to position [2517, 0]
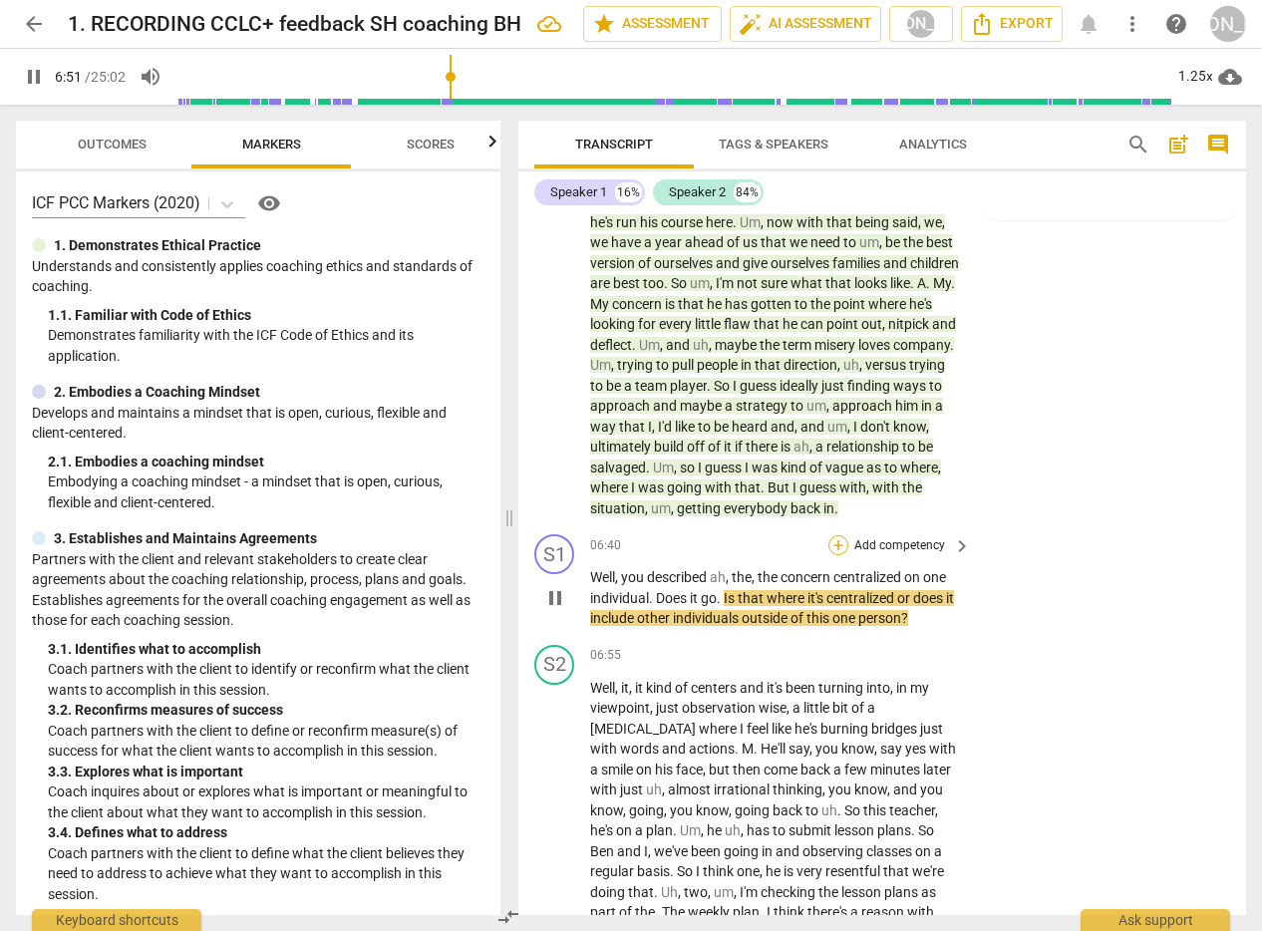
click at [838, 555] on div "+" at bounding box center [838, 545] width 20 height 20
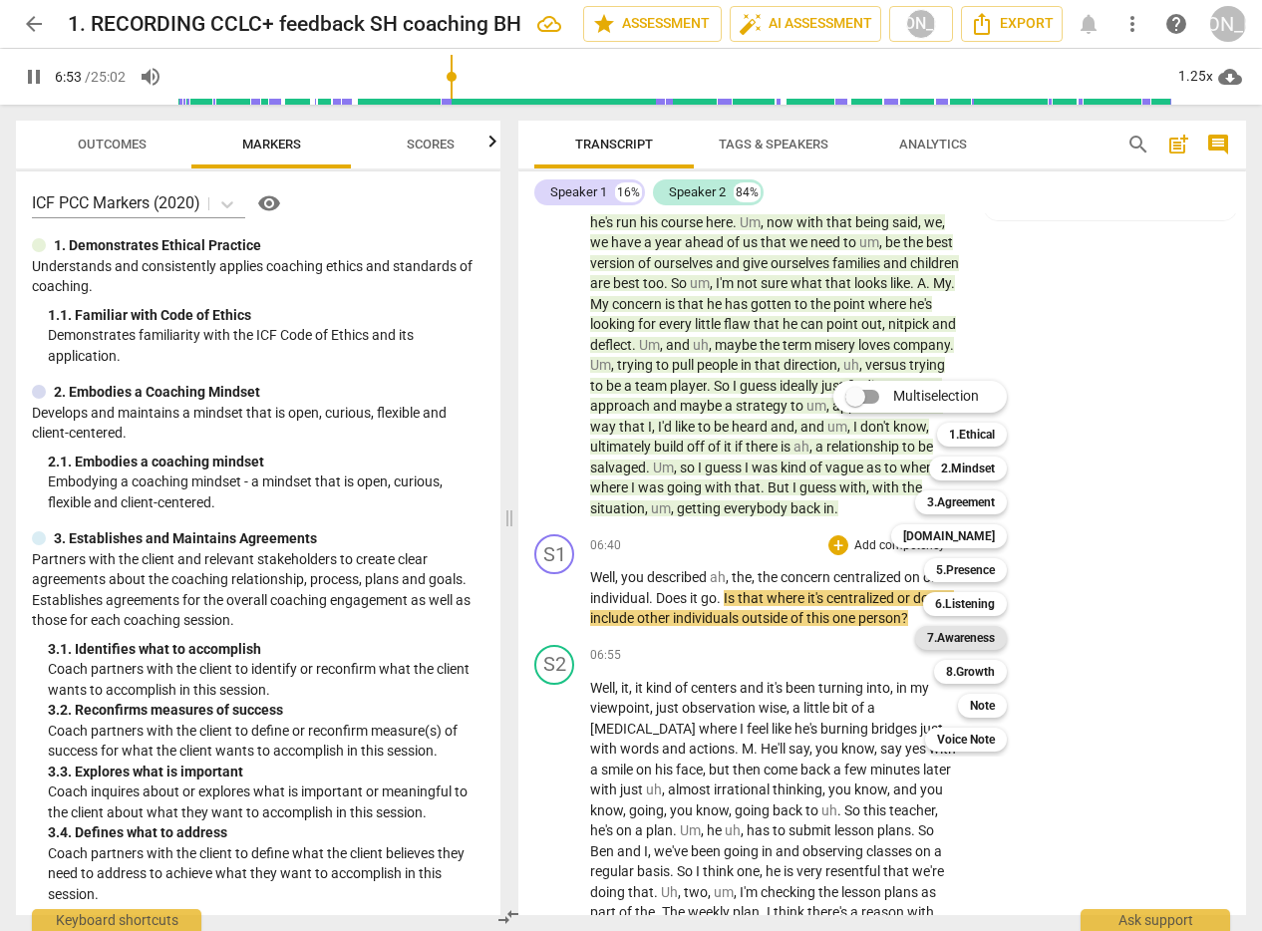
click at [980, 635] on b "7.Awareness" at bounding box center [961, 638] width 68 height 24
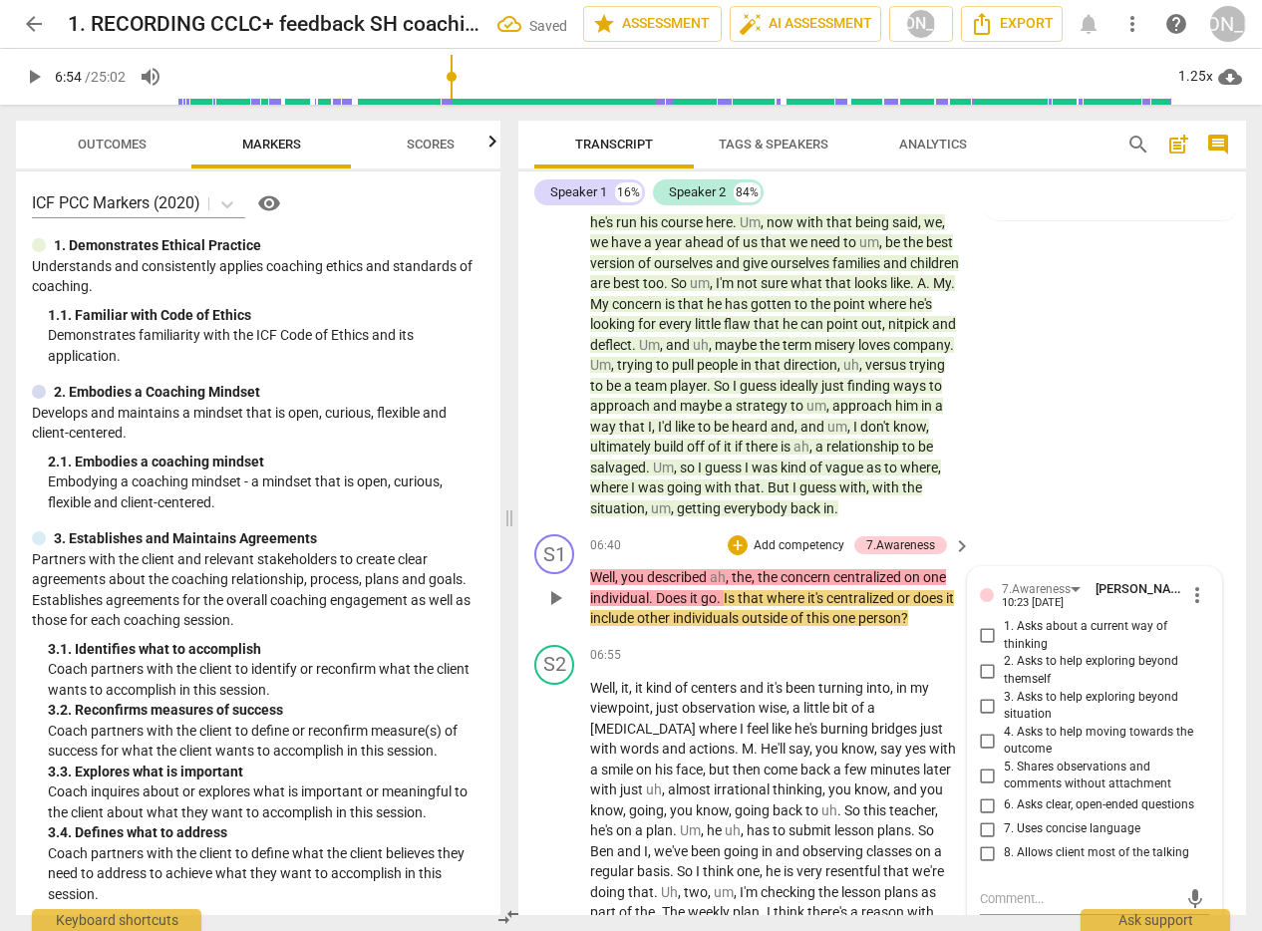
scroll to position [2528, 0]
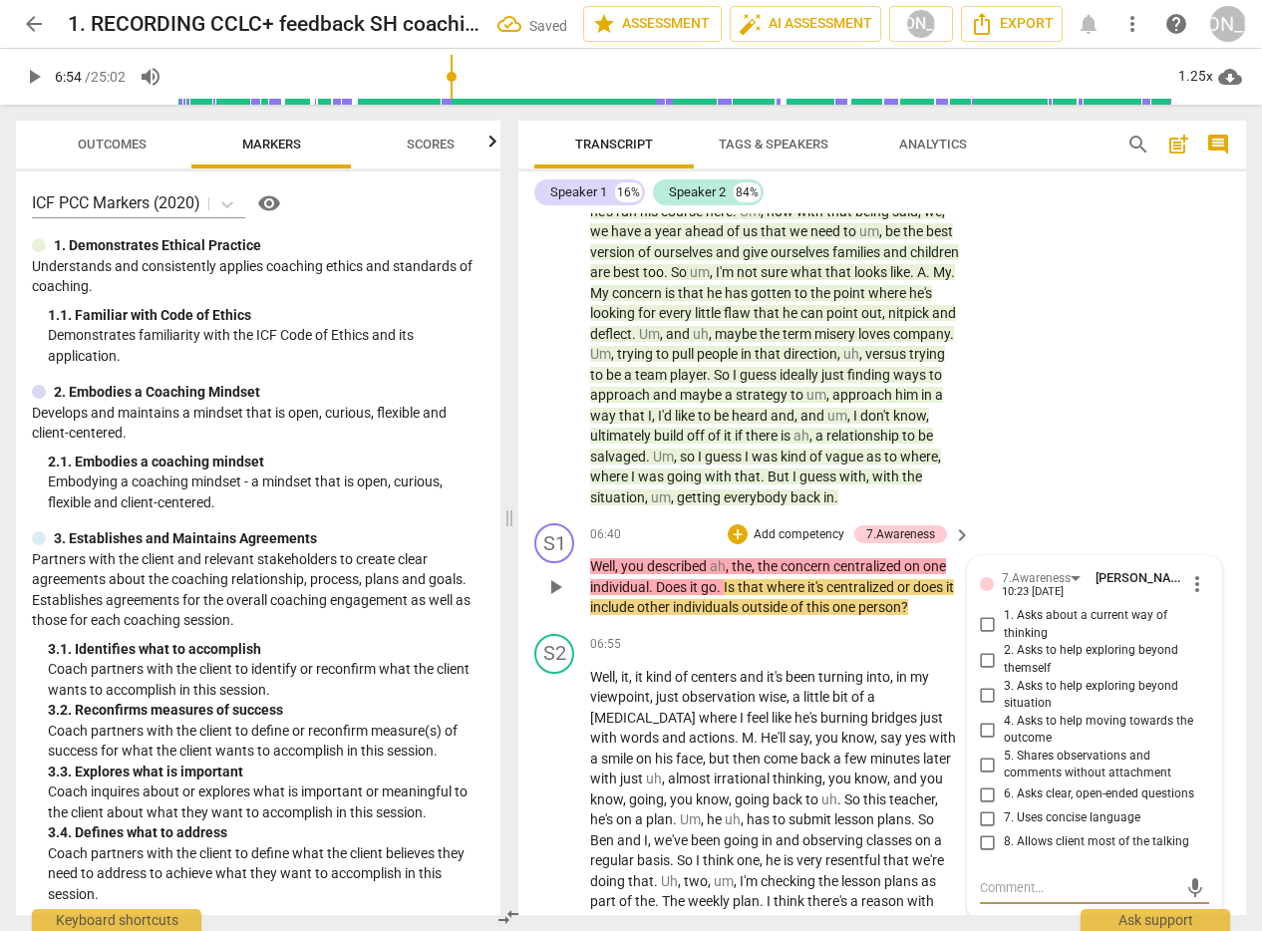
click at [990, 806] on input "6. Asks clear, open-ended questions" at bounding box center [988, 794] width 32 height 24
click at [989, 806] on input "6. Asks clear, open-ended questions" at bounding box center [988, 794] width 32 height 24
click at [987, 830] on input "7. Uses concise language" at bounding box center [988, 818] width 32 height 24
click at [986, 830] on input "7. Uses concise language" at bounding box center [988, 818] width 32 height 24
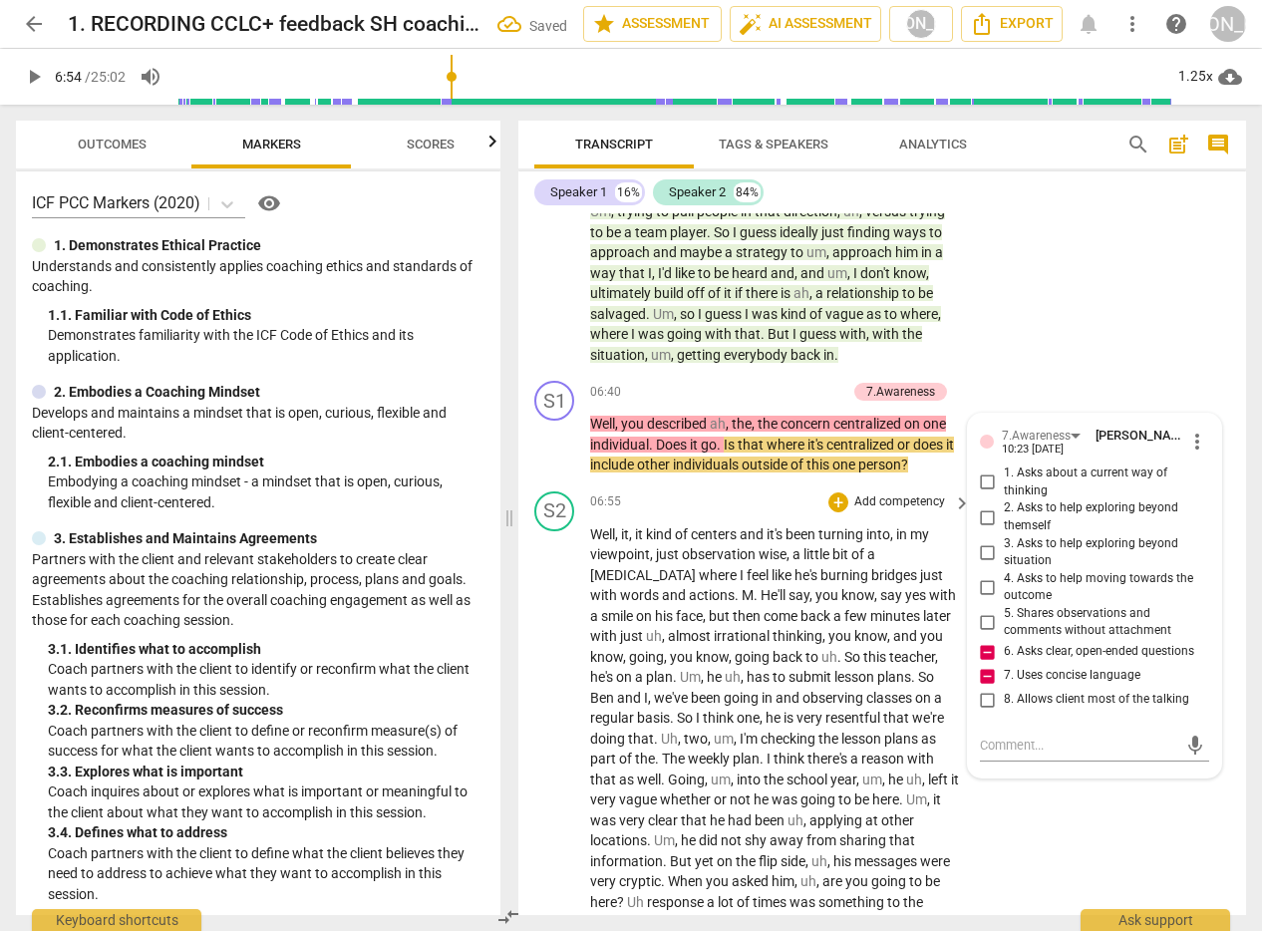
scroll to position [2672, 0]
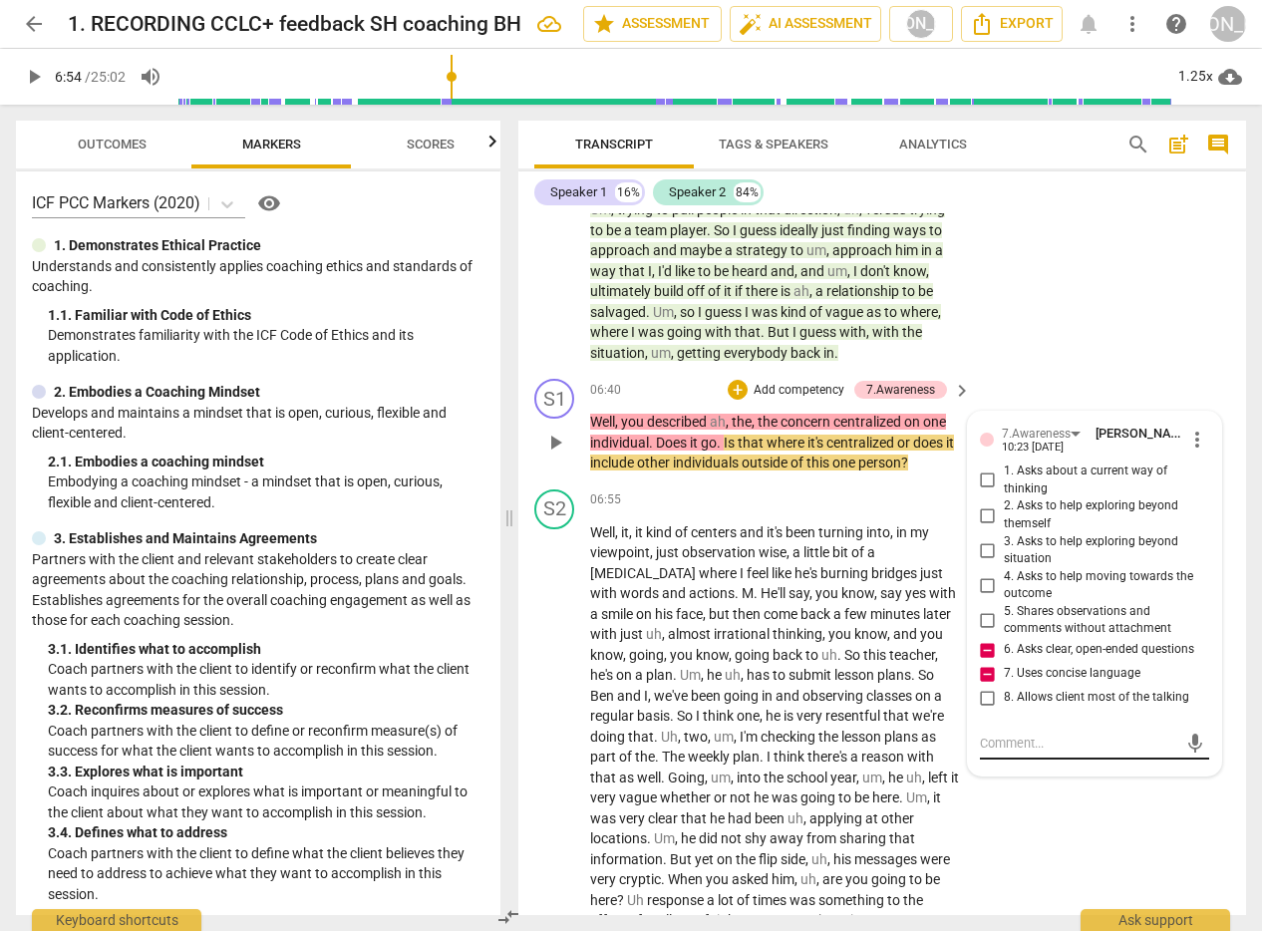
click at [1007, 753] on textarea at bounding box center [1079, 743] width 198 height 19
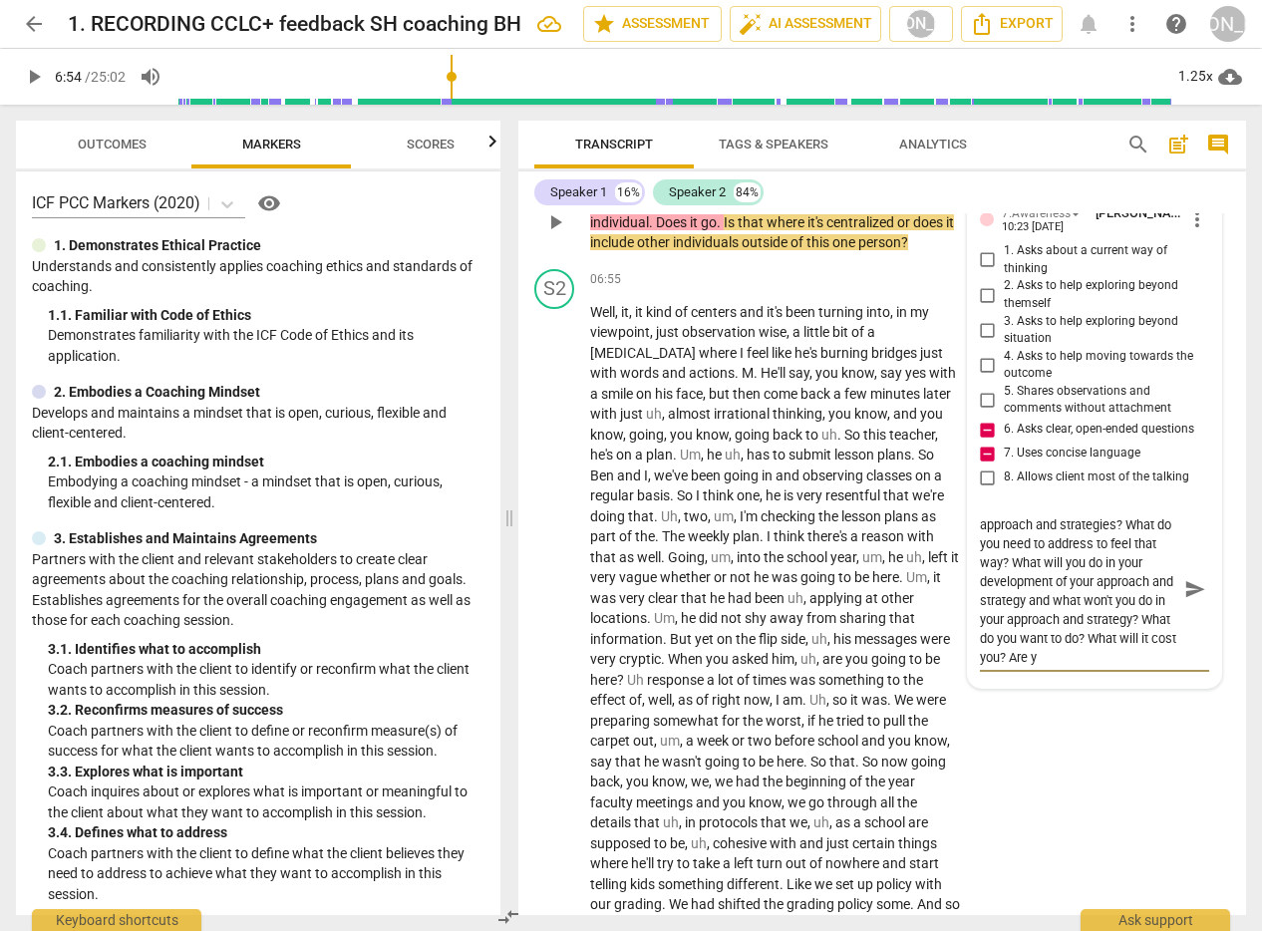
scroll to position [244, 0]
click at [1184, 600] on span "send" at bounding box center [1195, 589] width 22 height 22
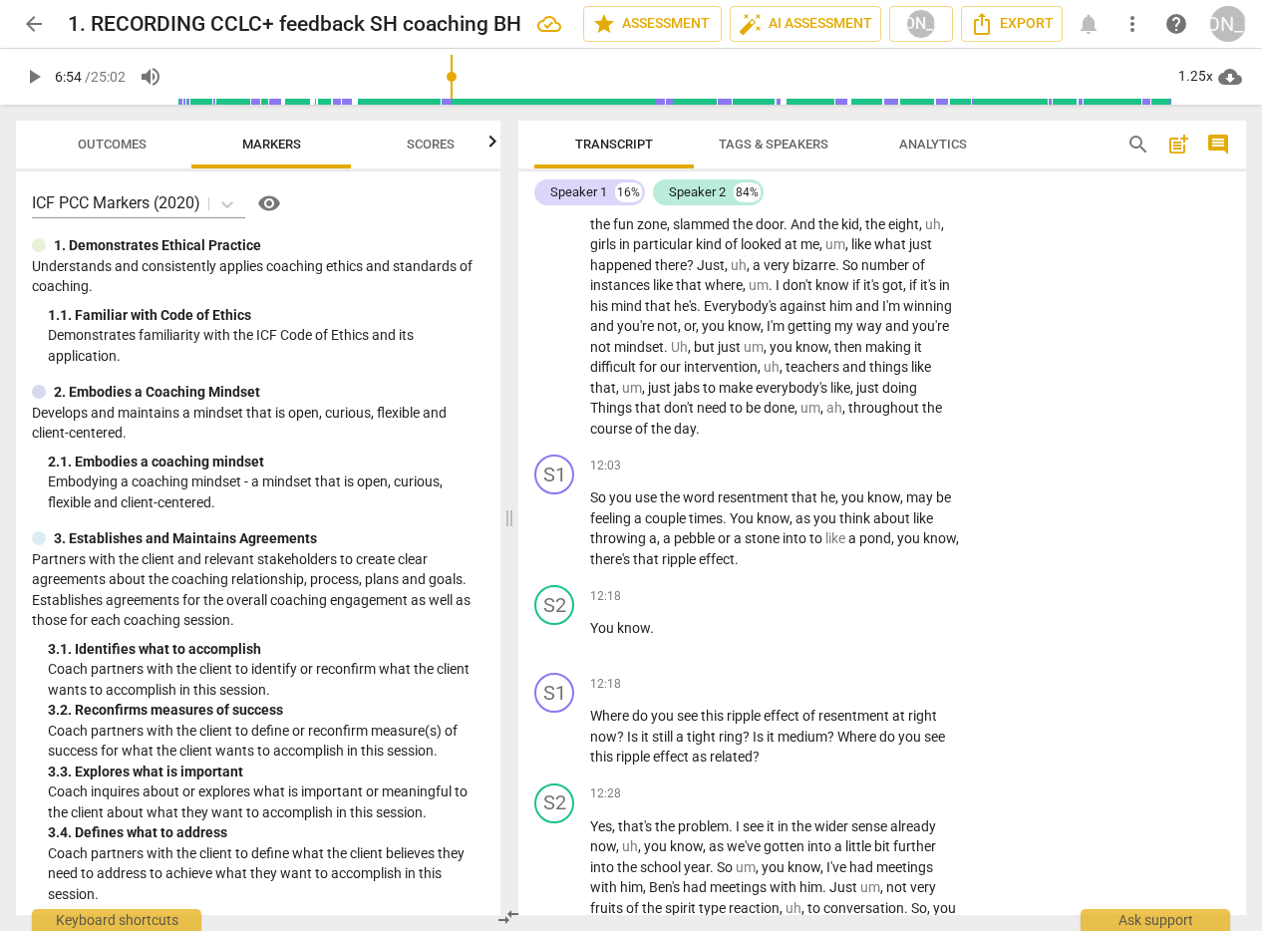
scroll to position [4044, 0]
click at [833, 460] on div "+" at bounding box center [838, 465] width 20 height 20
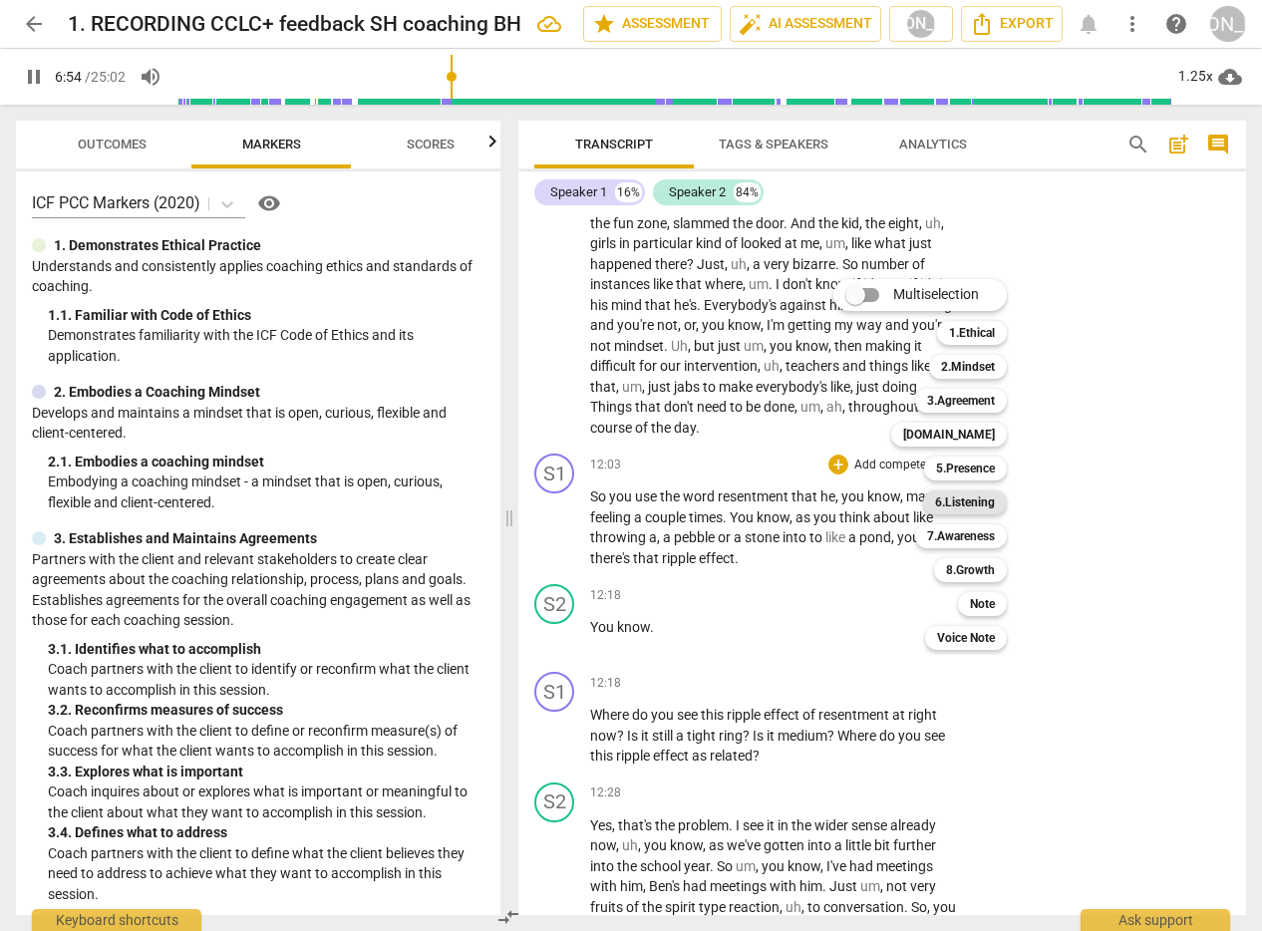
scroll to position [2914, 0]
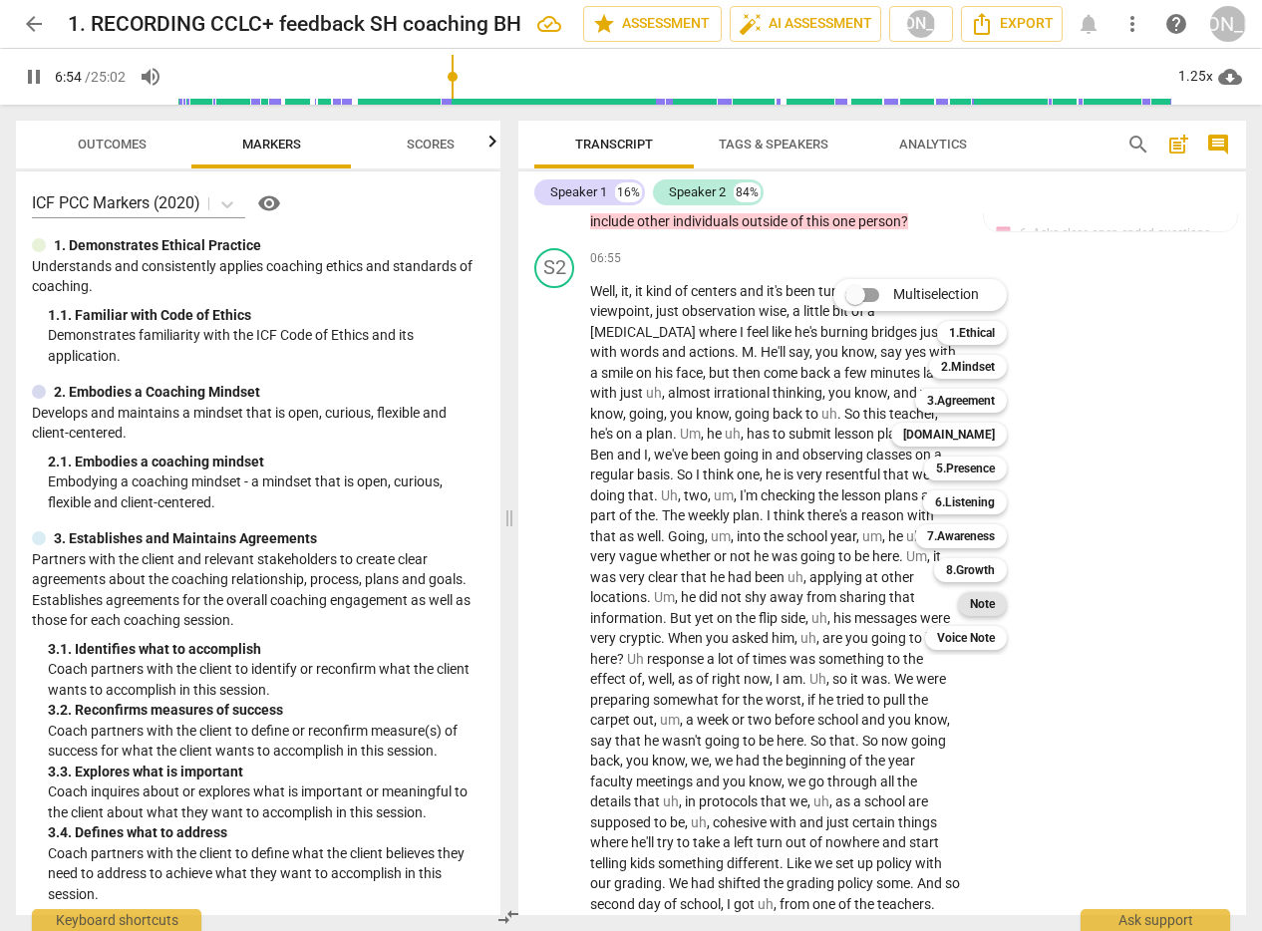
click at [988, 605] on b "Note" at bounding box center [982, 604] width 25 height 24
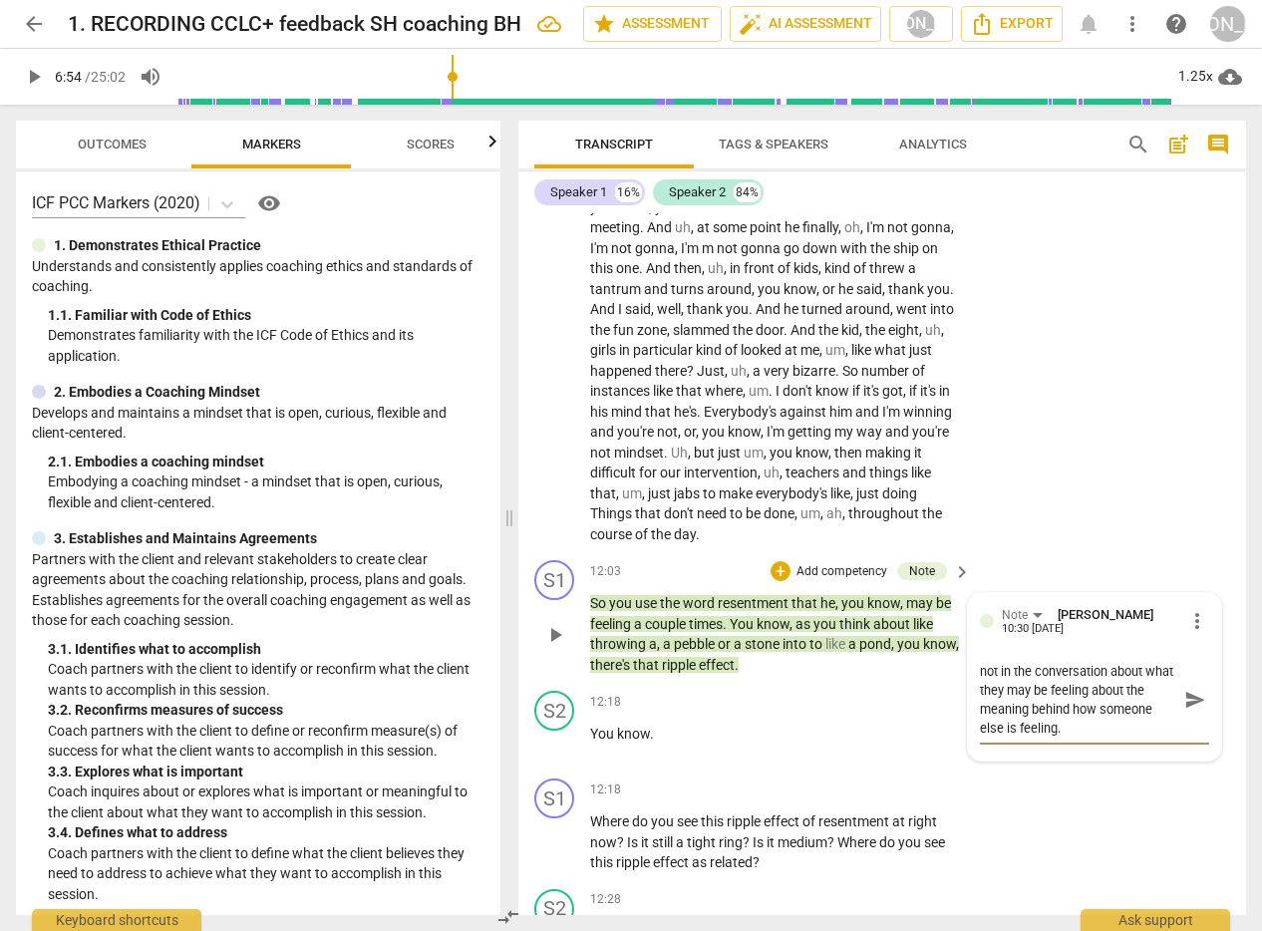
scroll to position [13, 0]
drag, startPoint x: 975, startPoint y: 696, endPoint x: 1089, endPoint y: 715, distance: 116.2
click at [1089, 715] on textarea "we can't coach someone who is in not in the conversation about what they may be…" at bounding box center [1079, 700] width 198 height 76
click at [1103, 693] on textarea "we can't coach someone who is in not in the conversation about how someone else…" at bounding box center [1079, 690] width 198 height 57
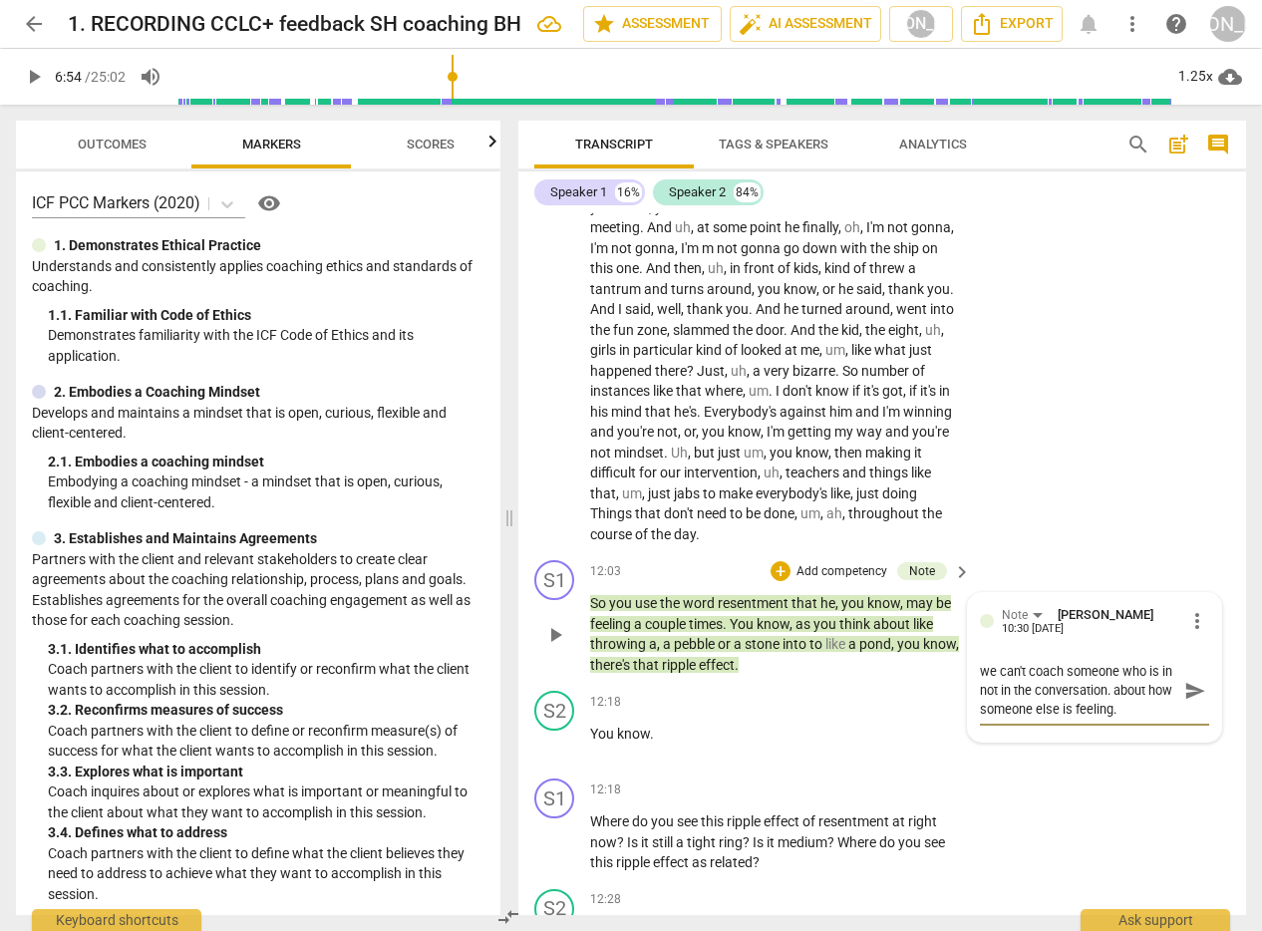
drag, startPoint x: 1112, startPoint y: 691, endPoint x: 1147, endPoint y: 711, distance: 40.2
click at [1147, 711] on textarea "we can't coach someone who is in not in the conversation. about how someone els…" at bounding box center [1079, 690] width 198 height 57
click at [1188, 686] on span "send" at bounding box center [1195, 691] width 22 height 22
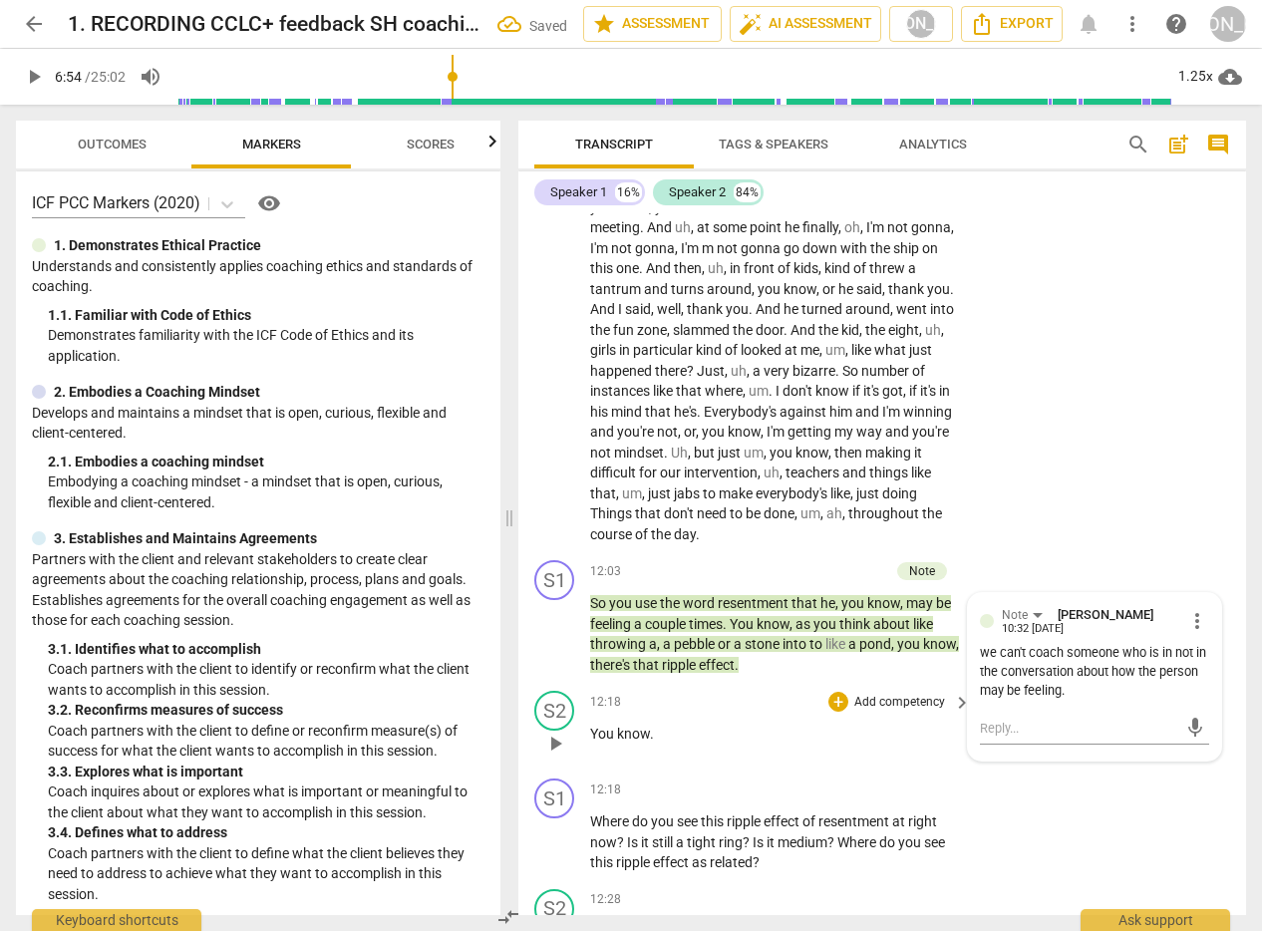
click at [550, 738] on span "play_arrow" at bounding box center [555, 744] width 24 height 24
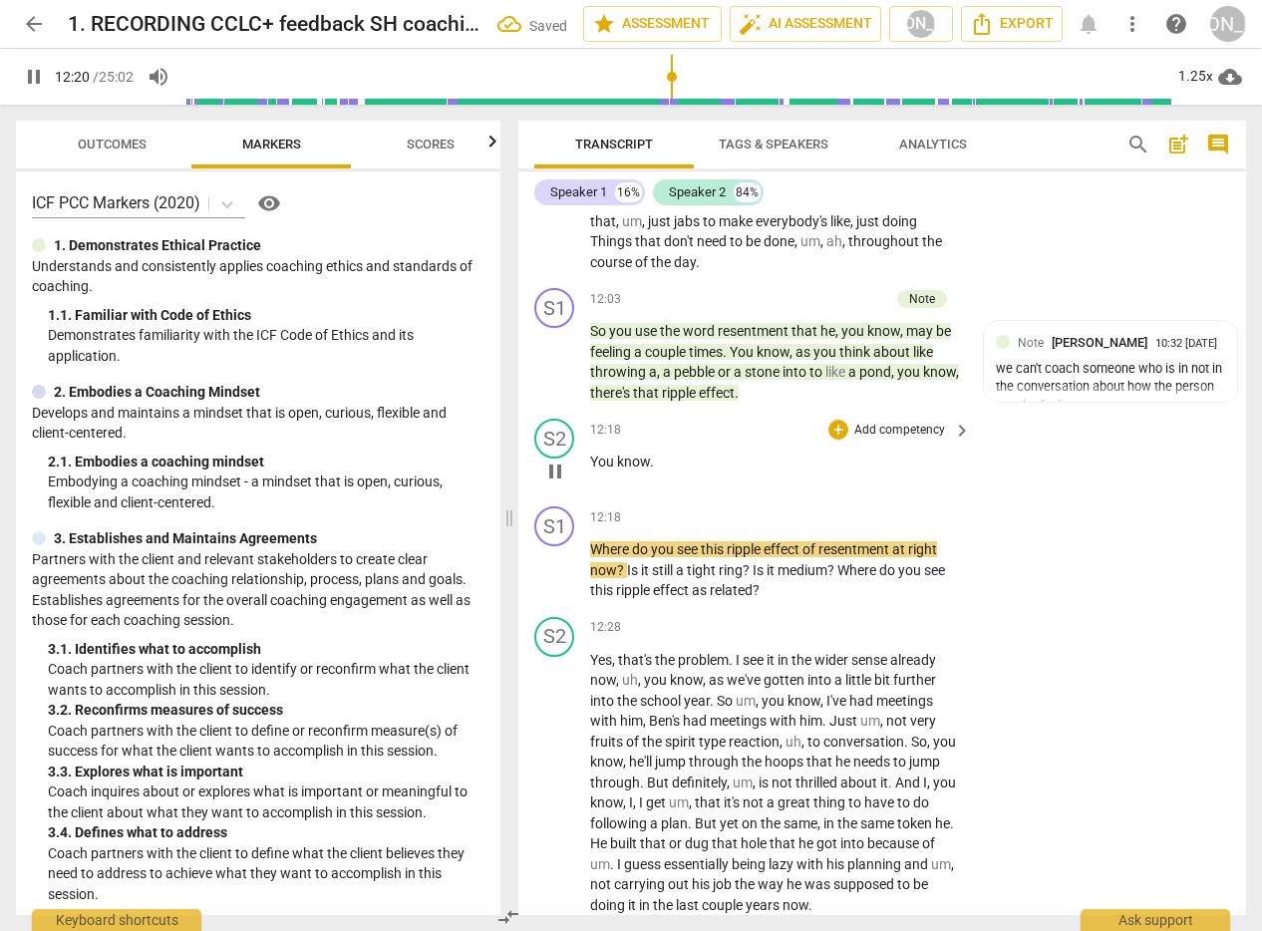
scroll to position [4230, 0]
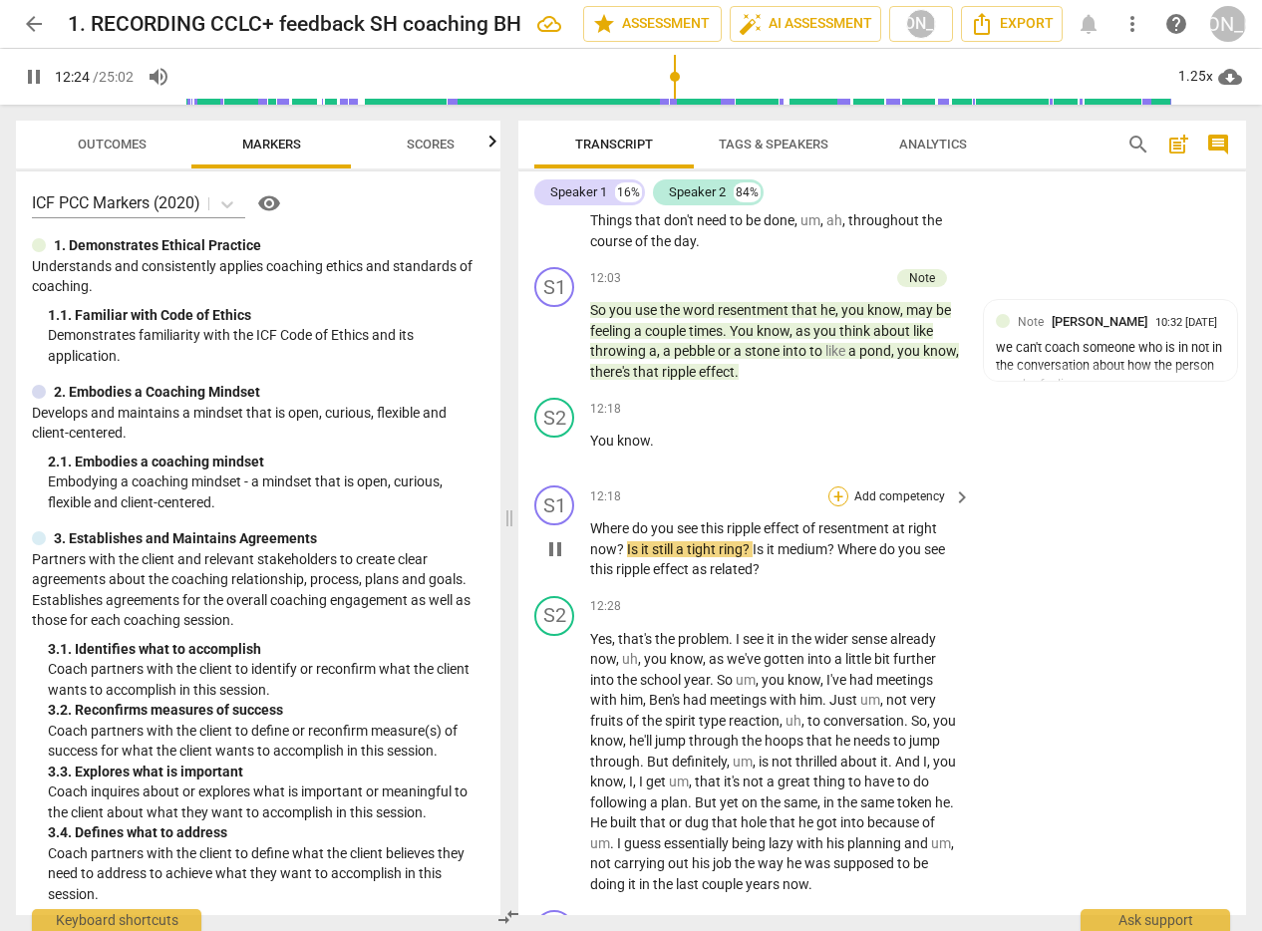
click at [828, 488] on div "+" at bounding box center [838, 496] width 20 height 20
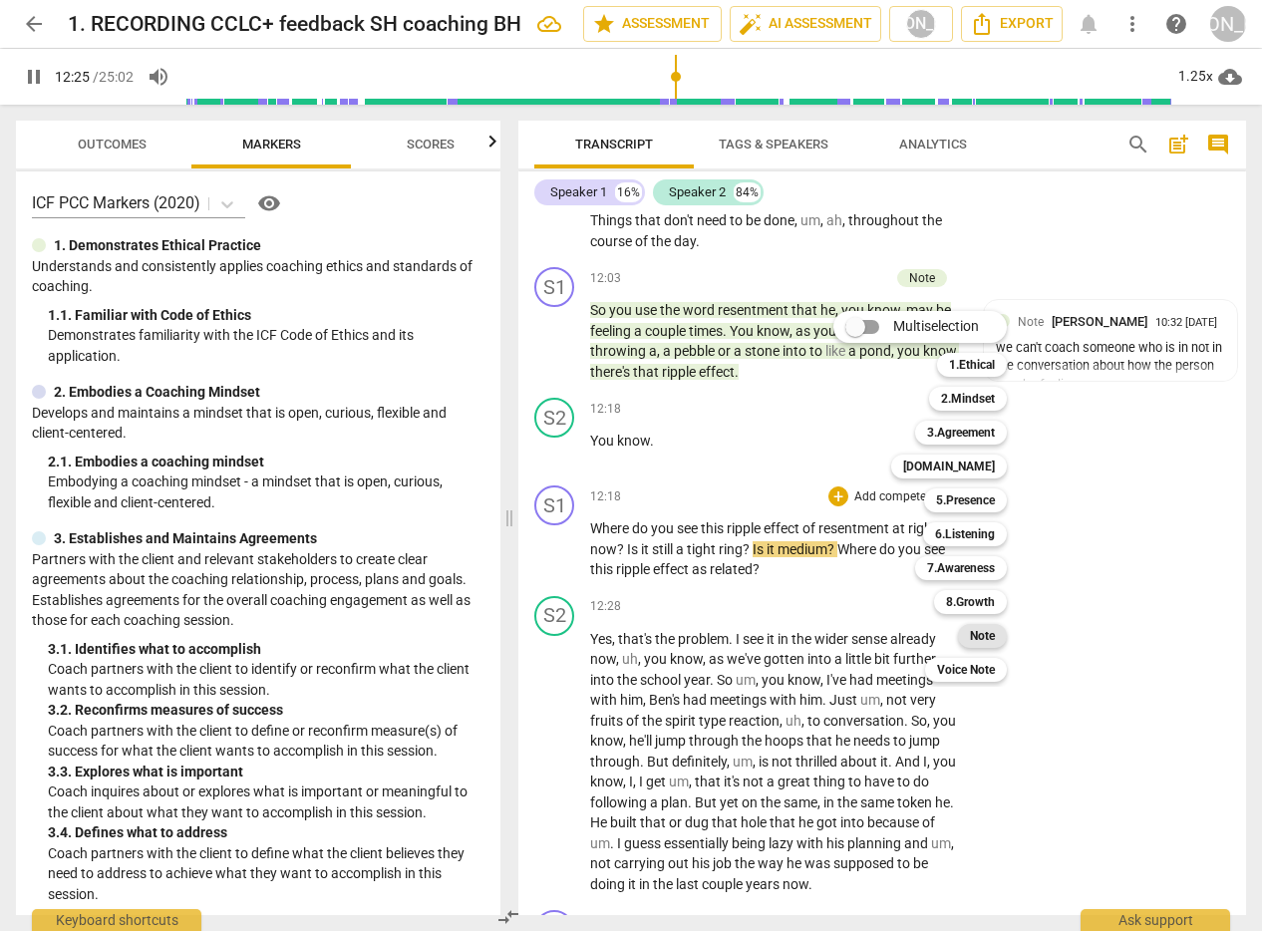
click at [992, 630] on b "Note" at bounding box center [982, 636] width 25 height 24
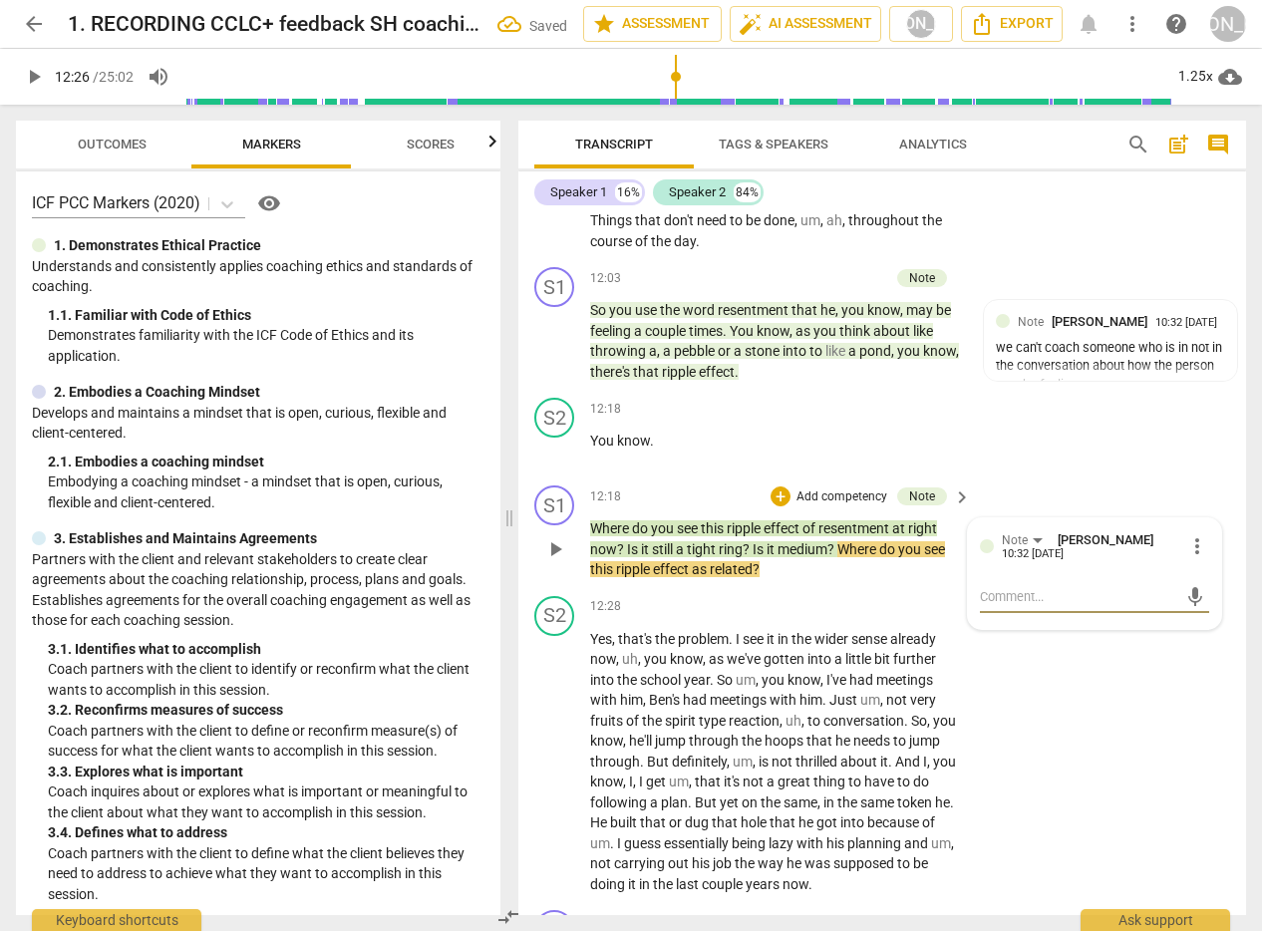
click at [1056, 602] on textarea at bounding box center [1079, 596] width 198 height 19
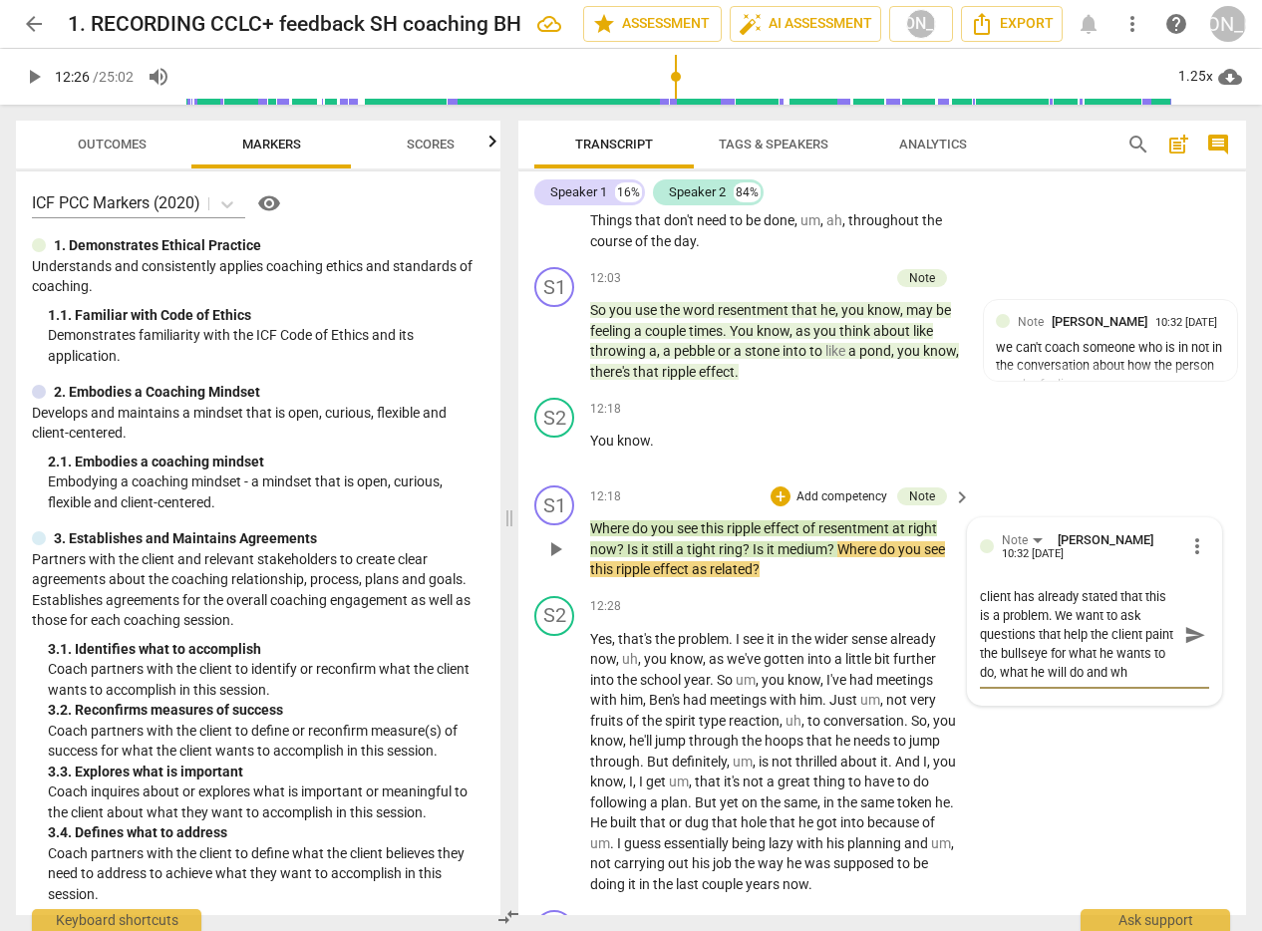
scroll to position [17, 0]
click at [1180, 630] on span "send" at bounding box center [1194, 635] width 29 height 24
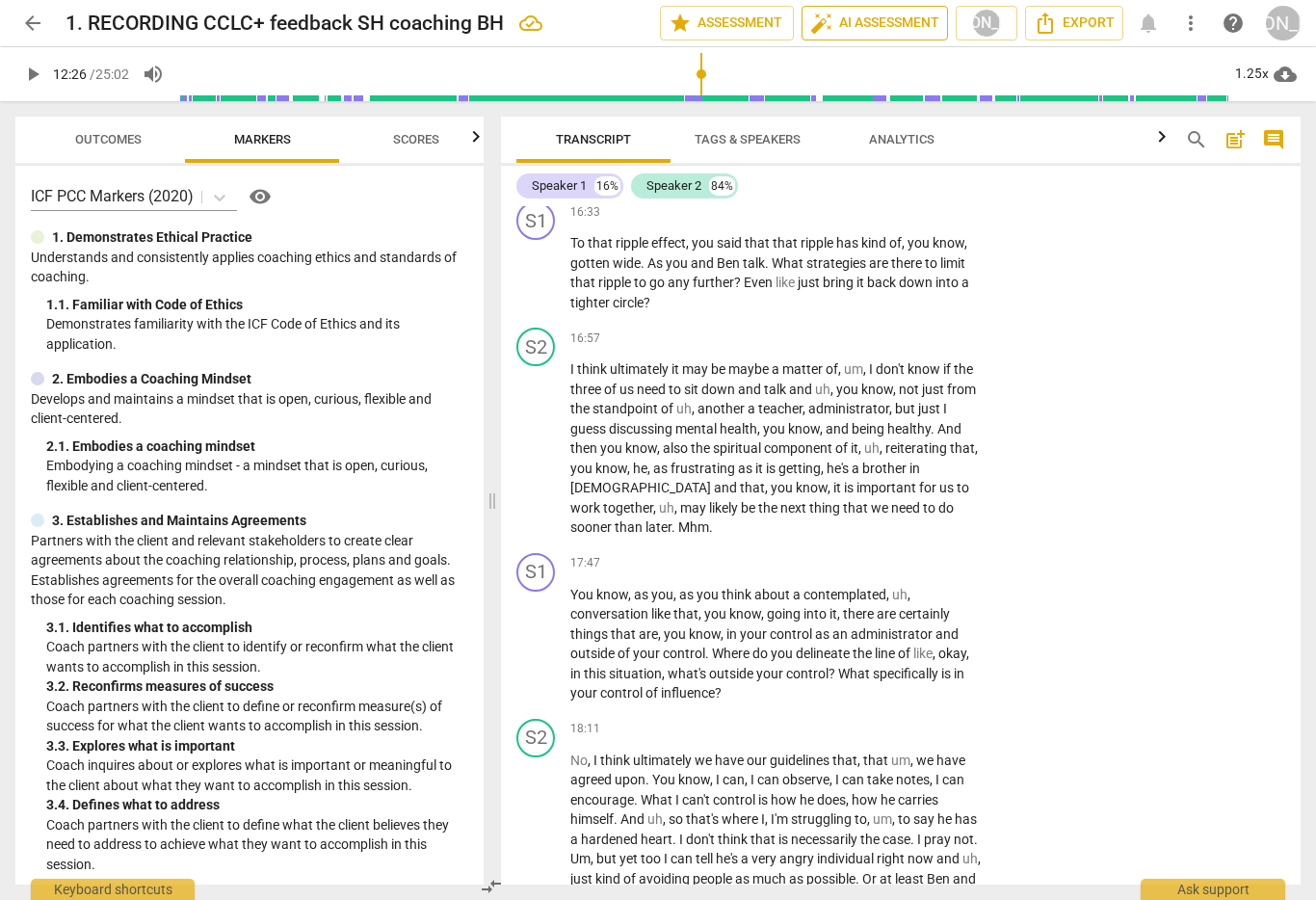
scroll to position [3921, 0]
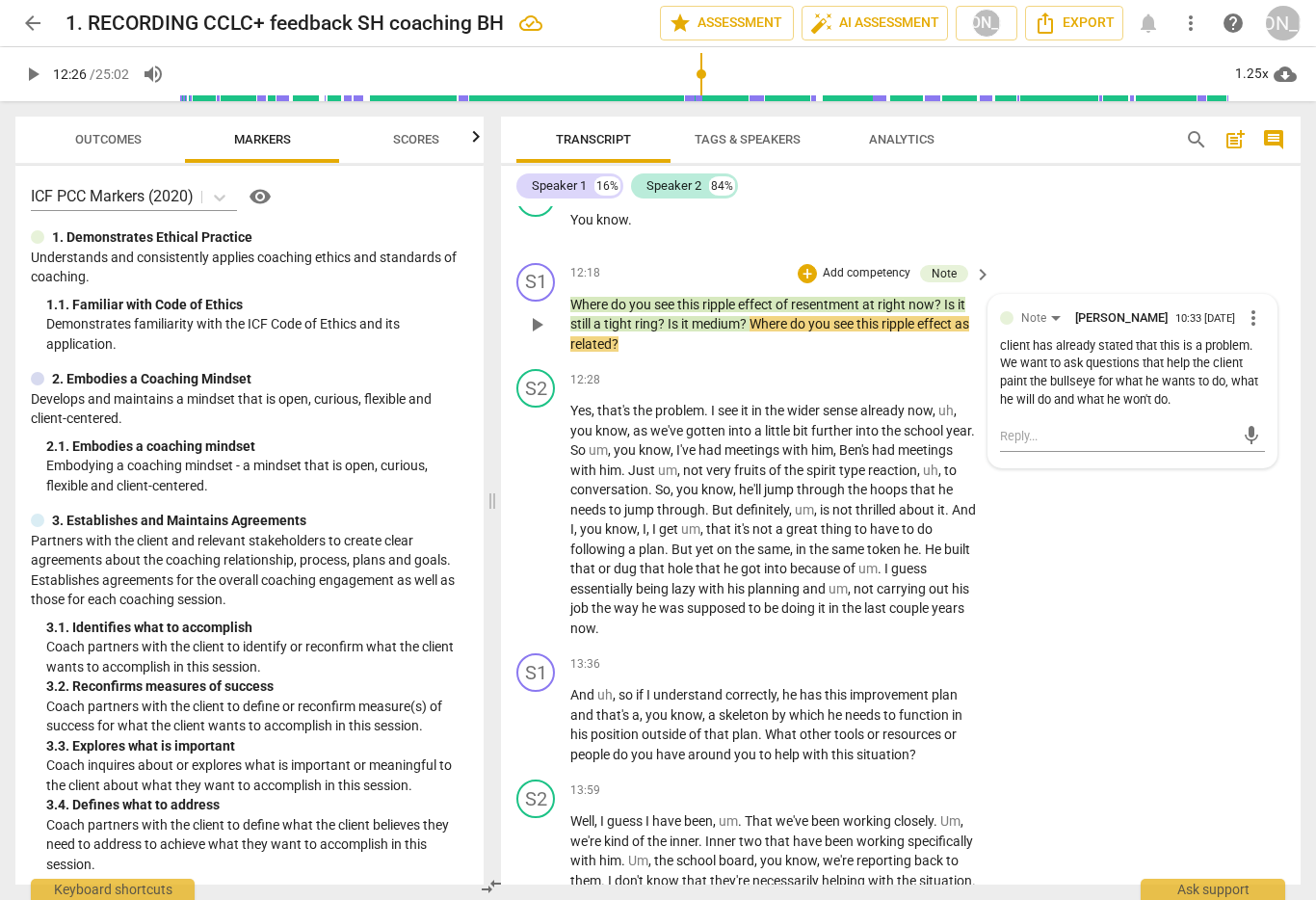
click at [848, 267] on p "Add competency" at bounding box center [866, 274] width 92 height 17
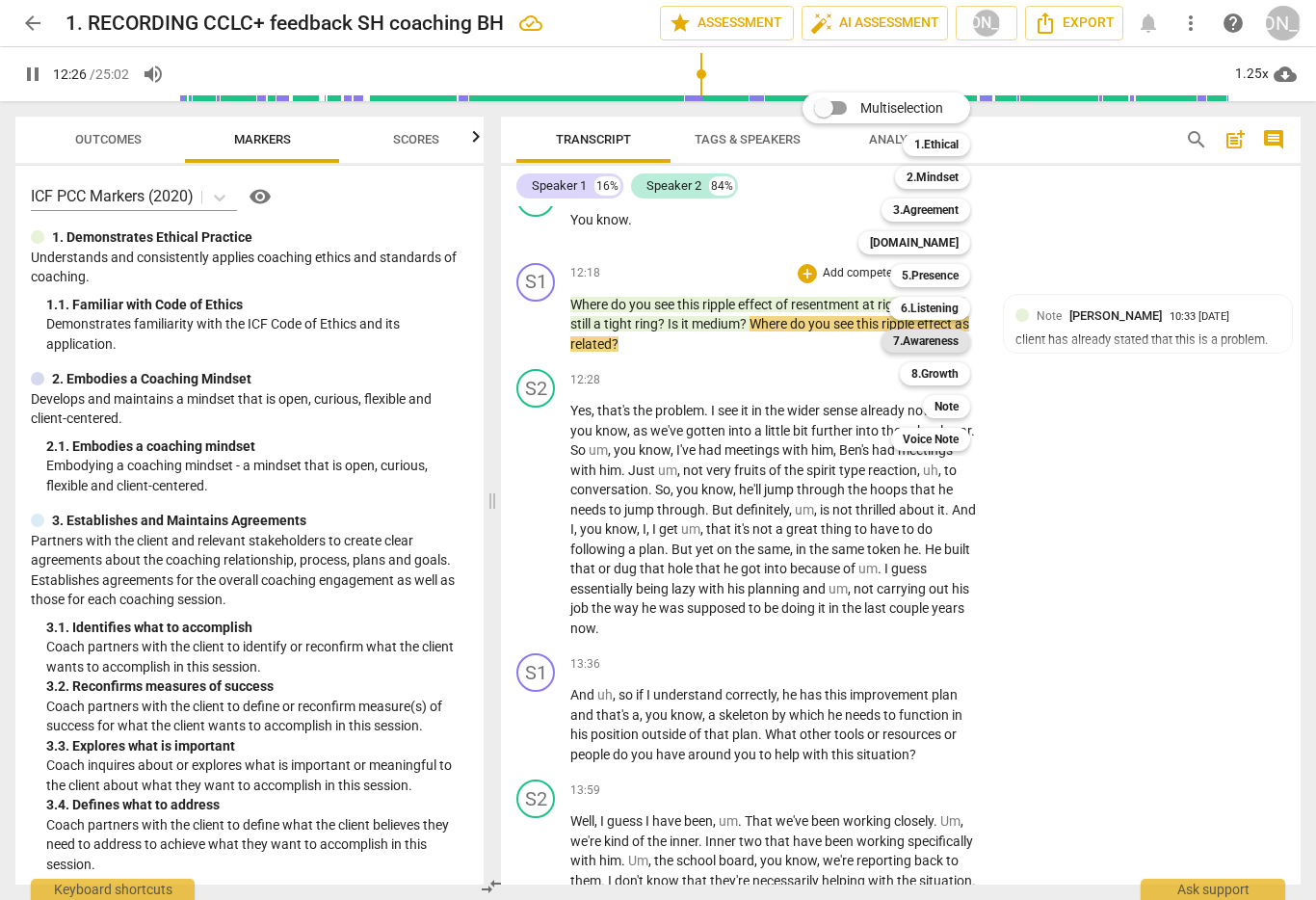
click at [935, 335] on b "7.Awareness" at bounding box center [926, 341] width 66 height 23
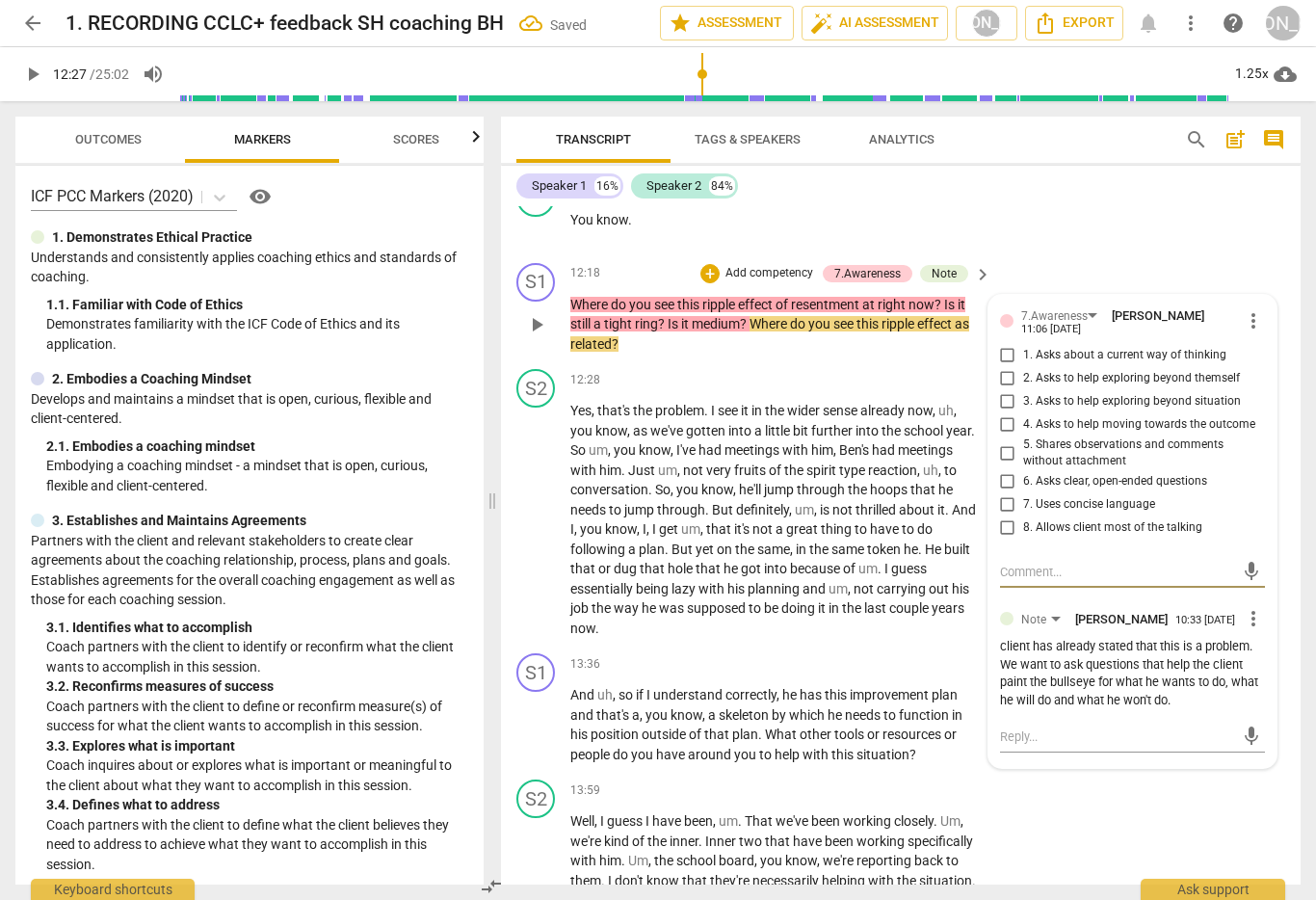
click at [1002, 479] on input "6. Asks clear, open-ended questions" at bounding box center [1008, 481] width 31 height 23
drag, startPoint x: 1021, startPoint y: 570, endPoint x: 1302, endPoint y: 528, distance: 284.1
click at [1021, 570] on textarea at bounding box center [1117, 571] width 235 height 18
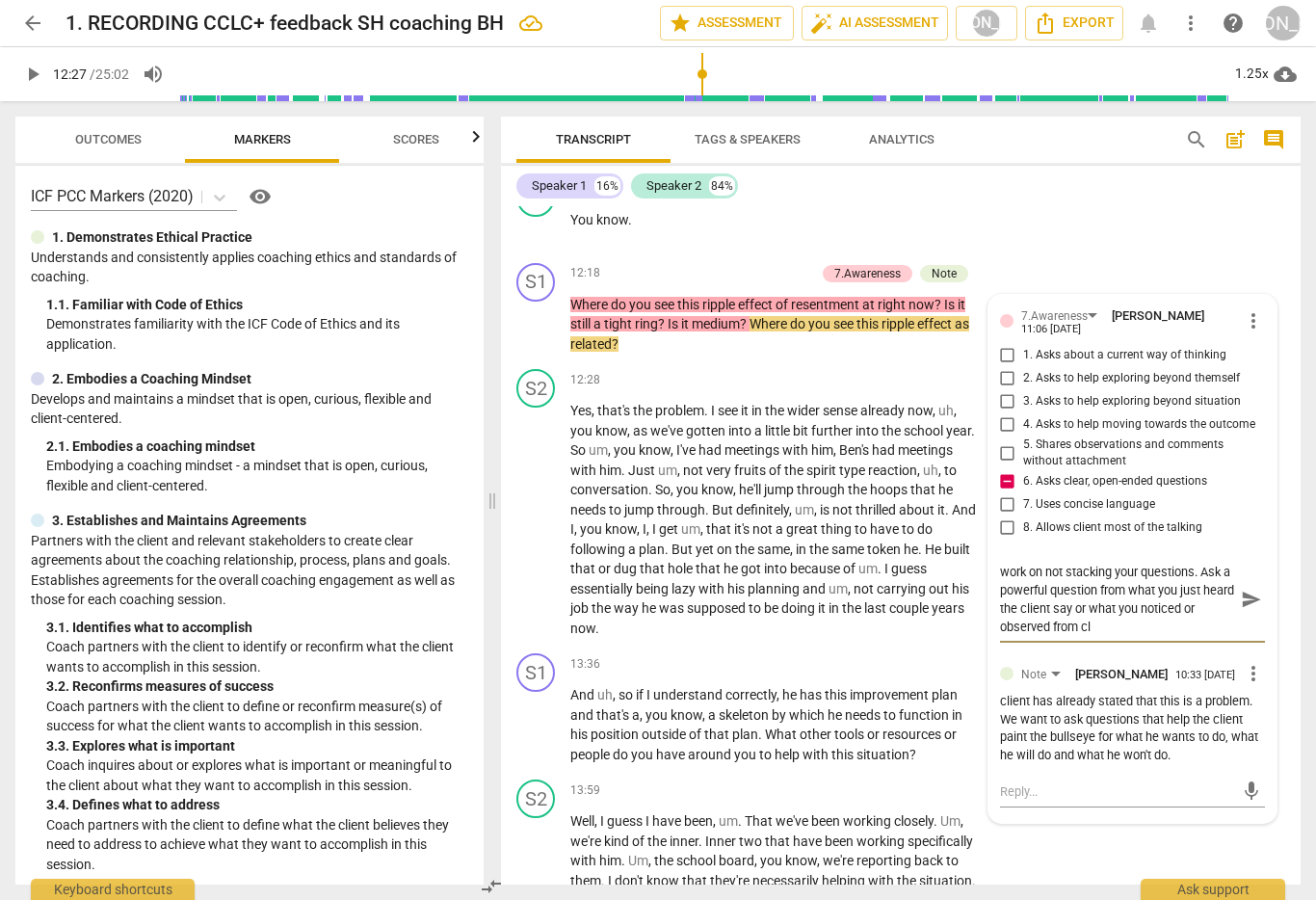
scroll to position [0, 0]
click at [1241, 598] on span "send" at bounding box center [1251, 599] width 21 height 21
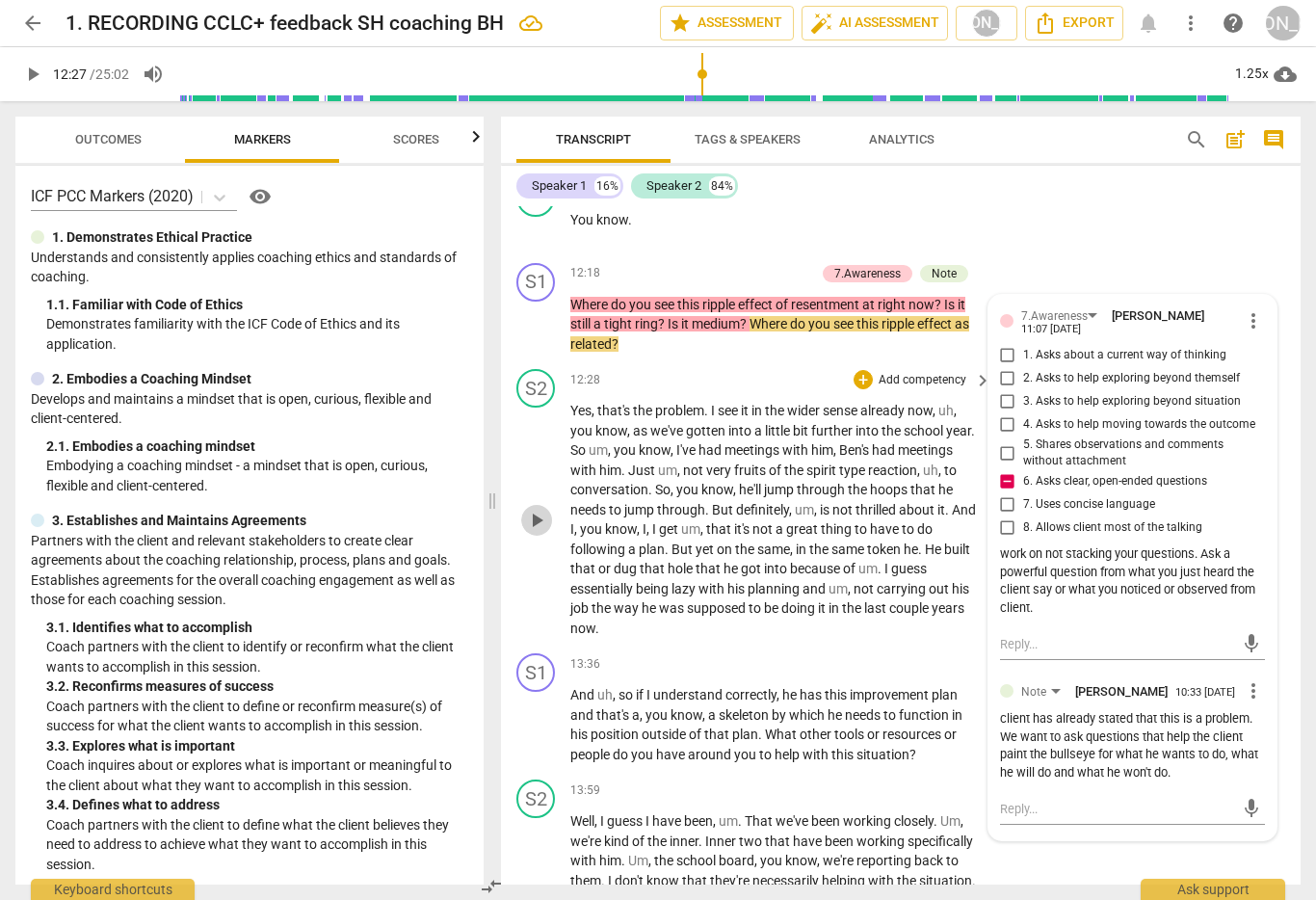
click at [538, 518] on span "play_arrow" at bounding box center [536, 520] width 23 height 23
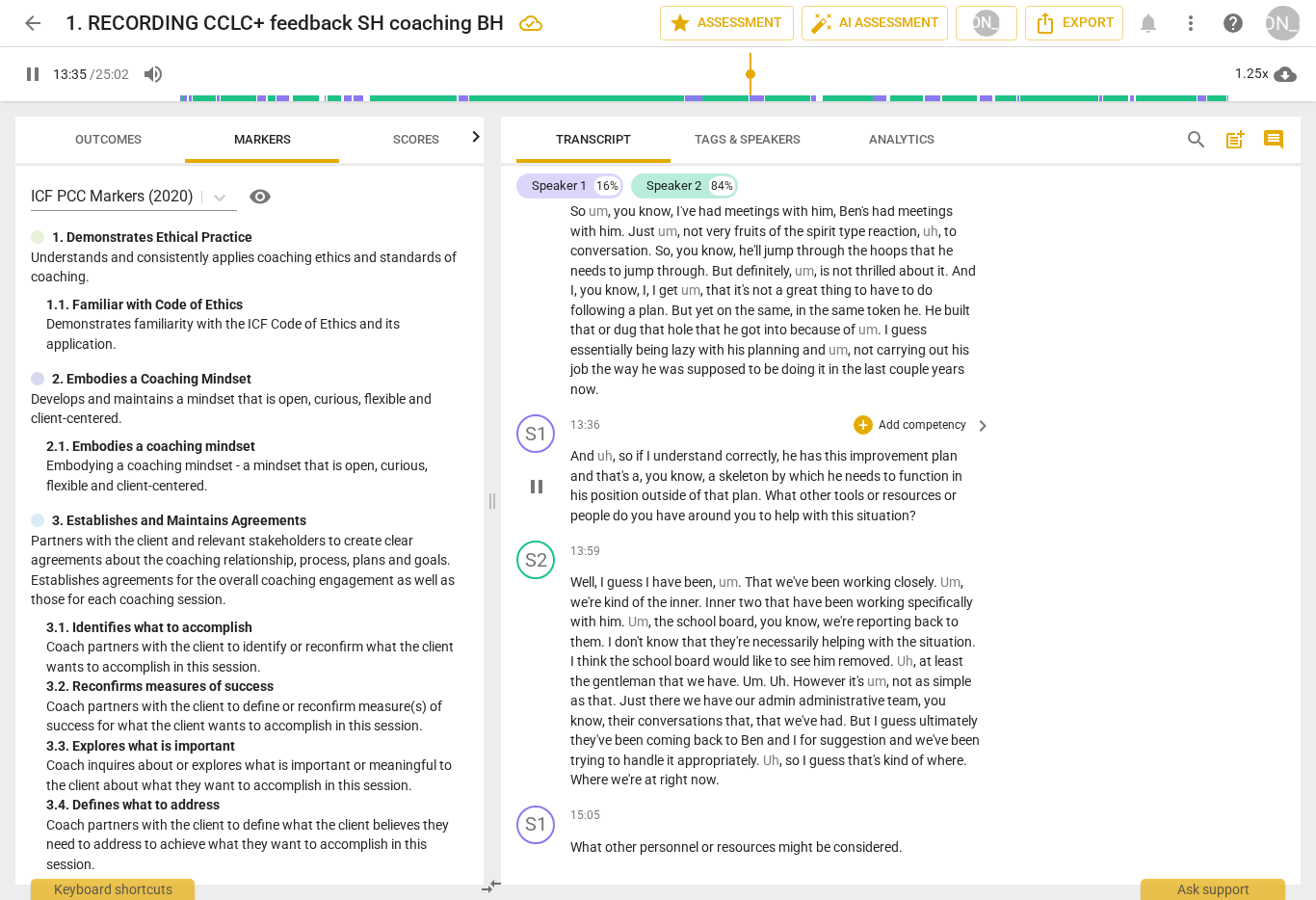
scroll to position [4171, 0]
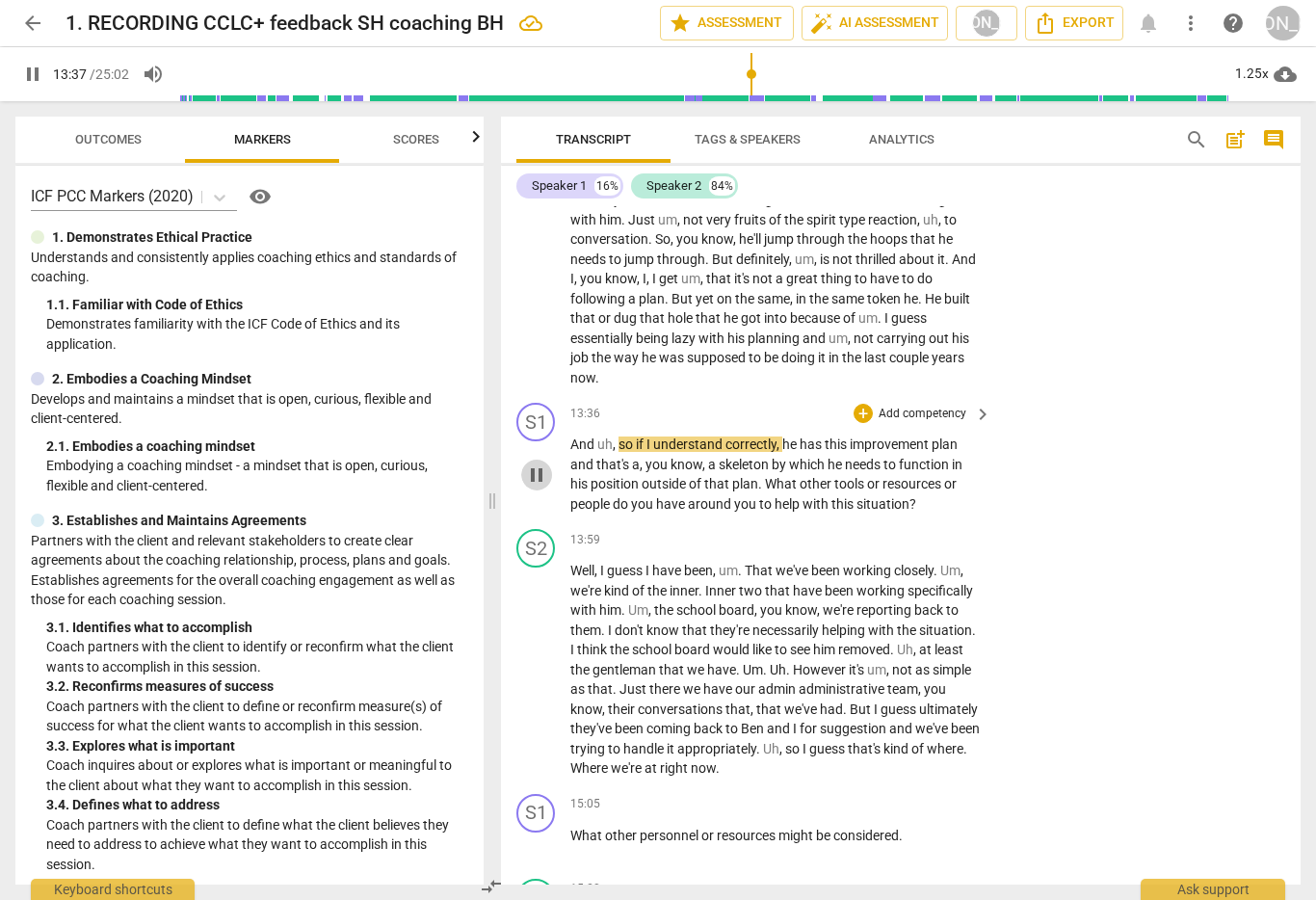
click at [531, 473] on span "pause" at bounding box center [536, 475] width 23 height 23
drag, startPoint x: 525, startPoint y: 470, endPoint x: 558, endPoint y: 465, distance: 33.4
click at [528, 469] on span "play_arrow" at bounding box center [536, 475] width 23 height 23
click at [906, 409] on p "Add competency" at bounding box center [922, 415] width 92 height 17
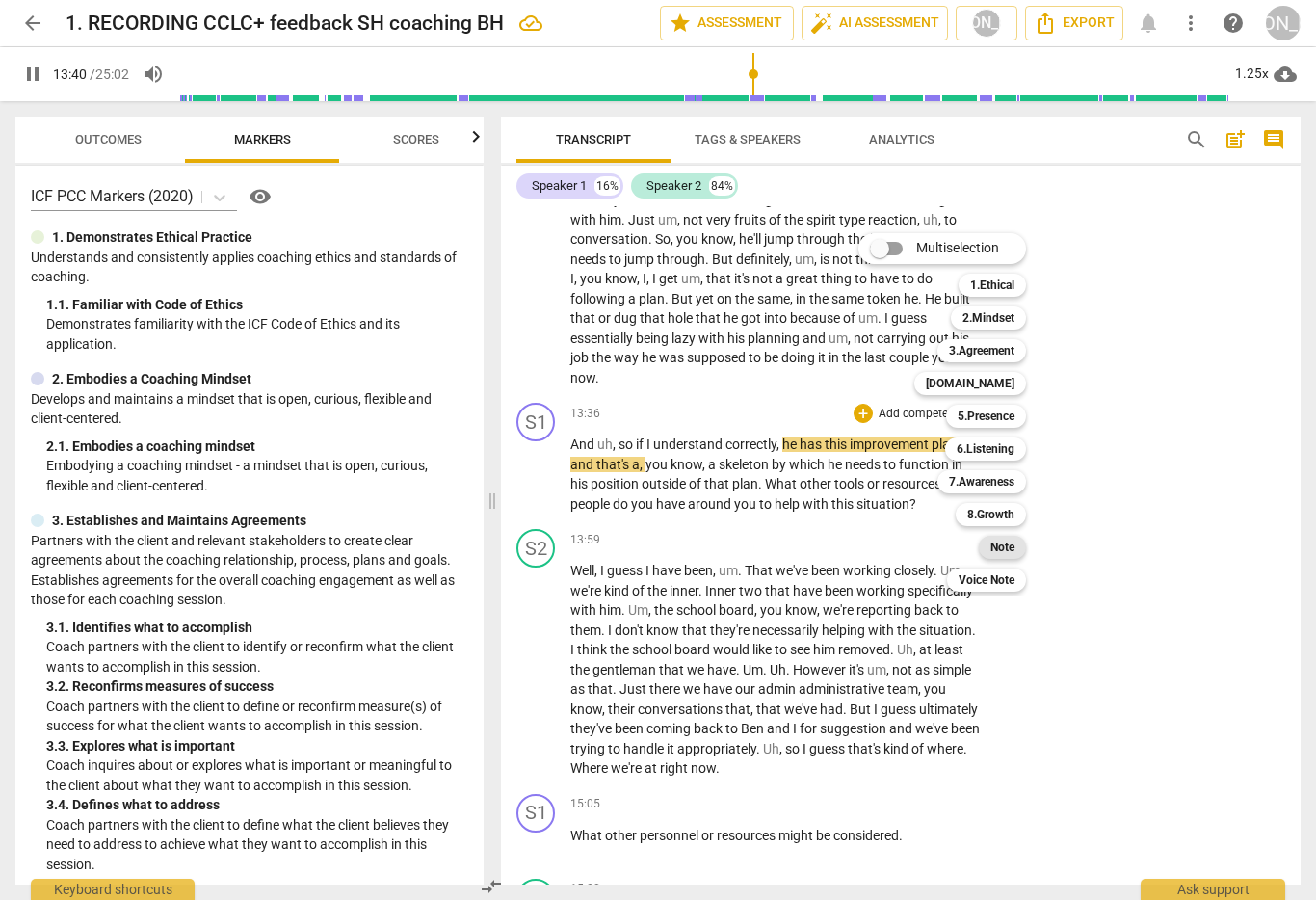
click at [990, 540] on div "Note" at bounding box center [1002, 547] width 47 height 23
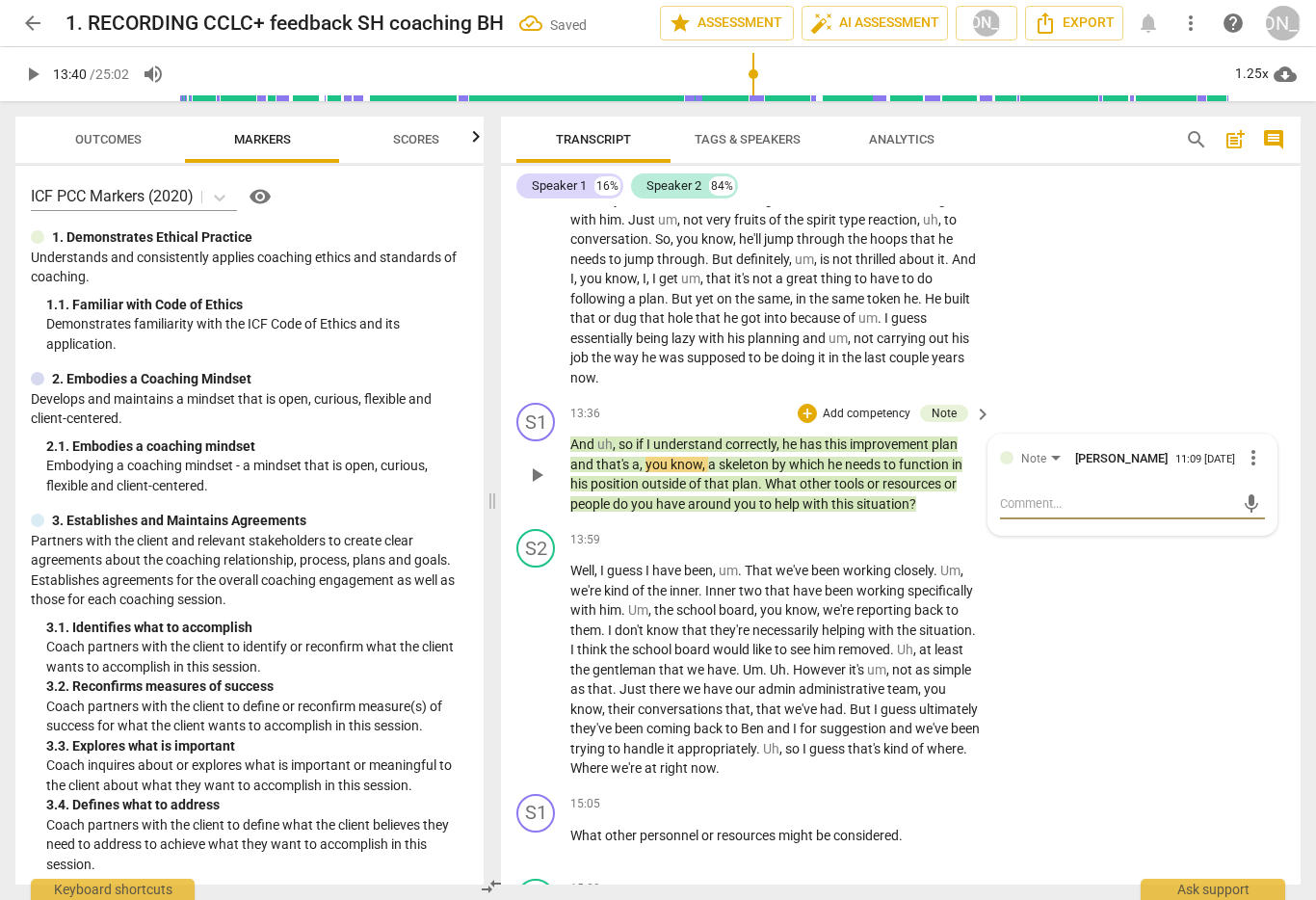
drag, startPoint x: 1084, startPoint y: 505, endPoint x: 1209, endPoint y: 517, distance: 125.6
click at [1092, 506] on textarea at bounding box center [1117, 503] width 235 height 18
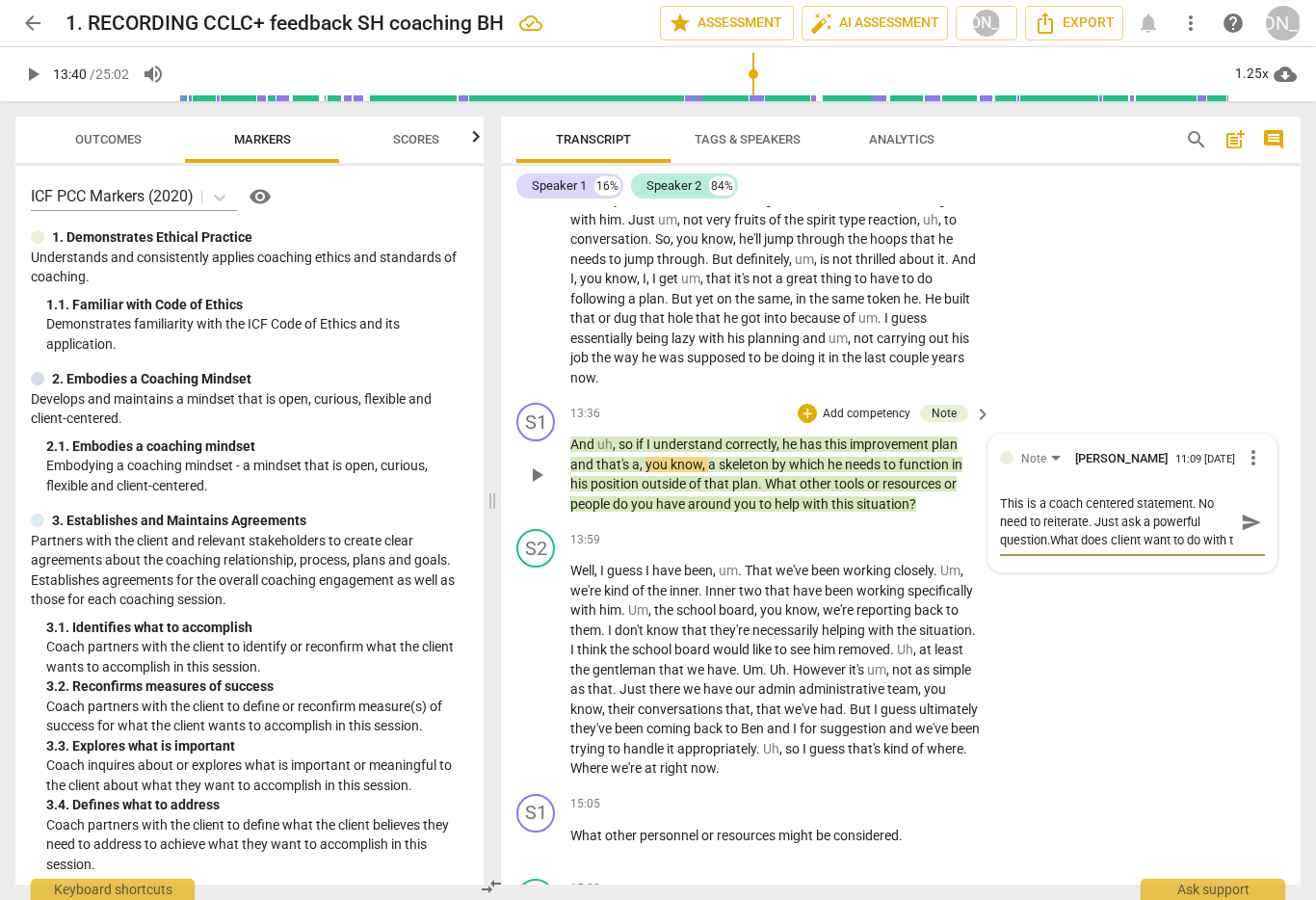
scroll to position [16, 0]
click at [1242, 525] on span "send" at bounding box center [1251, 522] width 21 height 21
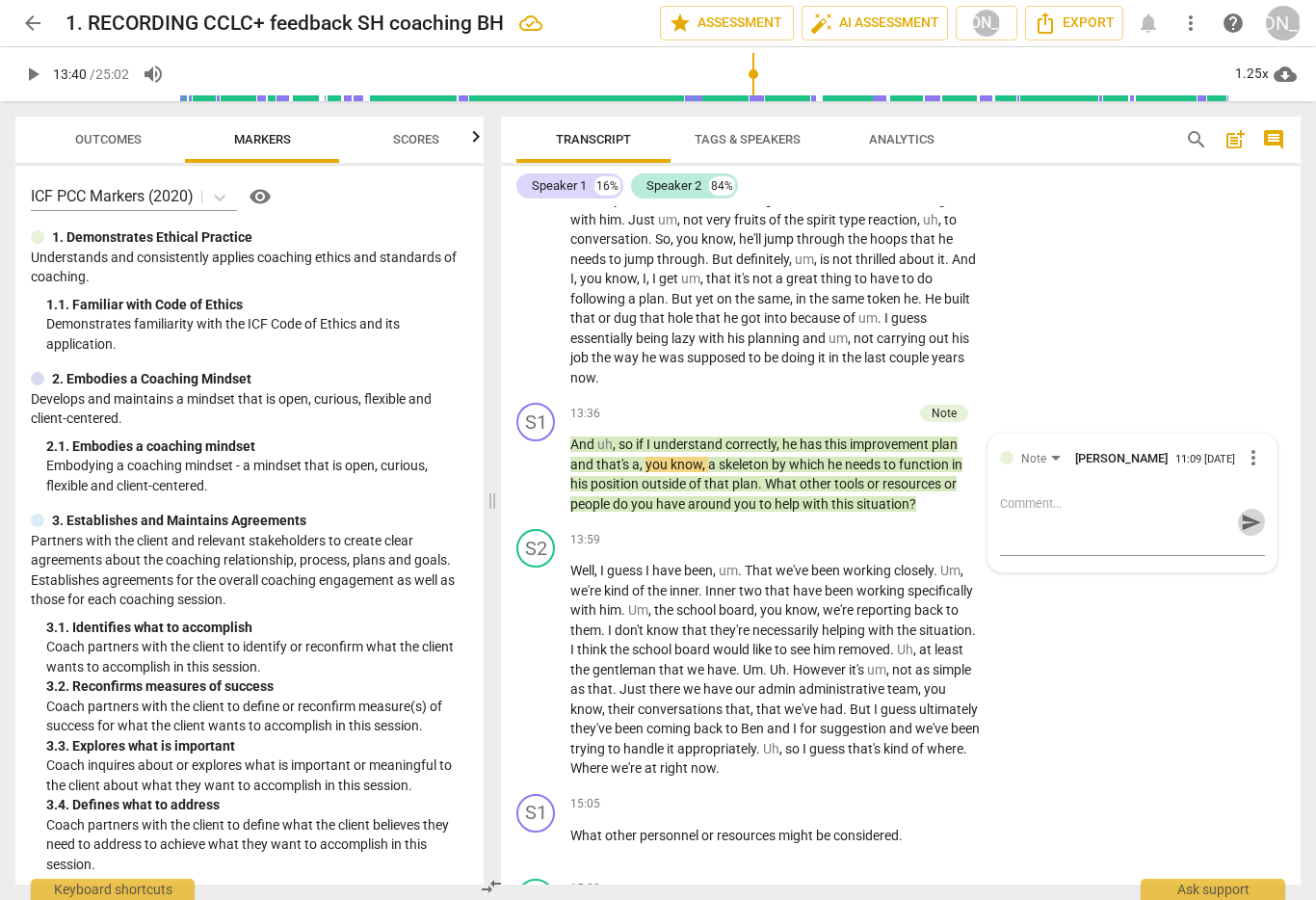
scroll to position [0, 0]
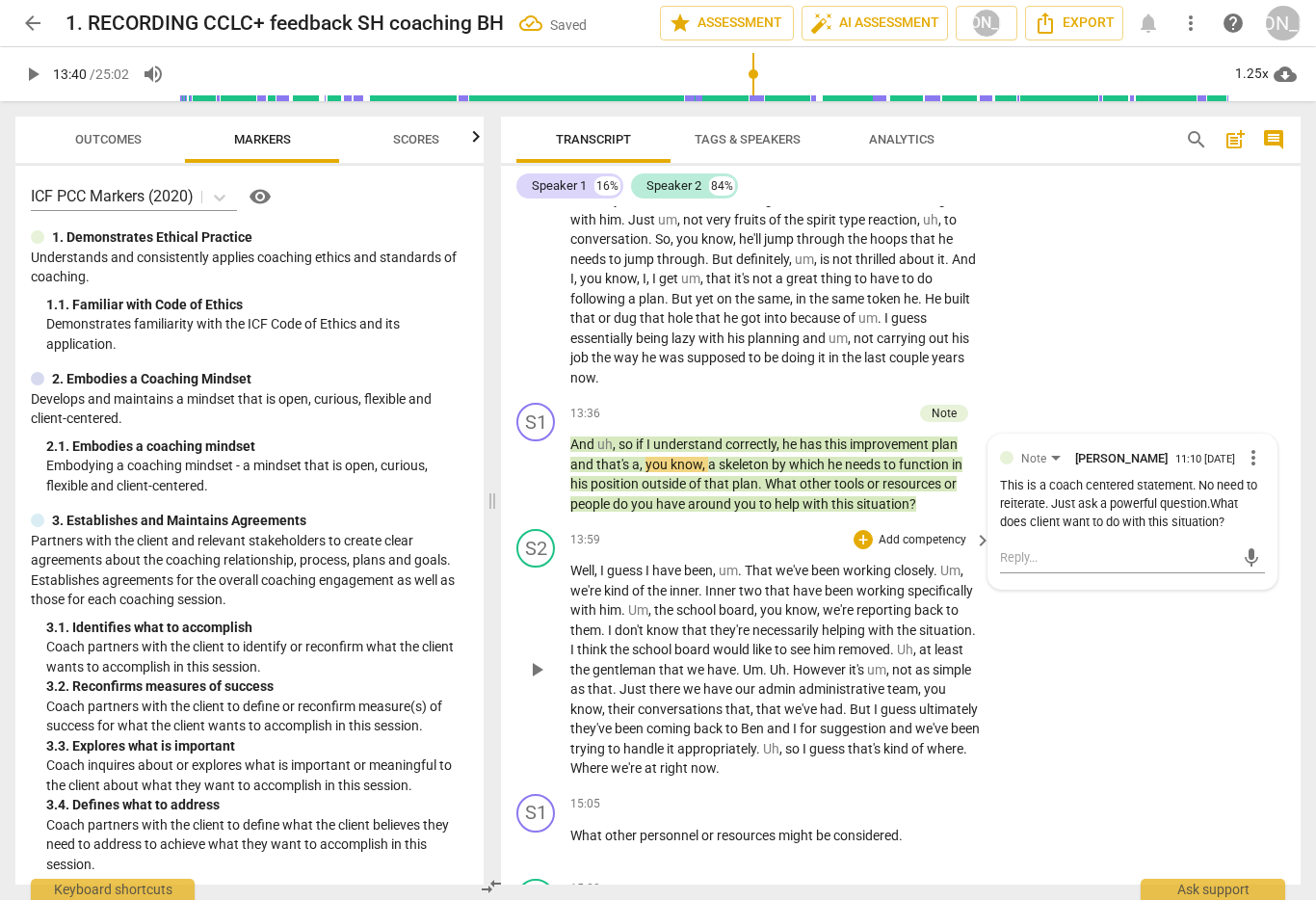
drag, startPoint x: 535, startPoint y: 664, endPoint x: 554, endPoint y: 667, distance: 19.2
click at [535, 663] on span "play_arrow" at bounding box center [536, 670] width 23 height 23
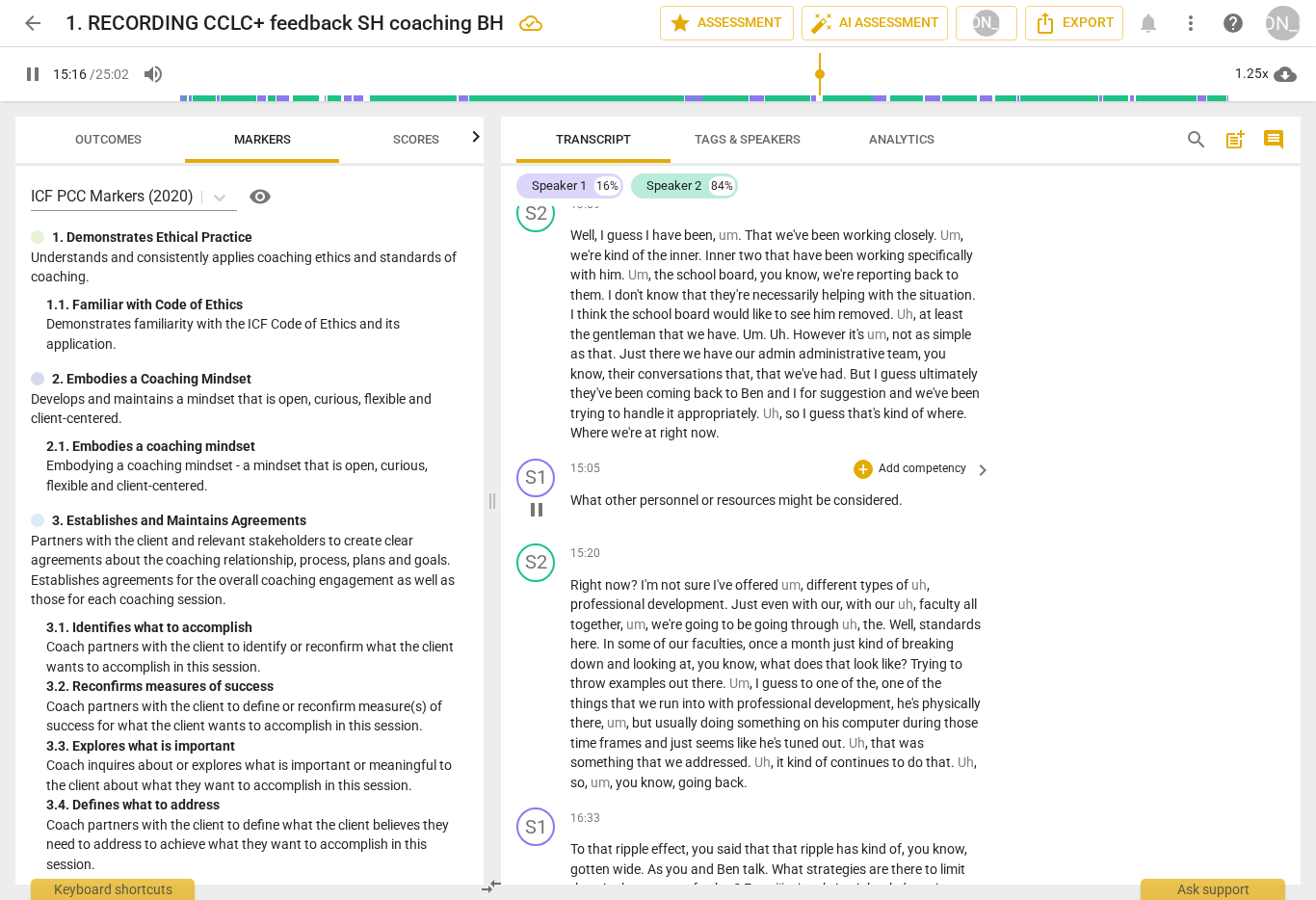
scroll to position [4524, 0]
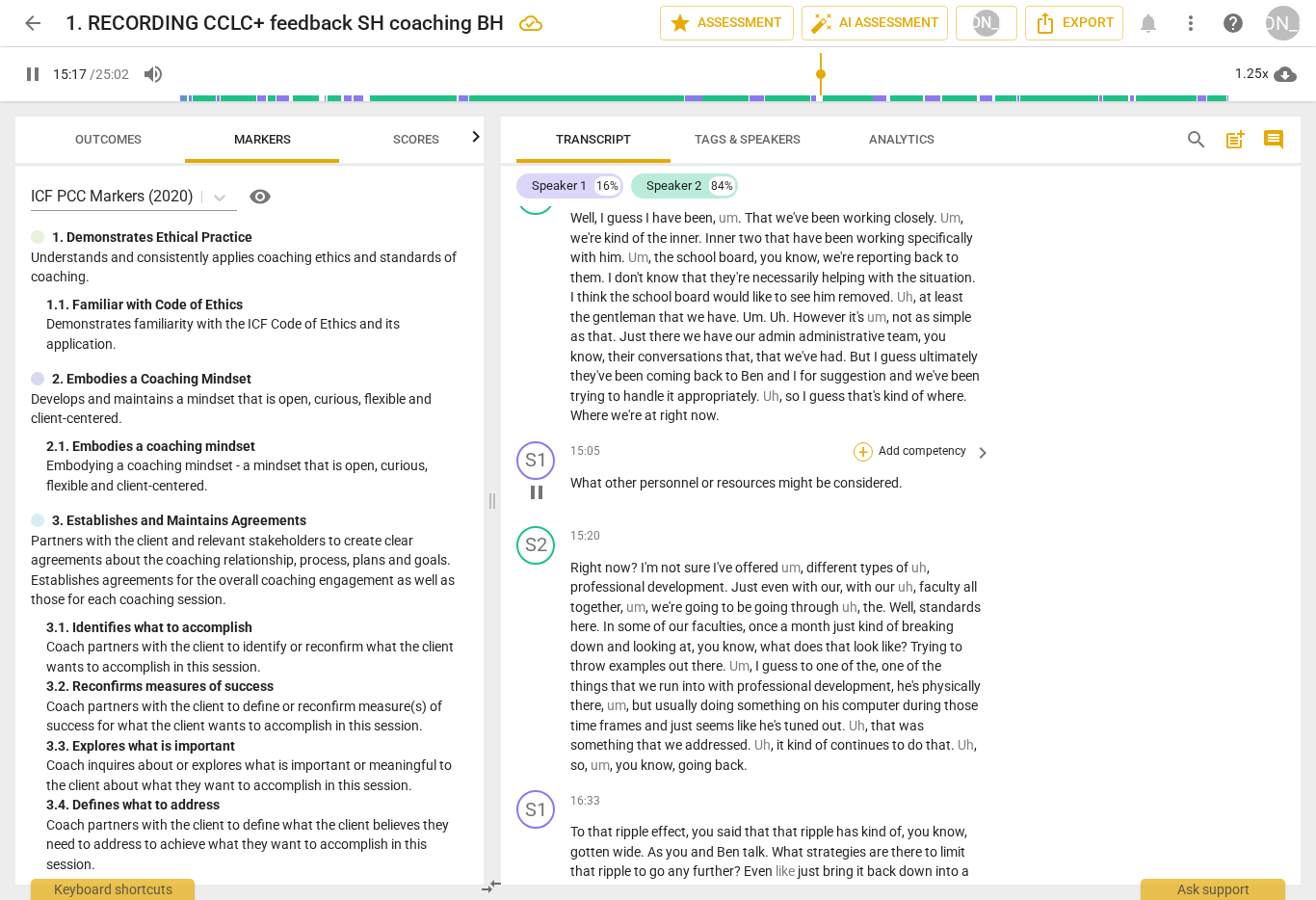
click at [854, 450] on div "+" at bounding box center [863, 452] width 19 height 19
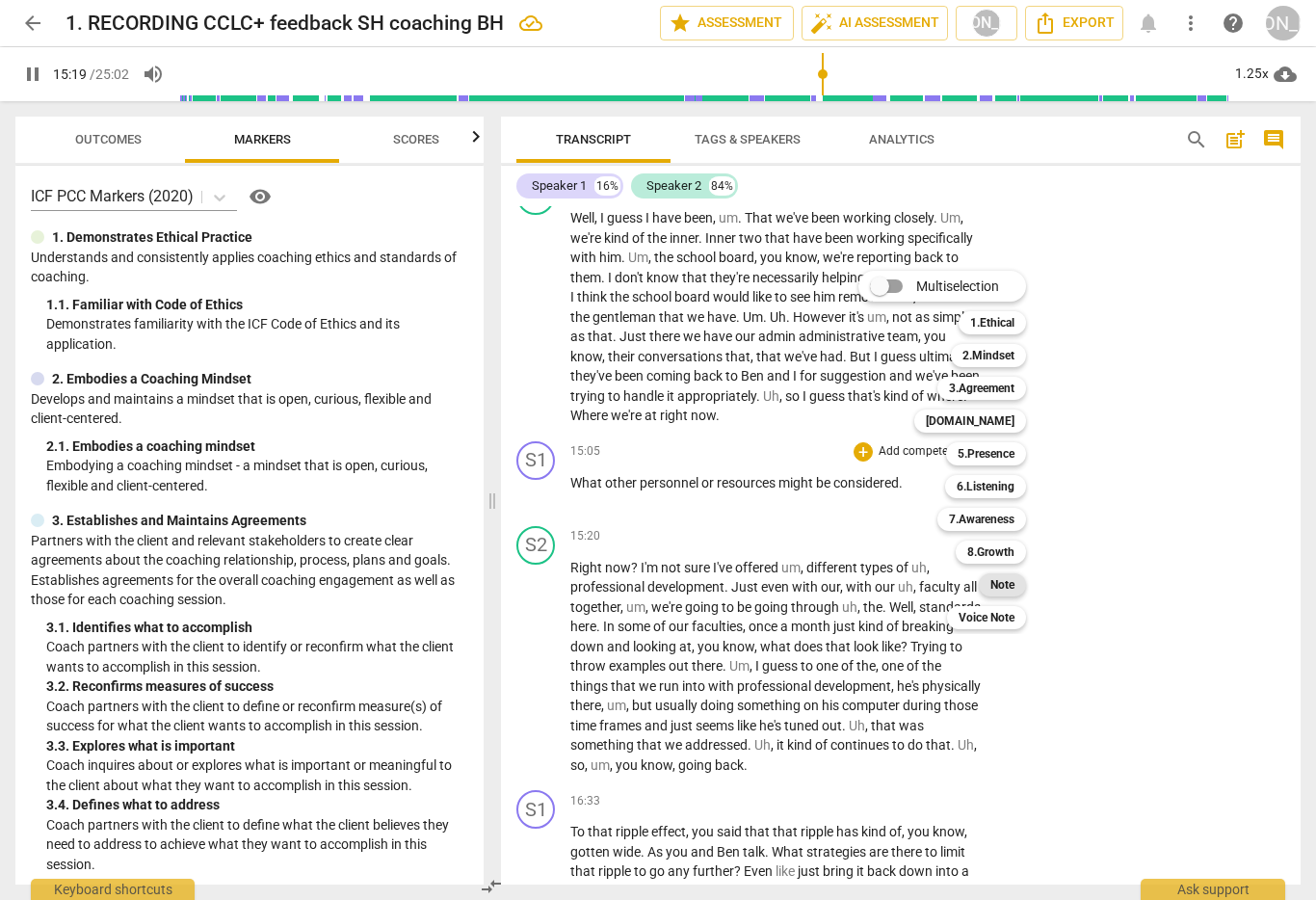
click at [1010, 576] on b "Note" at bounding box center [1002, 585] width 24 height 23
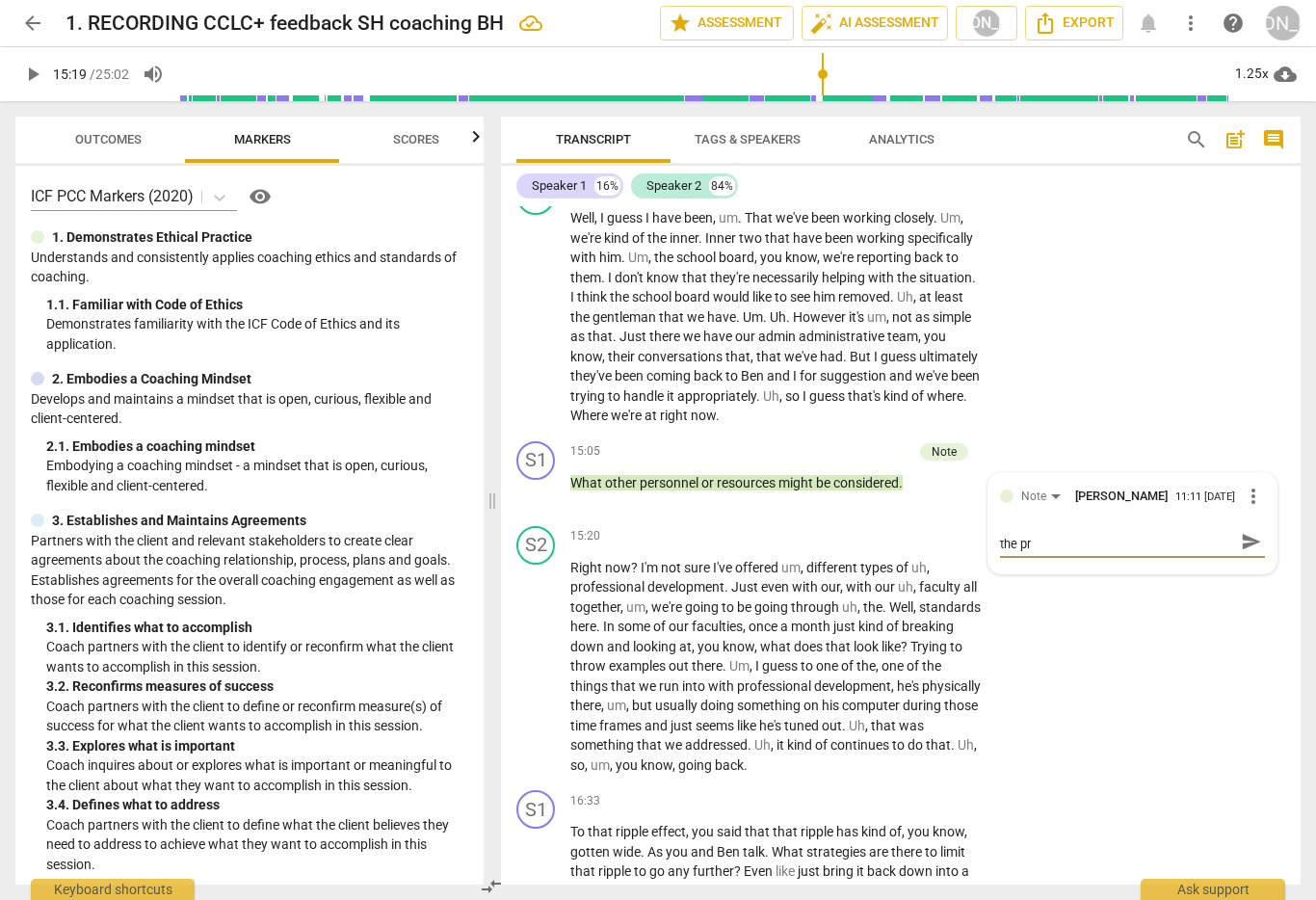
scroll to position [0, 0]
click at [1241, 562] on span "send" at bounding box center [1251, 551] width 21 height 21
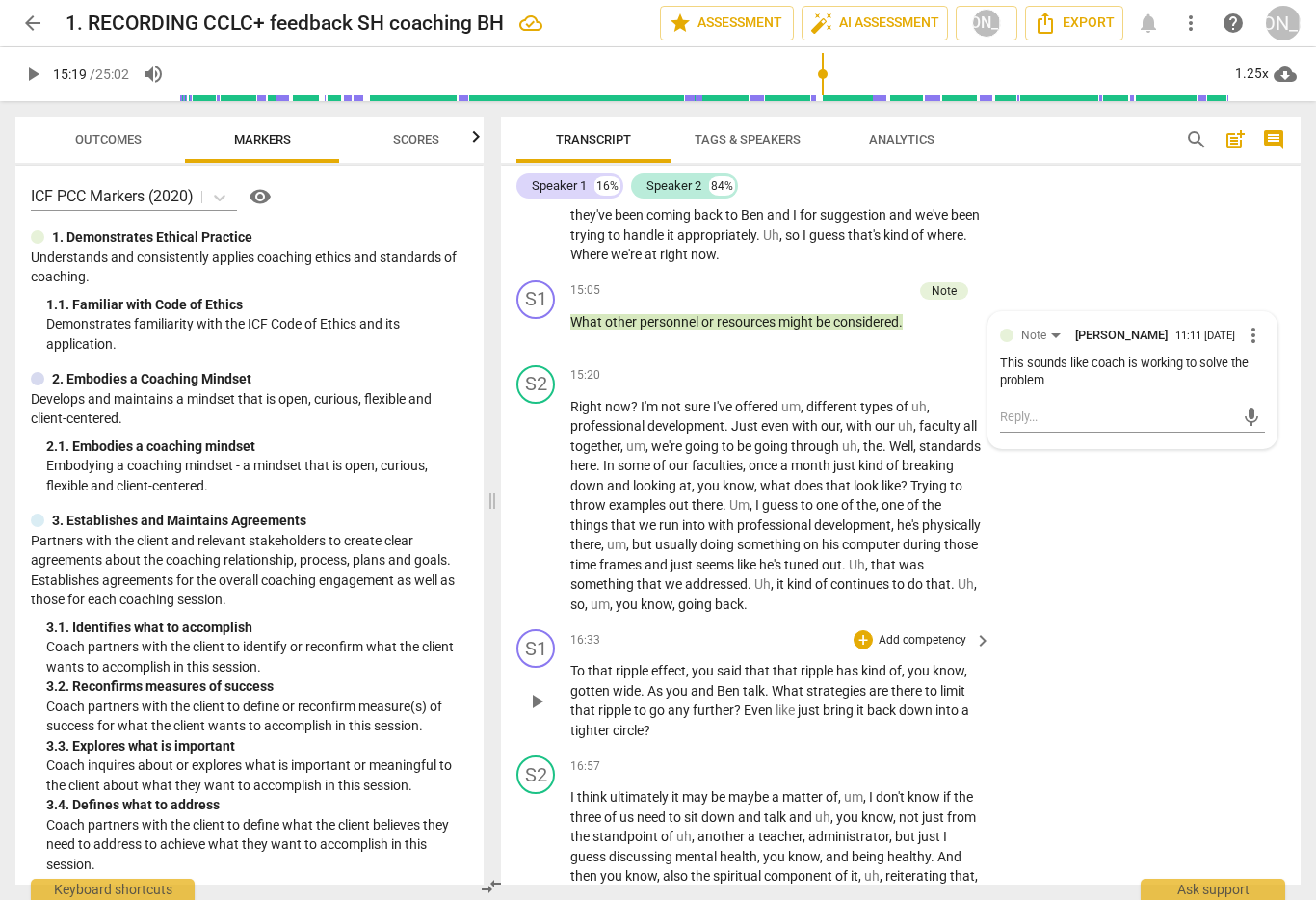
scroll to position [4690, 0]
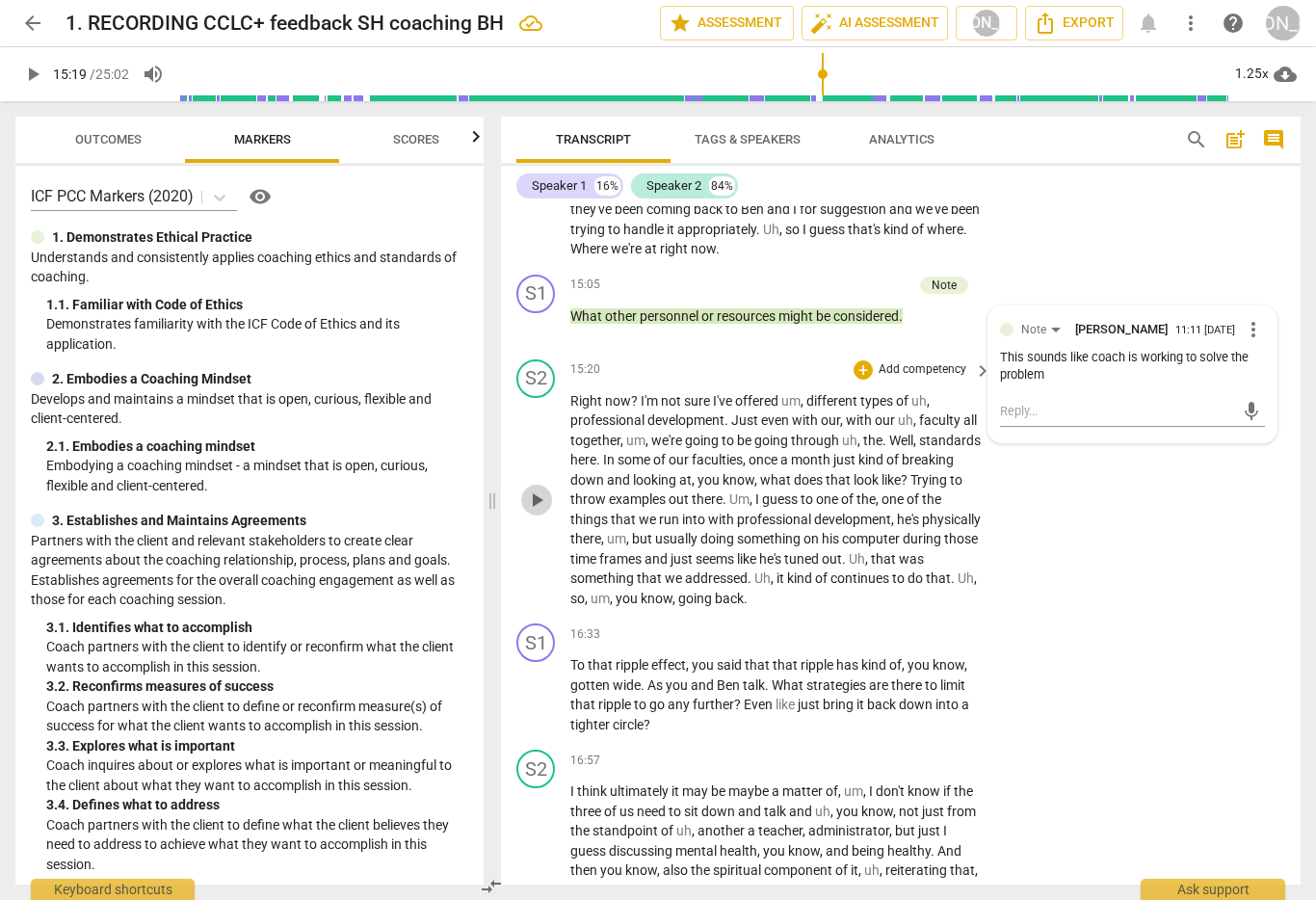
click at [535, 493] on span "play_arrow" at bounding box center [536, 500] width 23 height 23
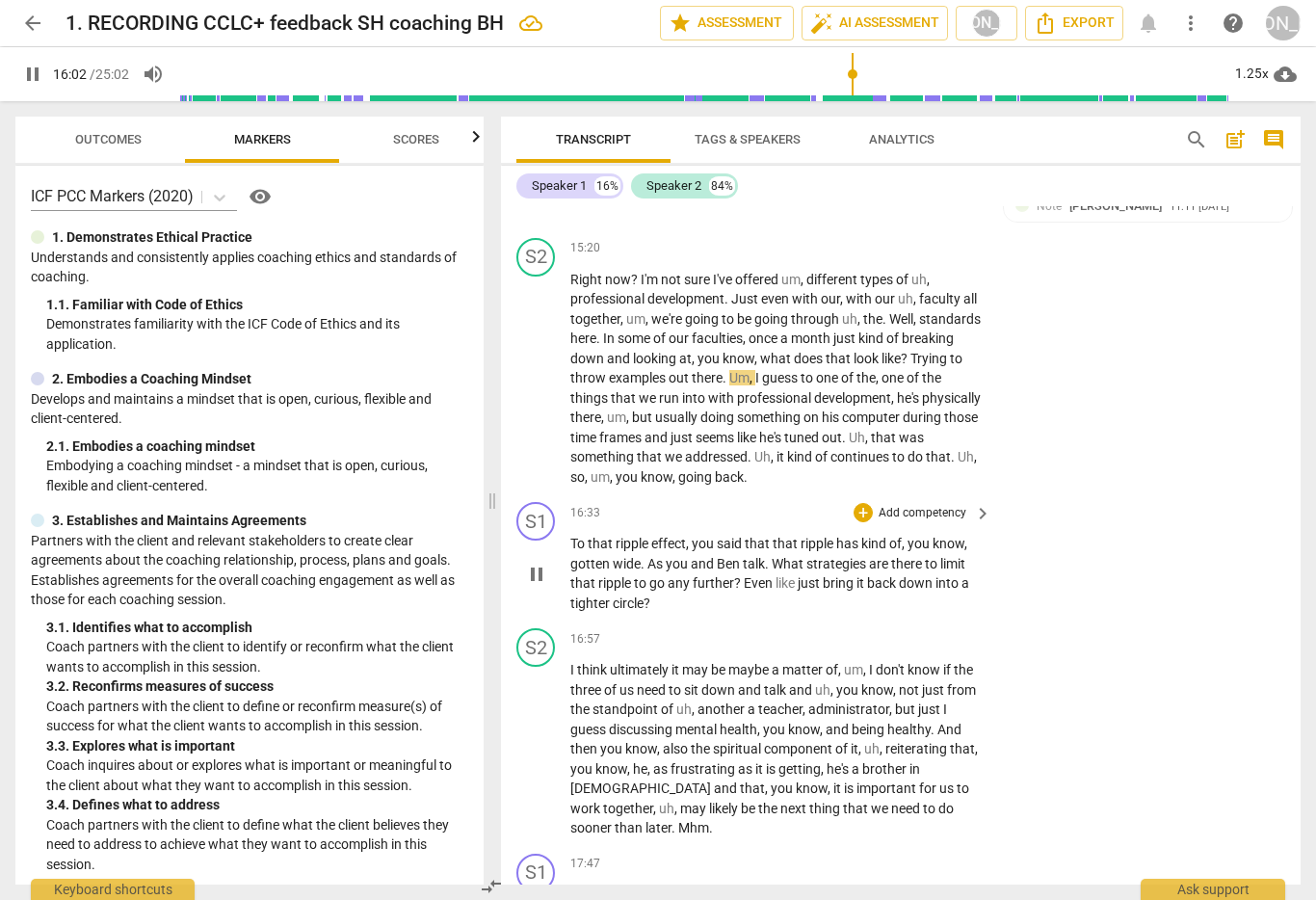
scroll to position [4813, 0]
click at [537, 570] on span "pause" at bounding box center [536, 573] width 23 height 23
click at [546, 571] on span "play_arrow" at bounding box center [536, 573] width 23 height 23
click at [858, 504] on div "+" at bounding box center [863, 511] width 19 height 19
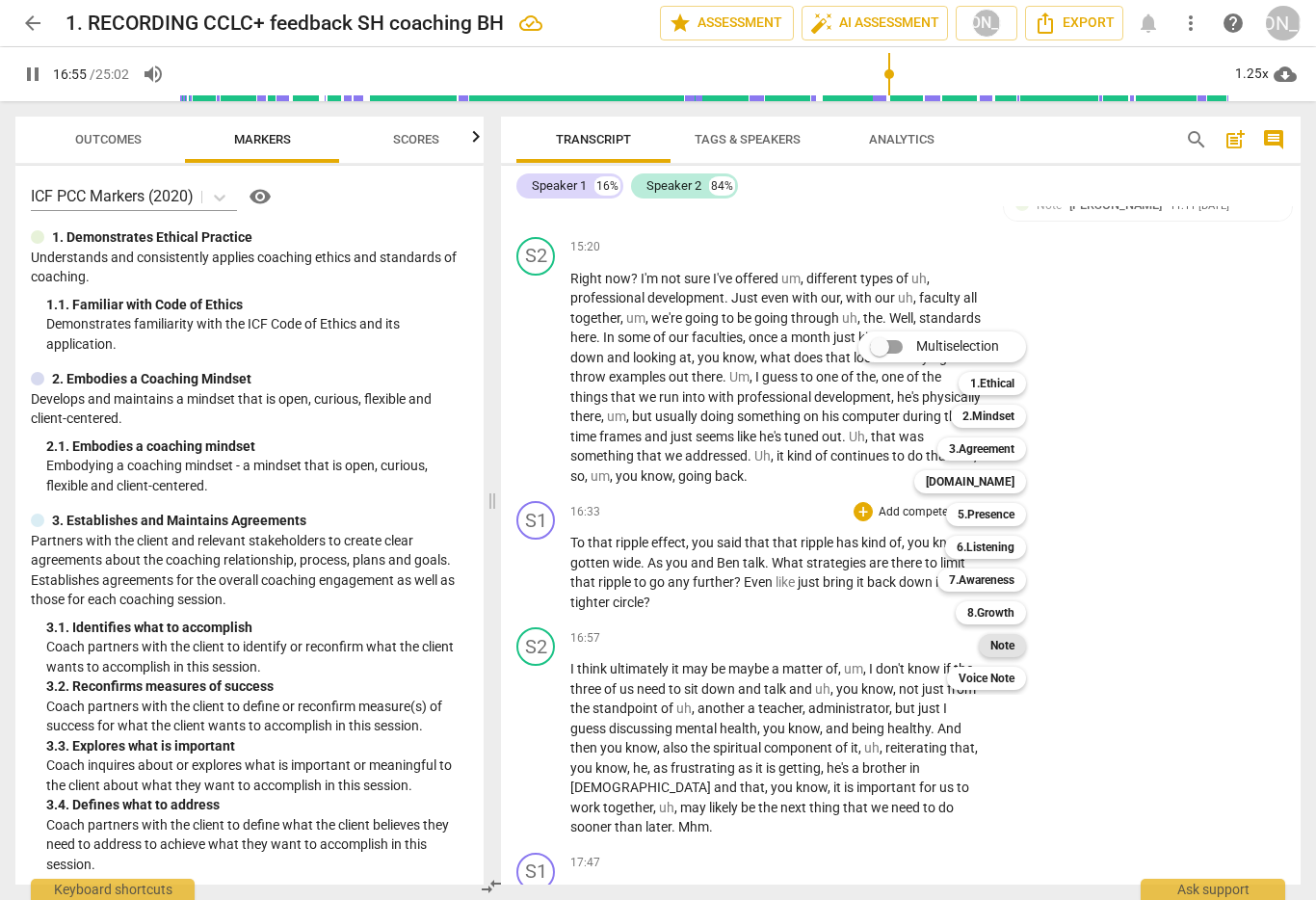
click at [1006, 645] on b "Note" at bounding box center [1002, 646] width 24 height 23
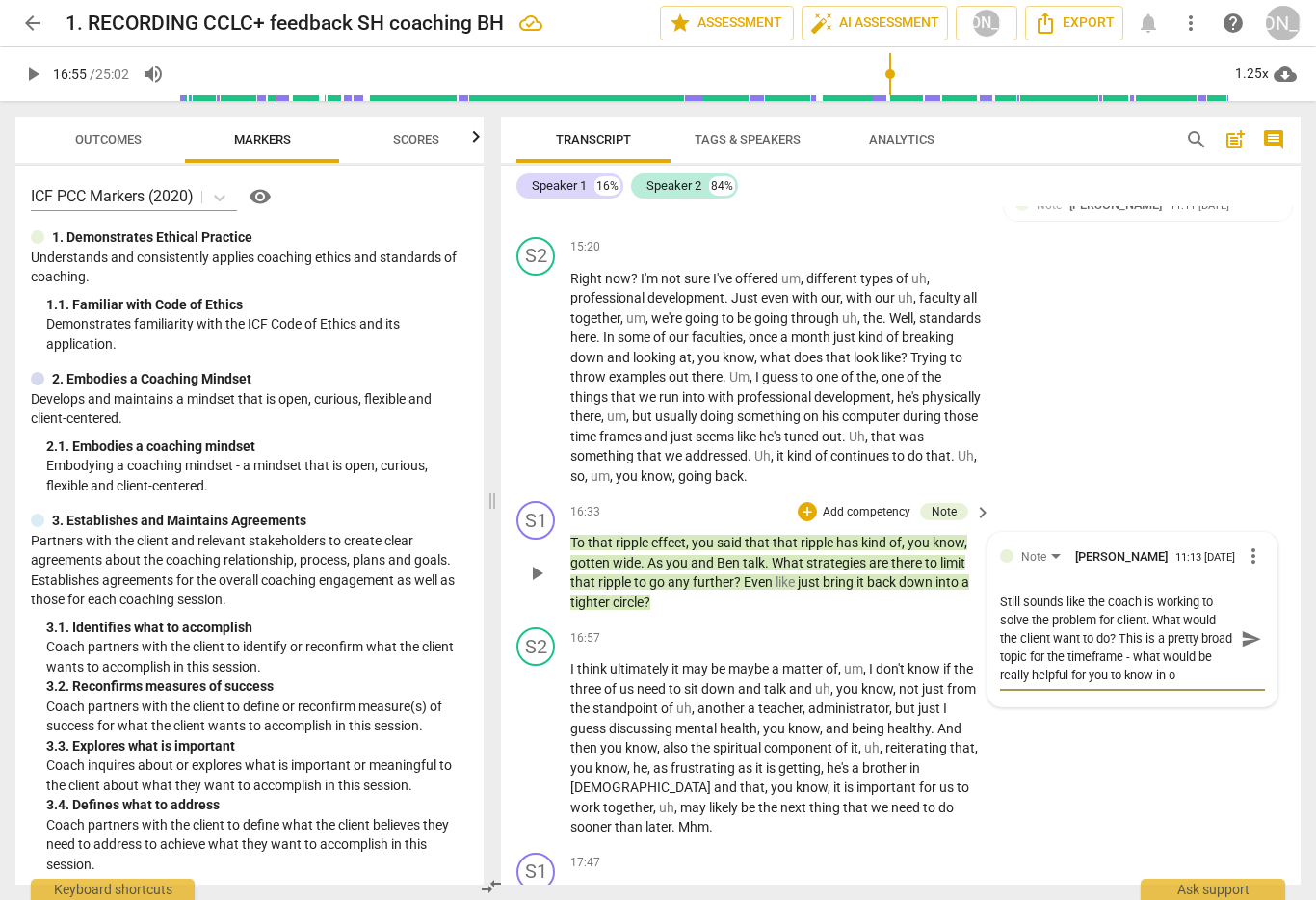
scroll to position [16, 0]
click at [1095, 648] on textarea "Still sounds like the coach is working to solve the problem for client. What wo…" at bounding box center [1117, 638] width 235 height 92
click at [1241, 637] on span "send" at bounding box center [1251, 639] width 21 height 21
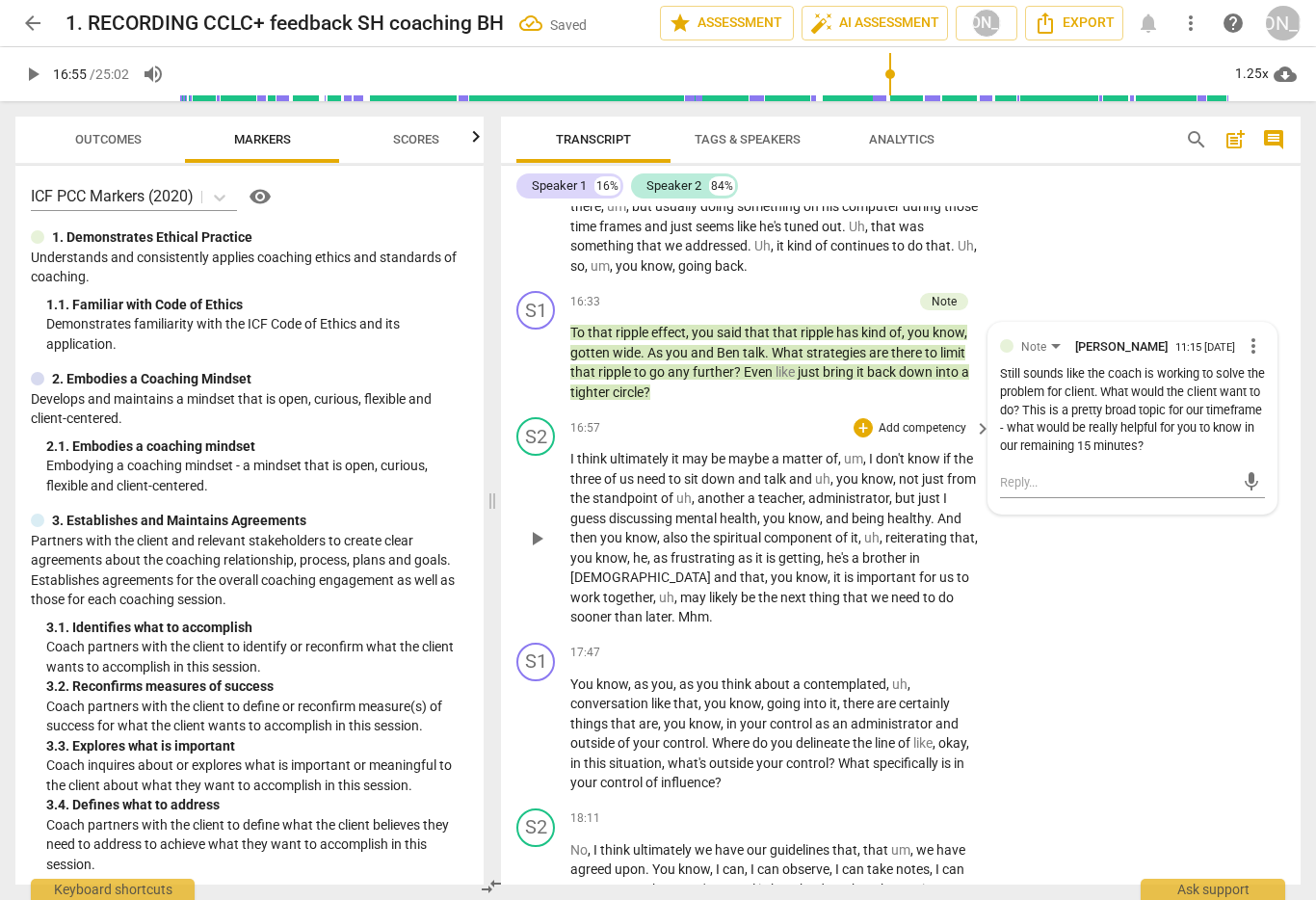
scroll to position [5031, 0]
